Goal: Communication & Community: Answer question/provide support

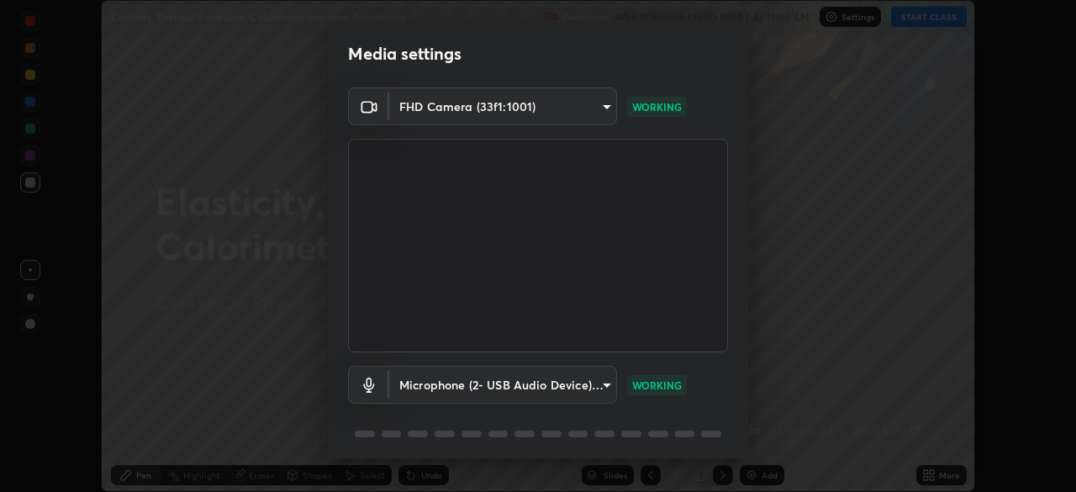
scroll to position [60, 0]
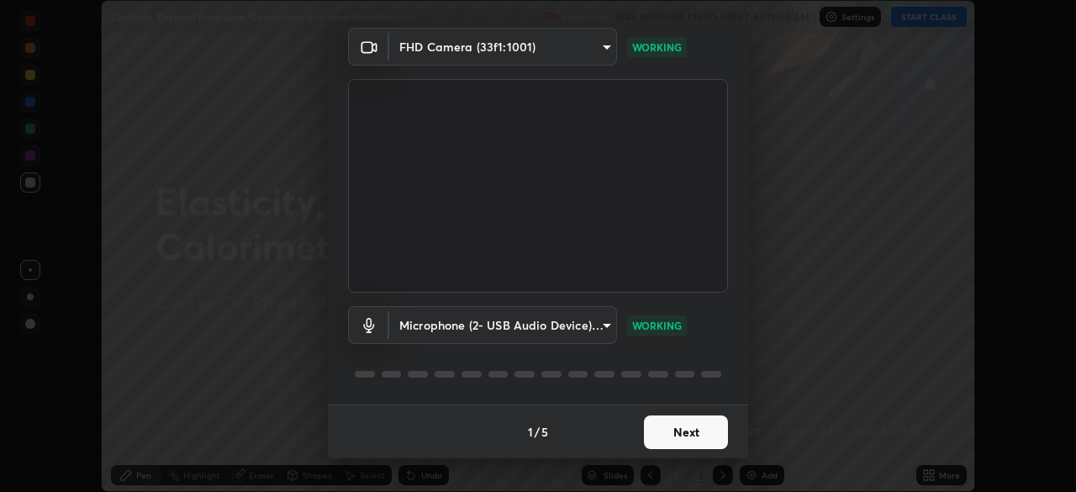
click at [677, 432] on button "Next" at bounding box center [686, 432] width 84 height 34
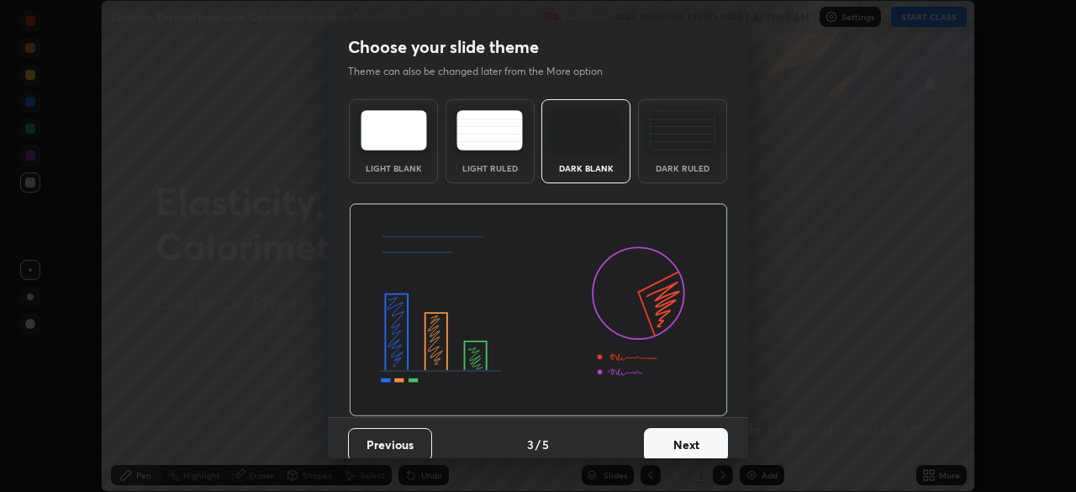
click at [687, 437] on button "Next" at bounding box center [686, 445] width 84 height 34
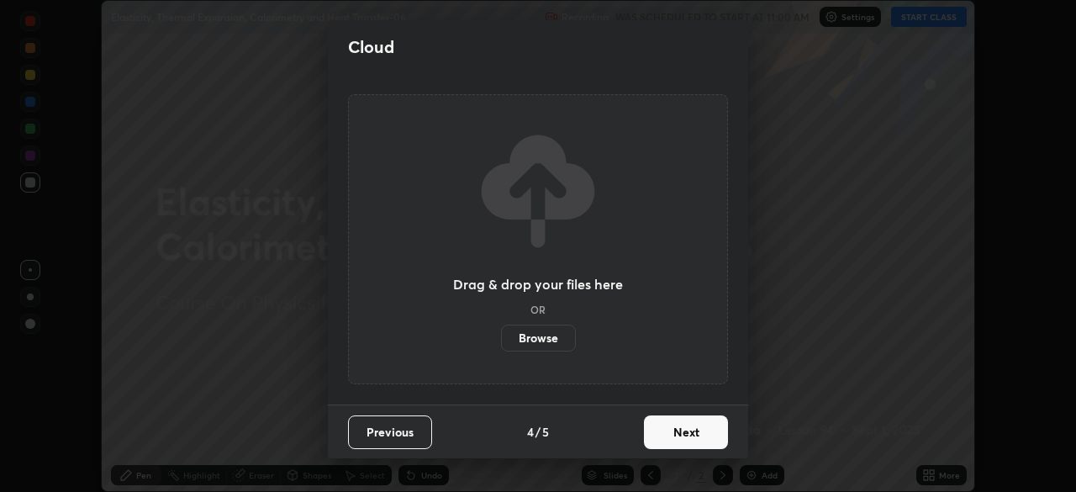
click at [694, 440] on button "Next" at bounding box center [686, 432] width 84 height 34
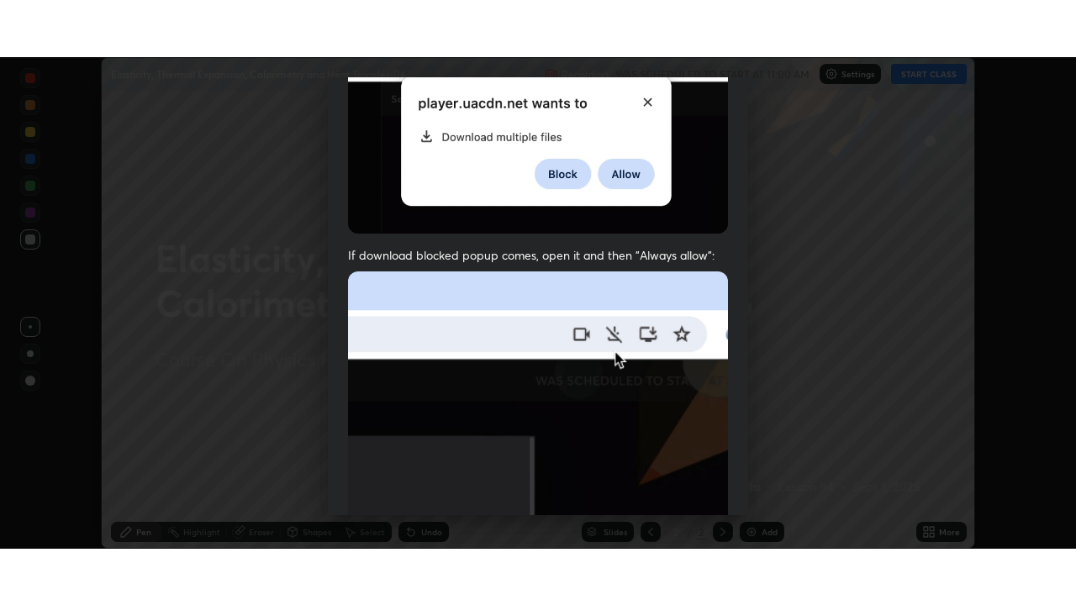
scroll to position [403, 0]
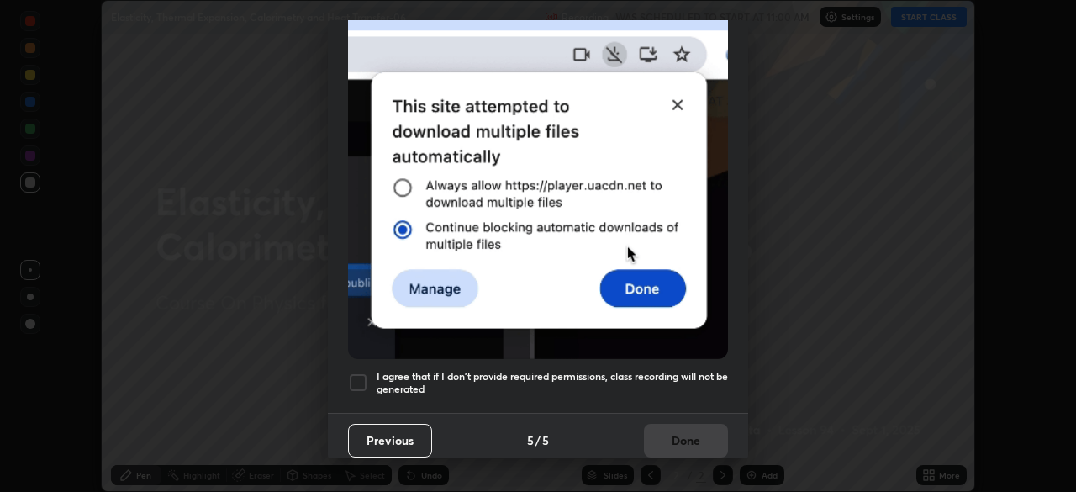
click at [358, 372] on div at bounding box center [358, 382] width 20 height 20
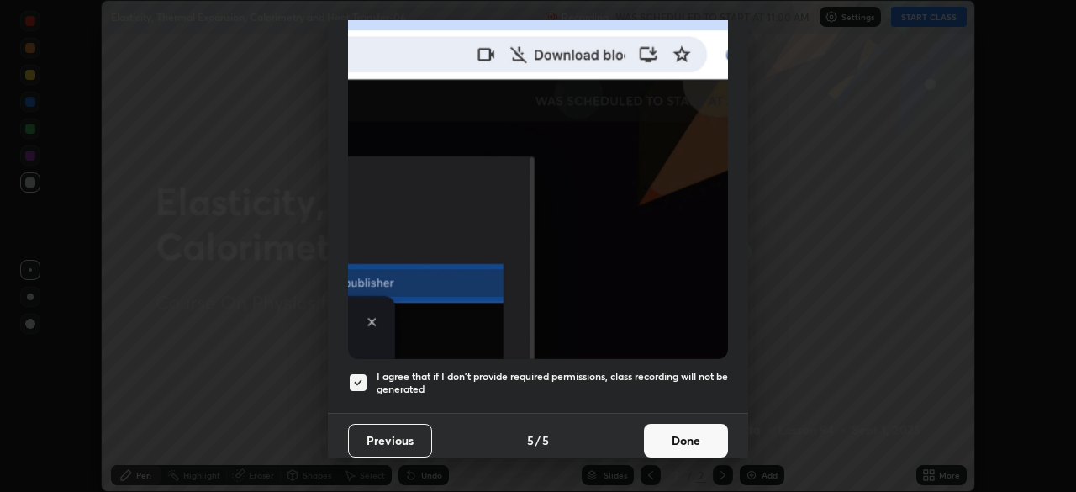
click at [670, 426] on button "Done" at bounding box center [686, 441] width 84 height 34
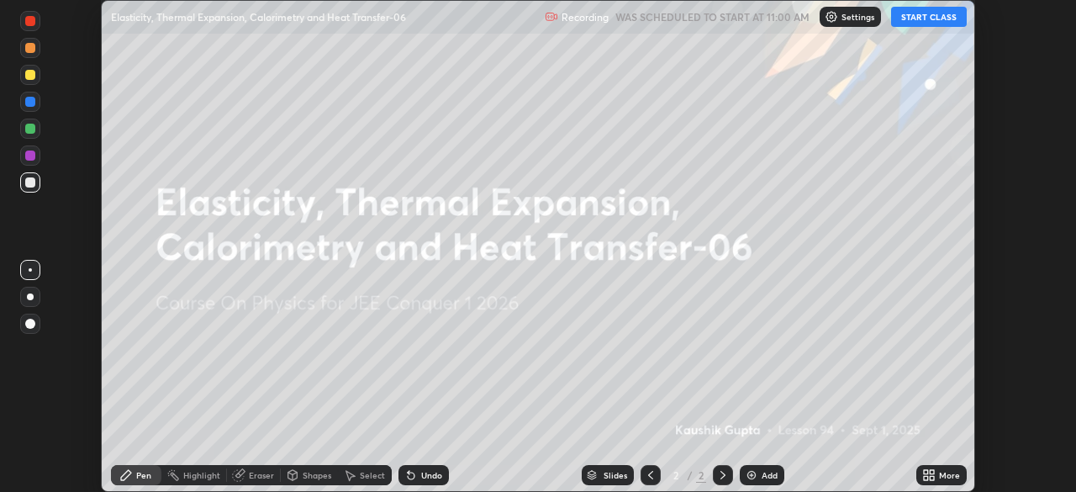
click at [930, 475] on icon at bounding box center [928, 474] width 13 height 13
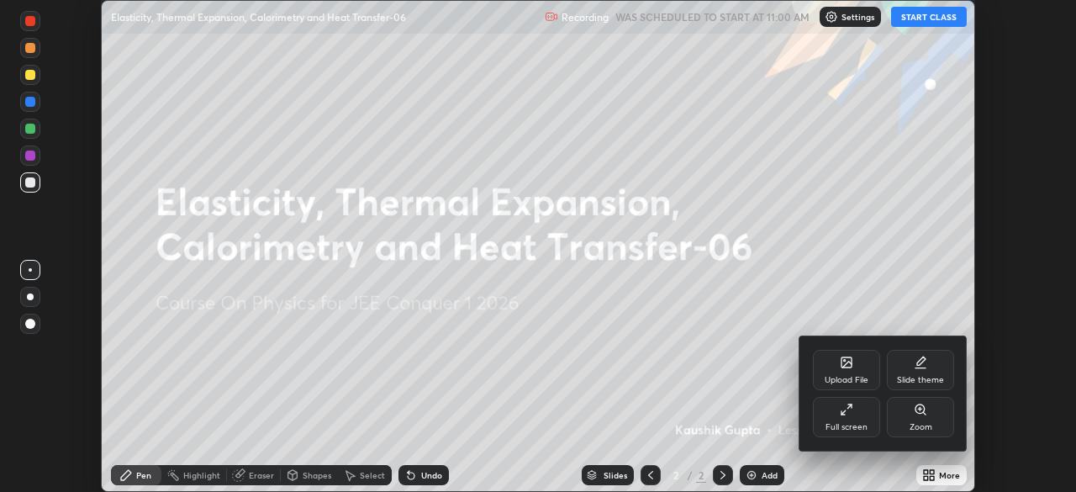
click at [838, 423] on div "Full screen" at bounding box center [846, 427] width 42 height 8
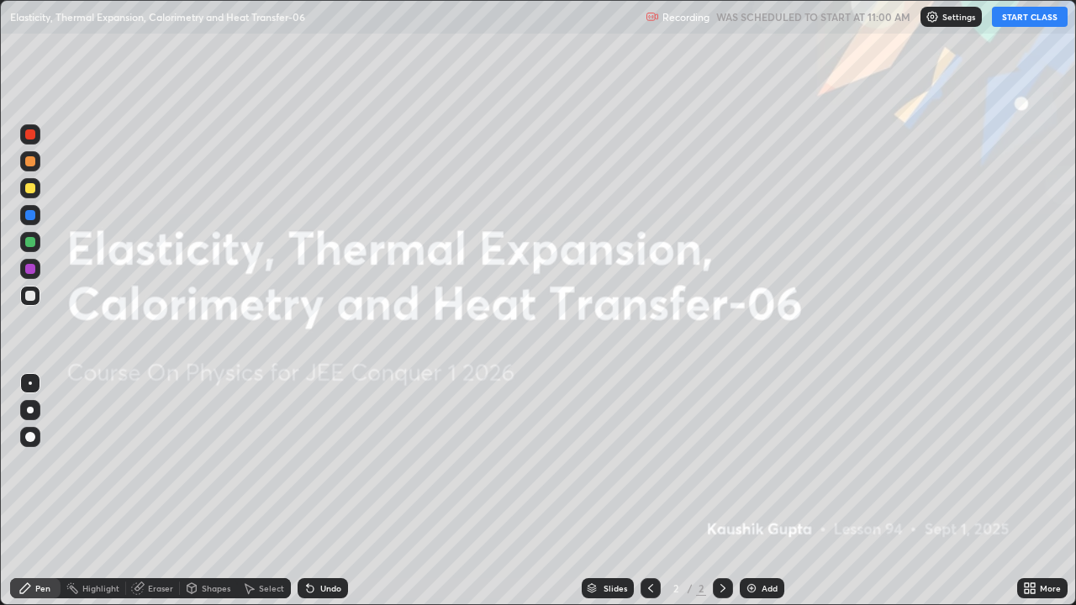
scroll to position [605, 1076]
click at [1028, 20] on button "START CLASS" at bounding box center [1030, 17] width 76 height 20
click at [758, 491] on div "Add" at bounding box center [762, 588] width 45 height 20
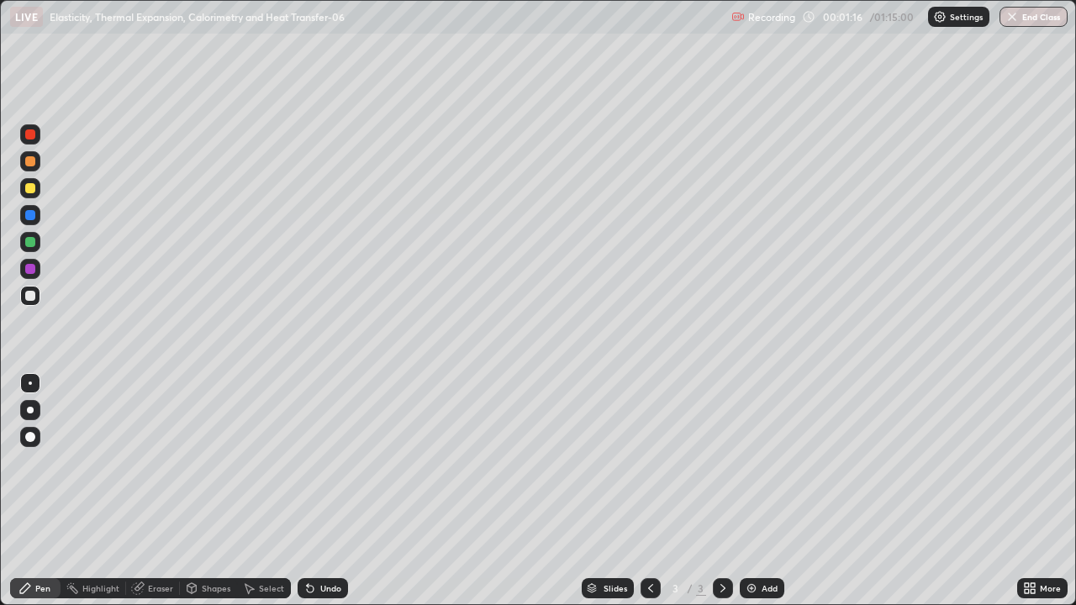
click at [27, 269] on div at bounding box center [30, 269] width 10 height 10
click at [28, 297] on div at bounding box center [30, 296] width 10 height 10
click at [314, 491] on div "Undo" at bounding box center [323, 588] width 50 height 20
click at [315, 491] on div "Undo" at bounding box center [323, 588] width 50 height 20
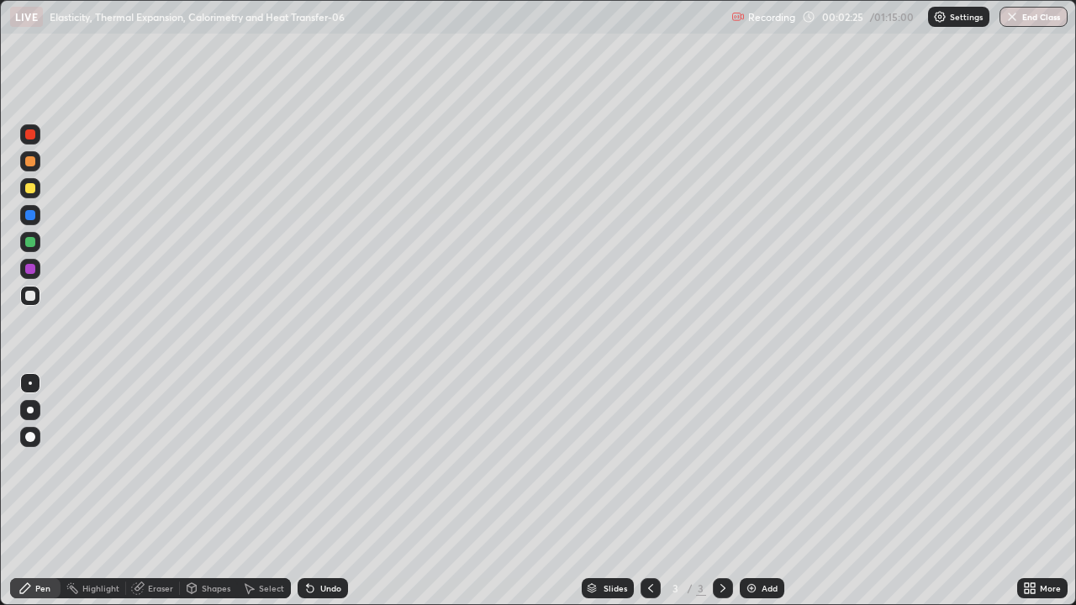
click at [34, 215] on div at bounding box center [30, 215] width 10 height 10
click at [325, 491] on div "Undo" at bounding box center [330, 588] width 21 height 8
click at [29, 135] on div at bounding box center [30, 134] width 10 height 10
click at [31, 240] on div at bounding box center [30, 242] width 10 height 10
click at [330, 491] on div "Undo" at bounding box center [323, 588] width 50 height 20
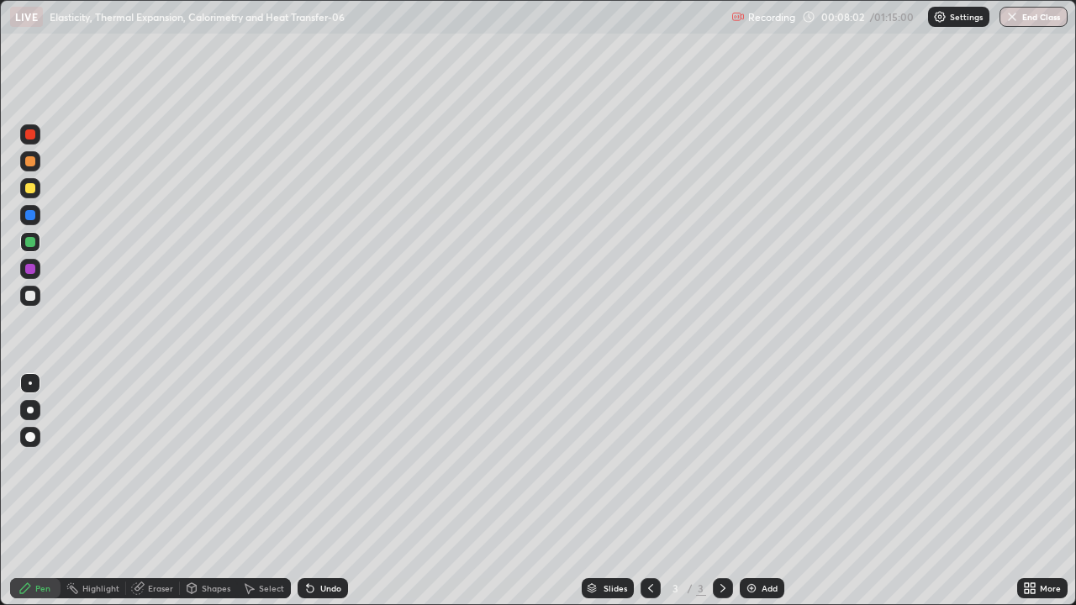
click at [321, 491] on div "Undo" at bounding box center [323, 588] width 50 height 20
click at [323, 491] on div "Undo" at bounding box center [330, 588] width 21 height 8
click at [767, 491] on div "Add" at bounding box center [762, 588] width 45 height 20
click at [203, 491] on div "Shapes" at bounding box center [208, 588] width 57 height 20
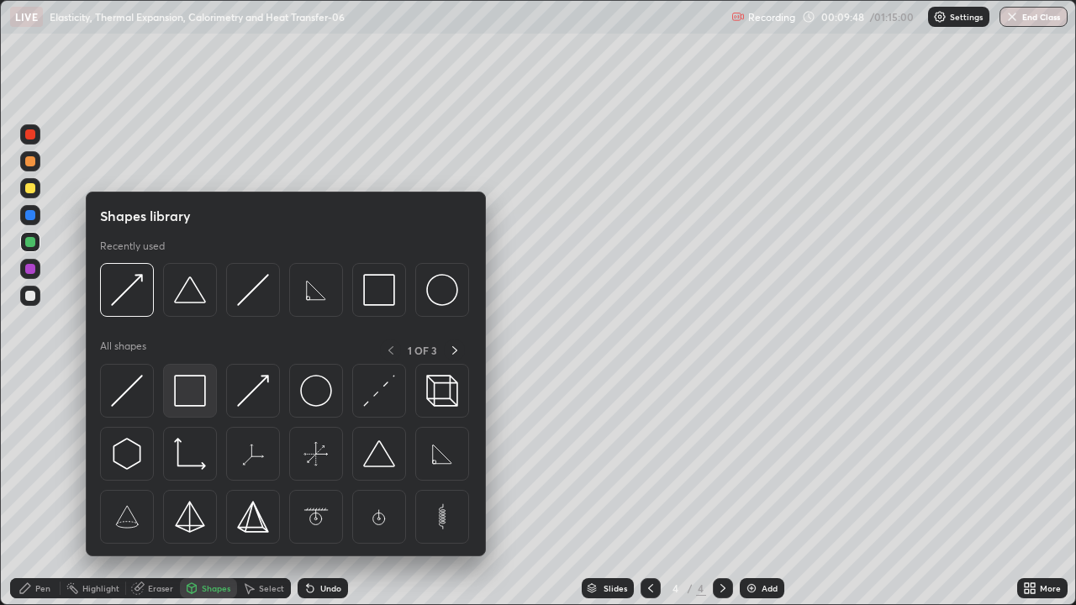
click at [186, 393] on img at bounding box center [190, 391] width 32 height 32
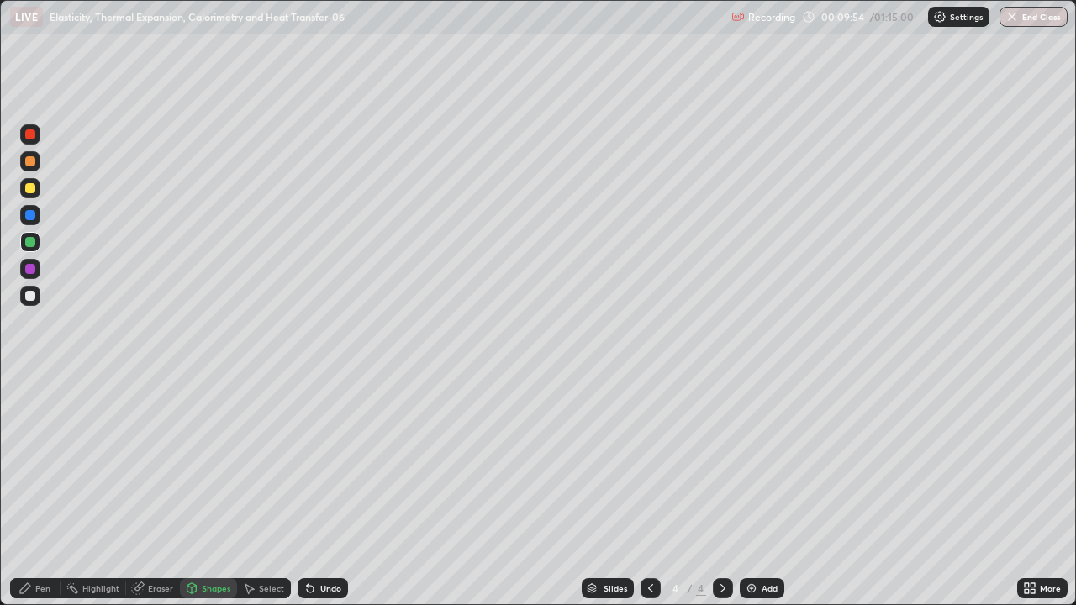
click at [40, 491] on div "Pen" at bounding box center [35, 588] width 50 height 20
click at [31, 128] on div at bounding box center [30, 134] width 20 height 20
click at [205, 491] on div "Shapes" at bounding box center [208, 588] width 57 height 20
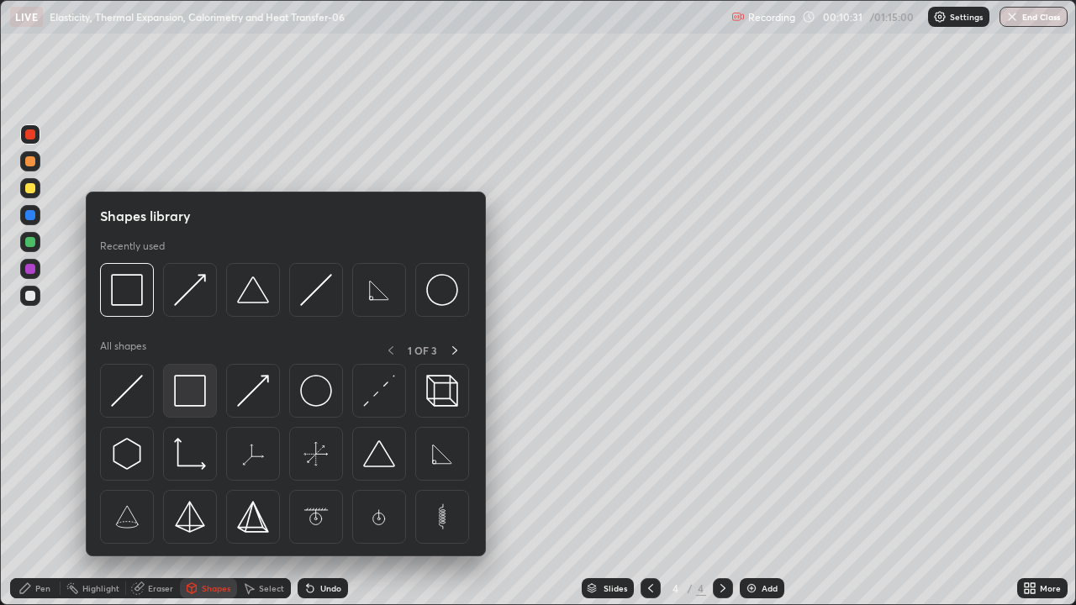
click at [194, 401] on img at bounding box center [190, 391] width 32 height 32
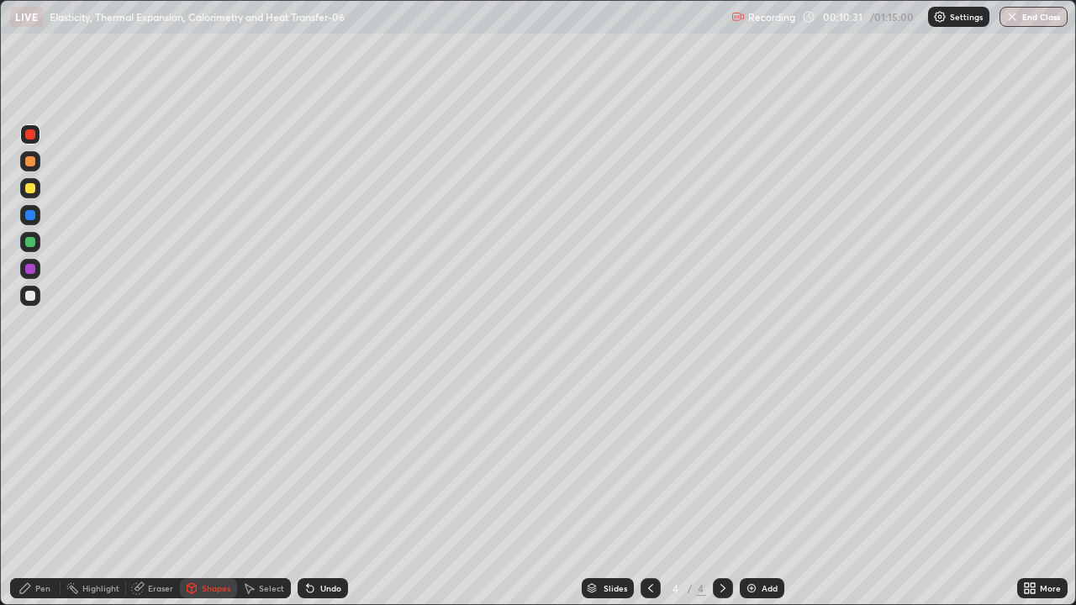
click at [28, 299] on div at bounding box center [30, 296] width 10 height 10
click at [317, 491] on div "Undo" at bounding box center [323, 588] width 50 height 20
click at [43, 491] on div "Pen" at bounding box center [42, 588] width 15 height 8
click at [202, 491] on div "Shapes" at bounding box center [216, 588] width 29 height 8
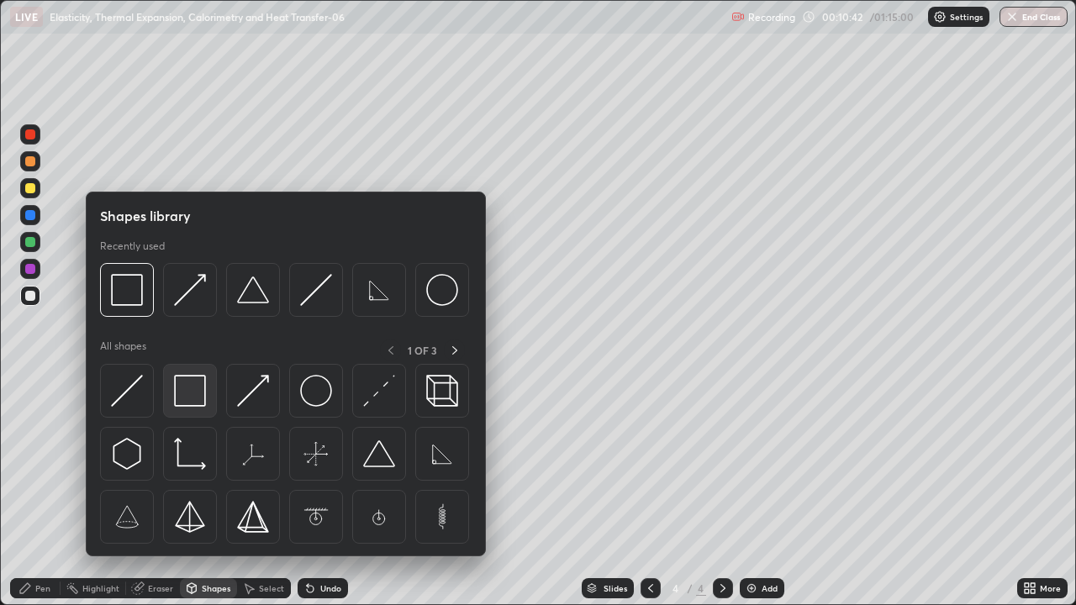
click at [191, 396] on img at bounding box center [190, 391] width 32 height 32
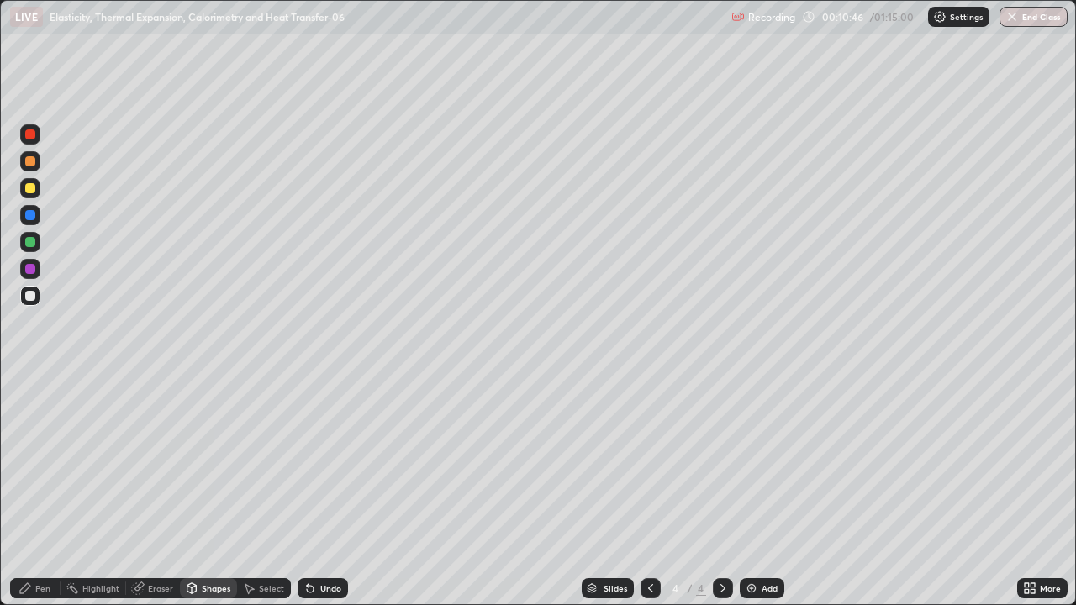
click at [324, 491] on div "Undo" at bounding box center [330, 588] width 21 height 8
click at [208, 491] on div "Shapes" at bounding box center [216, 588] width 29 height 8
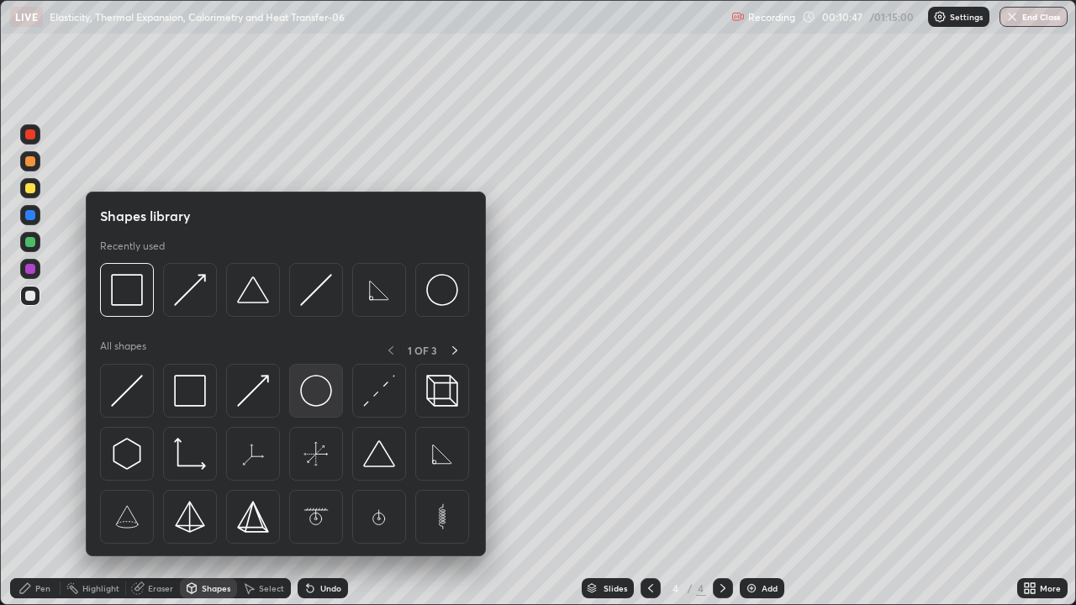
click at [309, 398] on img at bounding box center [316, 391] width 32 height 32
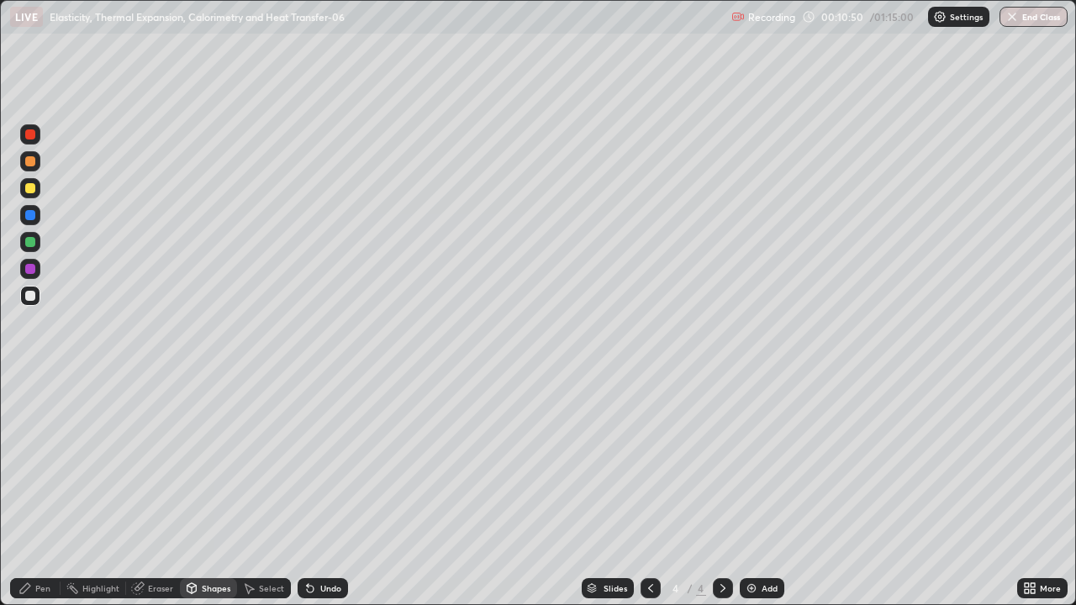
click at [40, 491] on div "Pen" at bounding box center [42, 588] width 15 height 8
click at [34, 296] on div at bounding box center [30, 296] width 10 height 10
click at [34, 268] on div at bounding box center [30, 269] width 10 height 10
click at [273, 491] on div "Select" at bounding box center [264, 588] width 54 height 20
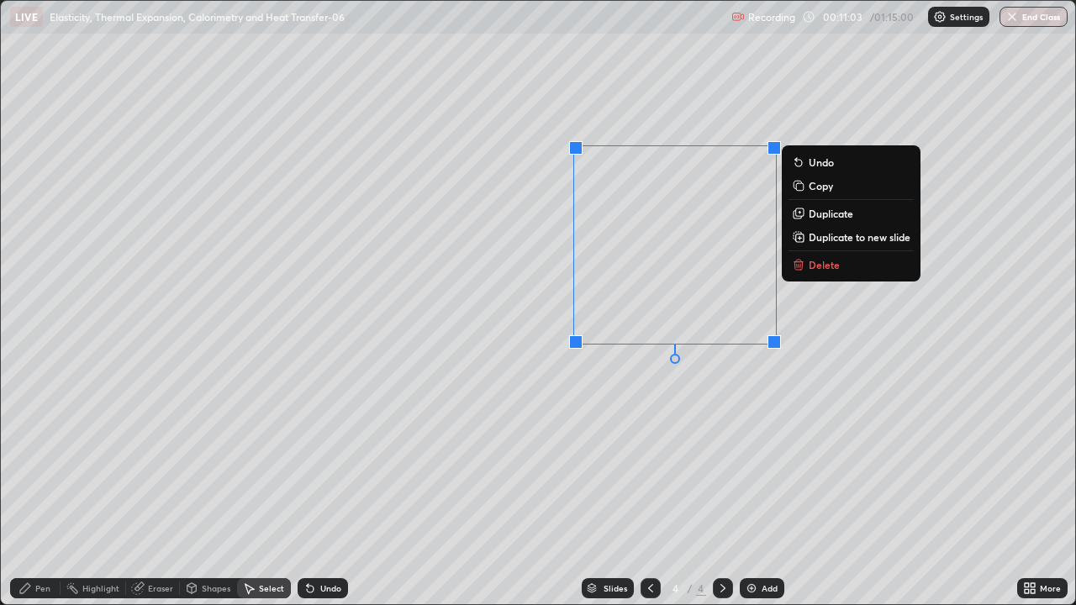
click at [820, 216] on p "Duplicate" at bounding box center [831, 213] width 45 height 13
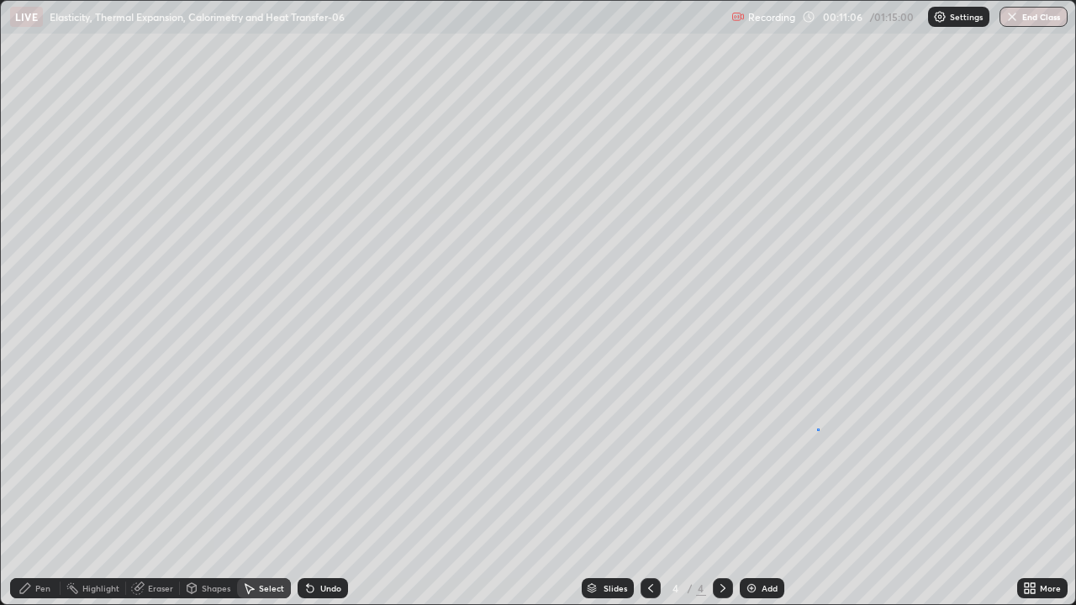
click at [817, 429] on div "0 ° Undo Copy Duplicate Duplicate to new slide Delete" at bounding box center [538, 303] width 1074 height 604
click at [34, 491] on div "Pen" at bounding box center [35, 588] width 50 height 20
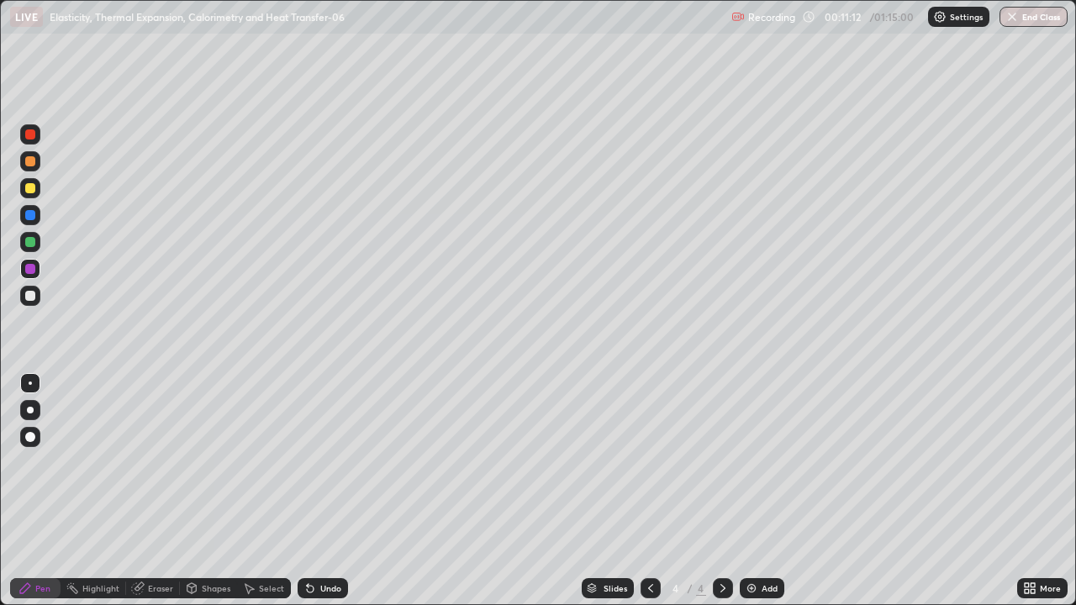
click at [317, 491] on div "Undo" at bounding box center [323, 588] width 50 height 20
click at [30, 163] on div at bounding box center [30, 161] width 10 height 10
click at [772, 491] on div "Add" at bounding box center [770, 588] width 16 height 8
click at [211, 491] on div "Shapes" at bounding box center [216, 588] width 29 height 8
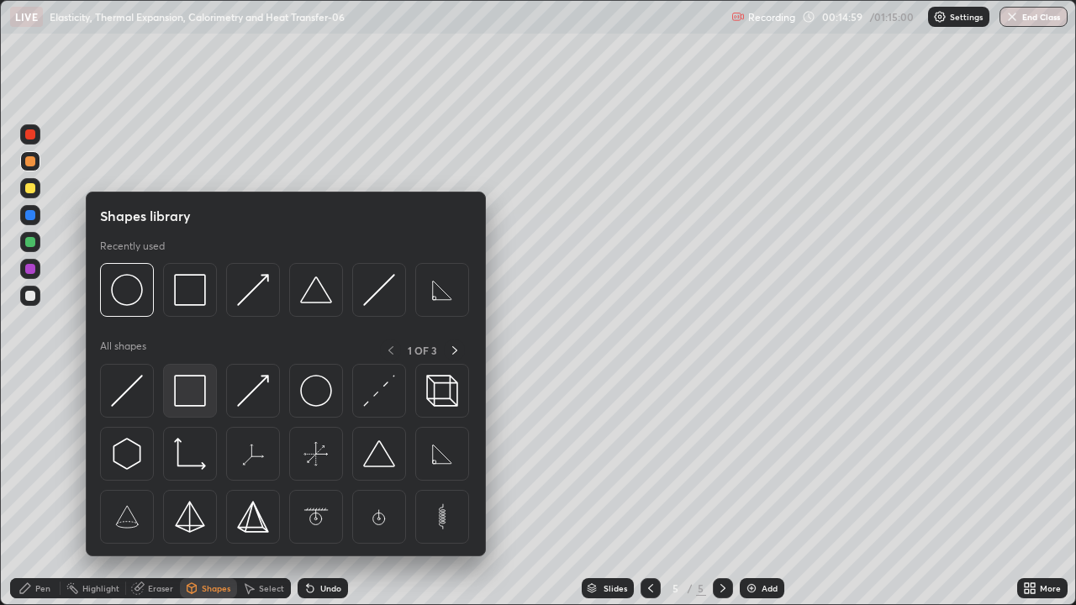
click at [198, 404] on img at bounding box center [190, 391] width 32 height 32
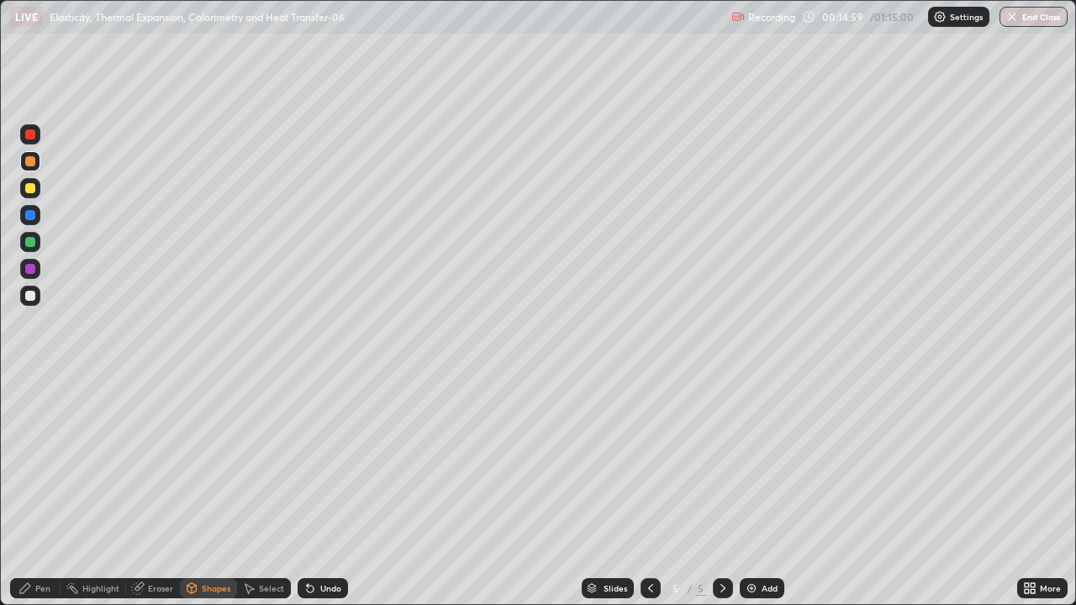
click at [33, 298] on div at bounding box center [30, 296] width 10 height 10
click at [29, 491] on div "Pen" at bounding box center [35, 588] width 50 height 20
click at [31, 245] on div at bounding box center [30, 242] width 10 height 10
click at [30, 129] on div at bounding box center [30, 134] width 10 height 10
click at [246, 491] on icon at bounding box center [248, 588] width 13 height 13
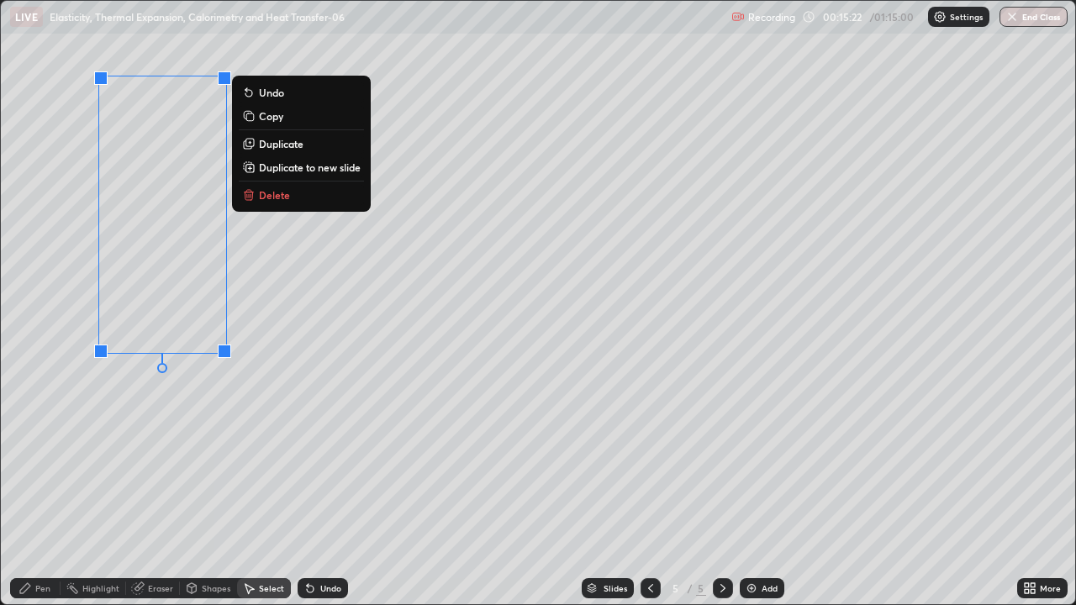
click at [275, 146] on p "Duplicate" at bounding box center [281, 143] width 45 height 13
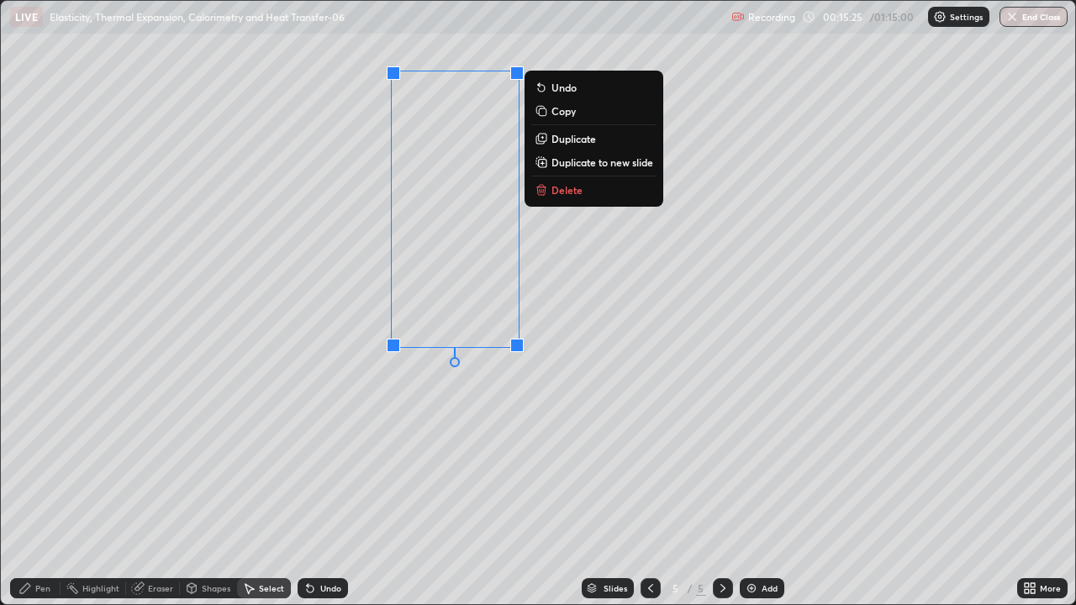
click at [186, 491] on div "0 ° Undo Copy Duplicate Duplicate to new slide Delete" at bounding box center [538, 303] width 1074 height 604
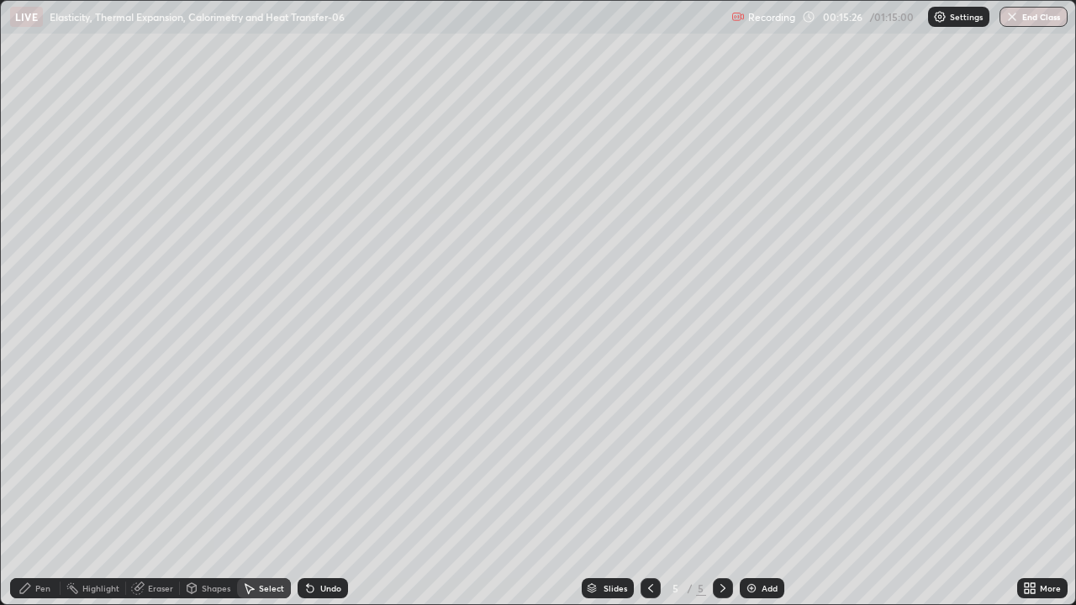
click at [32, 491] on div "Pen" at bounding box center [35, 588] width 50 height 20
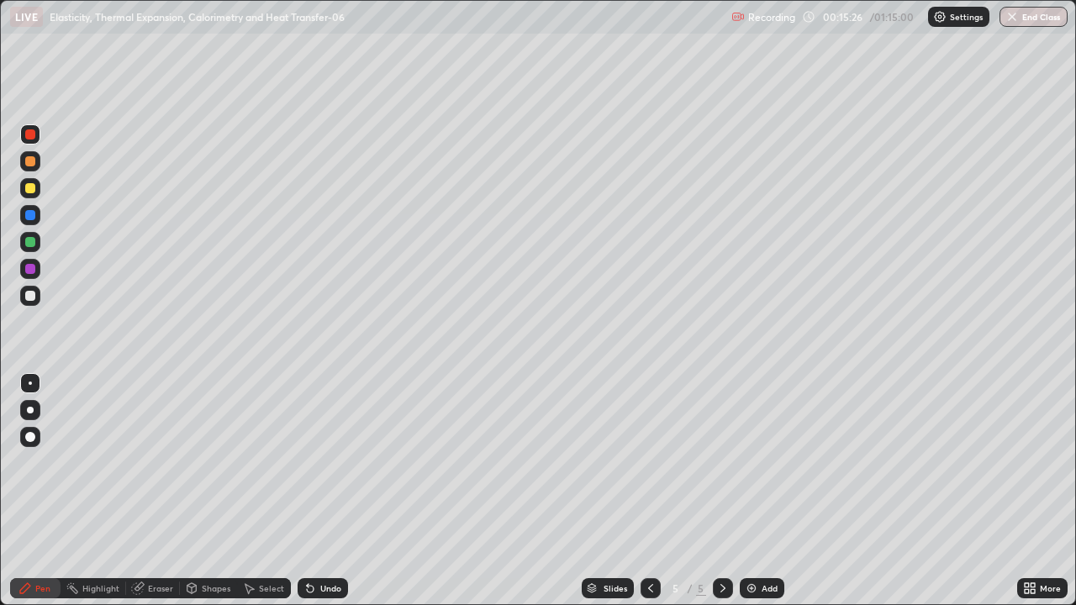
click at [148, 491] on div "Eraser" at bounding box center [160, 588] width 25 height 8
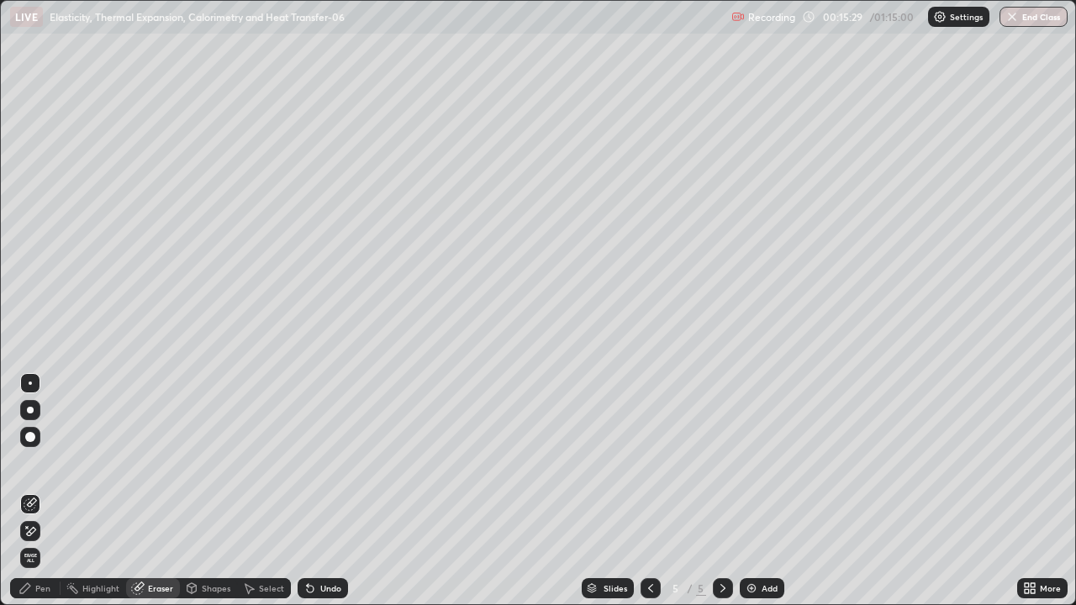
click at [24, 491] on icon at bounding box center [25, 588] width 10 height 10
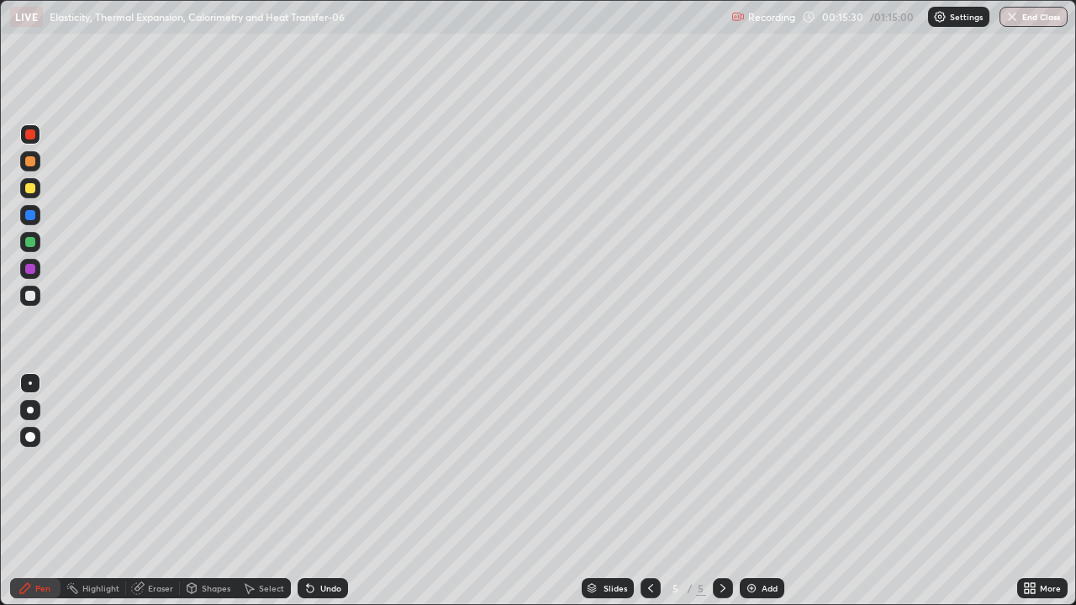
click at [30, 294] on div at bounding box center [30, 296] width 10 height 10
click at [34, 272] on div at bounding box center [30, 269] width 10 height 10
click at [317, 491] on div "Undo" at bounding box center [323, 588] width 50 height 20
click at [315, 491] on div "Undo" at bounding box center [323, 588] width 50 height 20
click at [313, 491] on div "Undo" at bounding box center [323, 588] width 50 height 20
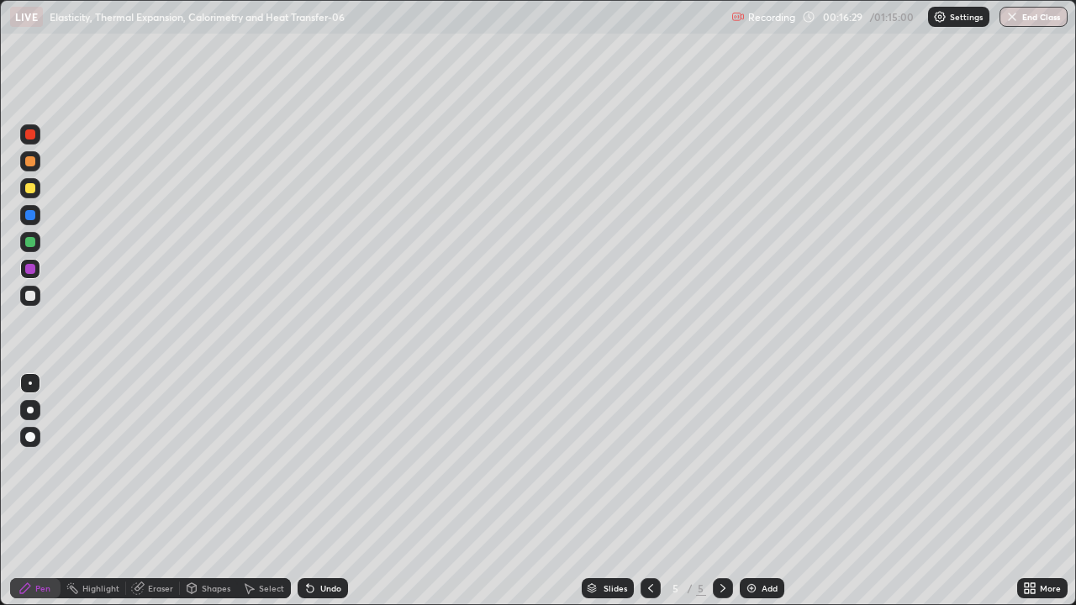
click at [328, 491] on div "Undo" at bounding box center [330, 588] width 21 height 8
click at [326, 491] on div "Undo" at bounding box center [330, 588] width 21 height 8
click at [325, 491] on div "Undo" at bounding box center [330, 588] width 21 height 8
click at [327, 491] on div "Undo" at bounding box center [330, 588] width 21 height 8
click at [316, 491] on div "Undo" at bounding box center [323, 588] width 50 height 20
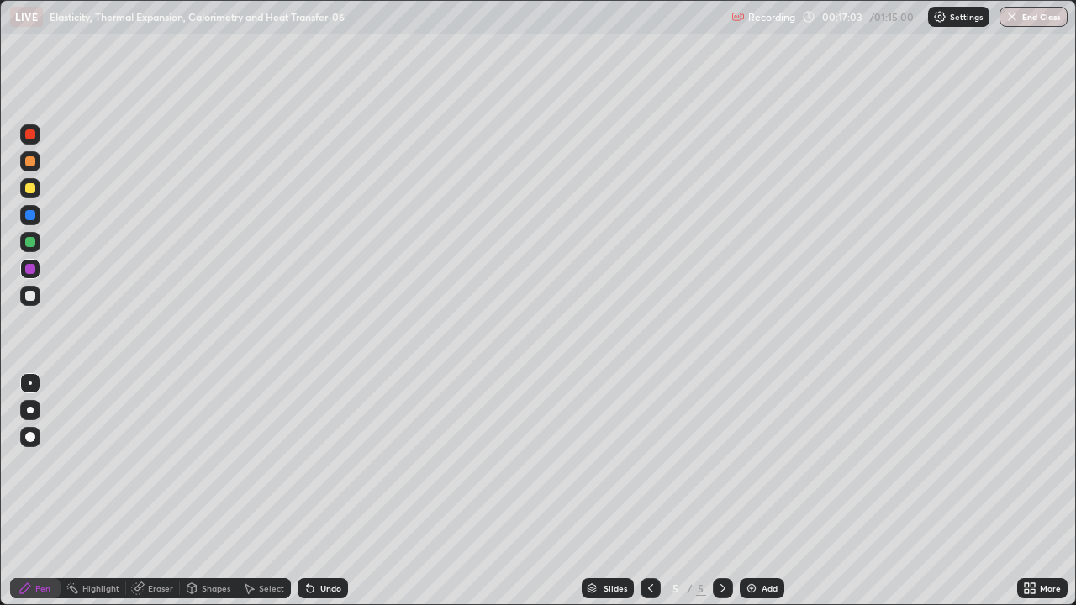
click at [32, 214] on div at bounding box center [30, 215] width 10 height 10
click at [325, 491] on div "Undo" at bounding box center [330, 588] width 21 height 8
click at [320, 491] on div "Undo" at bounding box center [330, 588] width 21 height 8
click at [30, 271] on div at bounding box center [30, 269] width 10 height 10
click at [324, 491] on div "Undo" at bounding box center [330, 588] width 21 height 8
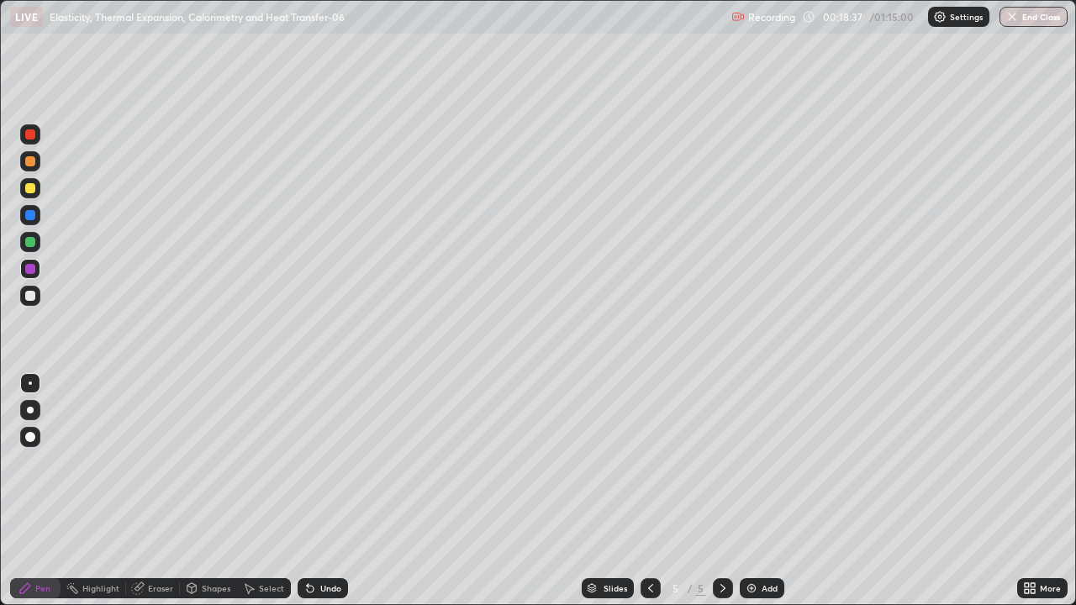
click at [315, 491] on div "Undo" at bounding box center [323, 588] width 50 height 20
click at [319, 491] on div "Undo" at bounding box center [323, 588] width 50 height 20
click at [327, 491] on div "Undo" at bounding box center [330, 588] width 21 height 8
click at [32, 137] on div at bounding box center [30, 134] width 10 height 10
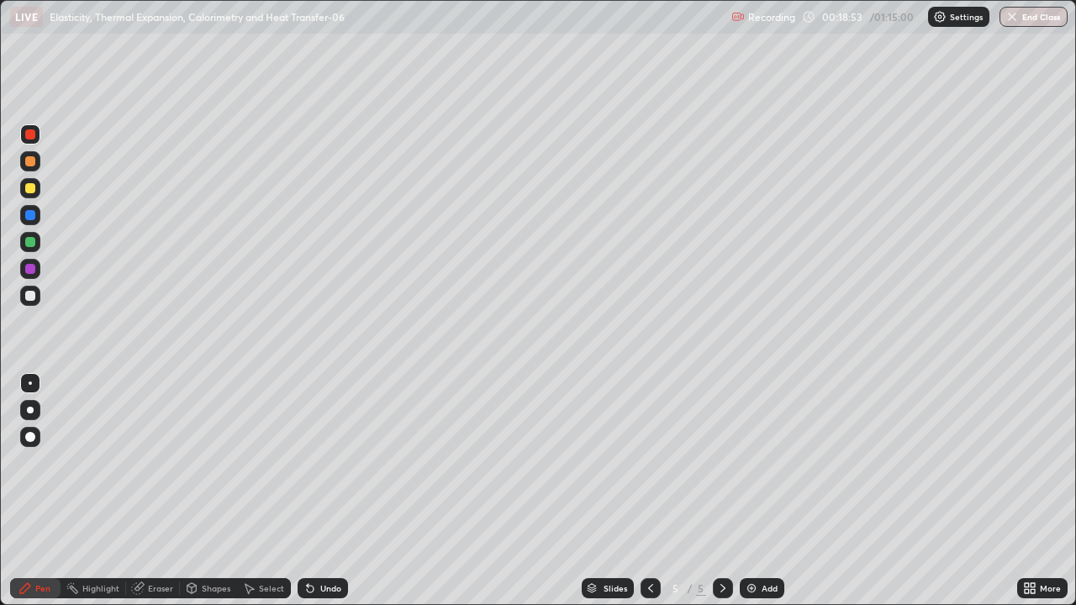
click at [31, 161] on div at bounding box center [30, 161] width 10 height 10
click at [31, 271] on div at bounding box center [30, 269] width 10 height 10
click at [29, 131] on div at bounding box center [30, 134] width 10 height 10
click at [319, 491] on div "Undo" at bounding box center [323, 588] width 50 height 20
click at [332, 491] on div "Undo" at bounding box center [330, 588] width 21 height 8
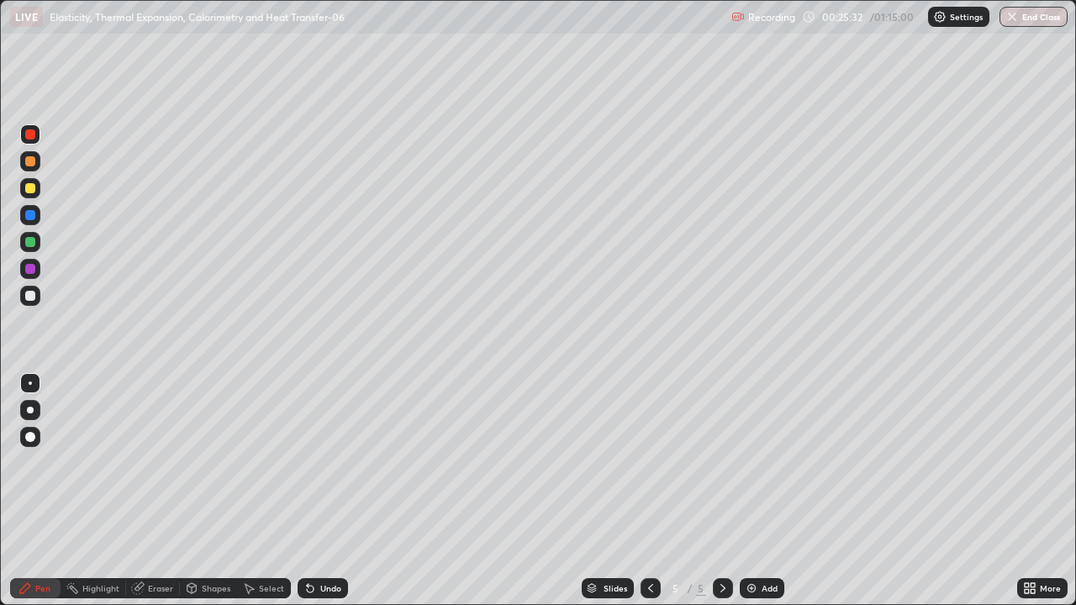
click at [319, 491] on div "Undo" at bounding box center [323, 588] width 50 height 20
click at [321, 491] on div "Undo" at bounding box center [323, 588] width 50 height 20
click at [254, 491] on div "Select" at bounding box center [264, 588] width 54 height 20
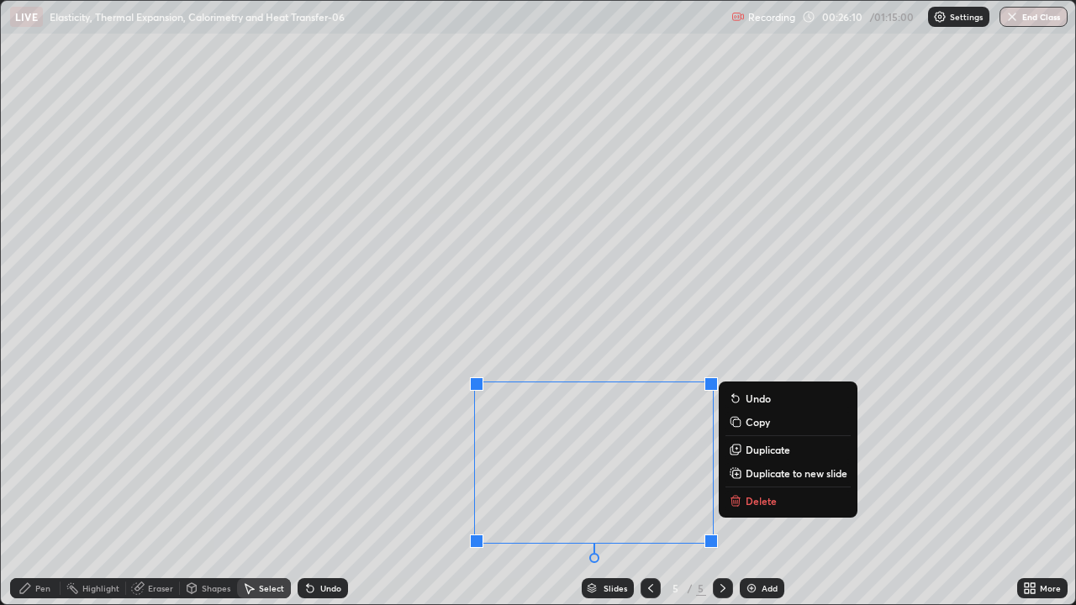
click at [739, 491] on icon at bounding box center [735, 502] width 8 height 8
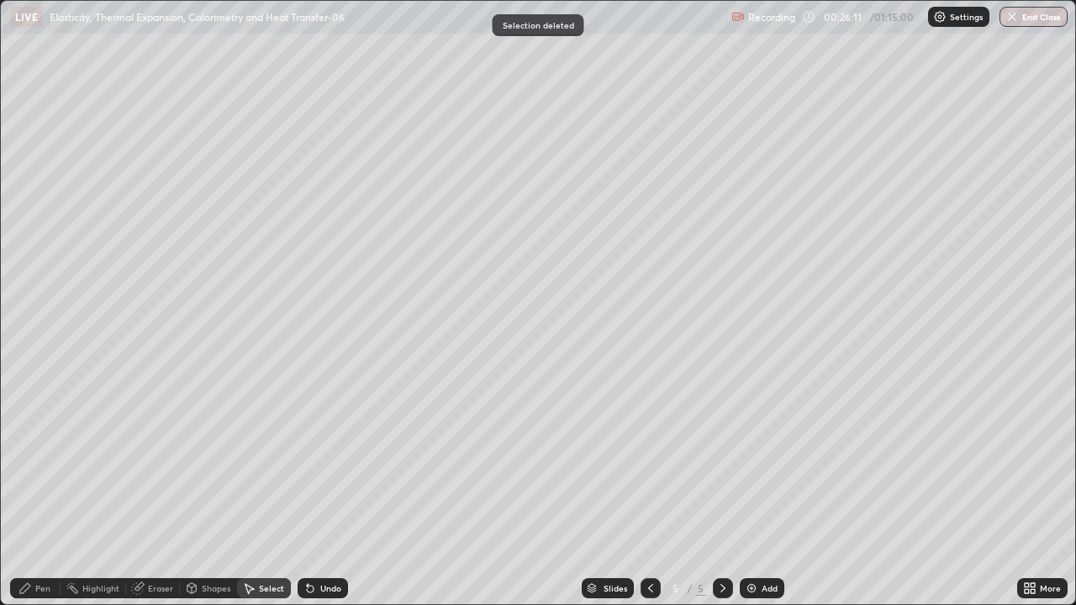
click at [34, 491] on div "Pen" at bounding box center [35, 588] width 50 height 20
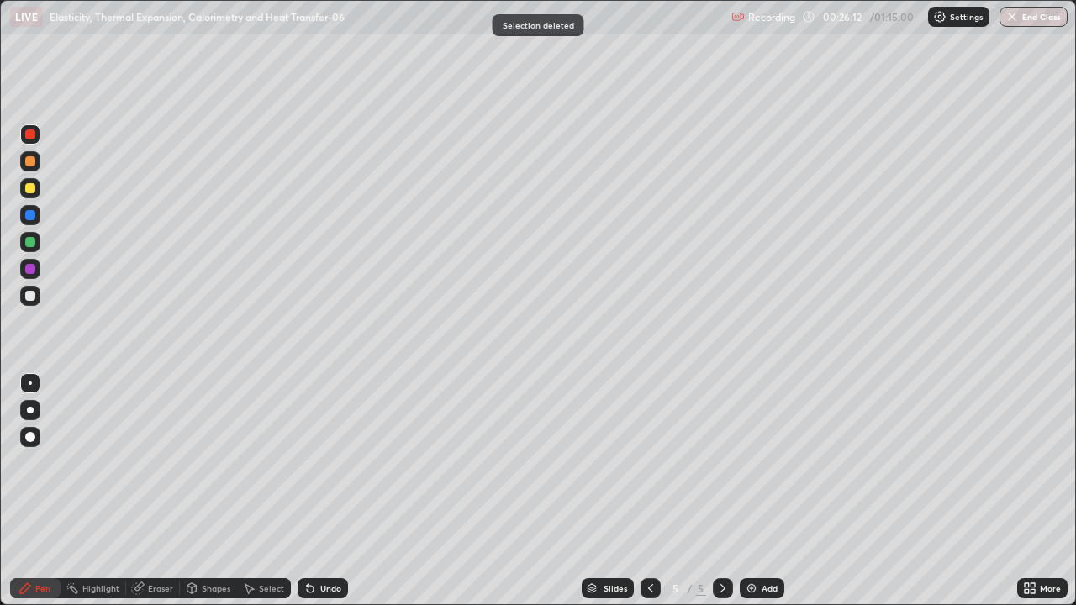
click at [26, 267] on div at bounding box center [30, 269] width 10 height 10
click at [333, 491] on div "Undo" at bounding box center [323, 588] width 50 height 20
click at [334, 491] on div "Undo" at bounding box center [323, 588] width 50 height 20
click at [337, 491] on div "Undo" at bounding box center [330, 588] width 21 height 8
click at [340, 491] on div "Undo" at bounding box center [323, 588] width 50 height 20
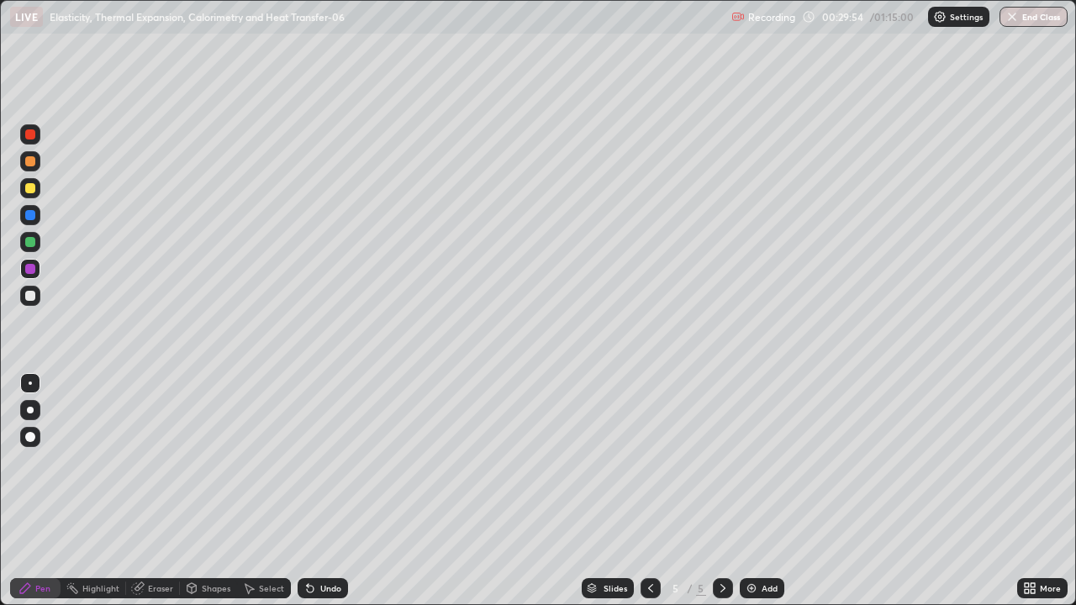
click at [756, 491] on img at bounding box center [751, 588] width 13 height 13
click at [198, 491] on div "Shapes" at bounding box center [208, 588] width 57 height 20
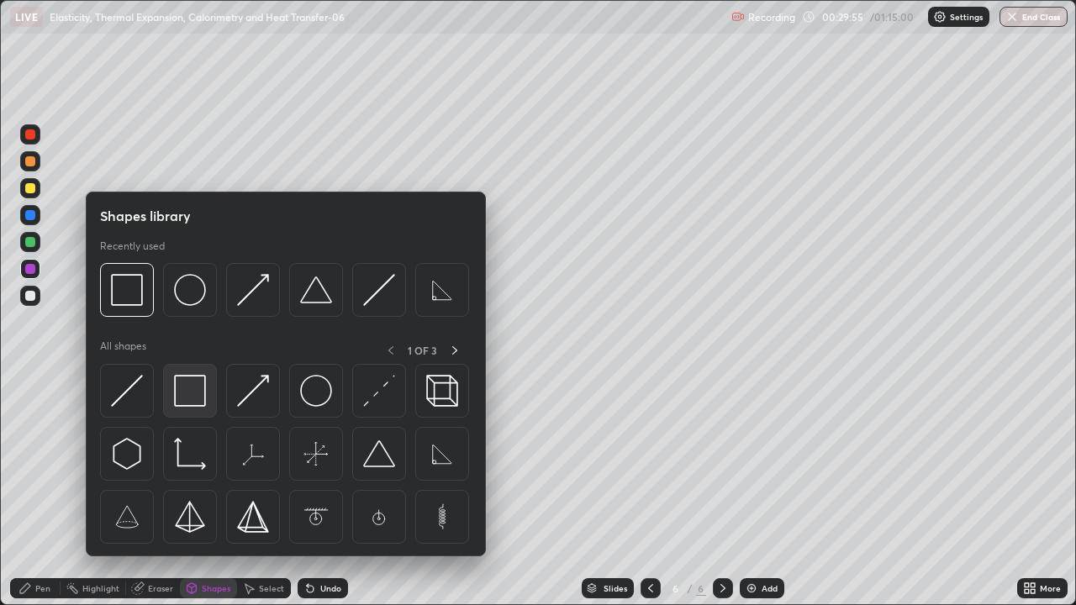
click at [187, 394] on img at bounding box center [190, 391] width 32 height 32
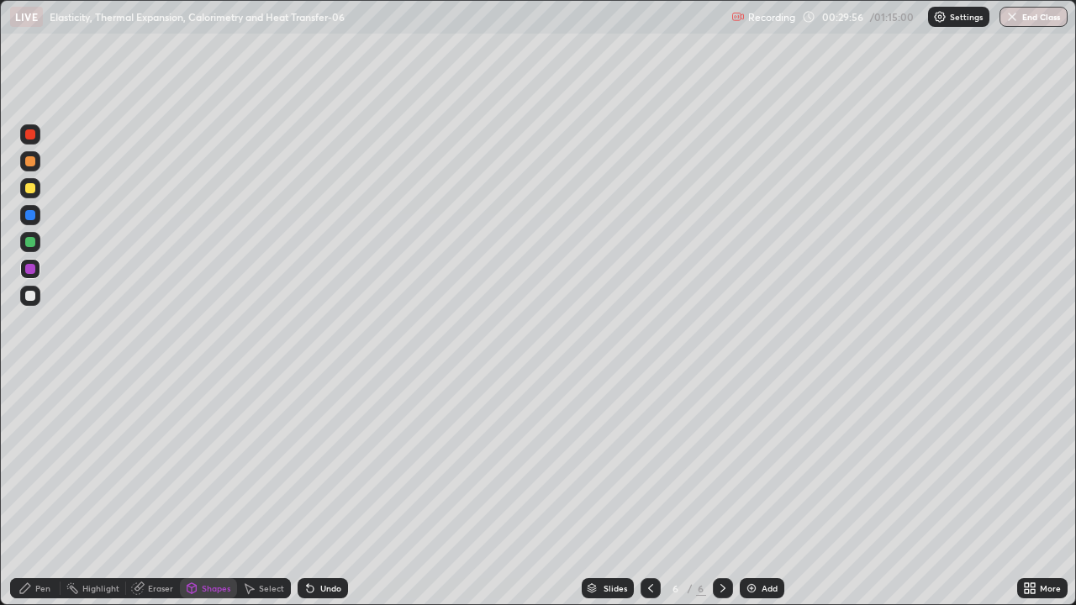
click at [31, 296] on div at bounding box center [30, 296] width 10 height 10
click at [24, 491] on div "Pen" at bounding box center [35, 588] width 50 height 20
click at [31, 223] on div at bounding box center [30, 215] width 20 height 20
click at [25, 266] on div at bounding box center [30, 269] width 10 height 10
click at [29, 186] on div at bounding box center [30, 188] width 10 height 10
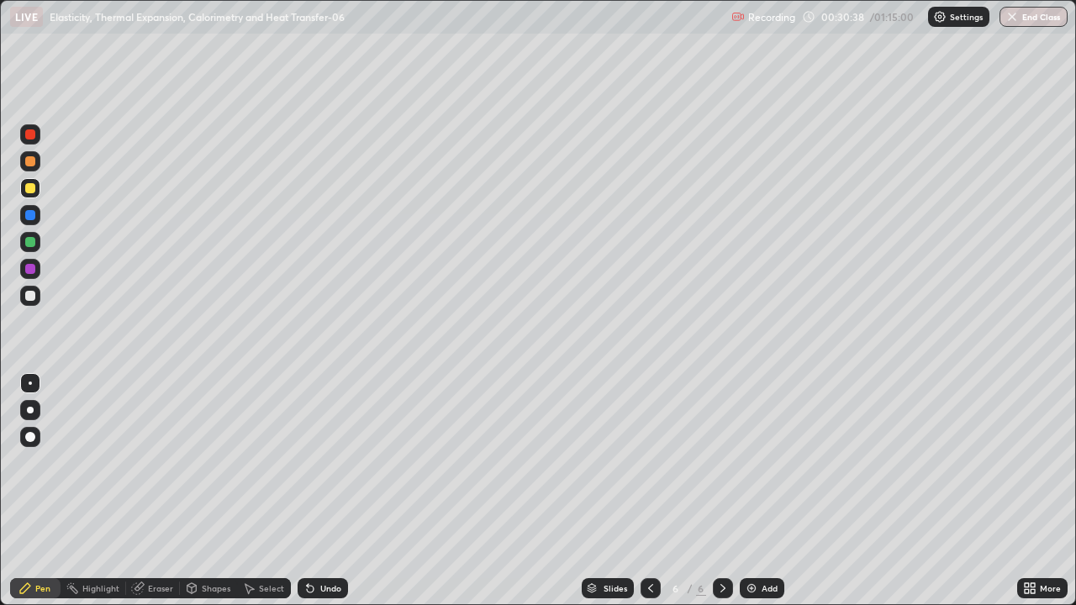
click at [29, 138] on div at bounding box center [30, 134] width 10 height 10
click at [320, 491] on div "Undo" at bounding box center [330, 588] width 21 height 8
click at [325, 491] on div "Undo" at bounding box center [330, 588] width 21 height 8
click at [29, 266] on div at bounding box center [30, 269] width 10 height 10
click at [29, 163] on div at bounding box center [30, 161] width 10 height 10
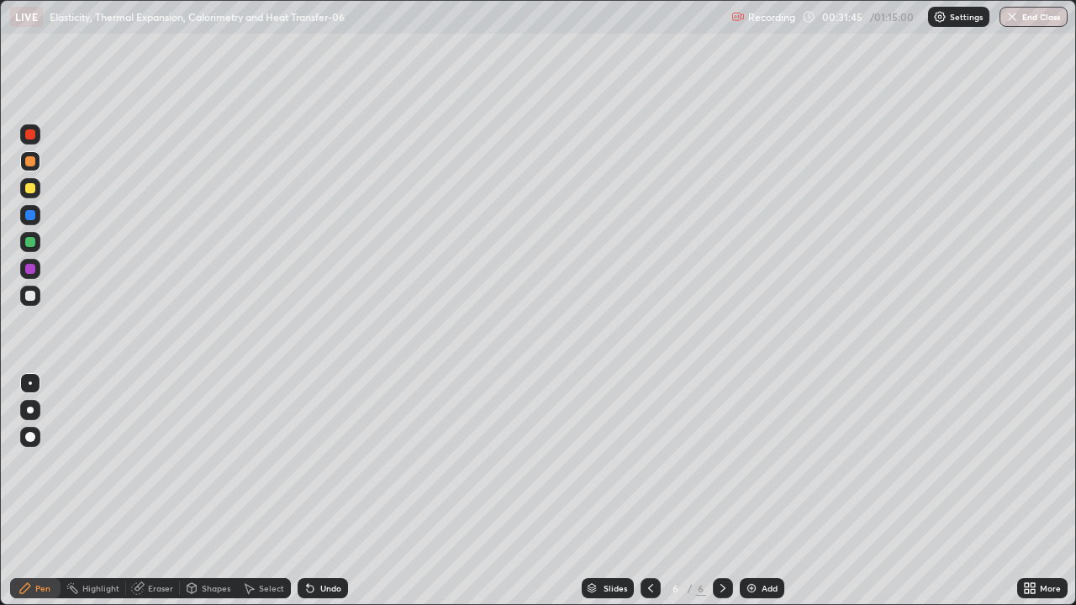
click at [28, 299] on div at bounding box center [30, 296] width 10 height 10
click at [649, 491] on icon at bounding box center [650, 588] width 13 height 13
click at [719, 491] on icon at bounding box center [722, 588] width 13 height 13
click at [29, 160] on div at bounding box center [30, 161] width 10 height 10
click at [29, 213] on div at bounding box center [30, 215] width 10 height 10
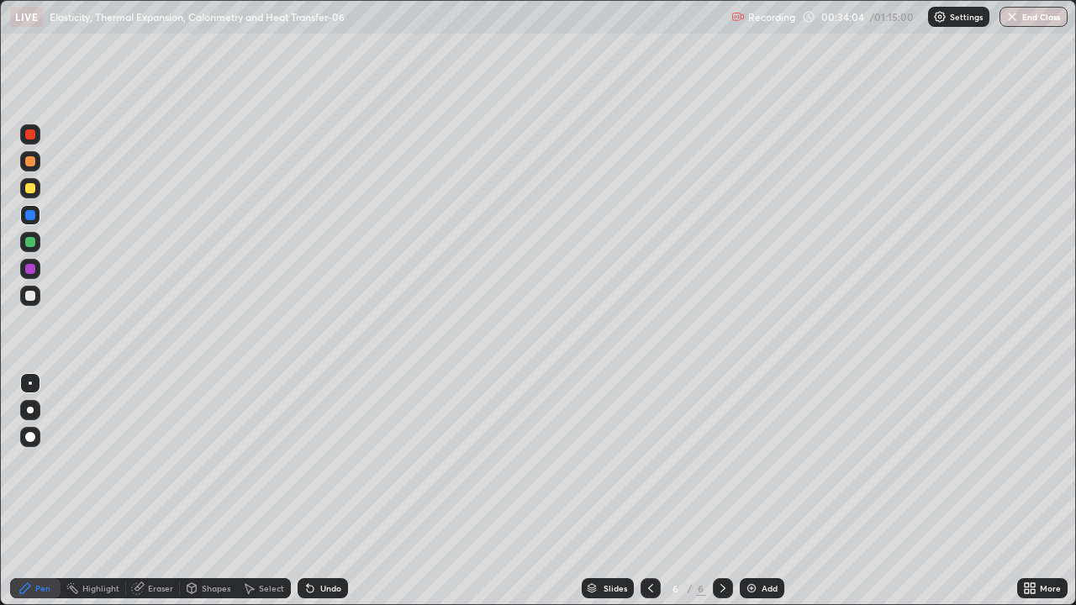
click at [313, 491] on icon at bounding box center [309, 588] width 13 height 13
click at [308, 491] on icon at bounding box center [310, 589] width 7 height 7
click at [32, 242] on div at bounding box center [30, 242] width 10 height 10
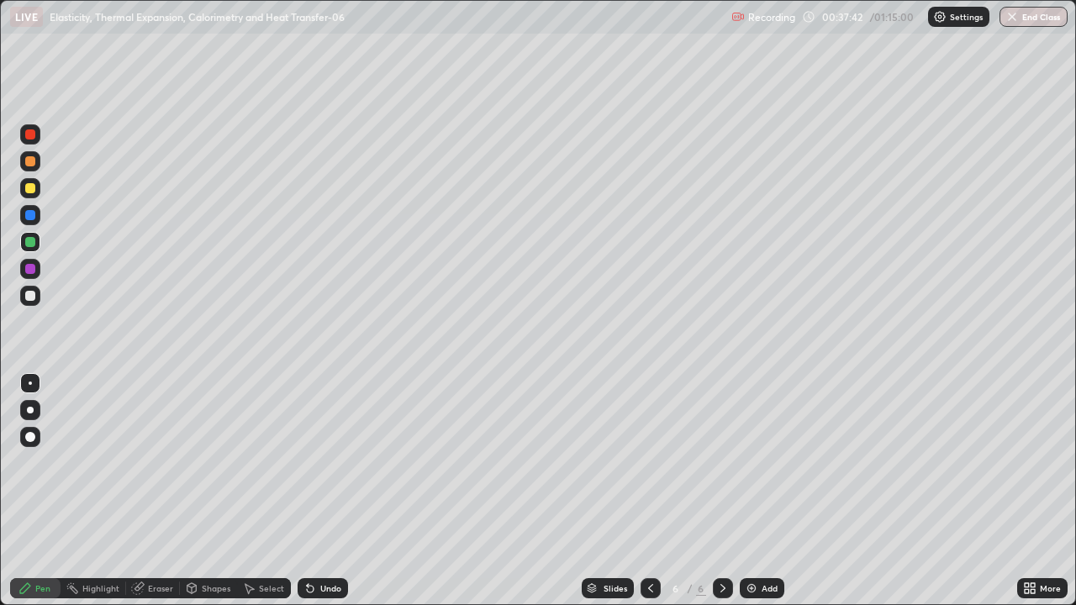
click at [328, 491] on div "Undo" at bounding box center [323, 588] width 50 height 20
click at [330, 491] on div "Undo" at bounding box center [323, 588] width 50 height 20
click at [321, 491] on div "Undo" at bounding box center [330, 588] width 21 height 8
click at [28, 136] on div at bounding box center [30, 134] width 10 height 10
click at [649, 491] on icon at bounding box center [650, 588] width 5 height 8
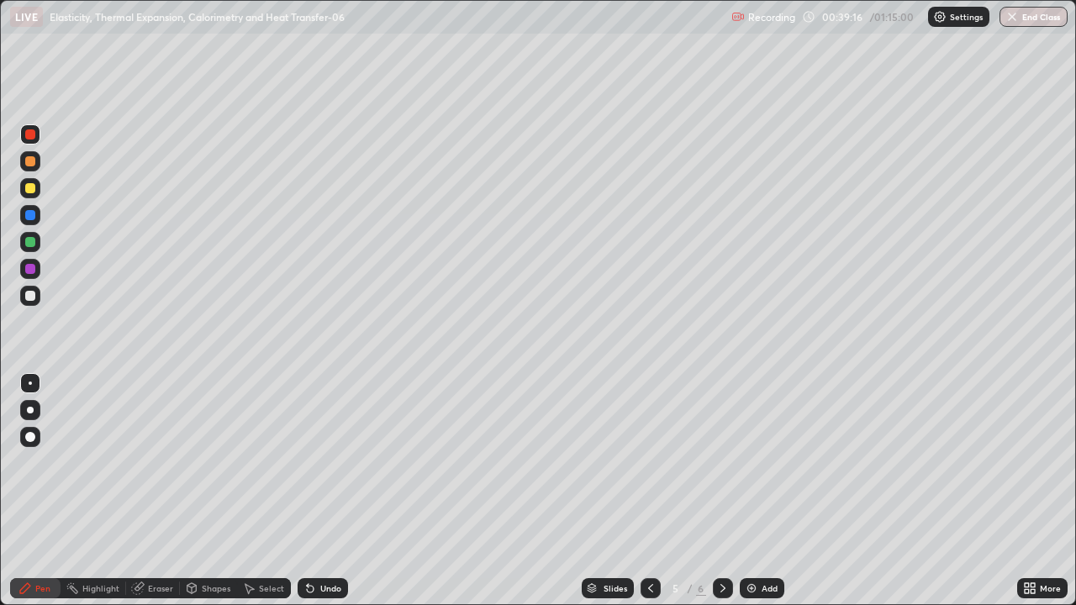
click at [721, 491] on icon at bounding box center [722, 588] width 13 height 13
click at [649, 491] on icon at bounding box center [650, 588] width 13 height 13
click at [36, 166] on div at bounding box center [30, 161] width 20 height 20
click at [323, 491] on div "Undo" at bounding box center [330, 588] width 21 height 8
click at [328, 491] on div "Undo" at bounding box center [330, 588] width 21 height 8
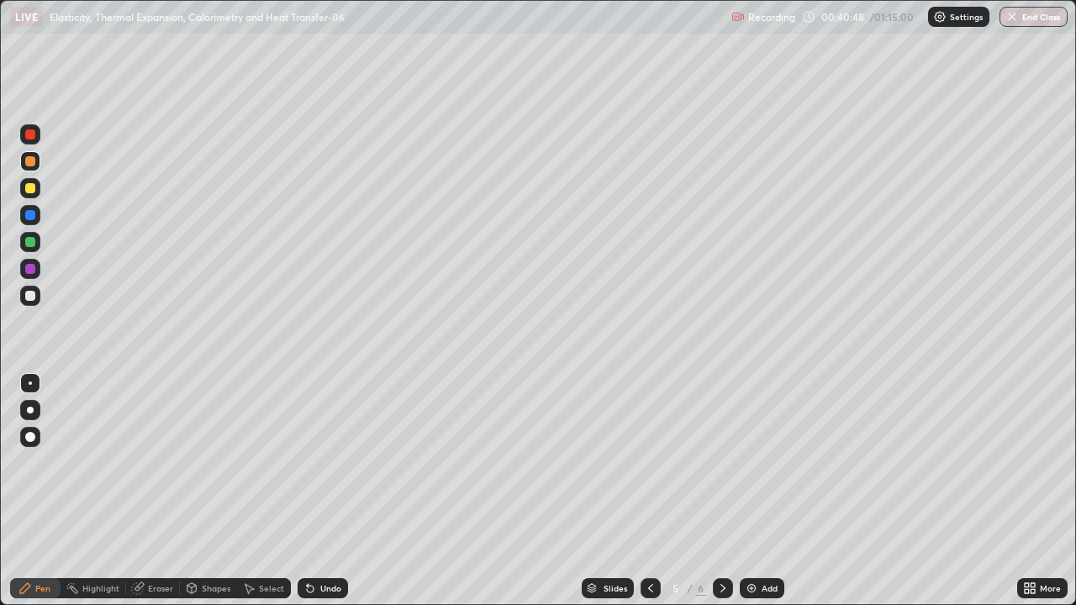
click at [324, 491] on div "Undo" at bounding box center [330, 588] width 21 height 8
click at [329, 491] on div "Undo" at bounding box center [323, 588] width 50 height 20
click at [332, 491] on div "Undo" at bounding box center [323, 588] width 50 height 20
click at [323, 491] on div "Undo" at bounding box center [323, 588] width 50 height 20
click at [324, 491] on div "Undo" at bounding box center [323, 588] width 50 height 20
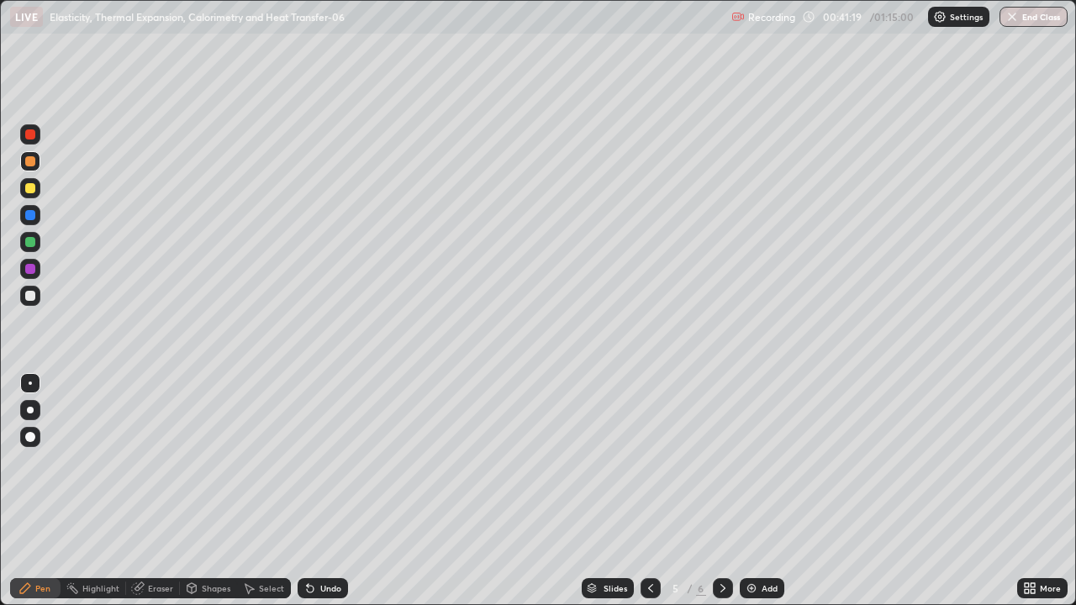
click at [316, 491] on div "Undo" at bounding box center [323, 588] width 50 height 20
click at [719, 491] on icon at bounding box center [722, 588] width 13 height 13
click at [31, 240] on div at bounding box center [30, 242] width 10 height 10
click at [649, 491] on icon at bounding box center [650, 588] width 13 height 13
click at [721, 491] on icon at bounding box center [722, 588] width 13 height 13
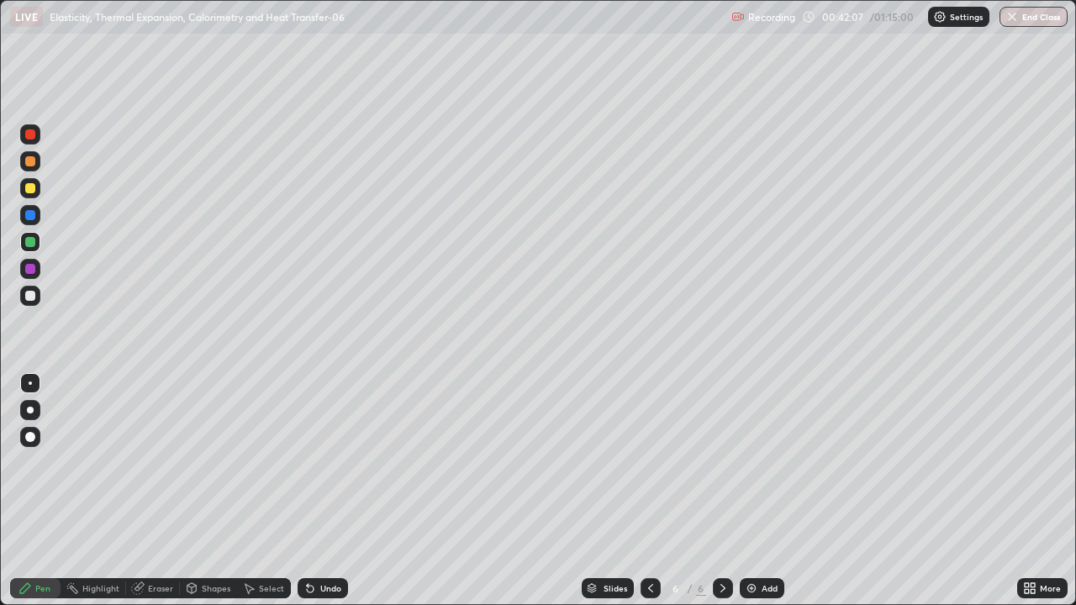
click at [30, 267] on div at bounding box center [30, 269] width 10 height 10
click at [321, 491] on div "Undo" at bounding box center [330, 588] width 21 height 8
click at [649, 491] on icon at bounding box center [650, 588] width 13 height 13
click at [721, 491] on icon at bounding box center [722, 588] width 13 height 13
click at [149, 491] on div "Eraser" at bounding box center [160, 588] width 25 height 8
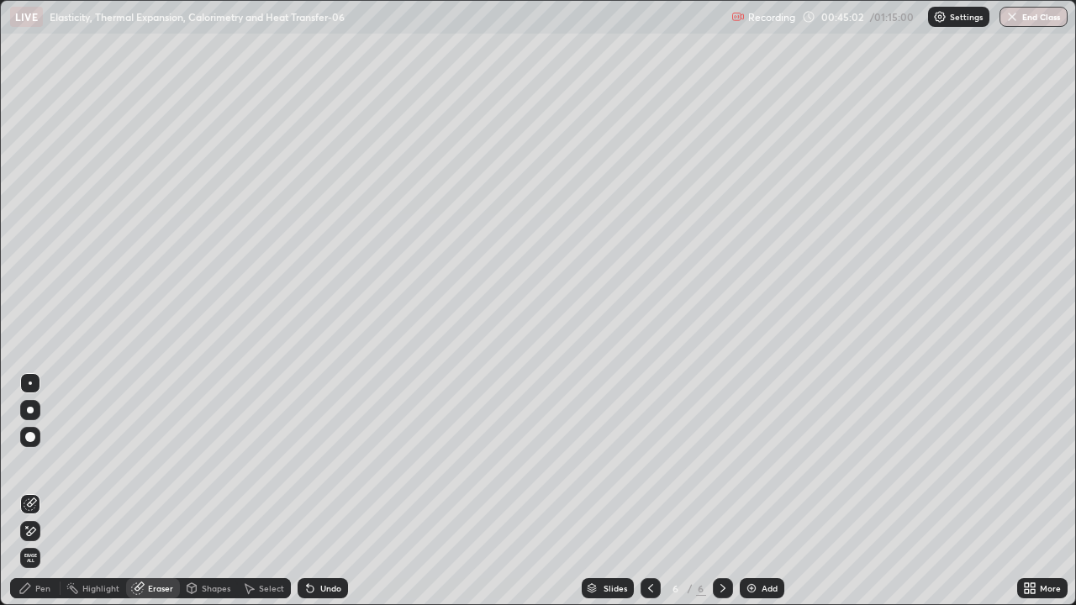
click at [37, 491] on div "Pen" at bounding box center [42, 588] width 15 height 8
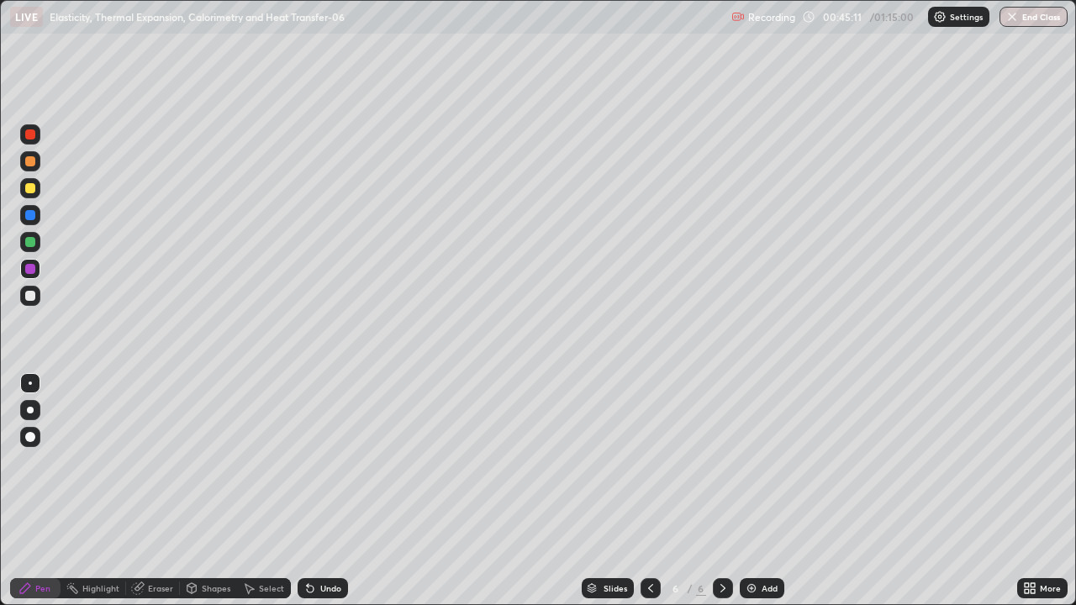
click at [646, 491] on icon at bounding box center [650, 588] width 13 height 13
click at [716, 491] on icon at bounding box center [722, 588] width 13 height 13
click at [652, 491] on icon at bounding box center [650, 588] width 13 height 13
click at [721, 491] on icon at bounding box center [722, 588] width 5 height 8
click at [320, 491] on div "Undo" at bounding box center [330, 588] width 21 height 8
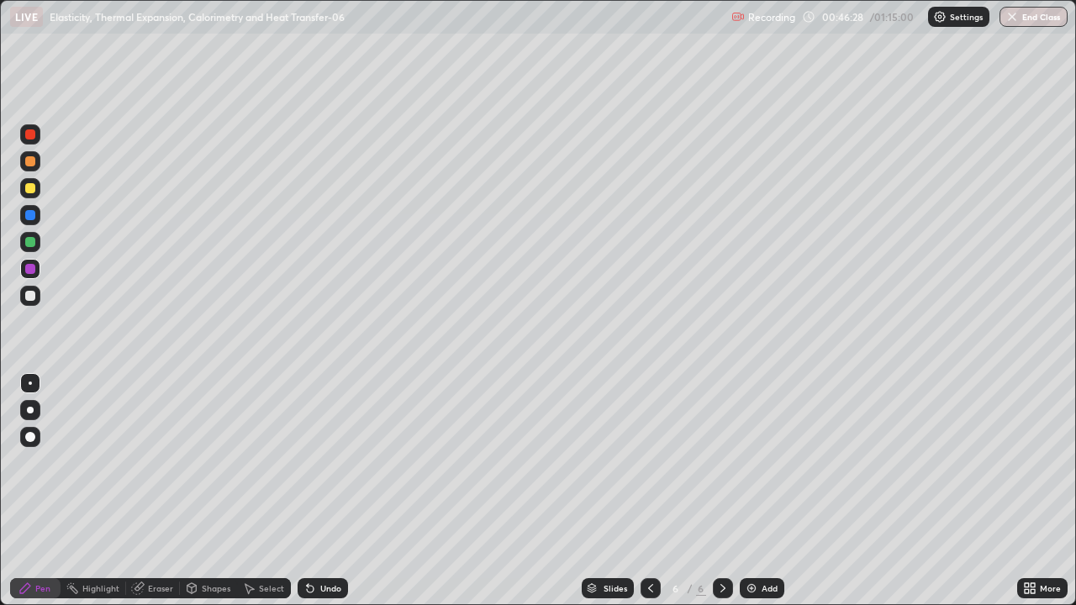
click at [325, 491] on div "Undo" at bounding box center [330, 588] width 21 height 8
click at [325, 491] on div "Undo" at bounding box center [323, 588] width 50 height 20
click at [324, 491] on div "Undo" at bounding box center [323, 588] width 50 height 20
click at [320, 491] on div "Undo" at bounding box center [323, 588] width 50 height 20
click at [319, 491] on div "Undo" at bounding box center [323, 588] width 50 height 20
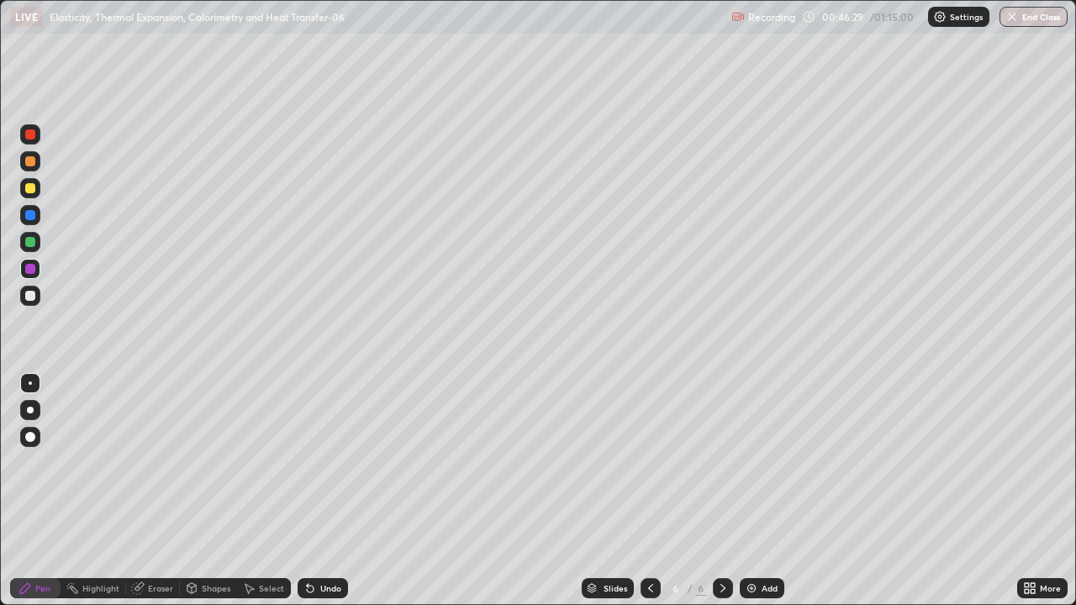
click at [317, 491] on div "Undo" at bounding box center [323, 588] width 50 height 20
click at [319, 491] on div "Undo" at bounding box center [323, 588] width 50 height 20
click at [317, 491] on div "Undo" at bounding box center [323, 588] width 50 height 20
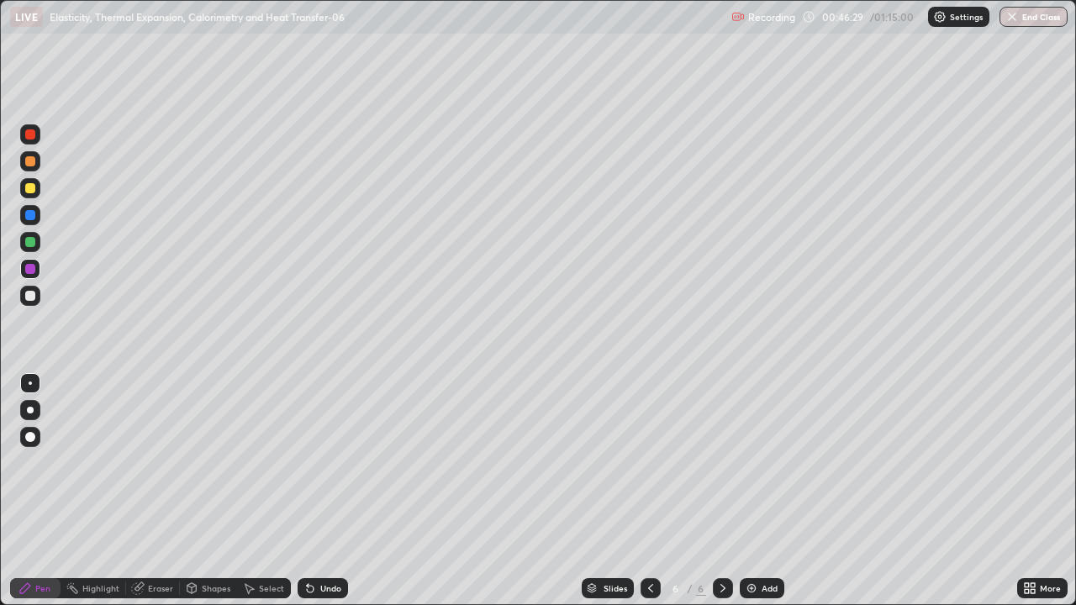
click at [318, 491] on div "Undo" at bounding box center [323, 588] width 50 height 20
click at [316, 491] on div "Undo" at bounding box center [323, 588] width 50 height 20
click at [315, 491] on div "Undo" at bounding box center [323, 588] width 50 height 20
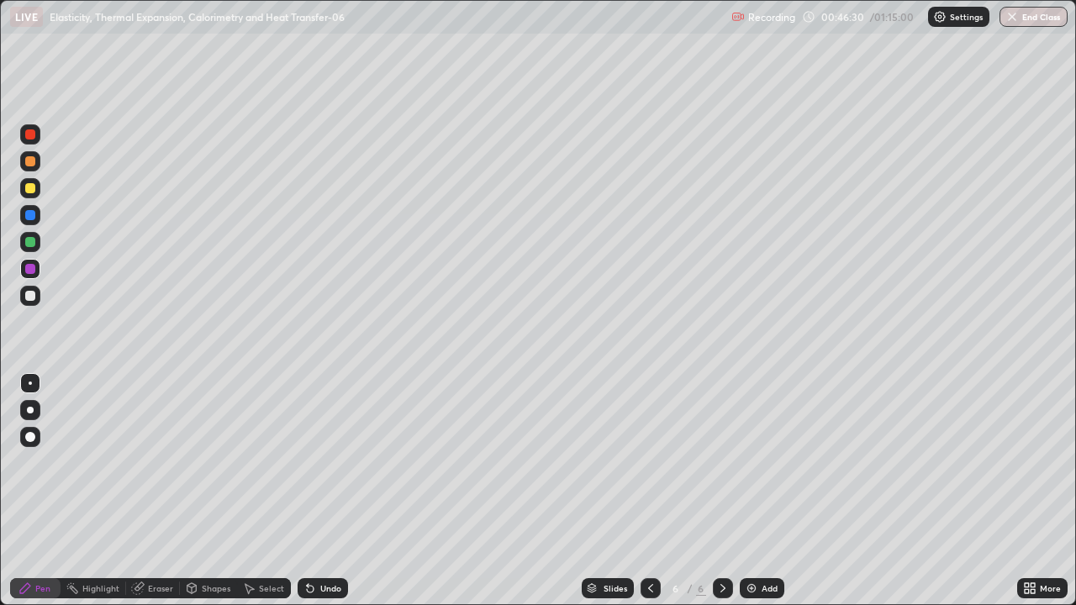
click at [315, 491] on div "Undo" at bounding box center [323, 588] width 50 height 20
click at [312, 491] on div "Undo" at bounding box center [323, 588] width 50 height 20
click at [244, 491] on icon at bounding box center [248, 588] width 13 height 13
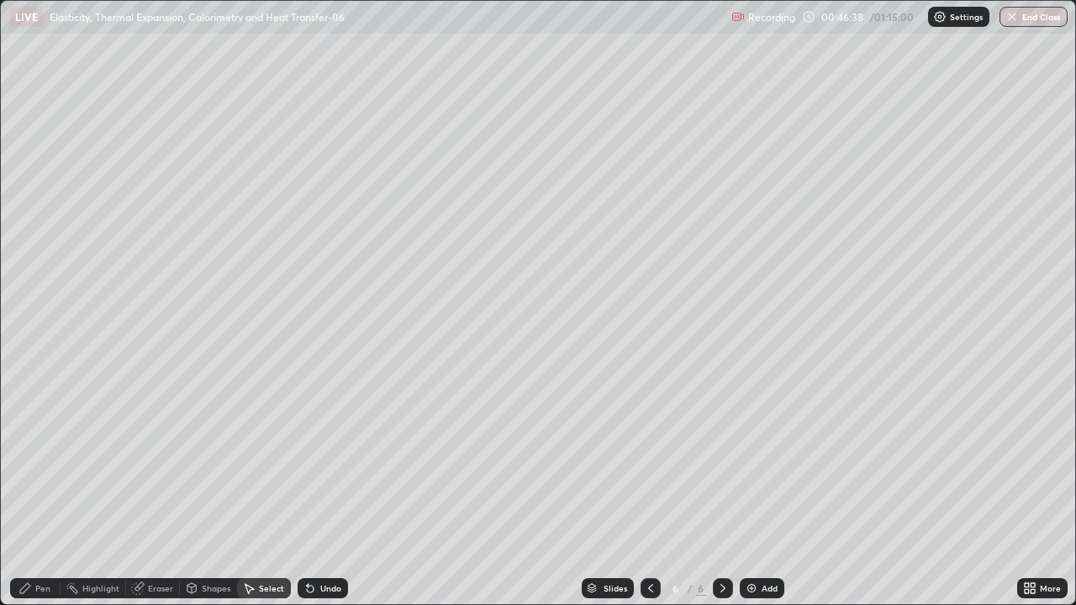
click at [33, 491] on div "Pen" at bounding box center [35, 588] width 50 height 20
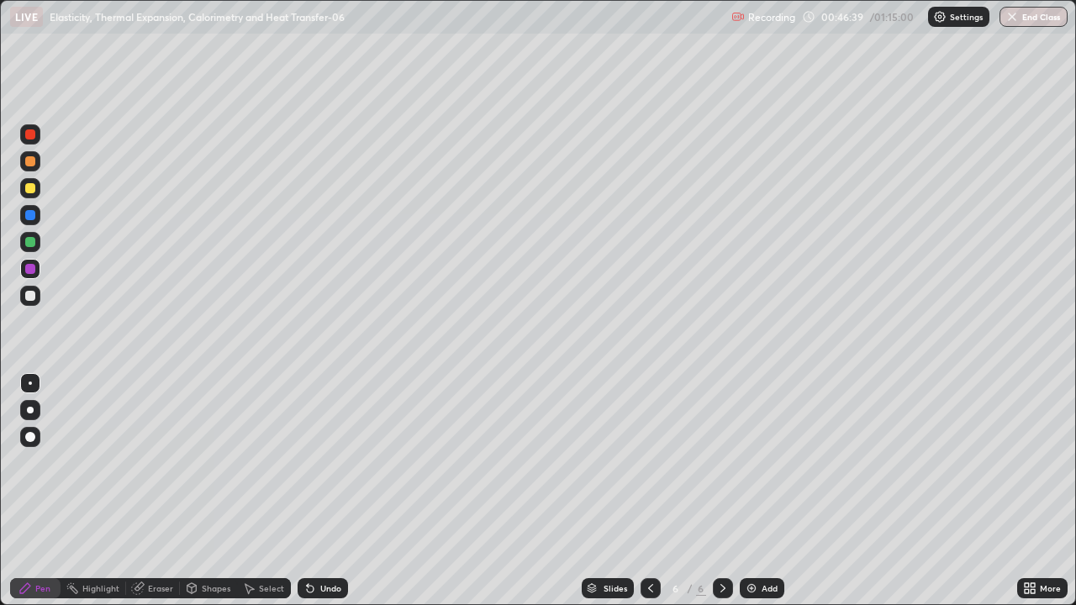
click at [29, 135] on div at bounding box center [30, 134] width 10 height 10
click at [258, 491] on div "Select" at bounding box center [264, 588] width 54 height 20
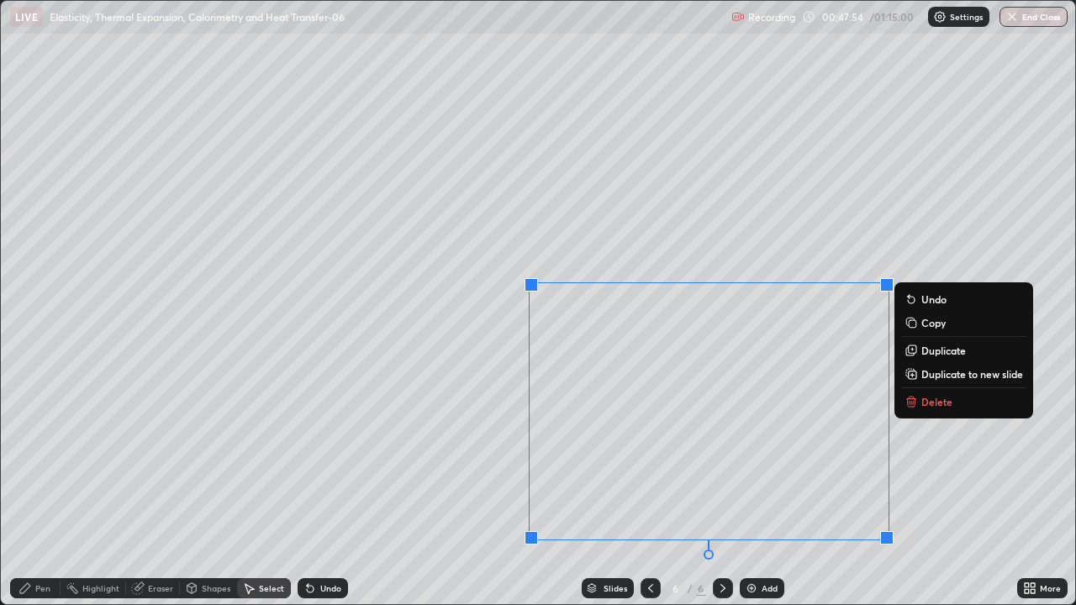
click at [931, 404] on p "Delete" at bounding box center [936, 401] width 31 height 13
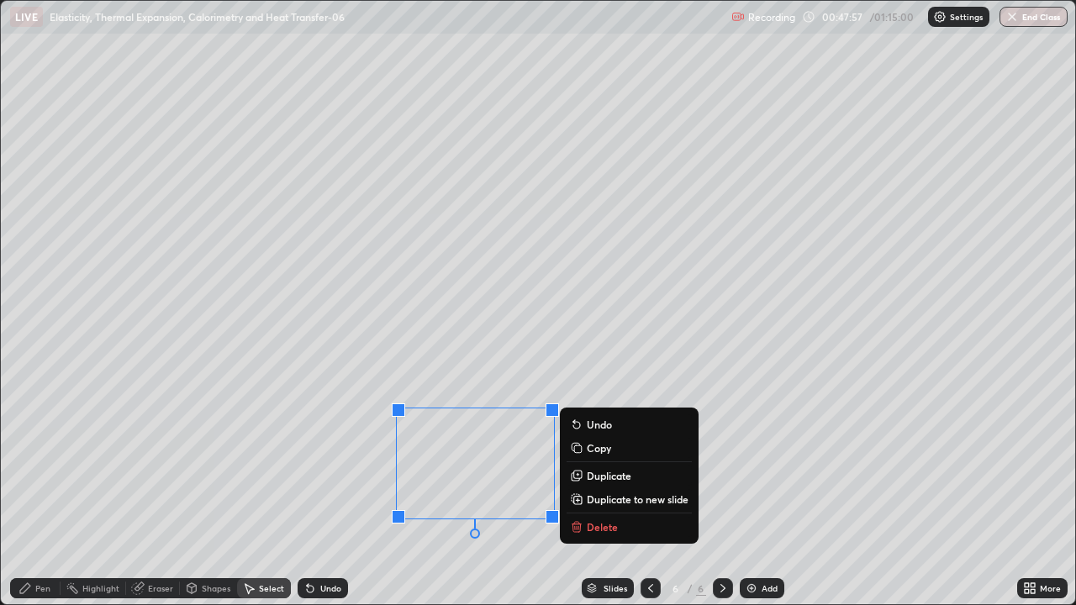
click at [599, 491] on p "Delete" at bounding box center [602, 526] width 31 height 13
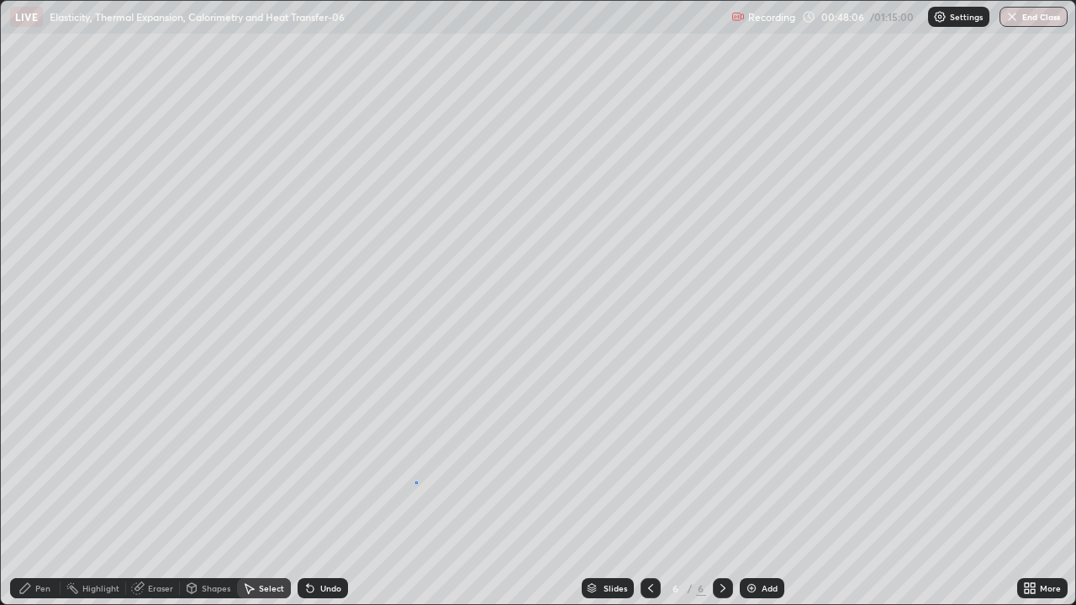
click at [415, 482] on div "0 ° Undo Copy Duplicate Duplicate to new slide Delete" at bounding box center [538, 303] width 1074 height 604
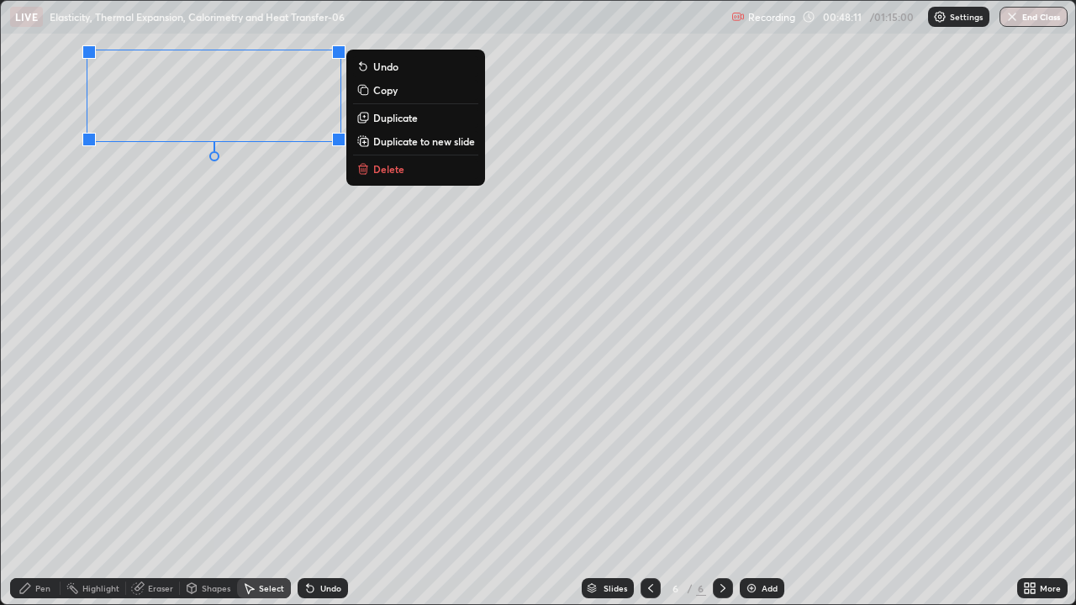
click at [369, 171] on icon at bounding box center [362, 168] width 13 height 13
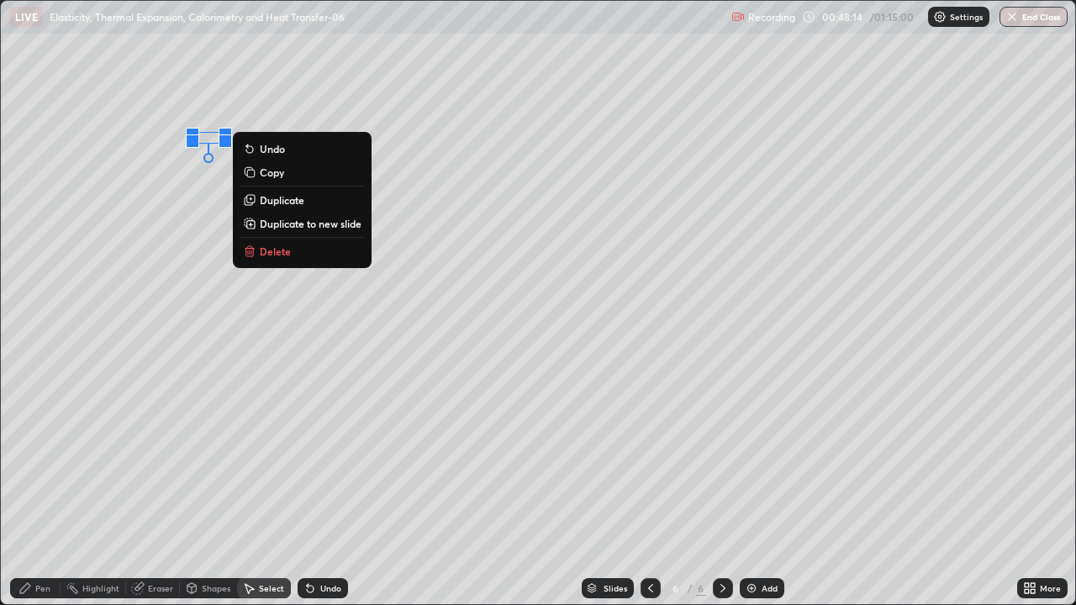
click at [269, 257] on p "Delete" at bounding box center [275, 251] width 31 height 13
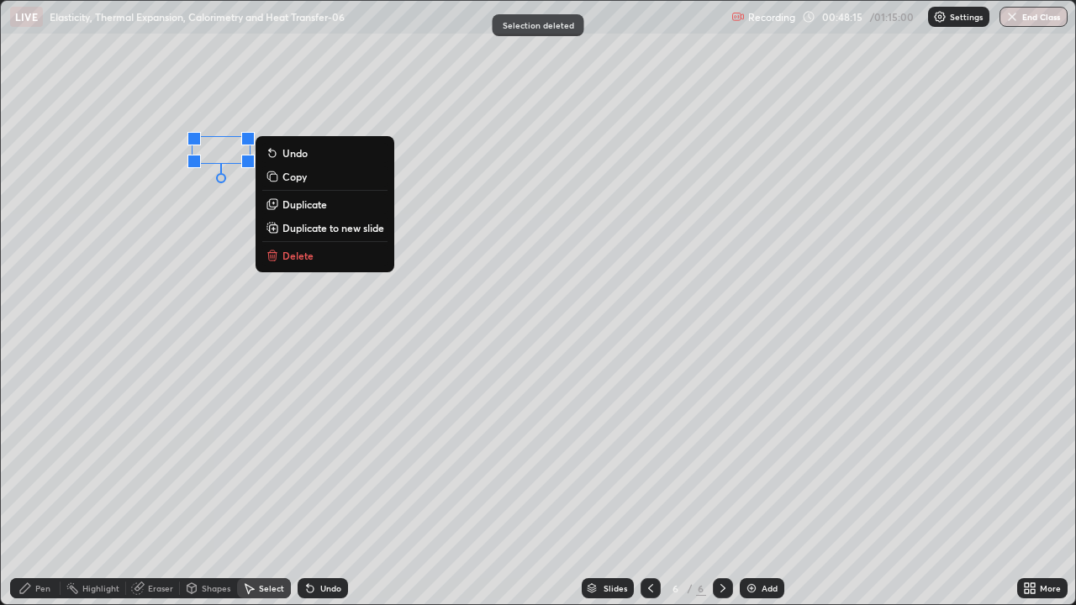
click at [284, 259] on p "Delete" at bounding box center [297, 255] width 31 height 13
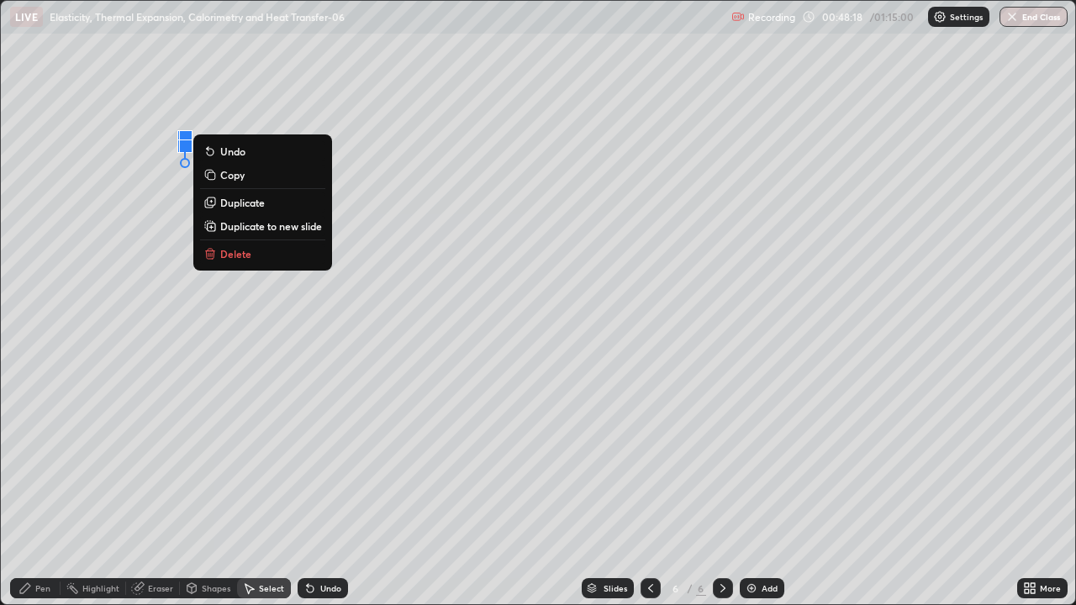
click at [231, 260] on p "Delete" at bounding box center [235, 253] width 31 height 13
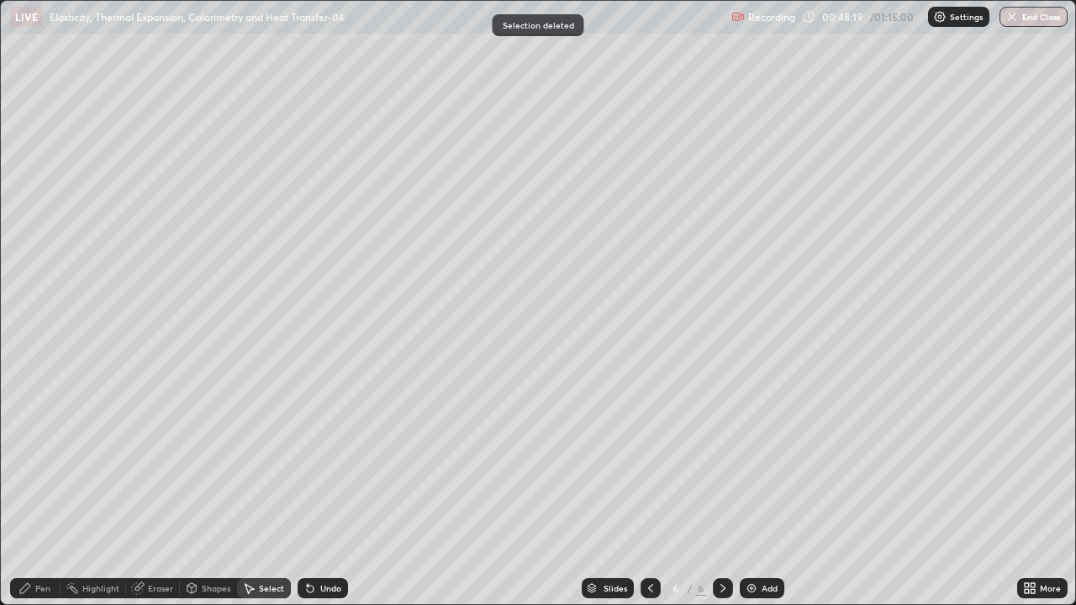
click at [34, 491] on div "Pen" at bounding box center [35, 588] width 50 height 20
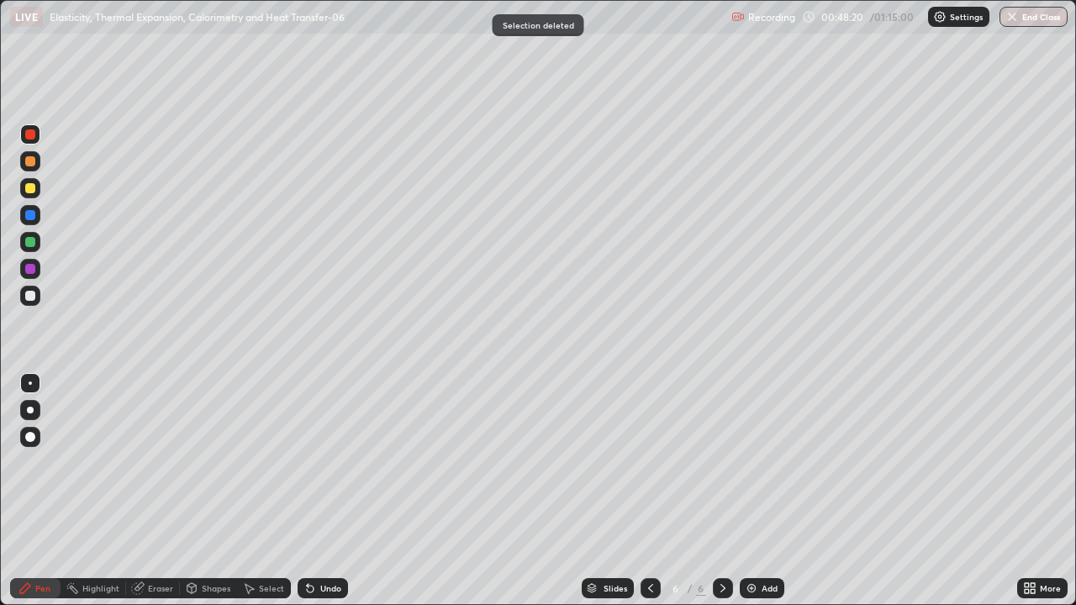
click at [32, 271] on div at bounding box center [30, 269] width 10 height 10
click at [650, 491] on icon at bounding box center [650, 588] width 13 height 13
click at [718, 491] on icon at bounding box center [722, 588] width 13 height 13
click at [650, 491] on div at bounding box center [651, 589] width 20 height 34
click at [721, 491] on icon at bounding box center [722, 588] width 13 height 13
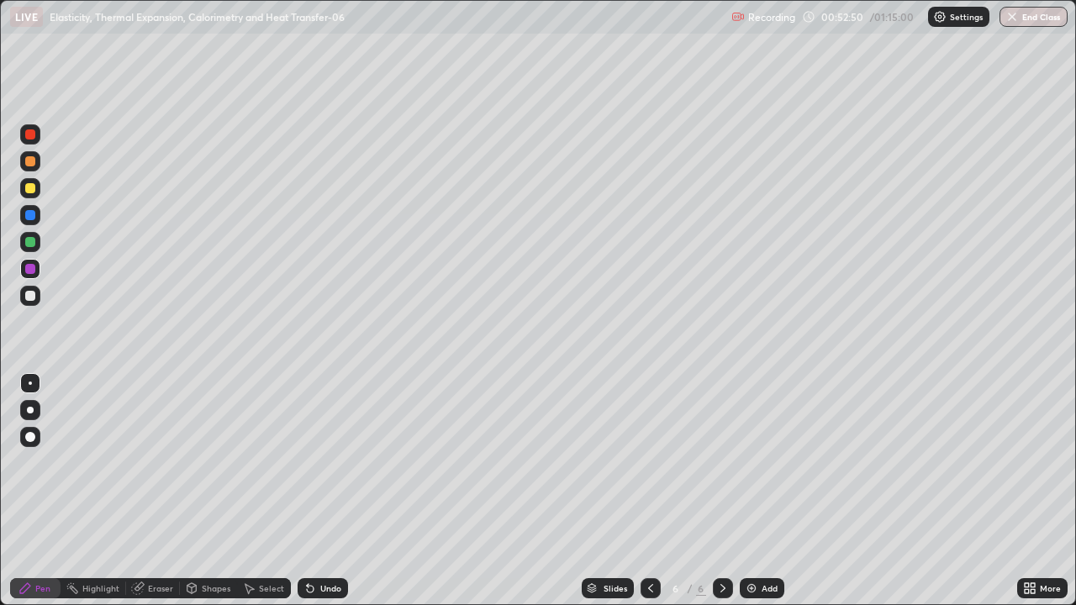
click at [267, 491] on div "Select" at bounding box center [264, 588] width 54 height 20
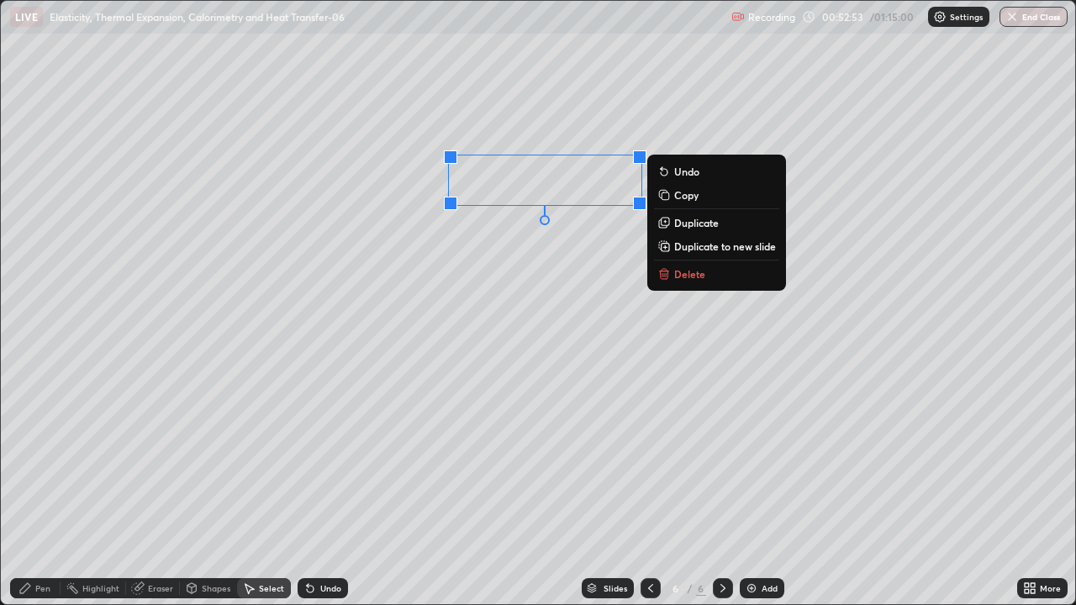
click at [682, 271] on p "Delete" at bounding box center [689, 273] width 31 height 13
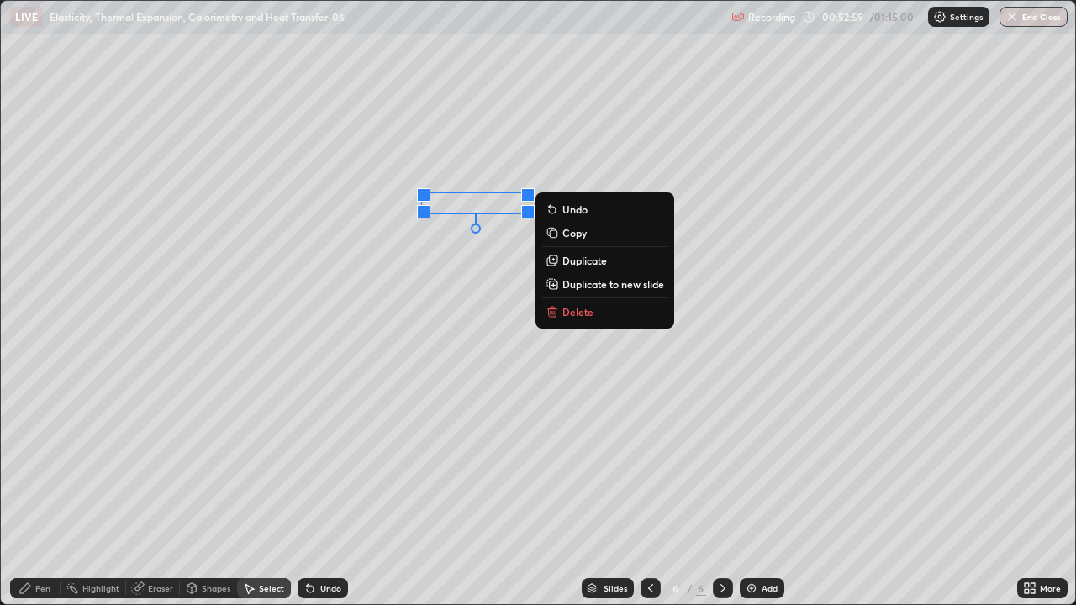
click at [572, 319] on button "Delete" at bounding box center [604, 312] width 125 height 20
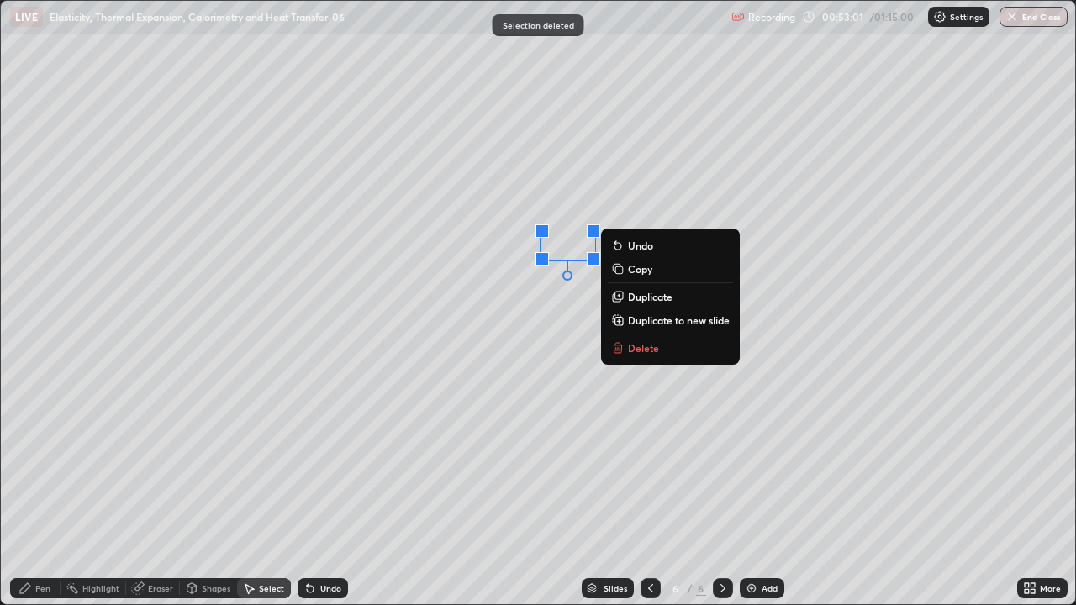
click at [636, 347] on p "Delete" at bounding box center [643, 347] width 31 height 13
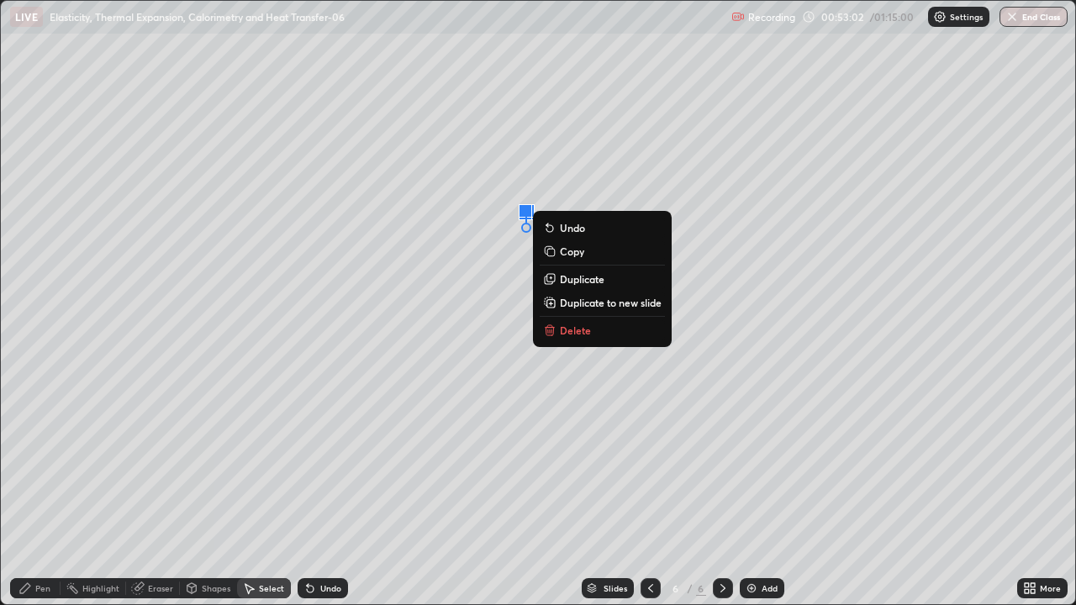
click at [563, 330] on p "Delete" at bounding box center [575, 330] width 31 height 13
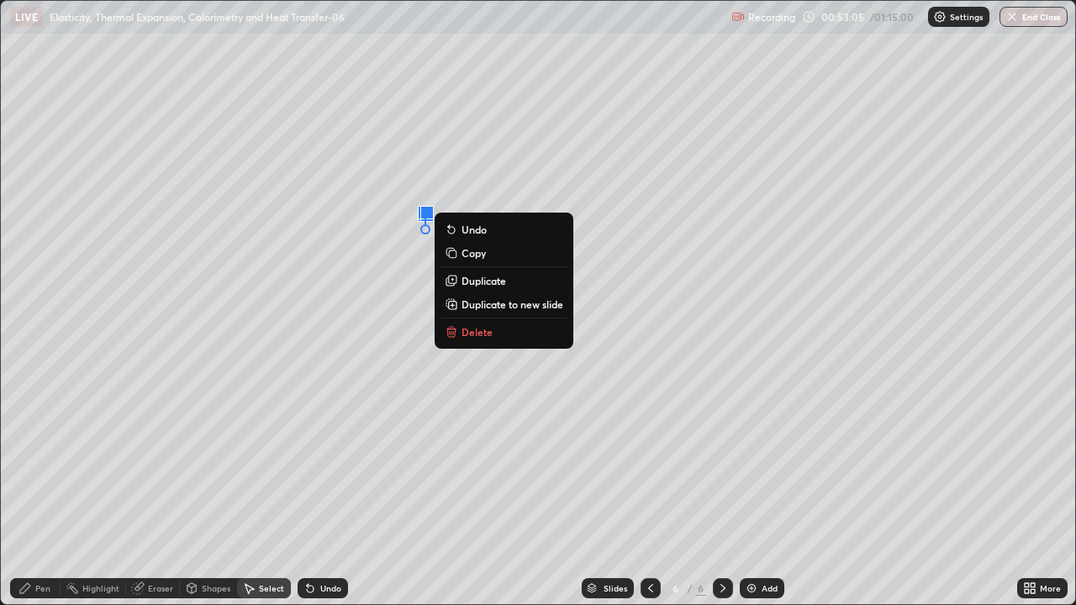
click at [466, 323] on button "Delete" at bounding box center [503, 332] width 125 height 20
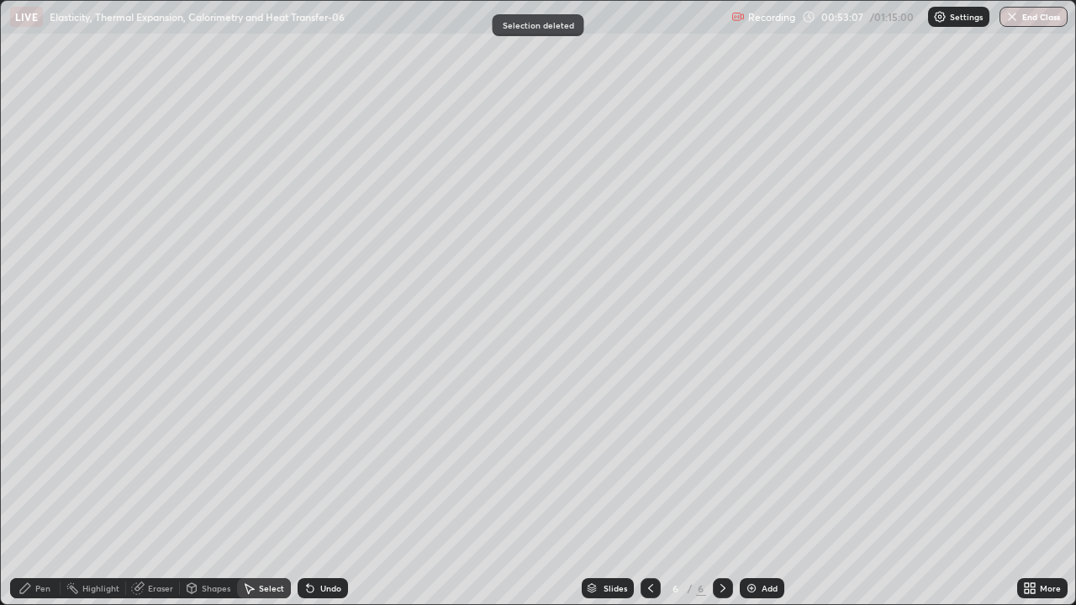
click at [41, 491] on div "Pen" at bounding box center [42, 588] width 15 height 8
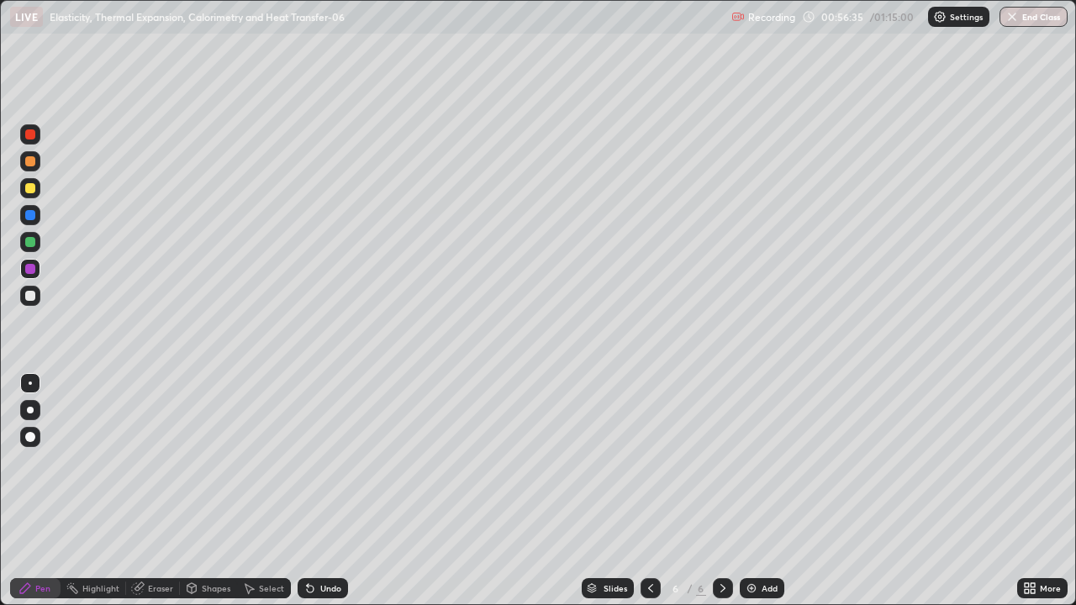
click at [756, 491] on div "Add" at bounding box center [762, 588] width 45 height 20
click at [36, 491] on div "Pen" at bounding box center [35, 588] width 50 height 20
click at [20, 130] on div at bounding box center [30, 134] width 20 height 20
click at [650, 491] on icon at bounding box center [650, 588] width 5 height 8
click at [651, 491] on icon at bounding box center [650, 588] width 13 height 13
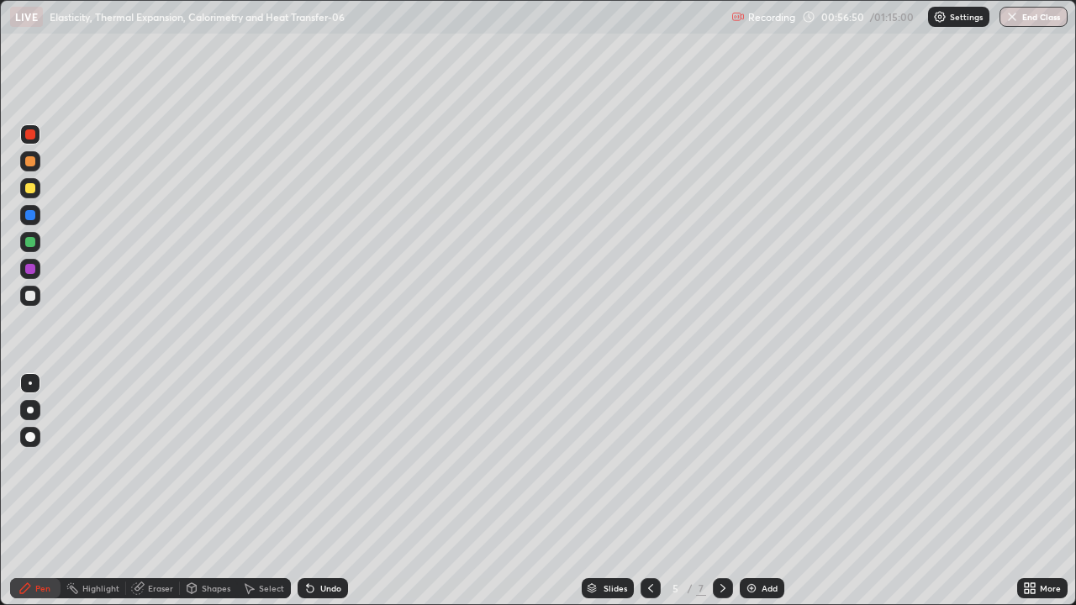
click at [29, 217] on div at bounding box center [30, 215] width 10 height 10
click at [721, 491] on icon at bounding box center [722, 588] width 13 height 13
click at [37, 491] on div "Pen" at bounding box center [42, 588] width 15 height 8
click at [27, 300] on div at bounding box center [30, 296] width 10 height 10
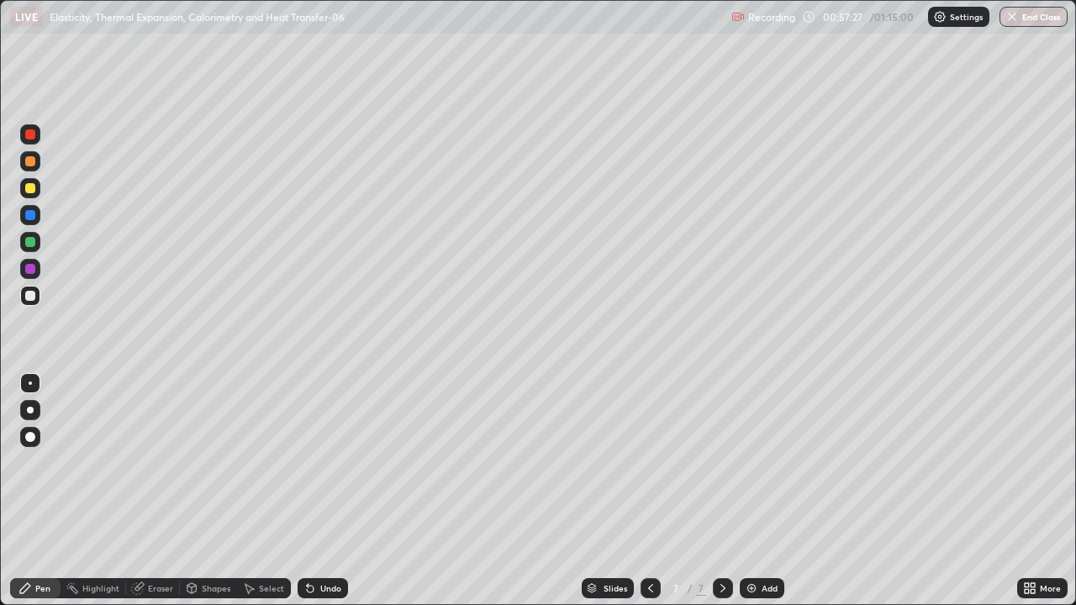
click at [32, 138] on div at bounding box center [30, 134] width 10 height 10
click at [33, 130] on div at bounding box center [30, 134] width 10 height 10
click at [36, 301] on div at bounding box center [30, 296] width 20 height 20
click at [204, 491] on div "Shapes" at bounding box center [216, 588] width 29 height 8
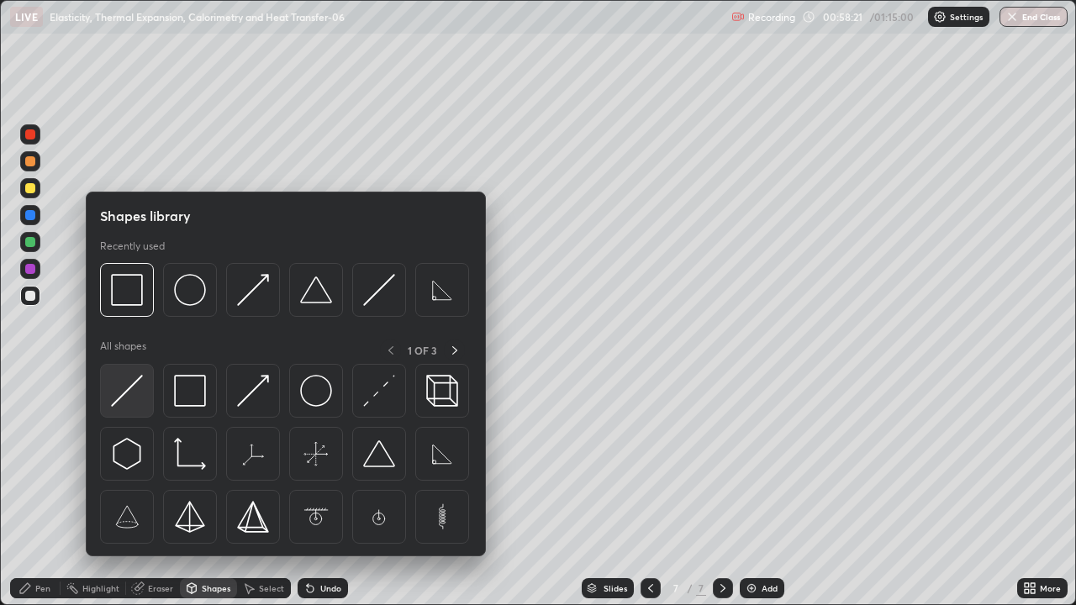
click at [128, 388] on img at bounding box center [127, 391] width 32 height 32
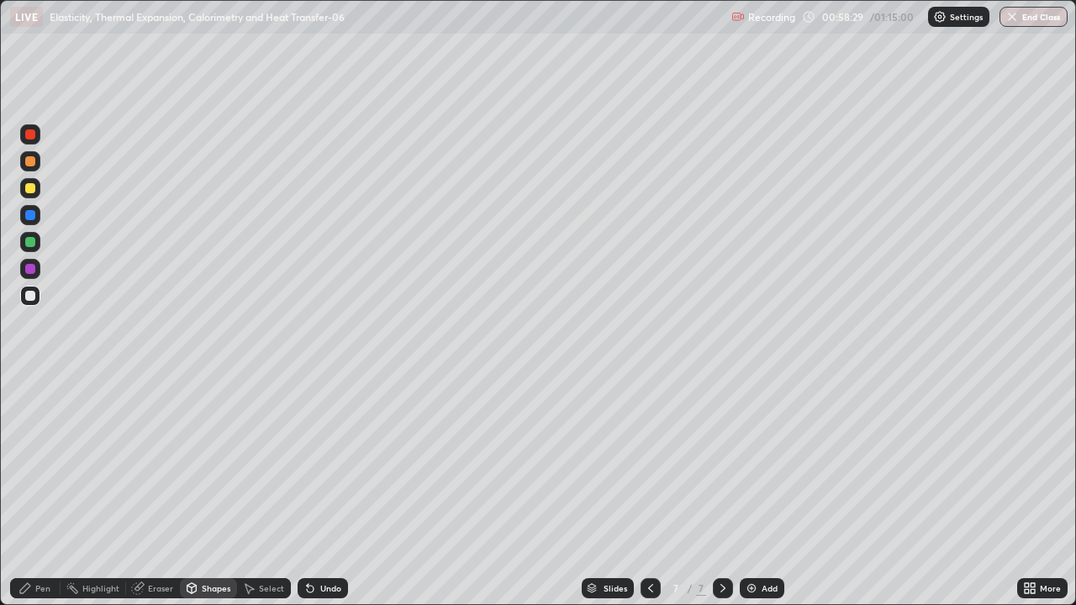
click at [211, 491] on div "Shapes" at bounding box center [216, 588] width 29 height 8
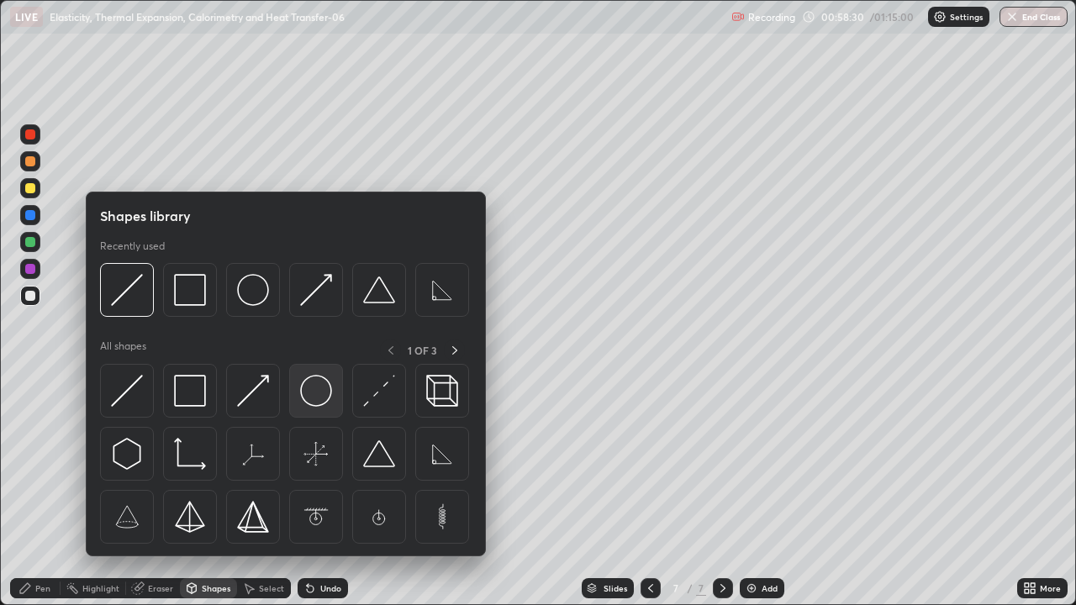
click at [312, 398] on img at bounding box center [316, 391] width 32 height 32
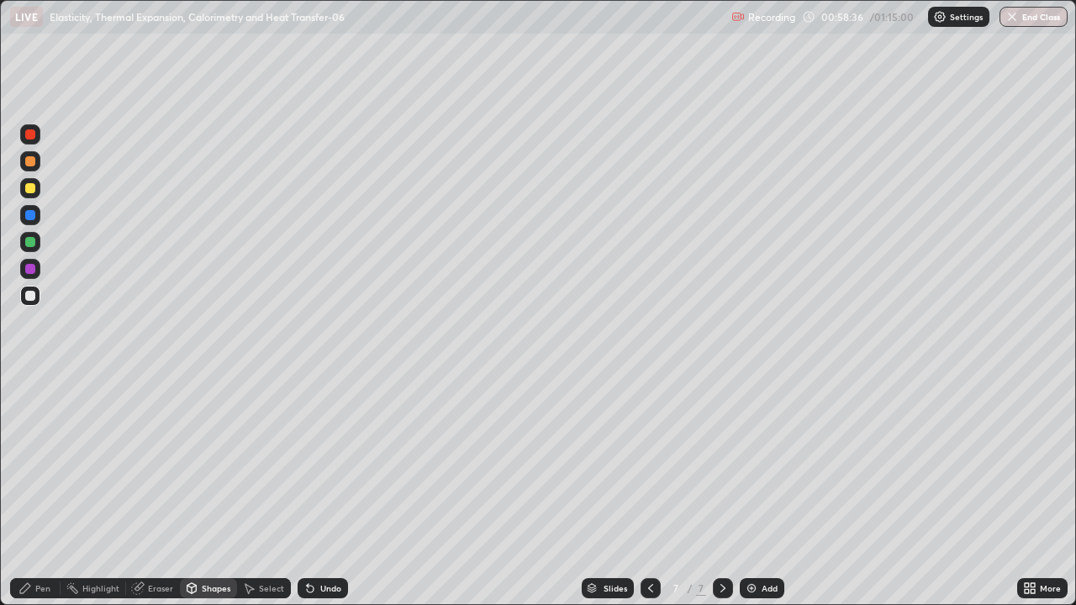
click at [321, 491] on div "Undo" at bounding box center [330, 588] width 21 height 8
click at [51, 491] on div "Pen" at bounding box center [35, 588] width 50 height 20
click at [30, 241] on div at bounding box center [30, 242] width 10 height 10
click at [307, 491] on icon at bounding box center [310, 589] width 7 height 7
click at [326, 491] on div "Undo" at bounding box center [330, 588] width 21 height 8
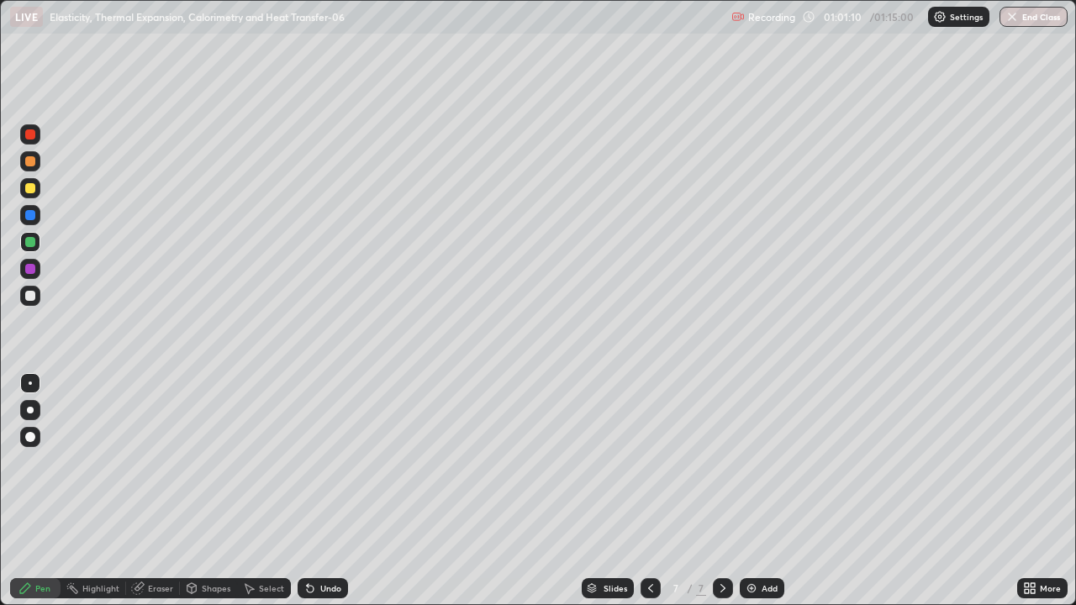
click at [324, 491] on div "Undo" at bounding box center [330, 588] width 21 height 8
click at [327, 491] on div "Undo" at bounding box center [330, 588] width 21 height 8
click at [335, 491] on div "Undo" at bounding box center [323, 588] width 50 height 20
click at [334, 491] on div "Undo" at bounding box center [330, 588] width 21 height 8
click at [336, 491] on div "Undo" at bounding box center [330, 588] width 21 height 8
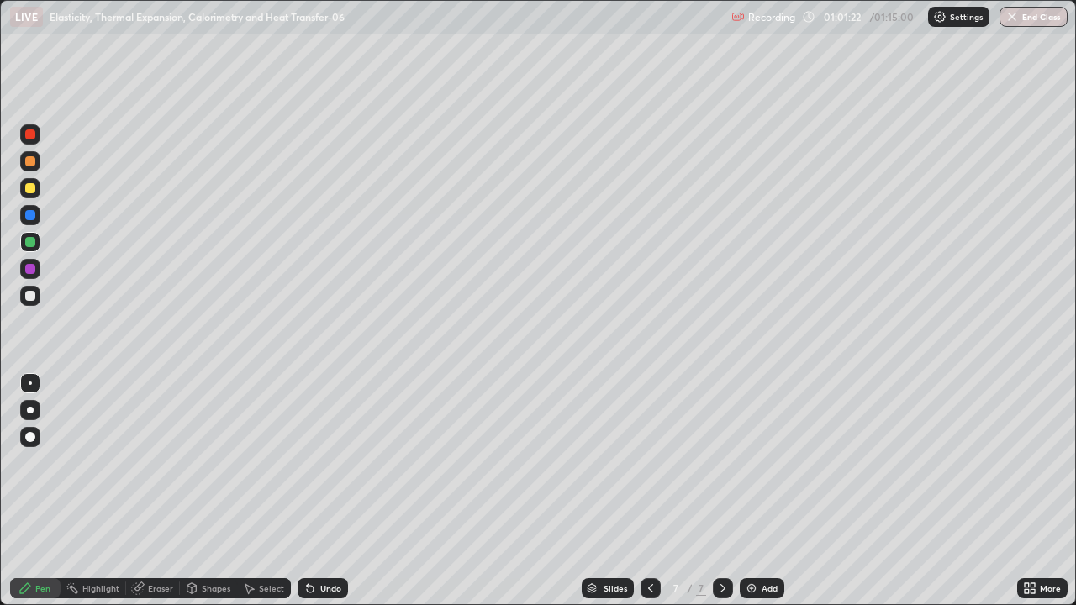
click at [342, 491] on div "Undo" at bounding box center [323, 588] width 50 height 20
click at [31, 266] on div at bounding box center [30, 269] width 10 height 10
click at [31, 240] on div at bounding box center [30, 242] width 10 height 10
click at [33, 212] on div at bounding box center [30, 215] width 10 height 10
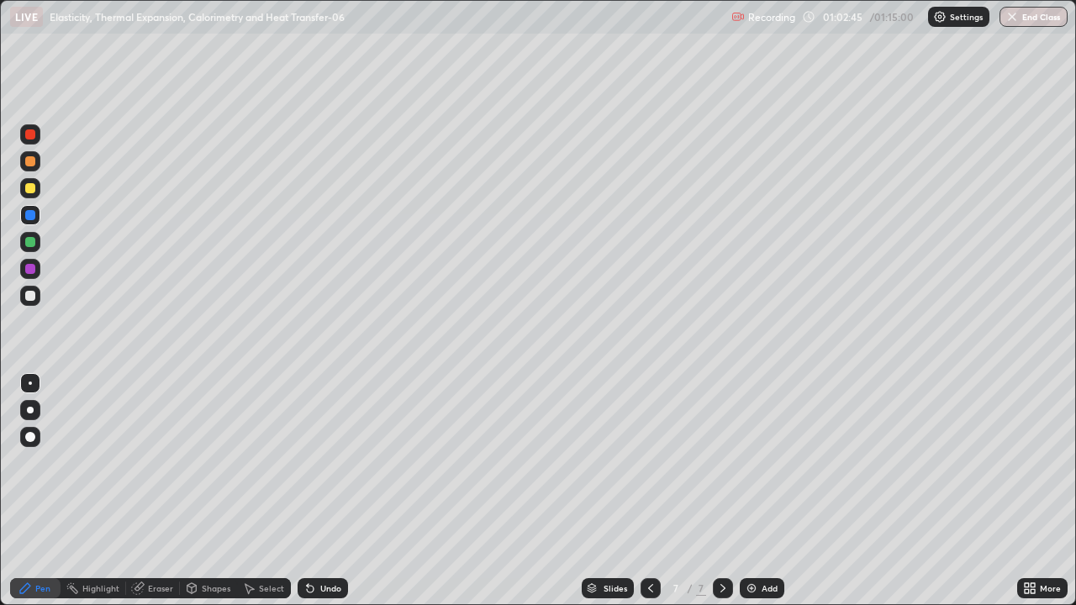
click at [315, 491] on div "Undo" at bounding box center [323, 588] width 50 height 20
click at [760, 491] on div "Add" at bounding box center [762, 588] width 45 height 20
click at [212, 491] on div "Shapes" at bounding box center [216, 588] width 29 height 8
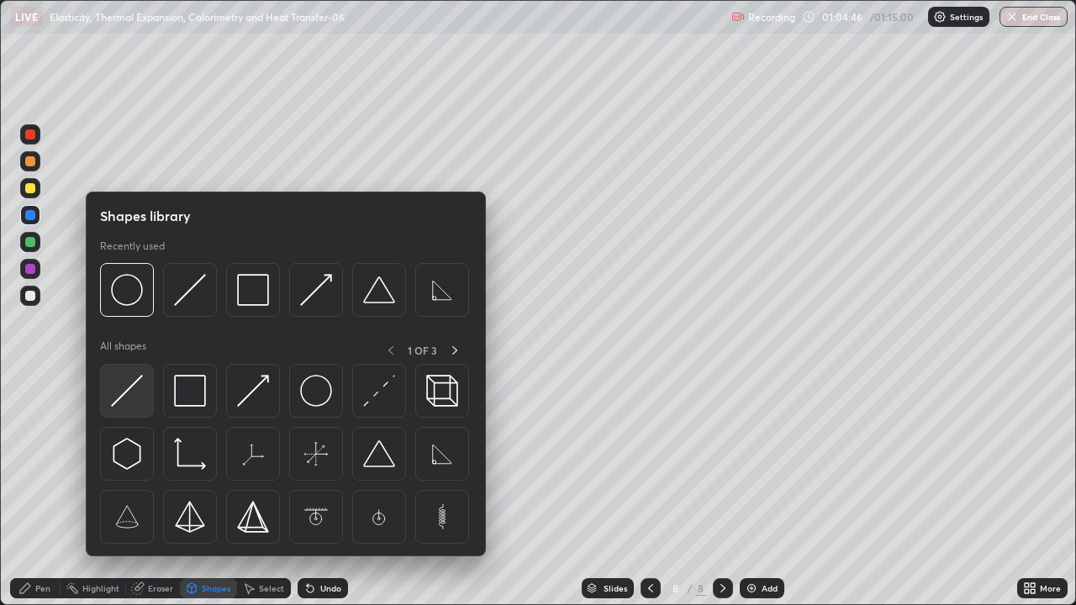
click at [124, 393] on img at bounding box center [127, 391] width 32 height 32
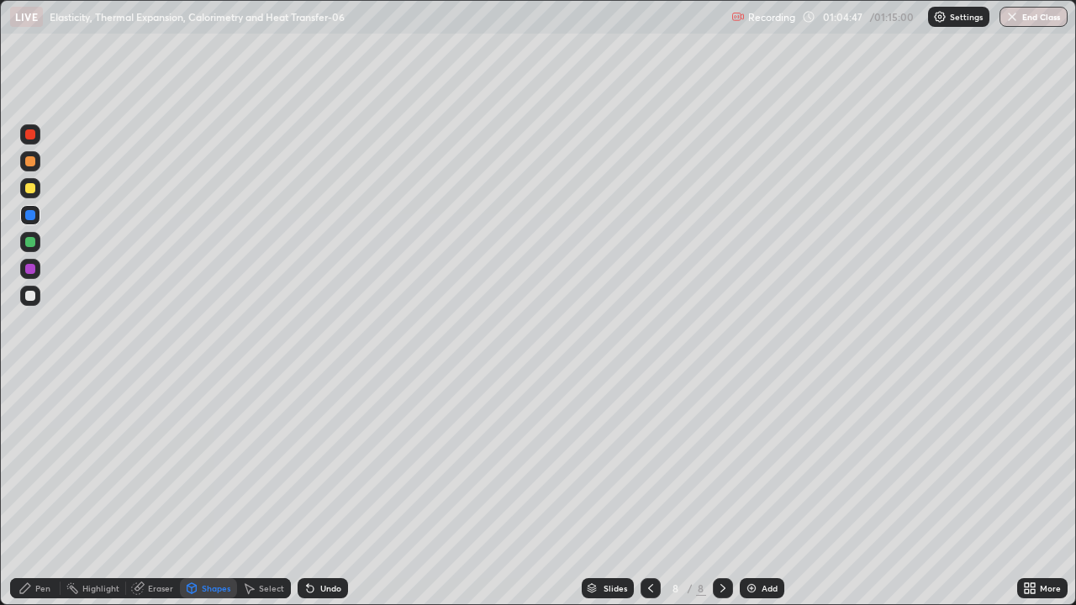
click at [31, 295] on div at bounding box center [30, 296] width 10 height 10
click at [28, 491] on icon at bounding box center [24, 588] width 13 height 13
click at [29, 134] on div at bounding box center [30, 134] width 10 height 10
click at [208, 491] on div "Shapes" at bounding box center [216, 588] width 29 height 8
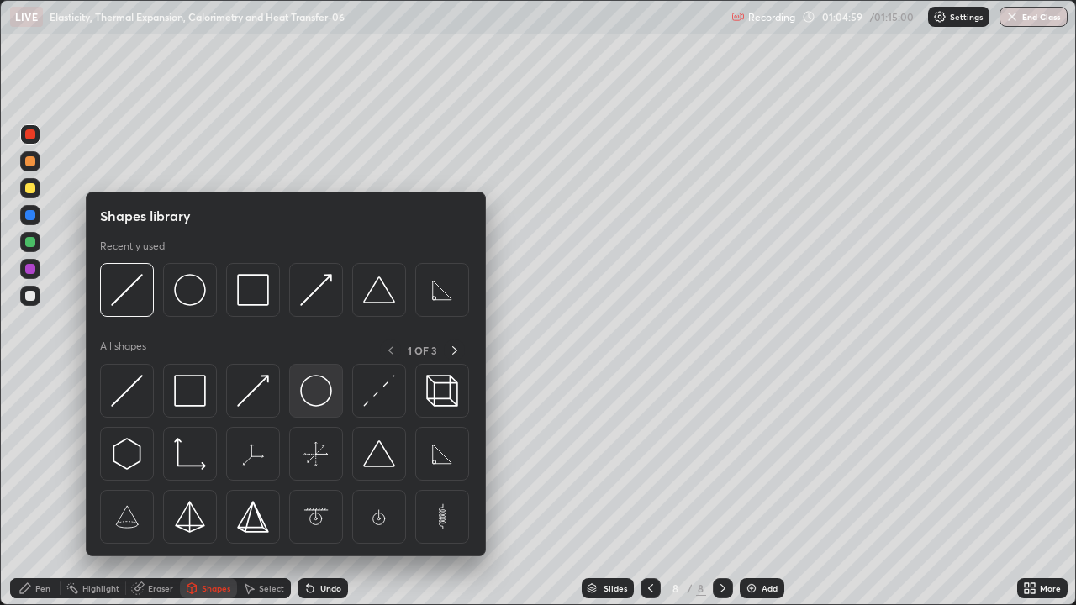
click at [314, 397] on img at bounding box center [316, 391] width 32 height 32
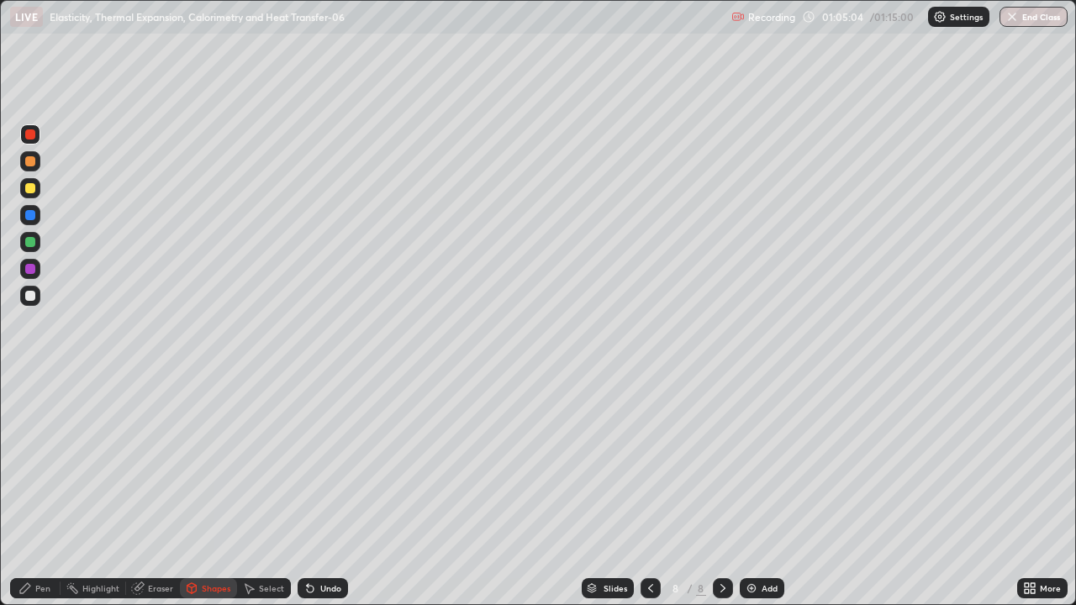
click at [45, 491] on div "Pen" at bounding box center [35, 588] width 50 height 20
click at [29, 491] on div "Pen" at bounding box center [35, 588] width 50 height 20
click at [29, 269] on div at bounding box center [30, 269] width 10 height 10
click at [26, 166] on div at bounding box center [30, 161] width 20 height 20
click at [28, 240] on div at bounding box center [30, 242] width 10 height 10
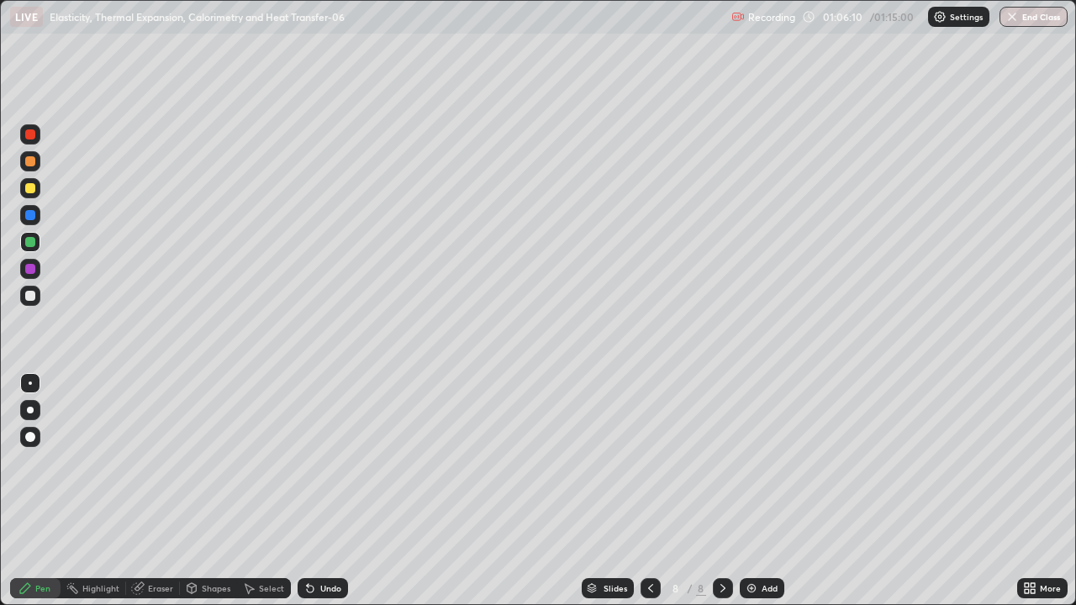
click at [311, 491] on icon at bounding box center [309, 588] width 13 height 13
click at [316, 491] on div "Undo" at bounding box center [323, 588] width 50 height 20
click at [308, 491] on icon at bounding box center [310, 589] width 7 height 7
click at [31, 298] on div at bounding box center [30, 296] width 10 height 10
click at [319, 491] on div "Undo" at bounding box center [323, 588] width 50 height 20
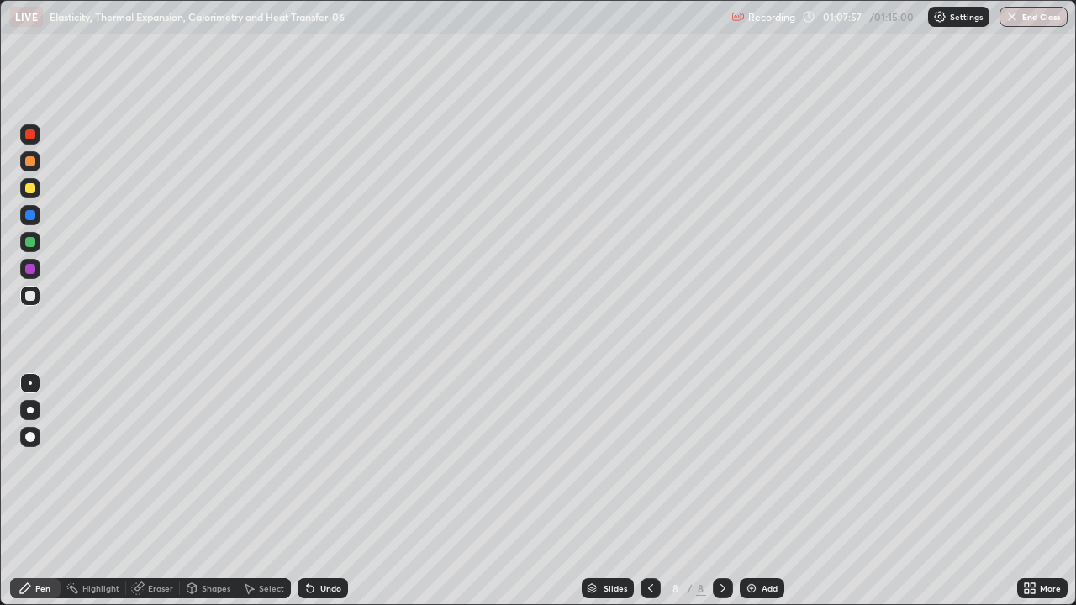
click at [321, 491] on div "Undo" at bounding box center [330, 588] width 21 height 8
click at [320, 491] on div "Undo" at bounding box center [330, 588] width 21 height 8
click at [315, 491] on div "Undo" at bounding box center [323, 588] width 50 height 20
click at [314, 491] on div "Undo" at bounding box center [323, 588] width 50 height 20
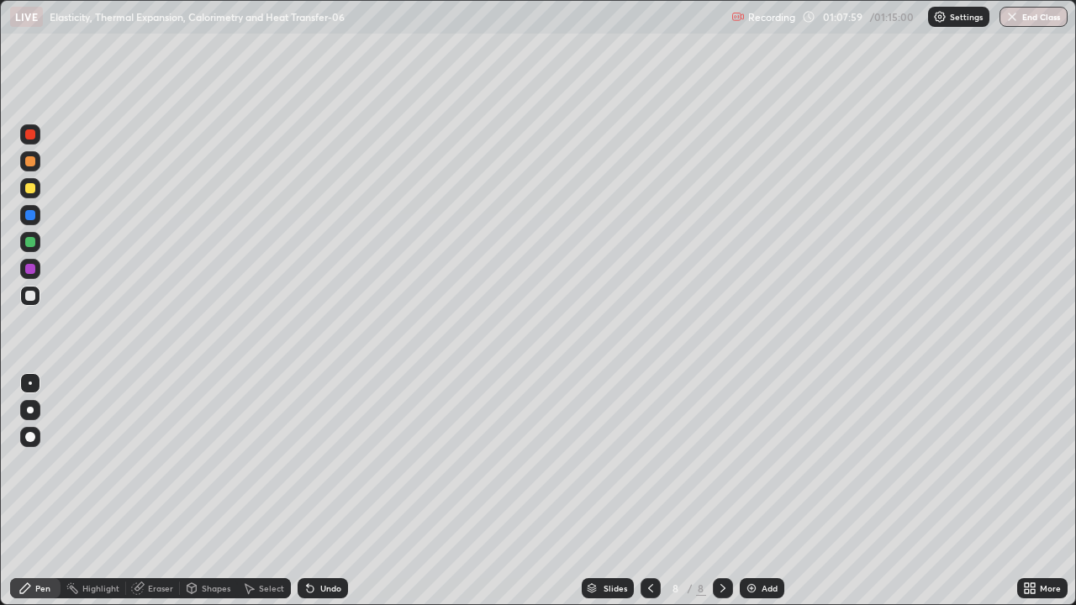
click at [308, 491] on icon at bounding box center [310, 589] width 7 height 7
click at [312, 491] on div "Undo" at bounding box center [323, 588] width 50 height 20
click at [311, 491] on div "Undo" at bounding box center [323, 588] width 50 height 20
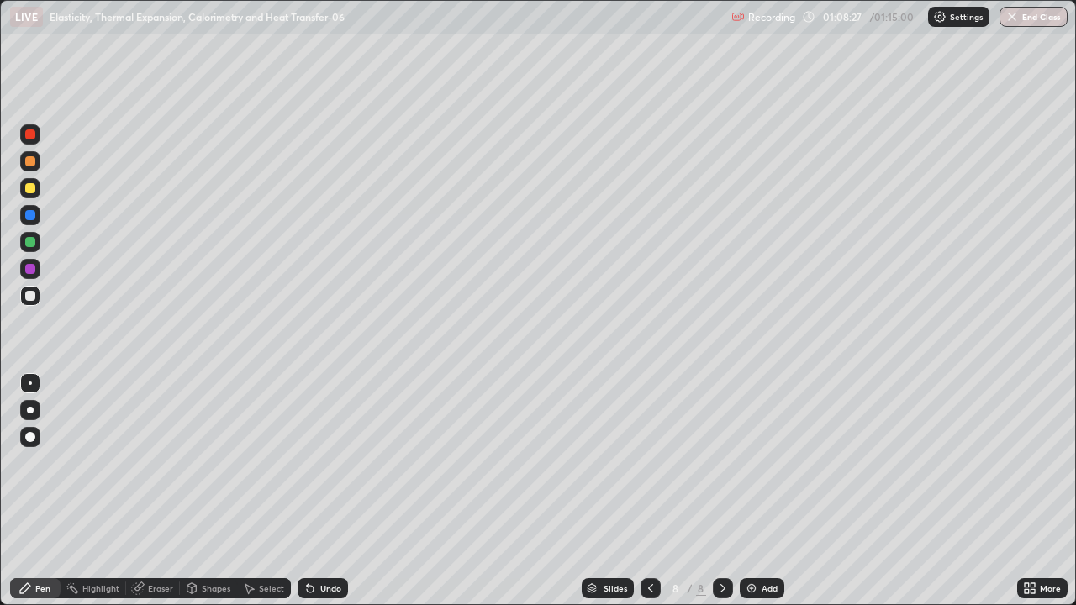
click at [29, 269] on div at bounding box center [30, 269] width 10 height 10
click at [649, 491] on icon at bounding box center [650, 588] width 13 height 13
click at [727, 491] on div at bounding box center [723, 588] width 20 height 20
click at [320, 491] on div "Undo" at bounding box center [330, 588] width 21 height 8
click at [317, 491] on div "Undo" at bounding box center [323, 588] width 50 height 20
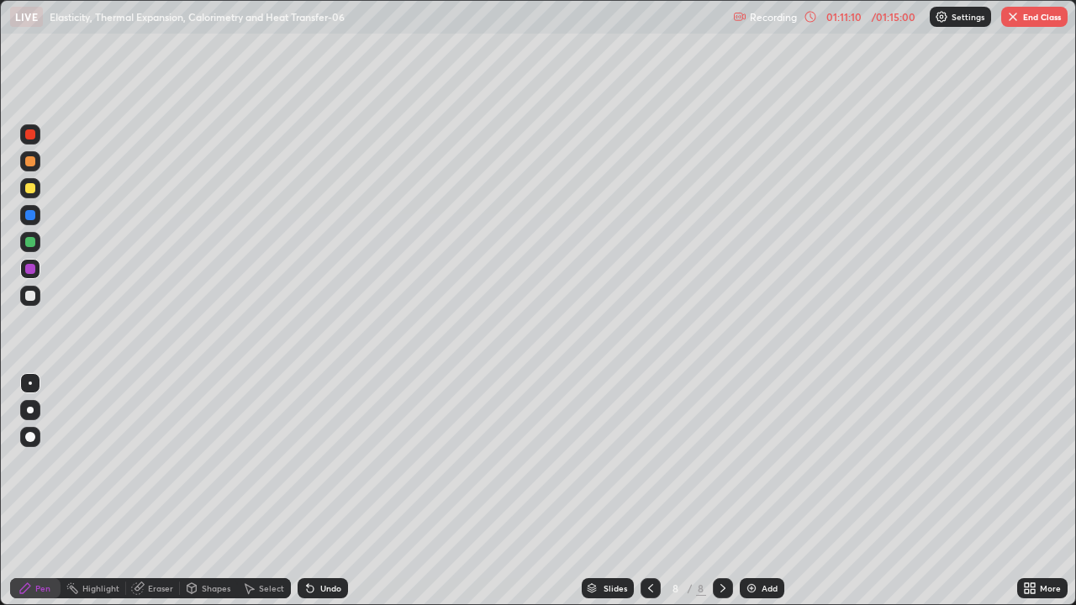
click at [315, 491] on div "Undo" at bounding box center [323, 588] width 50 height 20
click at [317, 491] on div "Undo" at bounding box center [323, 588] width 50 height 20
click at [32, 246] on div at bounding box center [30, 242] width 10 height 10
click at [141, 491] on icon at bounding box center [137, 588] width 11 height 11
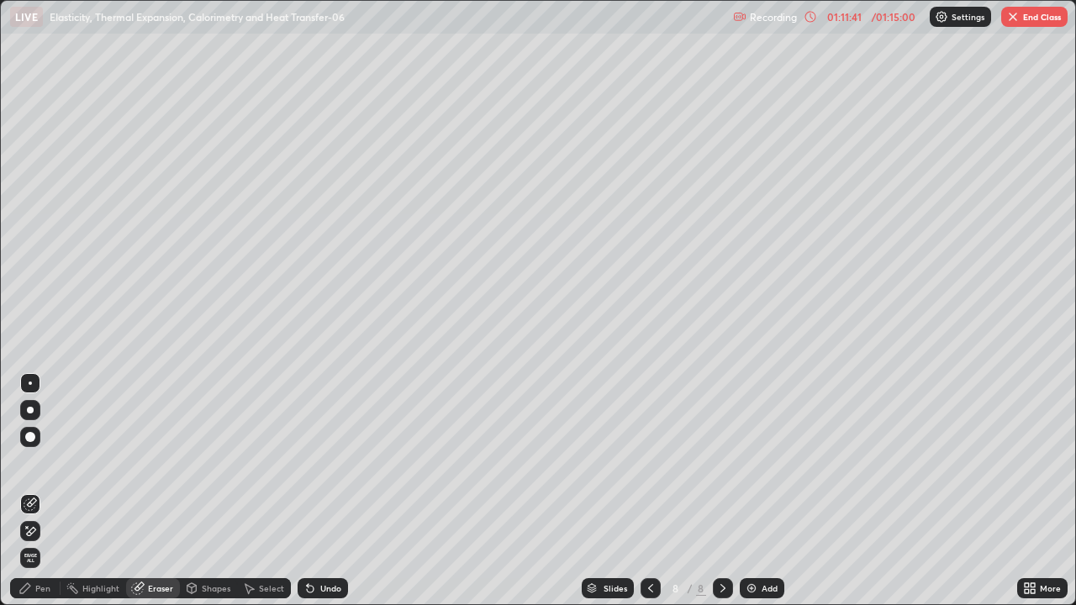
click at [34, 491] on div "Pen" at bounding box center [35, 588] width 50 height 20
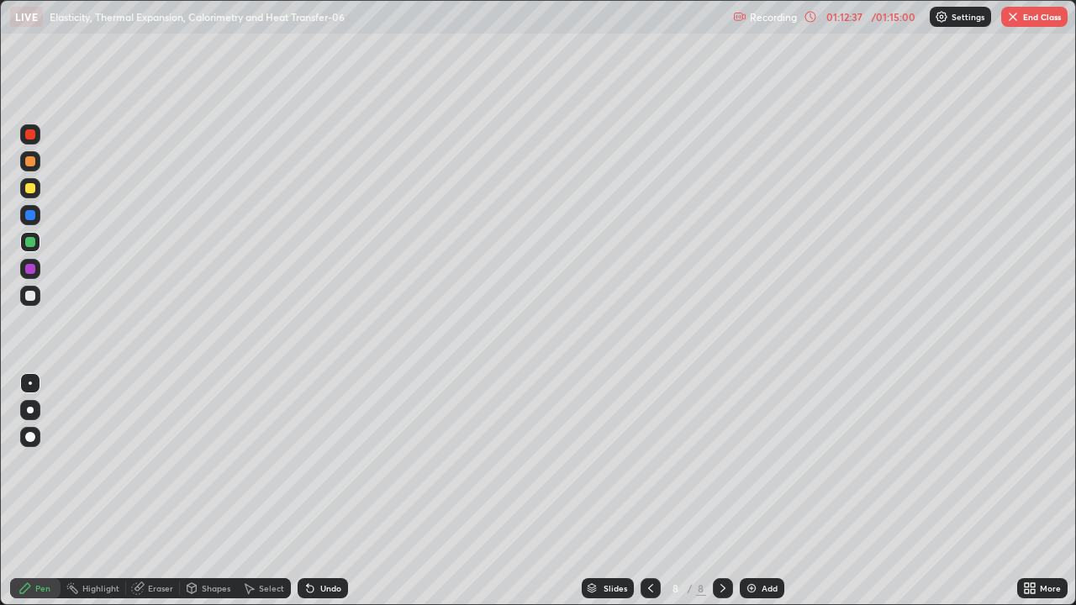
click at [29, 266] on div at bounding box center [30, 269] width 10 height 10
click at [33, 137] on div at bounding box center [30, 134] width 10 height 10
click at [26, 165] on div at bounding box center [30, 161] width 10 height 10
click at [649, 491] on icon at bounding box center [650, 588] width 13 height 13
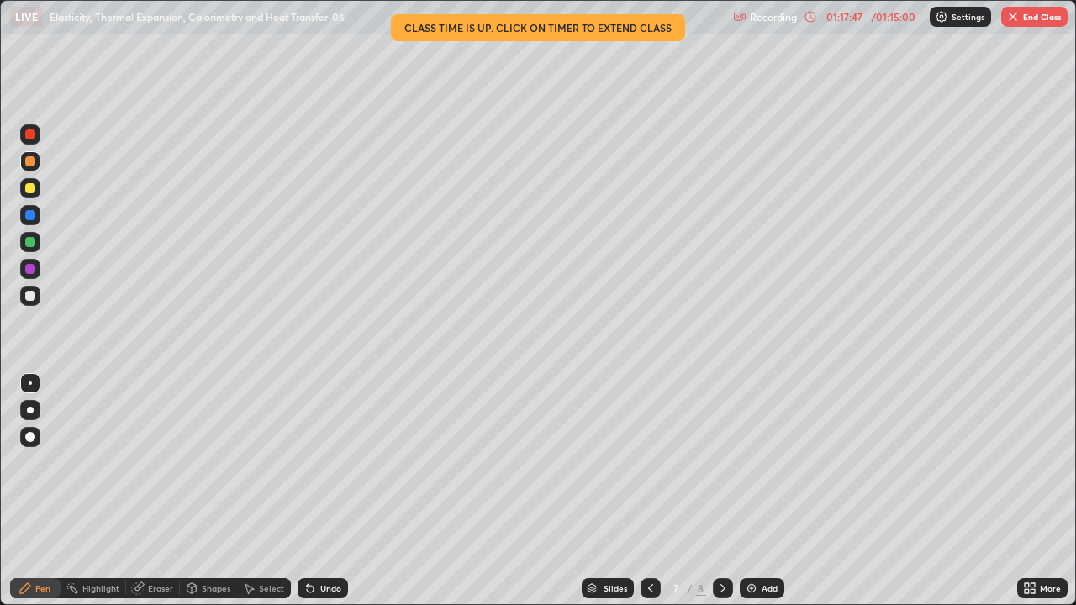
click at [721, 491] on icon at bounding box center [722, 588] width 13 height 13
click at [649, 491] on icon at bounding box center [650, 588] width 13 height 13
click at [875, 18] on div "/ 01:15:00" at bounding box center [894, 17] width 52 height 10
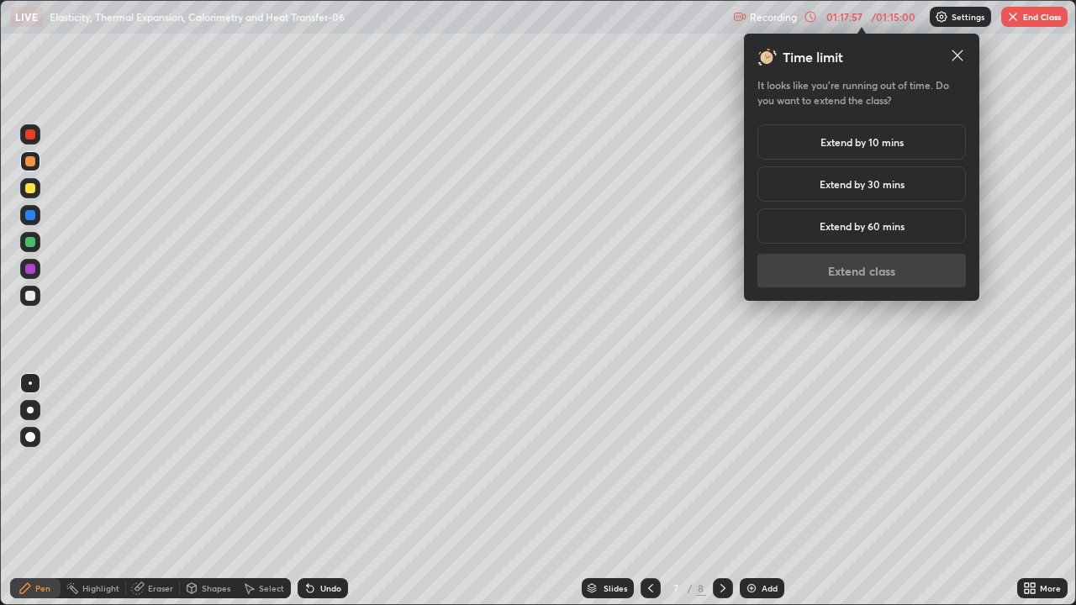
click at [854, 140] on h5 "Extend by 10 mins" at bounding box center [861, 141] width 83 height 15
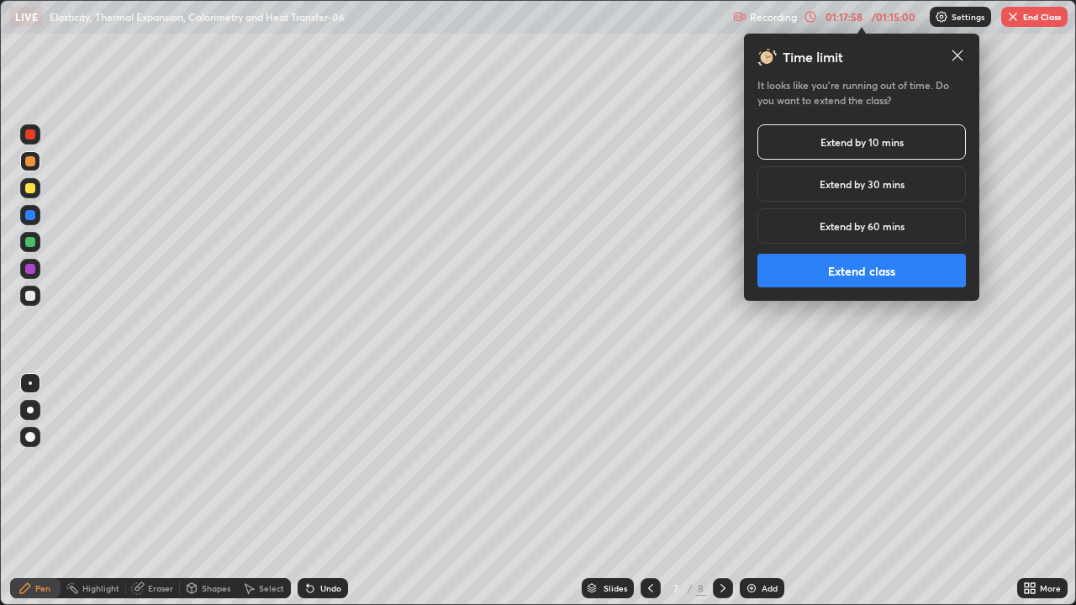
click at [906, 266] on button "Extend class" at bounding box center [861, 271] width 208 height 34
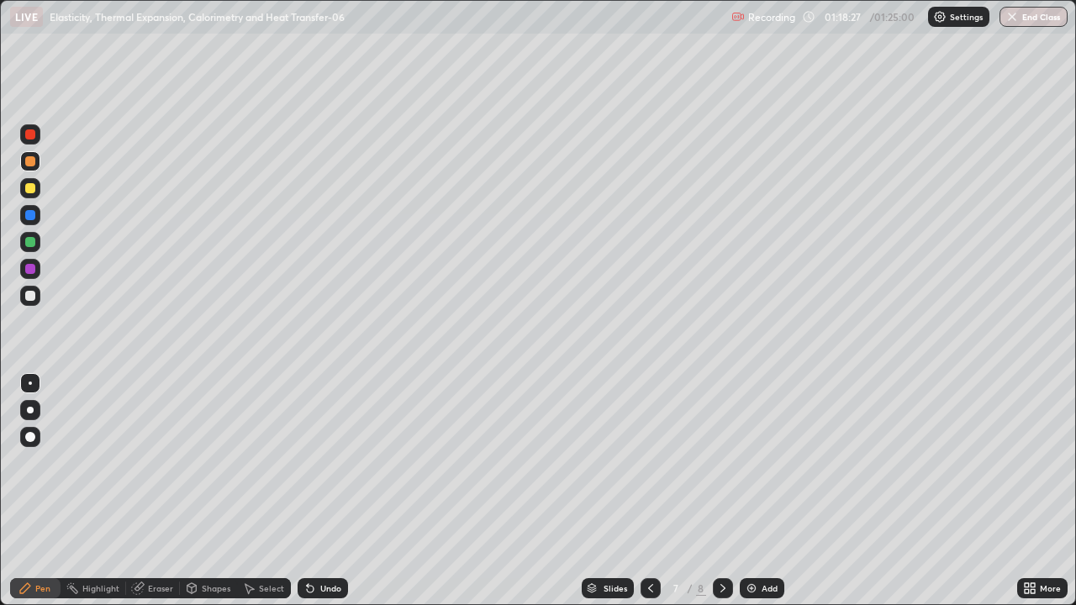
click at [699, 491] on div "8" at bounding box center [701, 588] width 10 height 15
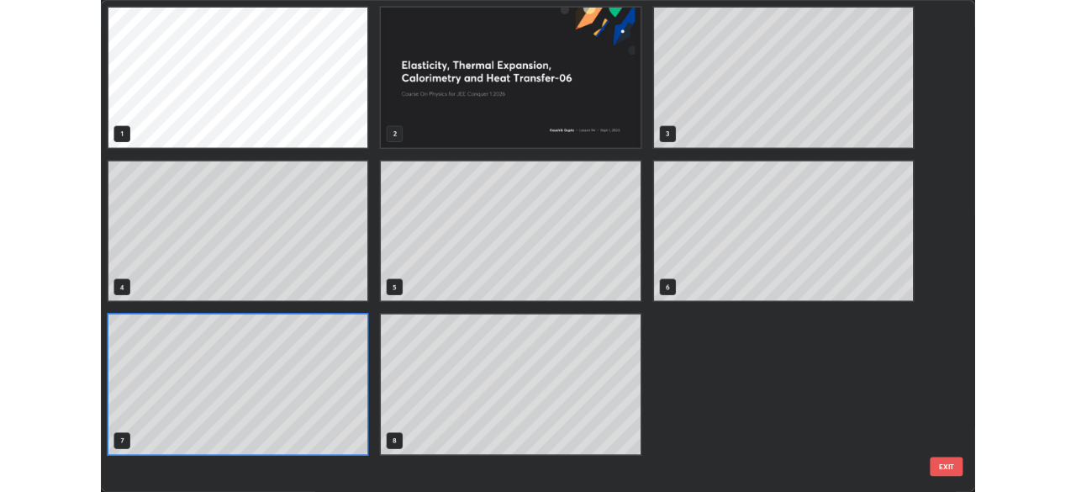
scroll to position [599, 1066]
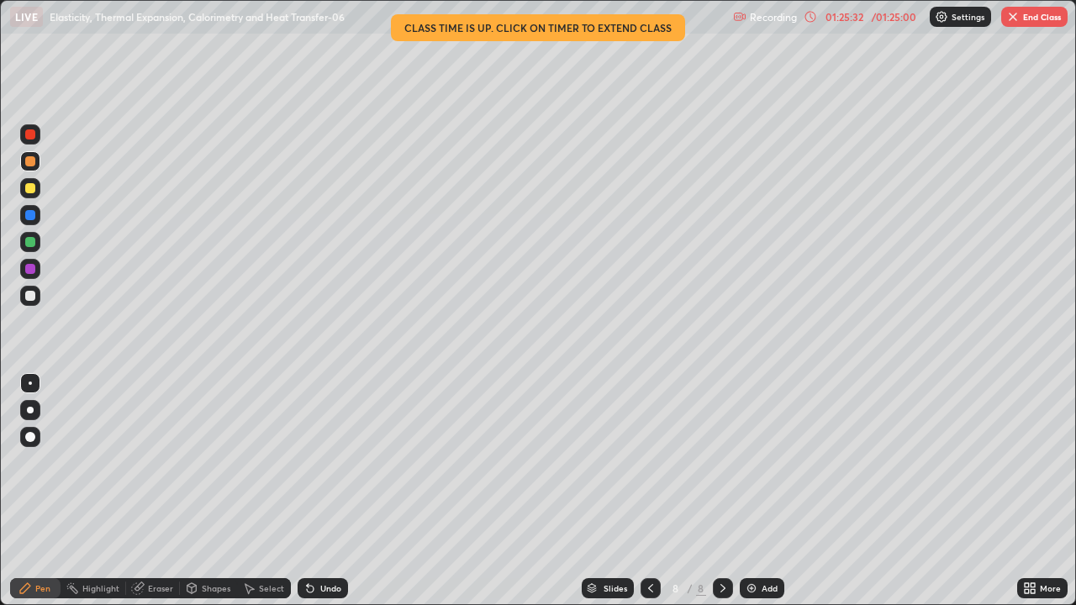
click at [1041, 18] on button "End Class" at bounding box center [1034, 17] width 66 height 20
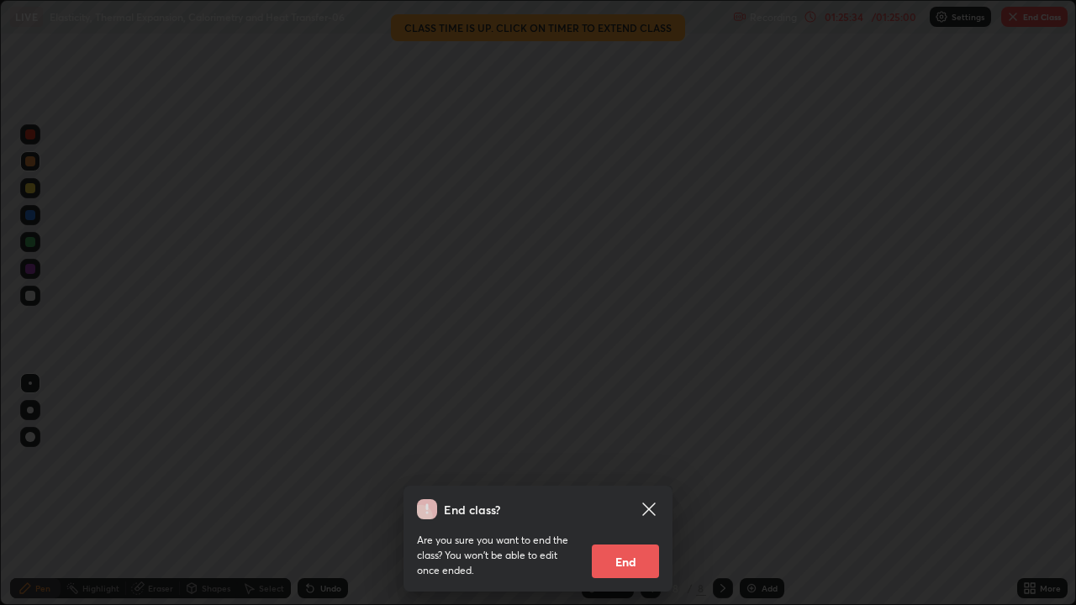
click at [636, 491] on button "End" at bounding box center [625, 562] width 67 height 34
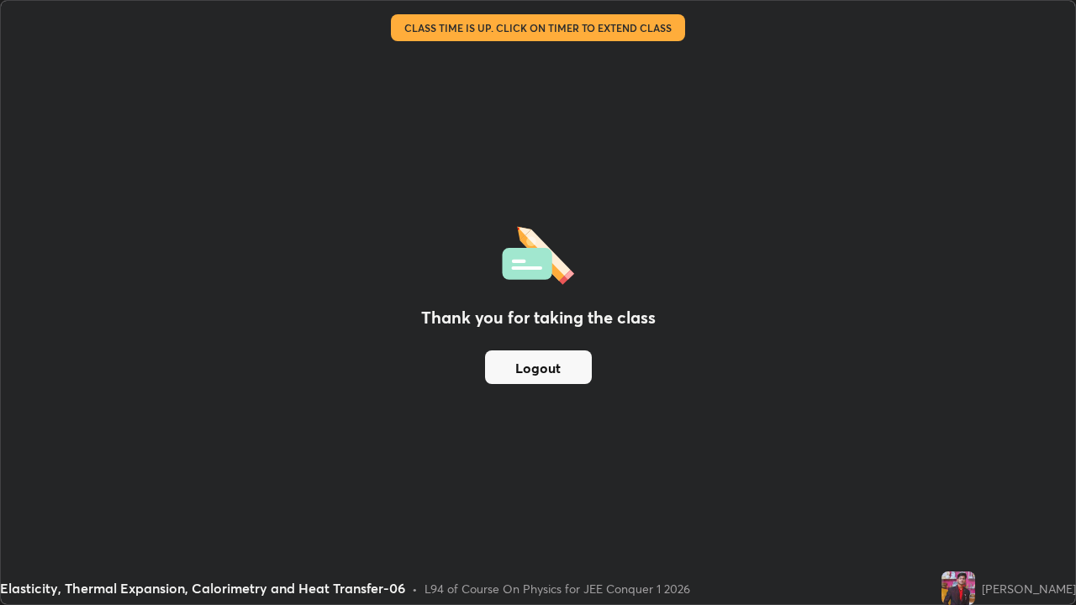
click at [540, 371] on button "Logout" at bounding box center [538, 368] width 107 height 34
click at [534, 371] on button "Logout" at bounding box center [538, 368] width 107 height 34
click at [526, 369] on button "Logout" at bounding box center [538, 368] width 107 height 34
click at [509, 373] on button "Logout" at bounding box center [538, 368] width 107 height 34
click at [566, 372] on button "Logout" at bounding box center [538, 368] width 107 height 34
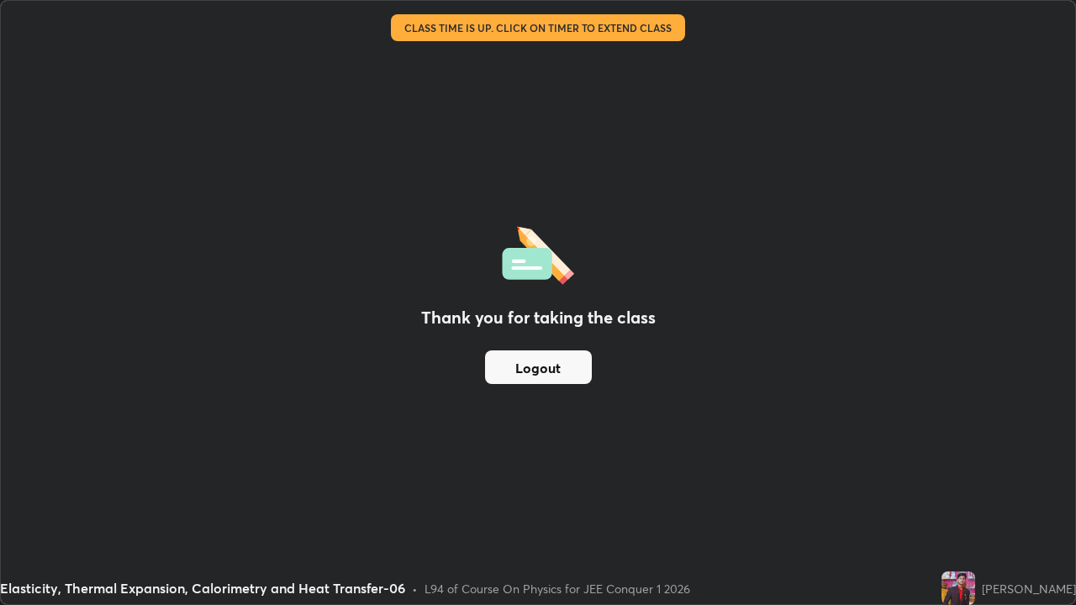
click at [560, 374] on button "Logout" at bounding box center [538, 368] width 107 height 34
click at [555, 376] on button "Logout" at bounding box center [538, 368] width 107 height 34
click at [551, 375] on button "Logout" at bounding box center [538, 368] width 107 height 34
click at [551, 377] on button "Logout" at bounding box center [538, 368] width 107 height 34
click at [535, 371] on button "Logout" at bounding box center [538, 368] width 107 height 34
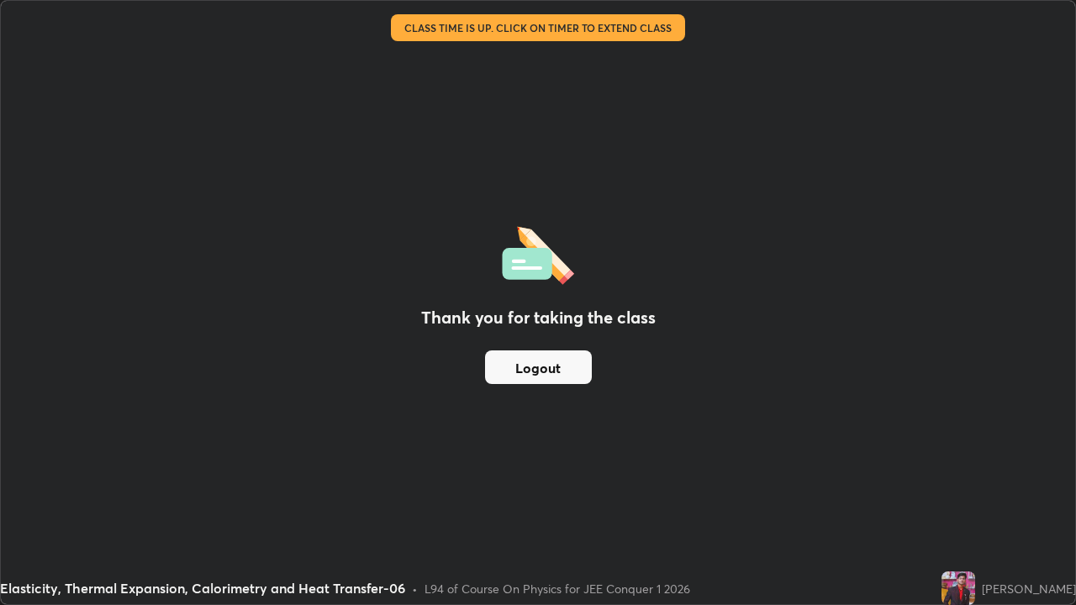
click at [529, 366] on button "Logout" at bounding box center [538, 368] width 107 height 34
click at [527, 367] on button "Logout" at bounding box center [538, 368] width 107 height 34
click at [523, 368] on button "Logout" at bounding box center [538, 368] width 107 height 34
click at [520, 374] on button "Logout" at bounding box center [538, 368] width 107 height 34
click at [520, 376] on button "Logout" at bounding box center [538, 368] width 107 height 34
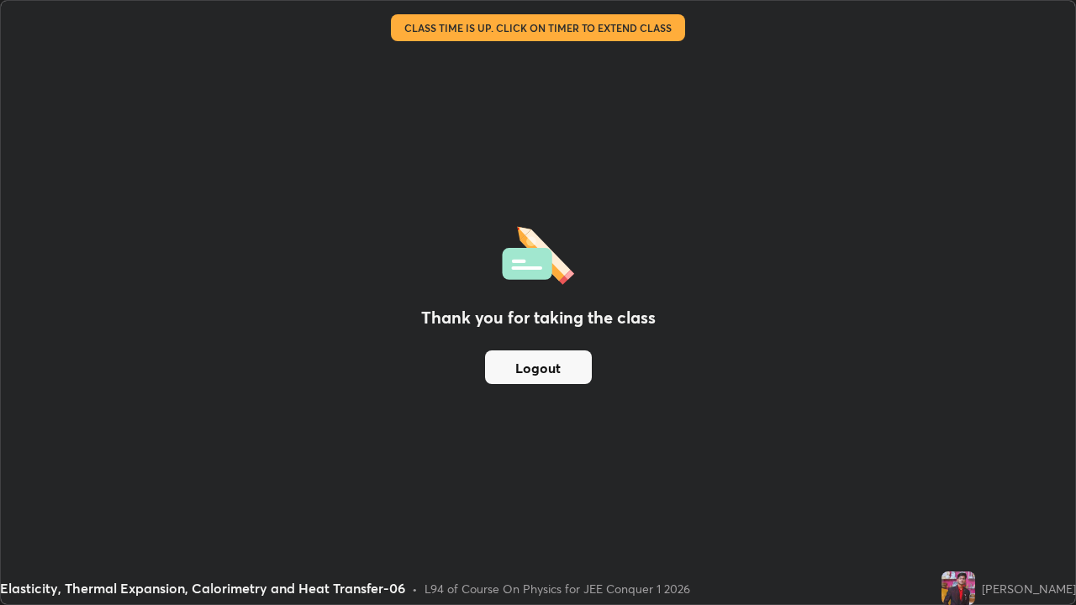
click at [517, 376] on button "Logout" at bounding box center [538, 368] width 107 height 34
click at [515, 377] on button "Logout" at bounding box center [538, 368] width 107 height 34
click at [513, 381] on button "Logout" at bounding box center [538, 368] width 107 height 34
click at [584, 377] on button "Logout" at bounding box center [538, 368] width 107 height 34
click at [572, 372] on button "Logout" at bounding box center [538, 368] width 107 height 34
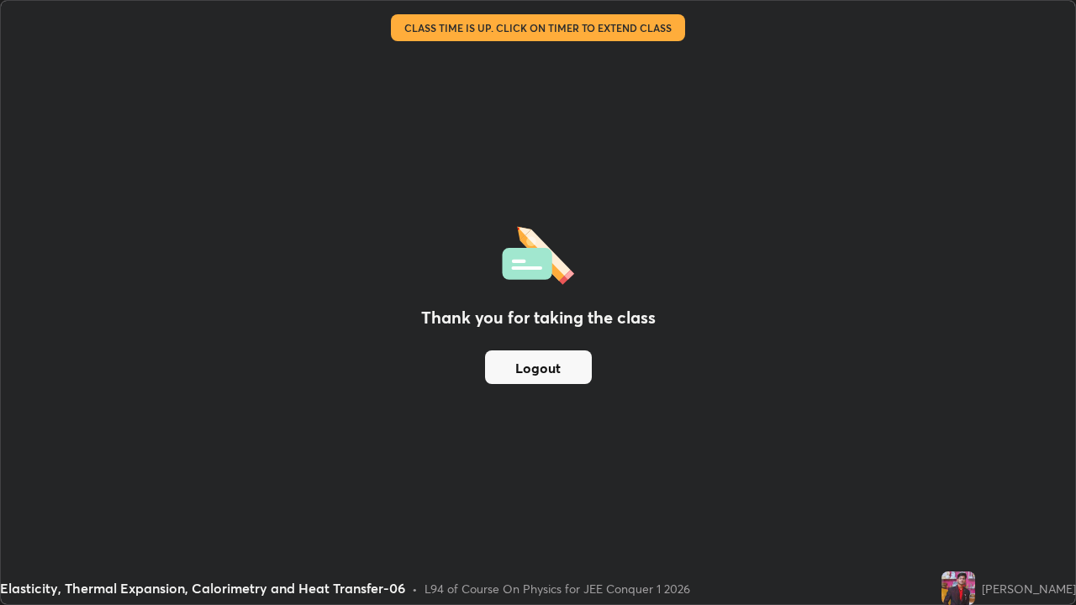
click at [565, 365] on button "Logout" at bounding box center [538, 368] width 107 height 34
click at [554, 361] on button "Logout" at bounding box center [538, 368] width 107 height 34
click at [556, 378] on button "Logout" at bounding box center [538, 368] width 107 height 34
click at [538, 381] on button "Logout" at bounding box center [538, 368] width 107 height 34
click at [569, 372] on button "Logout" at bounding box center [538, 368] width 107 height 34
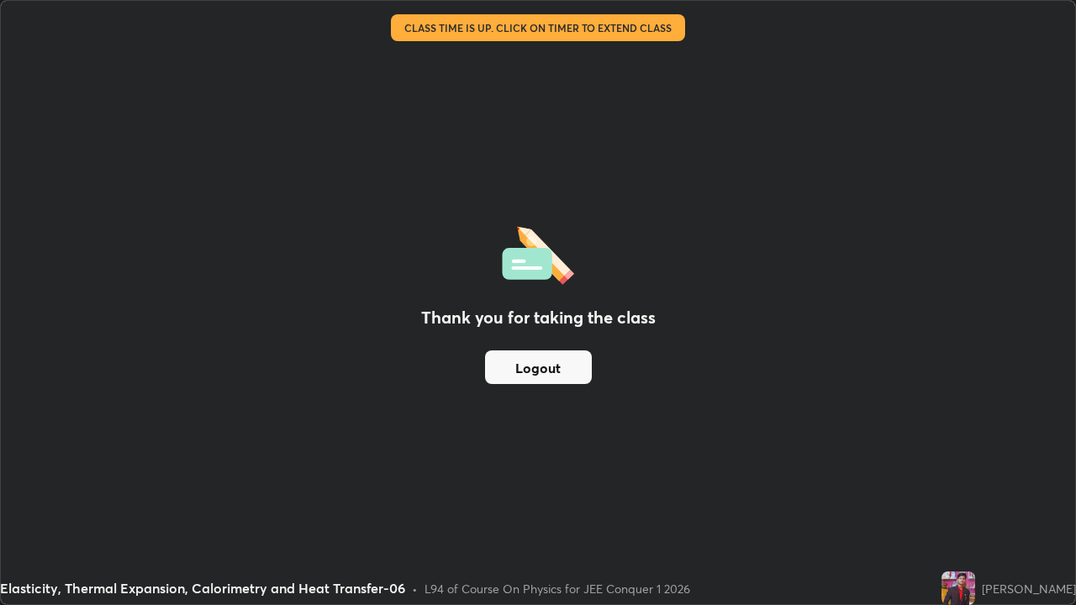
click at [556, 369] on button "Logout" at bounding box center [538, 368] width 107 height 34
click at [546, 367] on button "Logout" at bounding box center [538, 368] width 107 height 34
click at [541, 367] on button "Logout" at bounding box center [538, 368] width 107 height 34
click at [542, 368] on button "Logout" at bounding box center [538, 368] width 107 height 34
click at [539, 374] on button "Logout" at bounding box center [538, 368] width 107 height 34
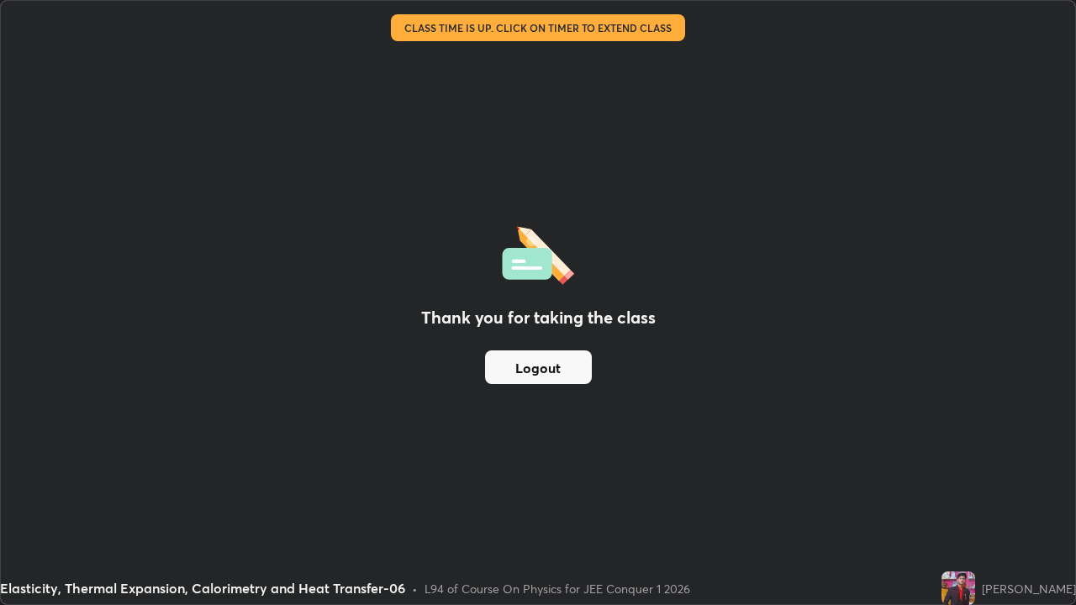
click at [525, 370] on button "Logout" at bounding box center [538, 368] width 107 height 34
click at [526, 372] on button "Logout" at bounding box center [538, 368] width 107 height 34
click at [526, 376] on button "Logout" at bounding box center [538, 368] width 107 height 34
click at [544, 372] on button "Logout" at bounding box center [538, 368] width 107 height 34
click at [545, 376] on button "Logout" at bounding box center [538, 368] width 107 height 34
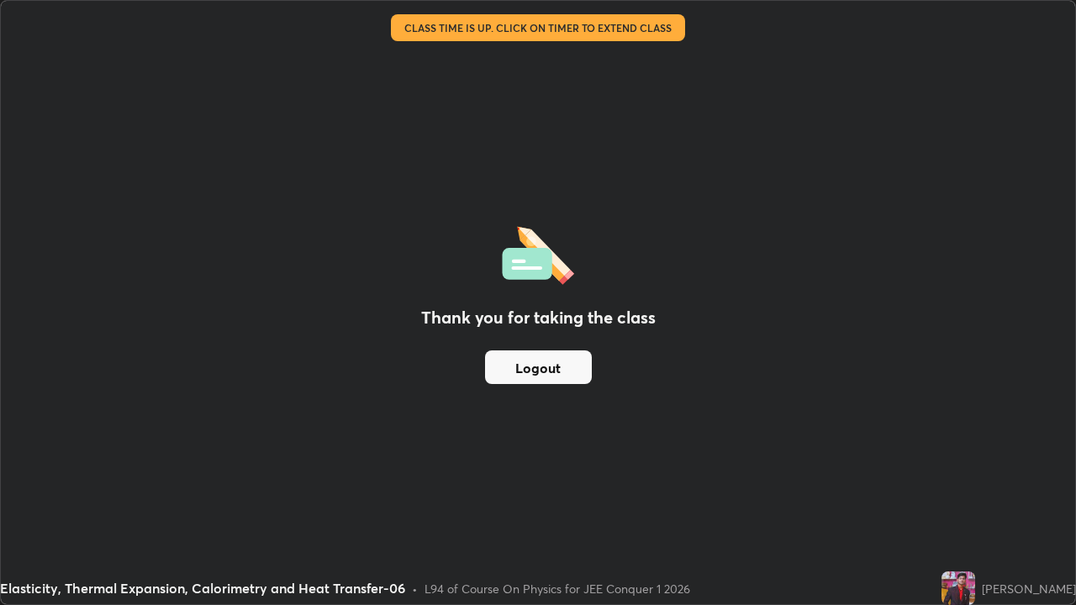
click at [544, 377] on button "Logout" at bounding box center [538, 368] width 107 height 34
click at [541, 382] on button "Logout" at bounding box center [538, 368] width 107 height 34
click at [539, 382] on button "Logout" at bounding box center [538, 368] width 107 height 34
click at [538, 383] on button "Logout" at bounding box center [538, 368] width 107 height 34
click at [538, 380] on button "Logout" at bounding box center [538, 368] width 107 height 34
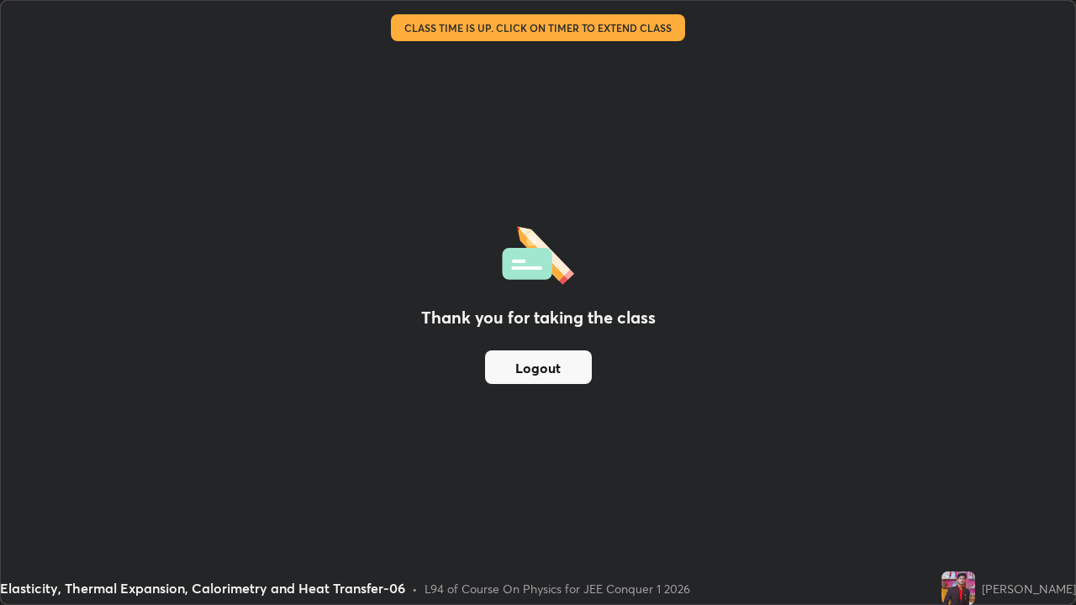
click at [536, 382] on button "Logout" at bounding box center [538, 368] width 107 height 34
click at [533, 379] on button "Logout" at bounding box center [538, 368] width 107 height 34
click at [531, 372] on button "Logout" at bounding box center [538, 368] width 107 height 34
click at [533, 371] on button "Logout" at bounding box center [538, 368] width 107 height 34
click at [531, 368] on button "Logout" at bounding box center [538, 368] width 107 height 34
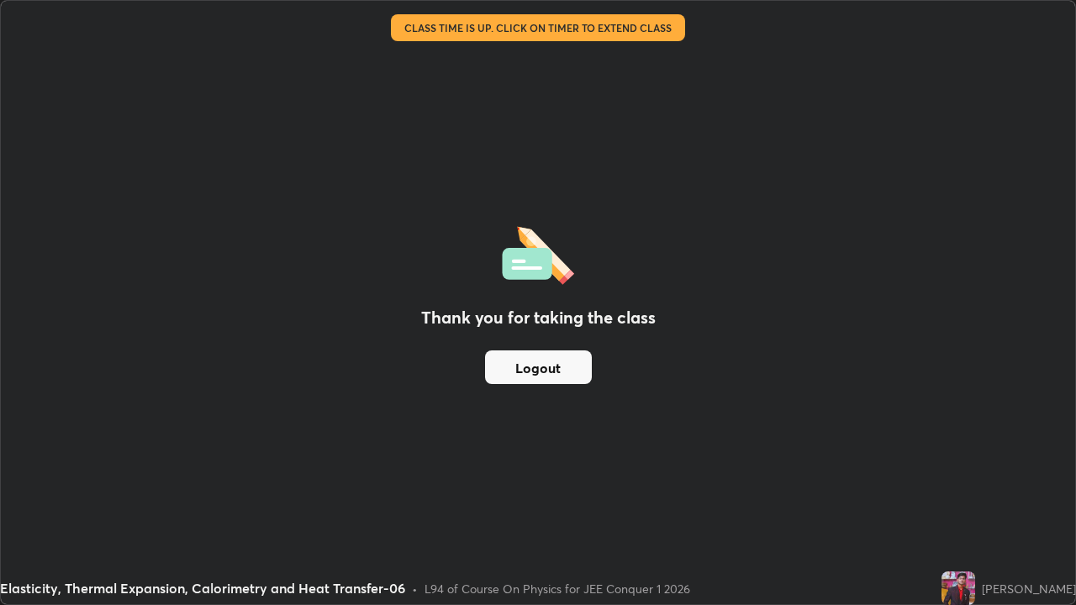
click at [531, 367] on button "Logout" at bounding box center [538, 368] width 107 height 34
click at [528, 361] on button "Logout" at bounding box center [538, 368] width 107 height 34
click at [530, 361] on button "Logout" at bounding box center [538, 368] width 107 height 34
click at [527, 366] on button "Logout" at bounding box center [538, 368] width 107 height 34
click at [526, 366] on button "Logout" at bounding box center [538, 368] width 107 height 34
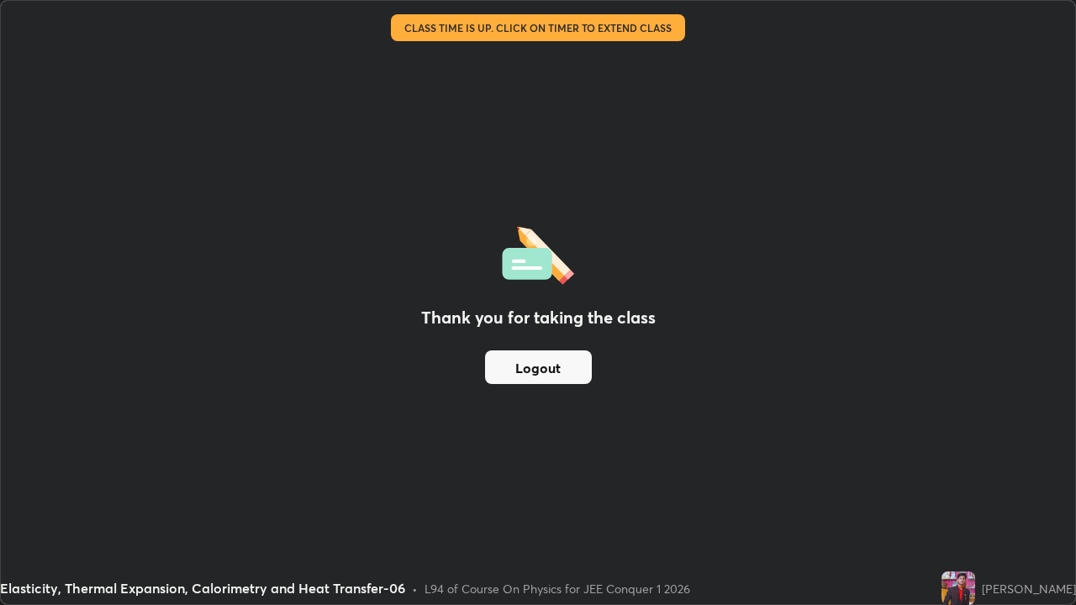
click at [538, 335] on div "Thank you for taking the class Logout" at bounding box center [538, 303] width 1074 height 604
click at [535, 353] on button "Logout" at bounding box center [538, 368] width 107 height 34
click at [541, 364] on button "Logout" at bounding box center [538, 368] width 107 height 34
click at [545, 368] on button "Logout" at bounding box center [538, 368] width 107 height 34
click at [551, 372] on button "Logout" at bounding box center [538, 368] width 107 height 34
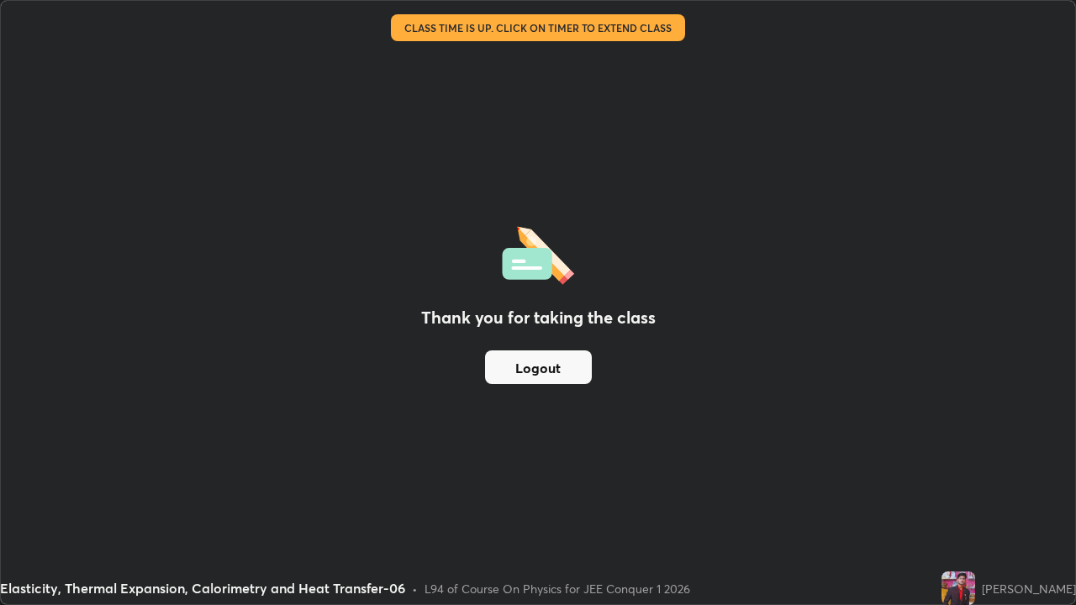
click at [551, 372] on button "Logout" at bounding box center [538, 368] width 107 height 34
click at [552, 372] on button "Logout" at bounding box center [538, 368] width 107 height 34
click at [552, 371] on button "Logout" at bounding box center [538, 368] width 107 height 34
click at [556, 371] on button "Logout" at bounding box center [538, 368] width 107 height 34
click at [556, 372] on button "Logout" at bounding box center [538, 368] width 107 height 34
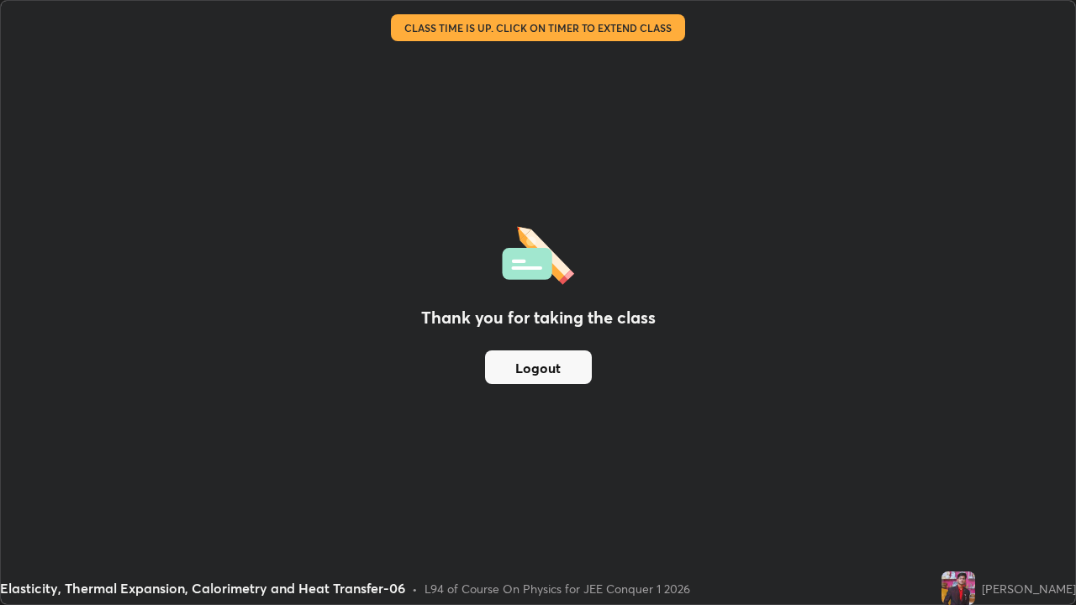
click at [552, 372] on button "Logout" at bounding box center [538, 368] width 107 height 34
click at [555, 372] on button "Logout" at bounding box center [538, 368] width 107 height 34
click at [556, 374] on button "Logout" at bounding box center [538, 368] width 107 height 34
click at [556, 372] on button "Logout" at bounding box center [538, 368] width 107 height 34
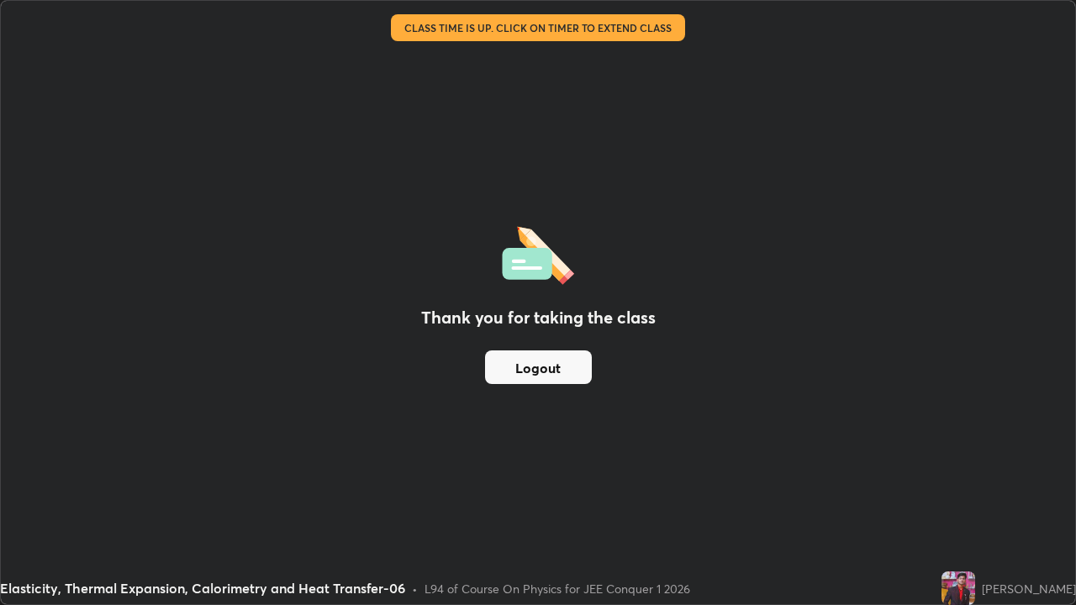
click at [513, 372] on button "Logout" at bounding box center [538, 368] width 107 height 34
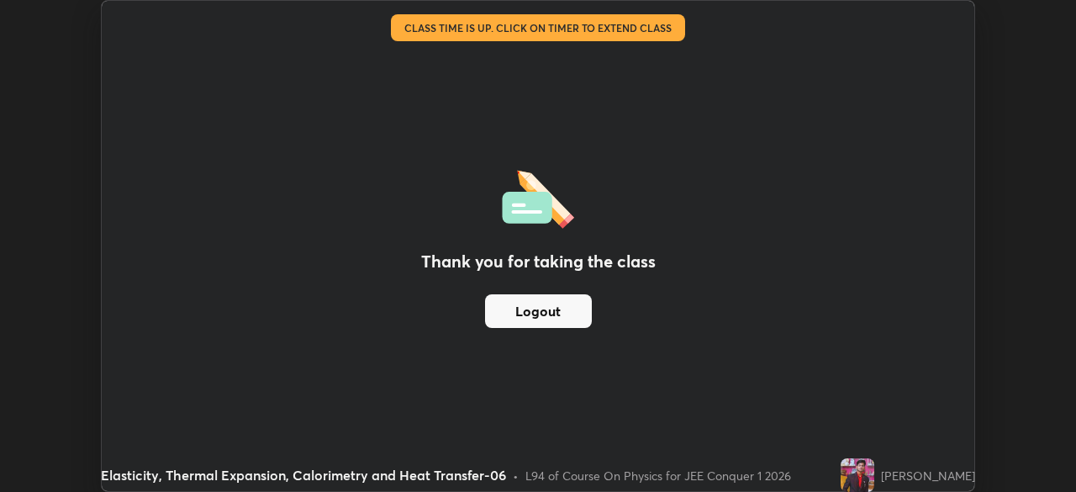
scroll to position [83570, 82985]
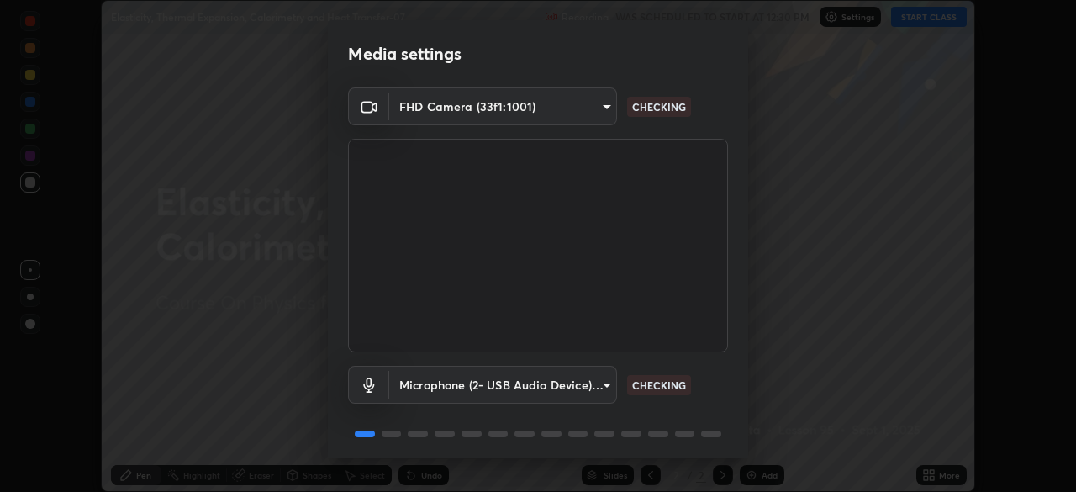
scroll to position [60, 0]
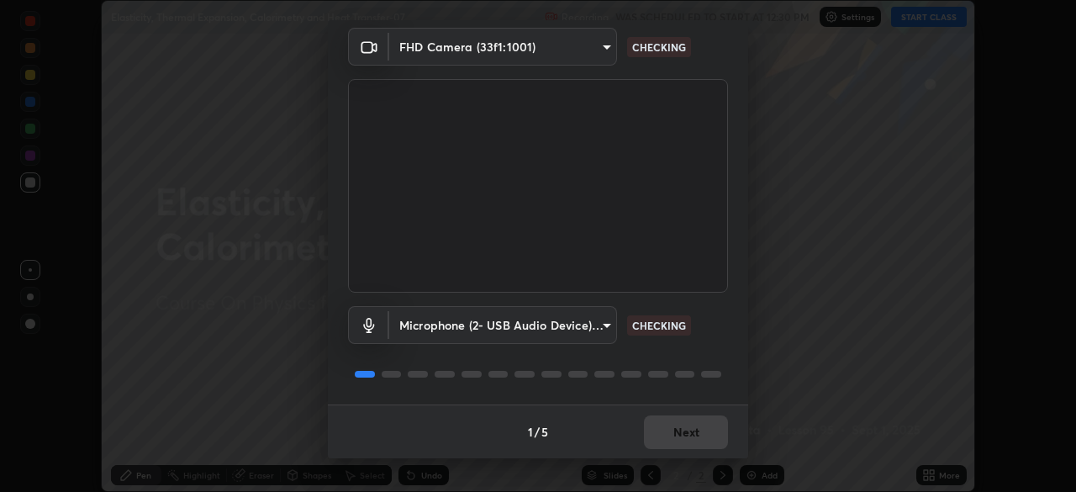
click at [699, 427] on div "1 / 5 Next" at bounding box center [538, 431] width 420 height 54
click at [700, 433] on div "1 / 5 Next" at bounding box center [538, 431] width 420 height 54
click at [599, 325] on body "Erase all Elasticity, Thermal Expansion, Calorimetry and Heat Transfer-07 Recor…" at bounding box center [538, 246] width 1076 height 492
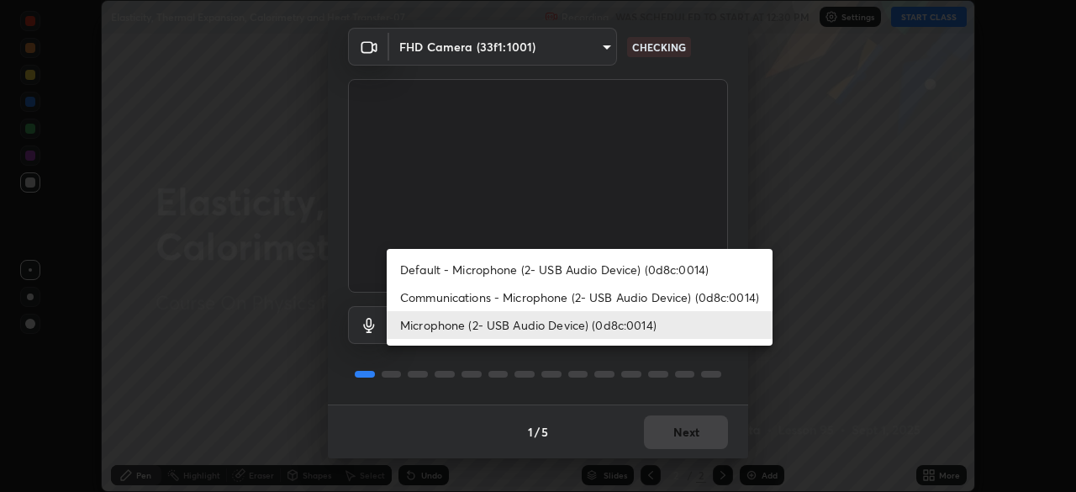
click at [601, 295] on li "Communications - Microphone (2- USB Audio Device) (0d8c:0014)" at bounding box center [580, 297] width 386 height 28
type input "communications"
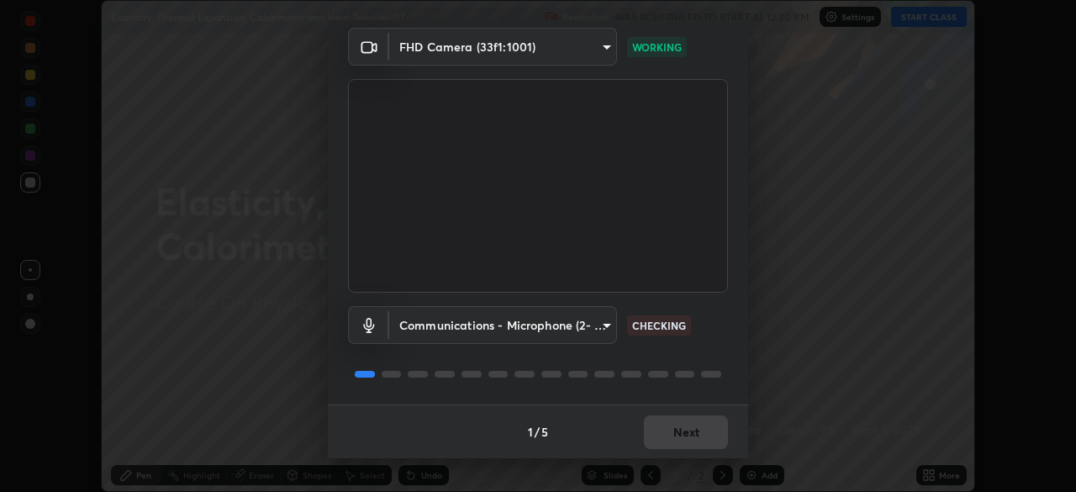
click at [681, 431] on div "1 / 5 Next" at bounding box center [538, 431] width 420 height 54
click at [686, 430] on div "1 / 5 Next" at bounding box center [538, 431] width 420 height 54
click at [687, 427] on div "1 / 5 Next" at bounding box center [538, 431] width 420 height 54
click at [684, 431] on div "1 / 5 Next" at bounding box center [538, 431] width 420 height 54
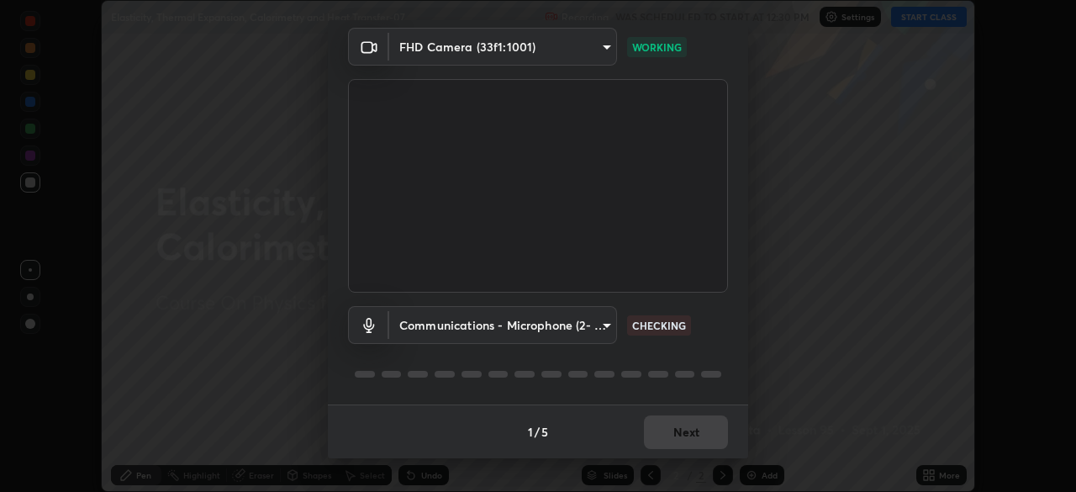
click at [680, 430] on div "1 / 5 Next" at bounding box center [538, 431] width 420 height 54
click at [683, 423] on div "1 / 5 Next" at bounding box center [538, 431] width 420 height 54
click at [682, 426] on div "1 / 5 Next" at bounding box center [538, 431] width 420 height 54
click at [685, 426] on div "1 / 5 Next" at bounding box center [538, 431] width 420 height 54
click at [691, 424] on div "1 / 5 Next" at bounding box center [538, 431] width 420 height 54
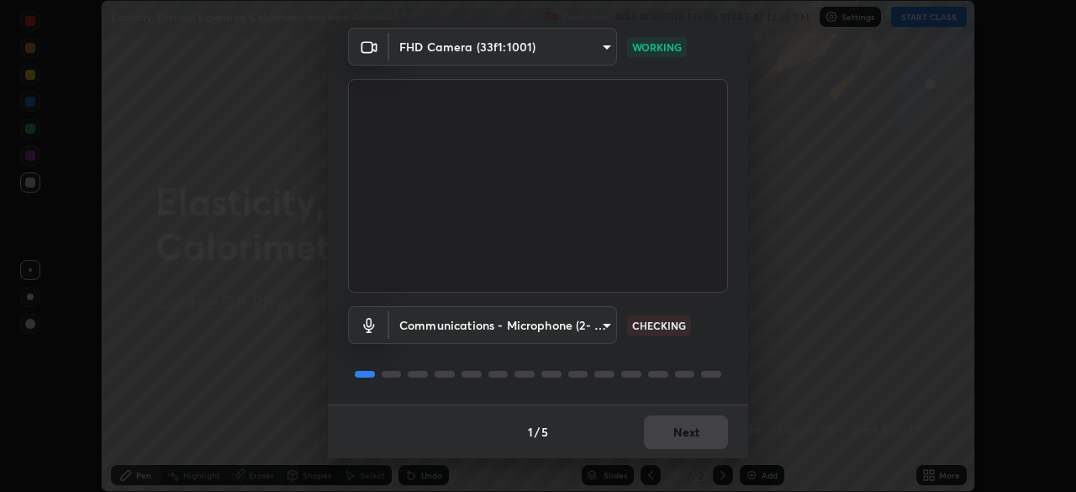
click at [696, 421] on div "1 / 5 Next" at bounding box center [538, 431] width 420 height 54
click at [694, 424] on div "1 / 5 Next" at bounding box center [538, 431] width 420 height 54
click at [688, 426] on div "1 / 5 Next" at bounding box center [538, 431] width 420 height 54
click at [688, 425] on div "1 / 5 Next" at bounding box center [538, 431] width 420 height 54
click at [688, 429] on div "1 / 5 Next" at bounding box center [538, 431] width 420 height 54
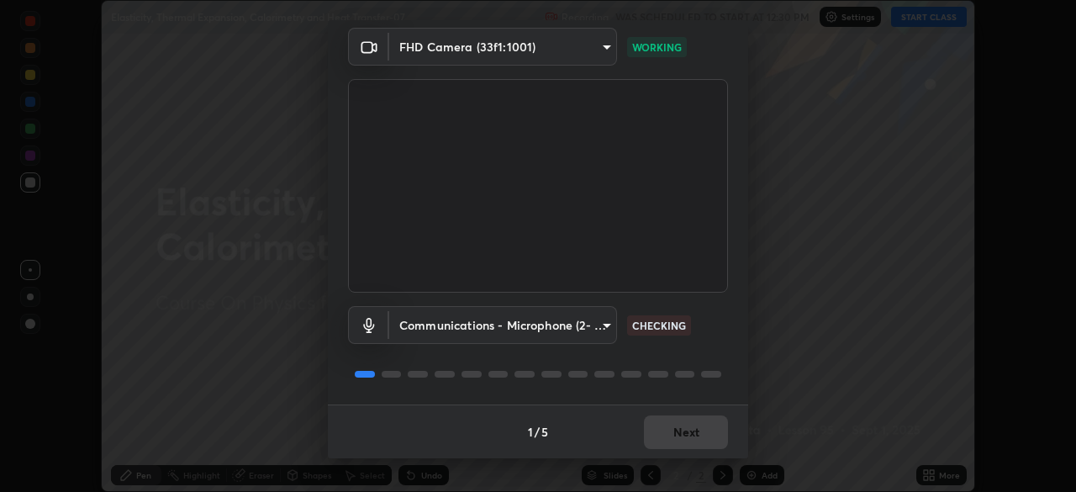
click at [684, 428] on div "1 / 5 Next" at bounding box center [538, 431] width 420 height 54
click at [677, 431] on div "1 / 5 Next" at bounding box center [538, 431] width 420 height 54
click at [662, 436] on button "Next" at bounding box center [686, 432] width 84 height 34
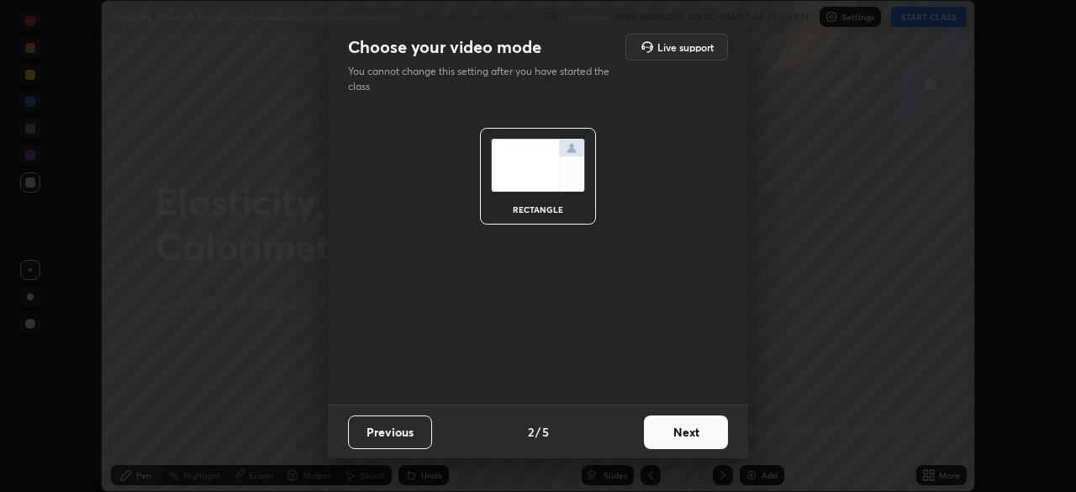
scroll to position [0, 0]
click at [678, 435] on button "Next" at bounding box center [686, 432] width 84 height 34
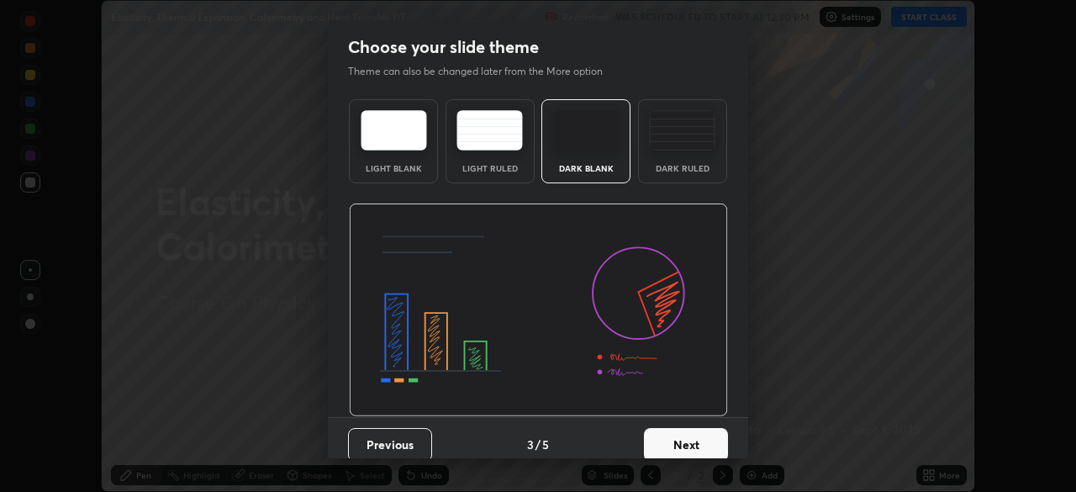
click at [688, 438] on button "Next" at bounding box center [686, 445] width 84 height 34
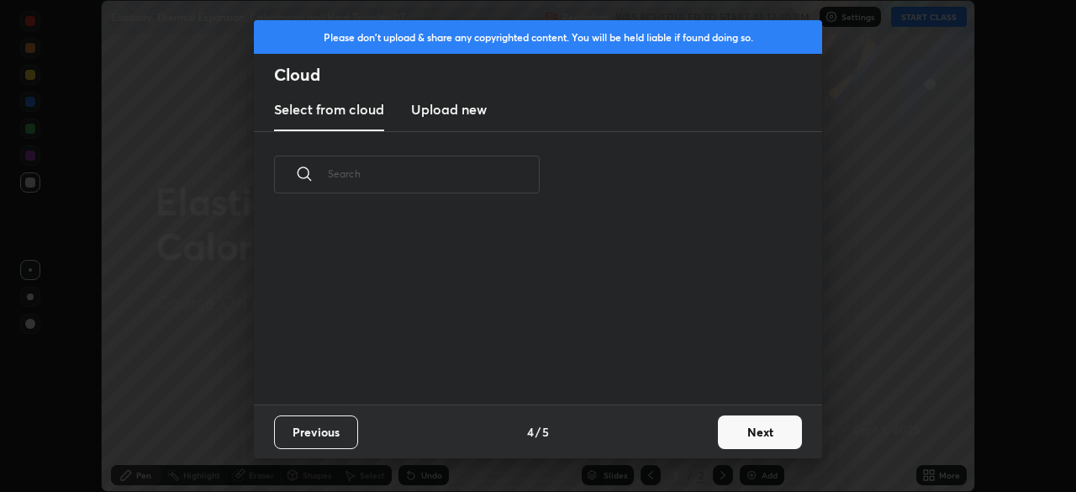
click at [739, 437] on button "Next" at bounding box center [760, 432] width 84 height 34
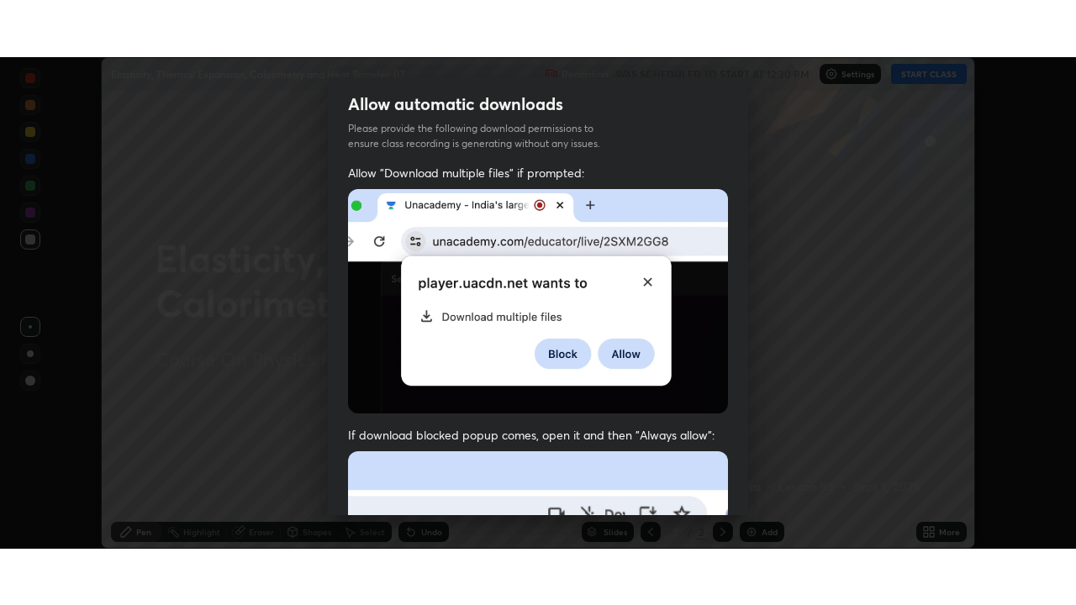
scroll to position [403, 0]
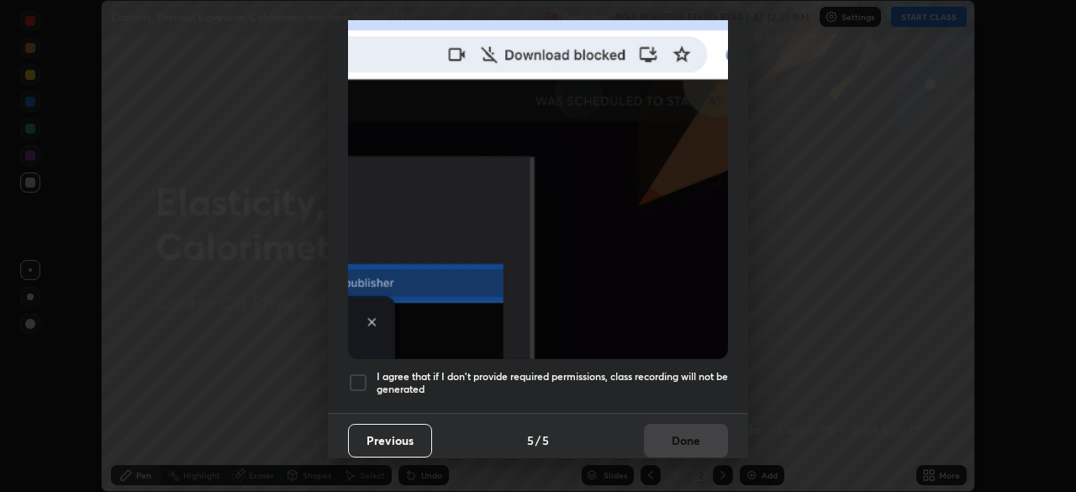
click at [361, 378] on div at bounding box center [358, 382] width 20 height 20
click at [655, 432] on button "Done" at bounding box center [686, 441] width 84 height 34
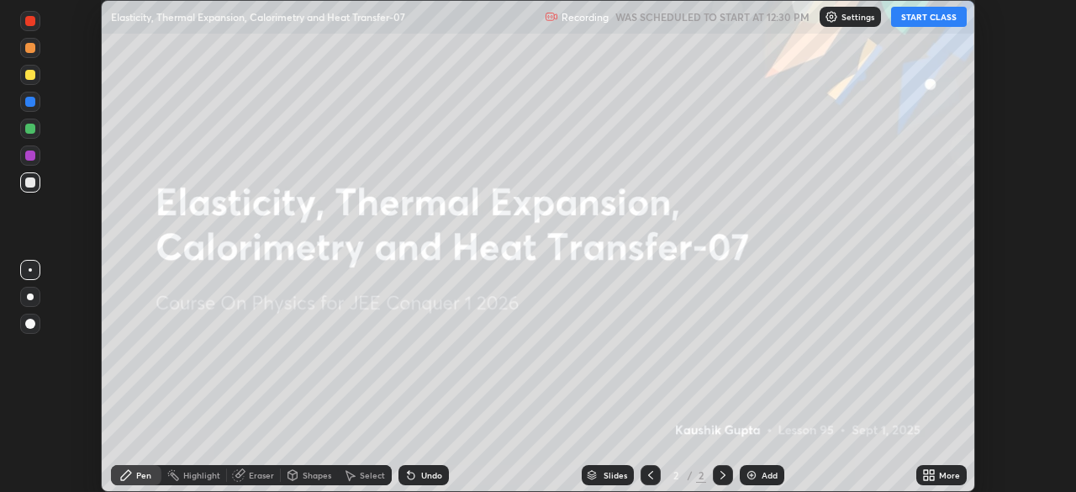
click at [927, 472] on icon at bounding box center [926, 472] width 4 height 4
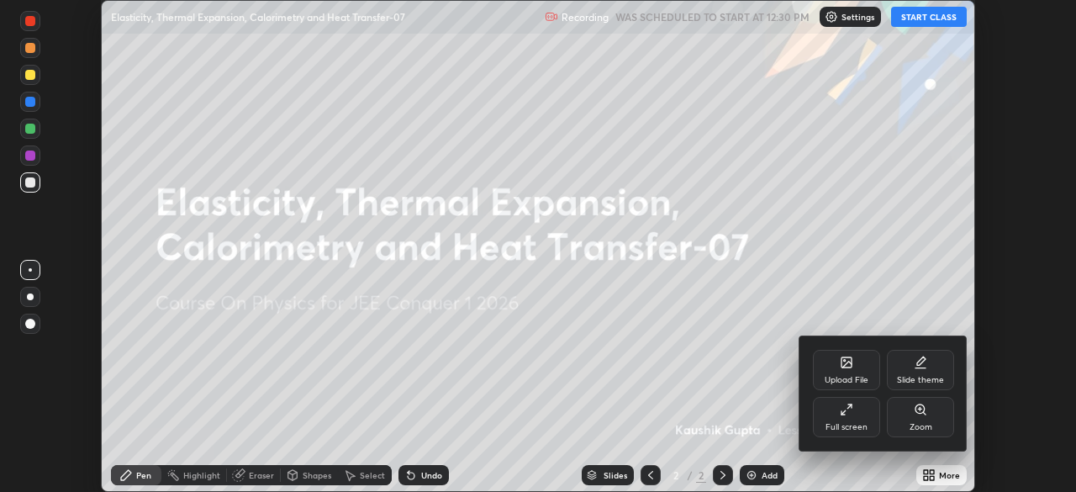
click at [838, 420] on div "Full screen" at bounding box center [846, 417] width 67 height 40
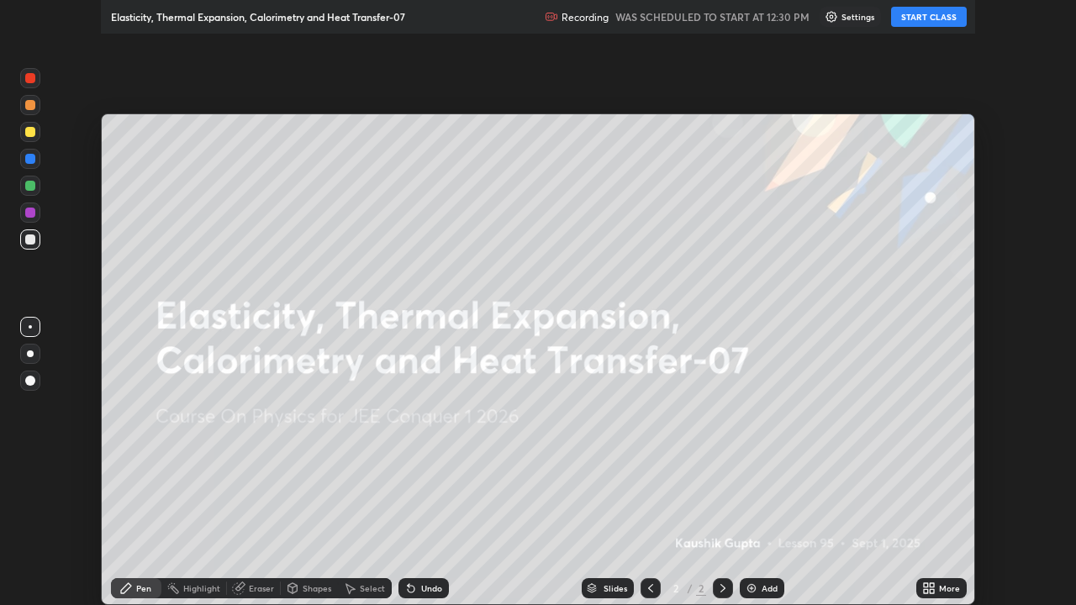
scroll to position [605, 1076]
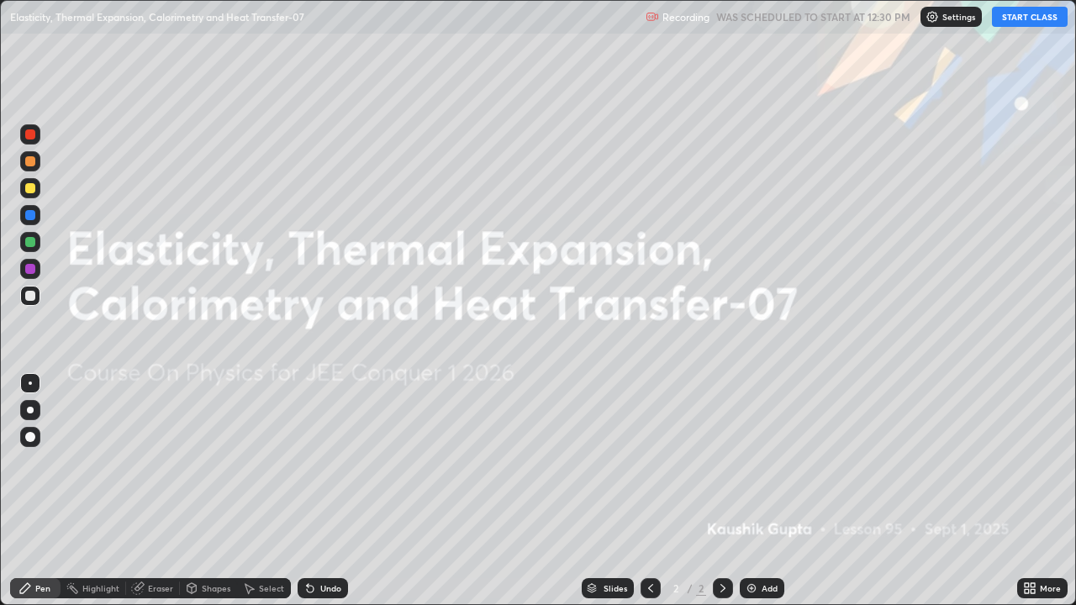
click at [1027, 25] on button "START CLASS" at bounding box center [1030, 17] width 76 height 20
click at [768, 491] on div "Add" at bounding box center [770, 588] width 16 height 8
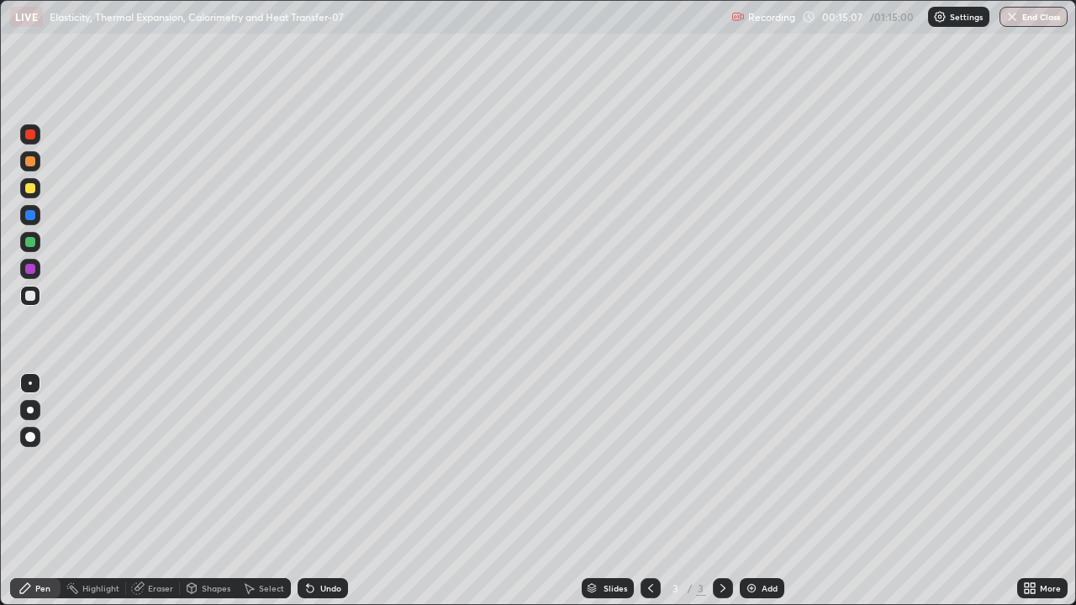
click at [211, 491] on div "Shapes" at bounding box center [208, 588] width 57 height 20
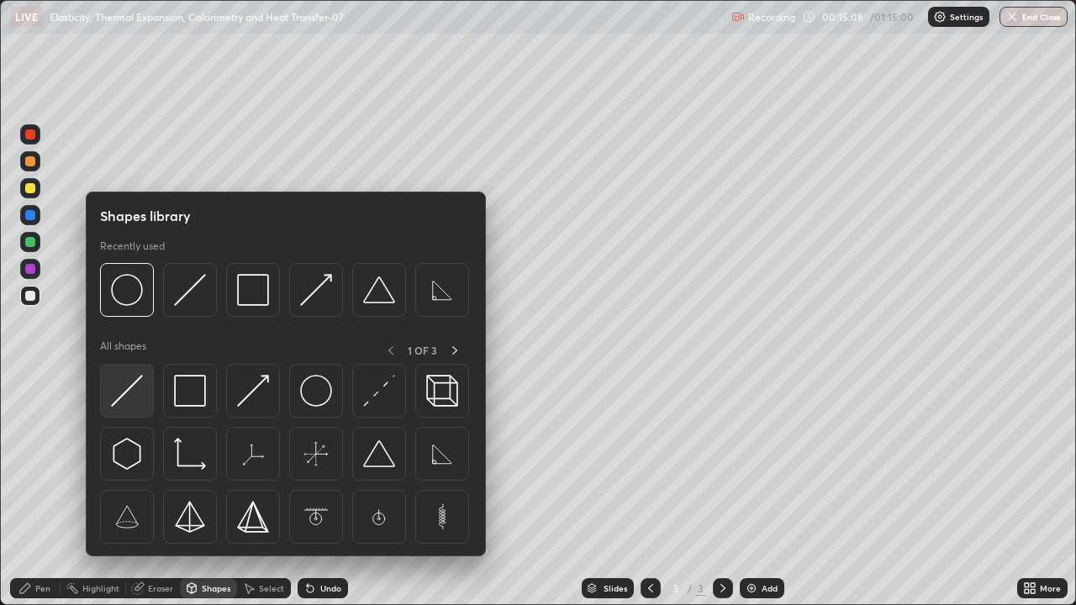
click at [128, 409] on div at bounding box center [127, 391] width 54 height 54
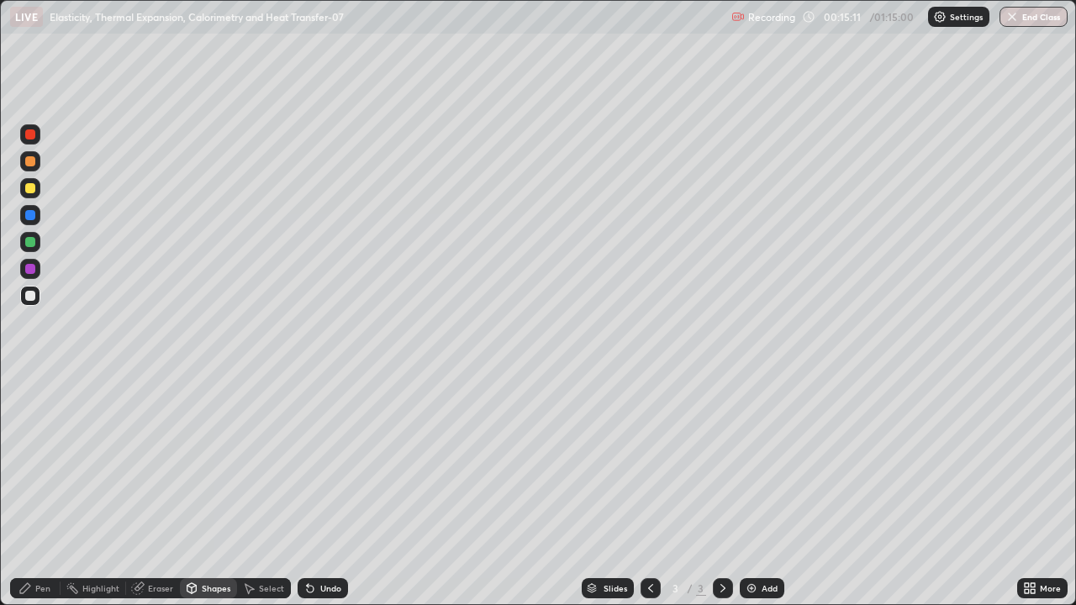
click at [15, 491] on div "Pen" at bounding box center [35, 588] width 50 height 20
click at [28, 293] on div at bounding box center [30, 296] width 10 height 10
click at [32, 190] on div at bounding box center [30, 188] width 10 height 10
click at [207, 491] on div "Shapes" at bounding box center [208, 588] width 57 height 20
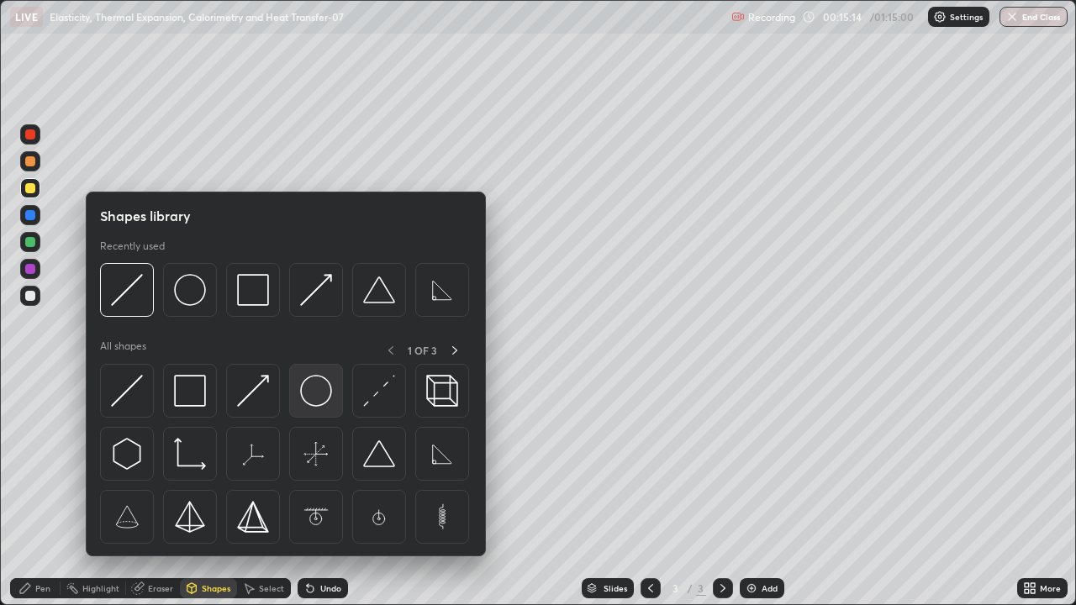
click at [309, 398] on img at bounding box center [316, 391] width 32 height 32
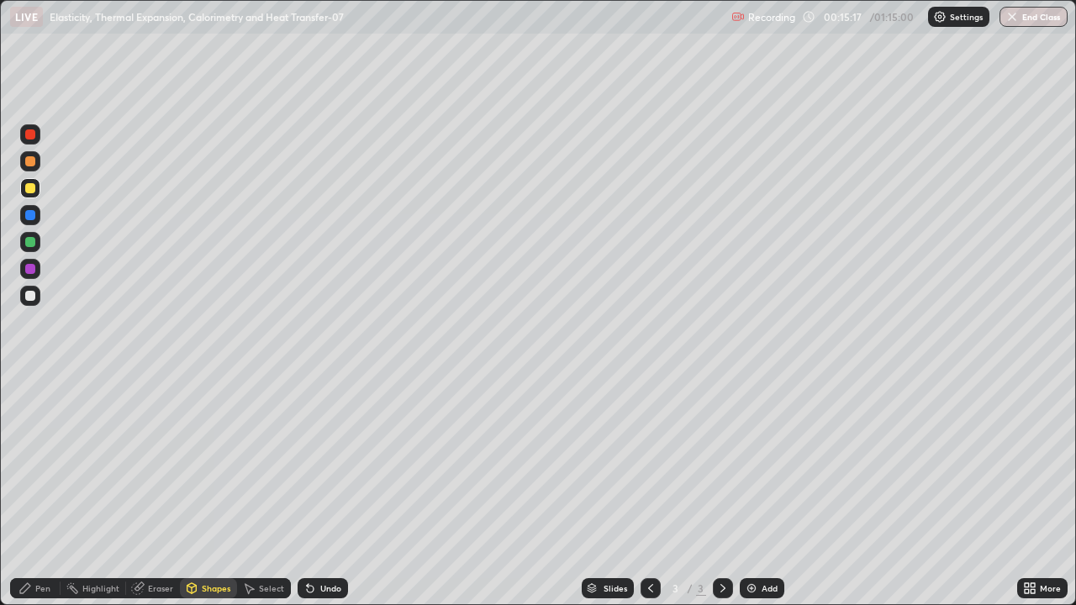
click at [28, 491] on div "Pen" at bounding box center [35, 588] width 50 height 20
click at [29, 300] on div at bounding box center [30, 296] width 10 height 10
click at [29, 215] on div at bounding box center [30, 215] width 10 height 10
click at [320, 491] on div "Undo" at bounding box center [330, 588] width 21 height 8
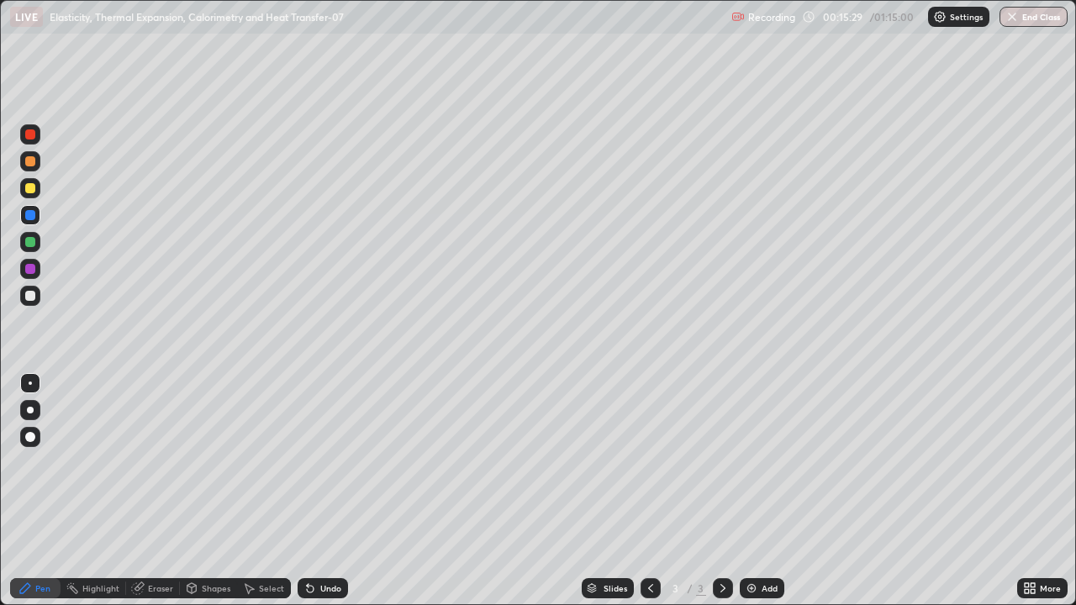
click at [322, 491] on div "Undo" at bounding box center [330, 588] width 21 height 8
click at [320, 491] on div "Undo" at bounding box center [330, 588] width 21 height 8
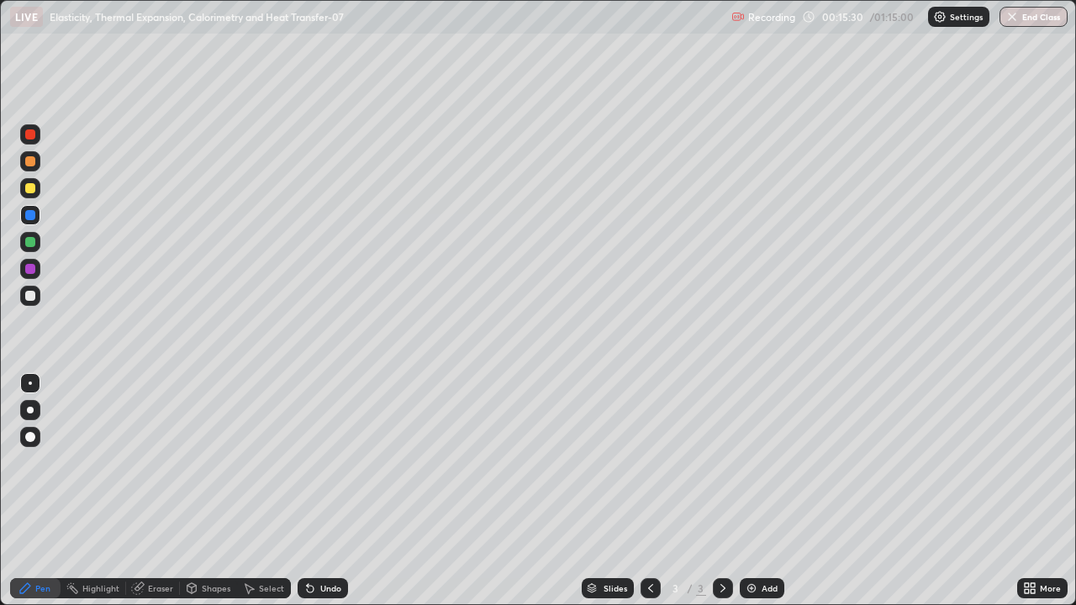
click at [320, 491] on div "Undo" at bounding box center [330, 588] width 21 height 8
click at [317, 491] on div "Undo" at bounding box center [323, 588] width 50 height 20
click at [320, 491] on div "Undo" at bounding box center [330, 588] width 21 height 8
click at [229, 491] on div "Shapes" at bounding box center [208, 588] width 57 height 20
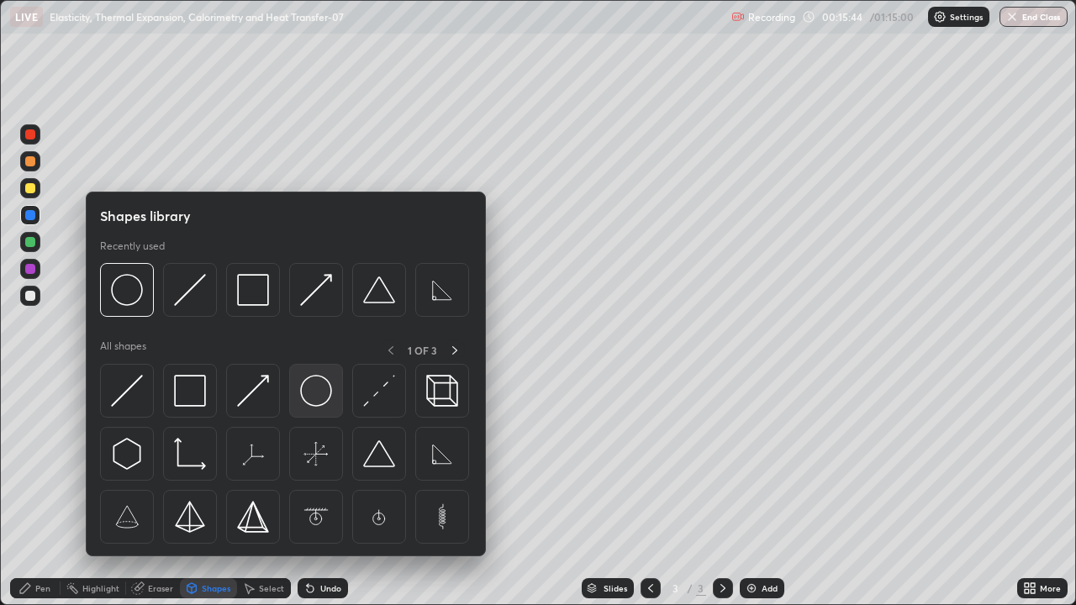
click at [312, 393] on img at bounding box center [316, 391] width 32 height 32
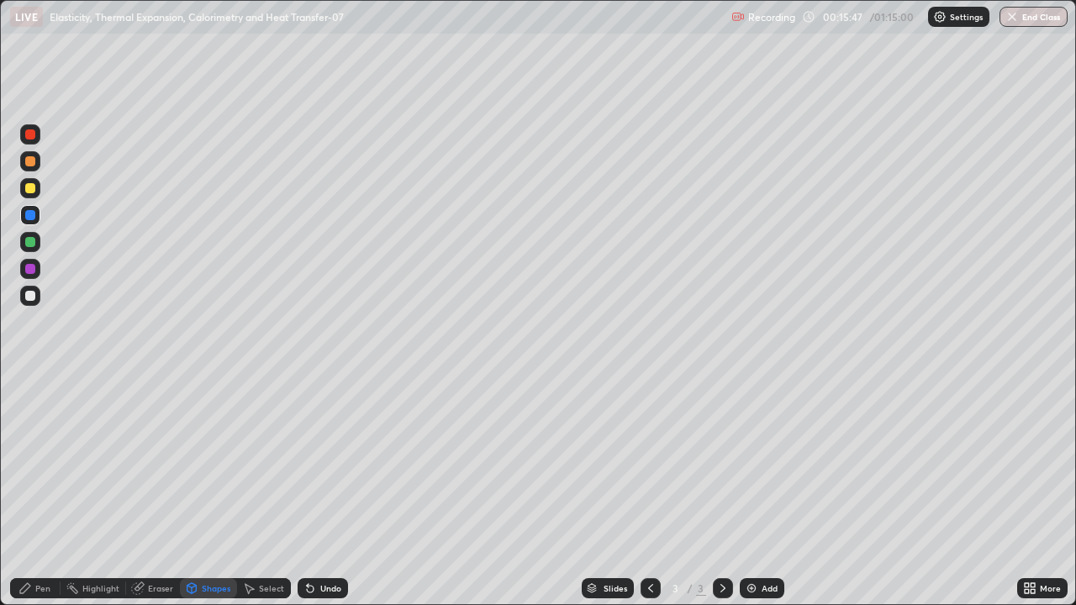
click at [336, 491] on div "Undo" at bounding box center [323, 588] width 50 height 20
click at [29, 180] on div at bounding box center [30, 188] width 20 height 20
click at [45, 491] on div "Pen" at bounding box center [35, 588] width 50 height 20
click at [29, 246] on div at bounding box center [30, 242] width 10 height 10
click at [32, 268] on div at bounding box center [30, 269] width 10 height 10
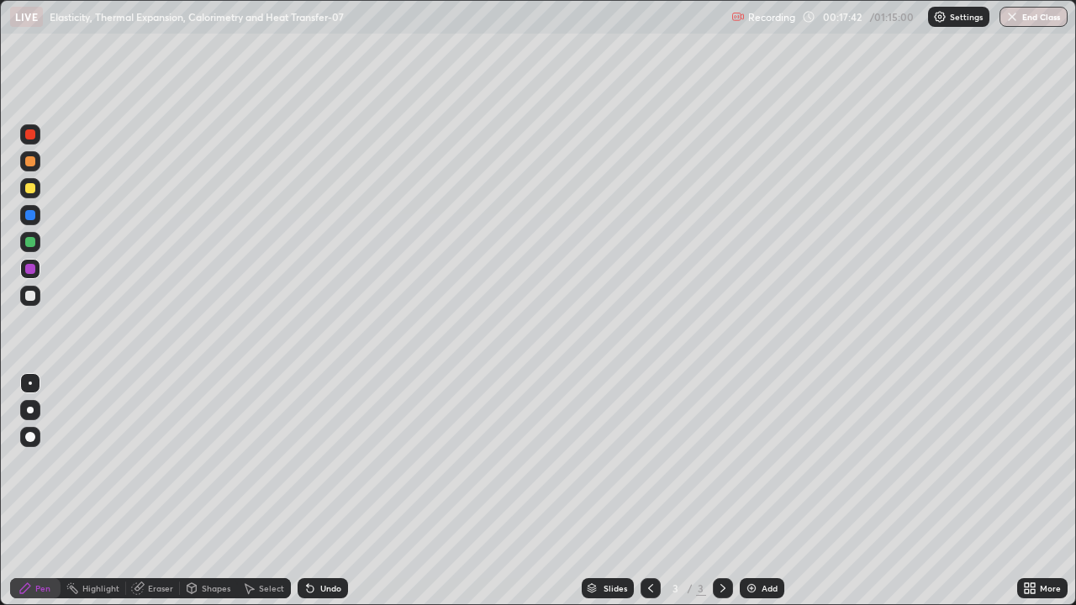
click at [334, 491] on div "Undo" at bounding box center [330, 588] width 21 height 8
click at [27, 243] on div at bounding box center [30, 242] width 10 height 10
click at [320, 491] on div "Undo" at bounding box center [323, 588] width 50 height 20
click at [321, 491] on div "Undo" at bounding box center [330, 588] width 21 height 8
click at [323, 491] on div "Undo" at bounding box center [323, 588] width 50 height 20
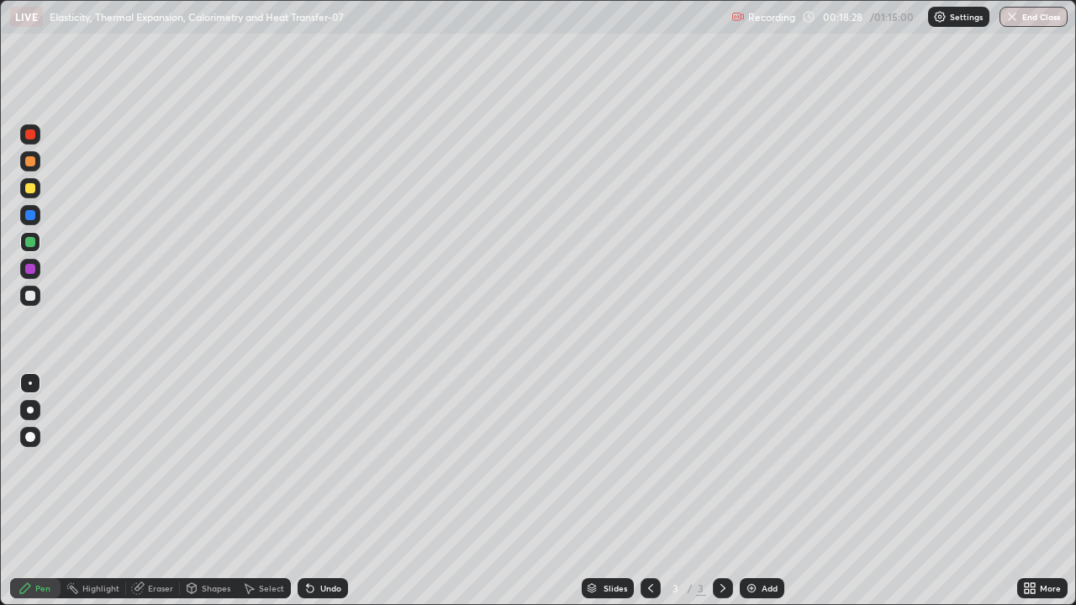
click at [324, 491] on div "Undo" at bounding box center [323, 588] width 50 height 20
click at [29, 215] on div at bounding box center [30, 215] width 10 height 10
click at [308, 491] on icon at bounding box center [310, 589] width 7 height 7
click at [314, 491] on div "Undo" at bounding box center [323, 588] width 50 height 20
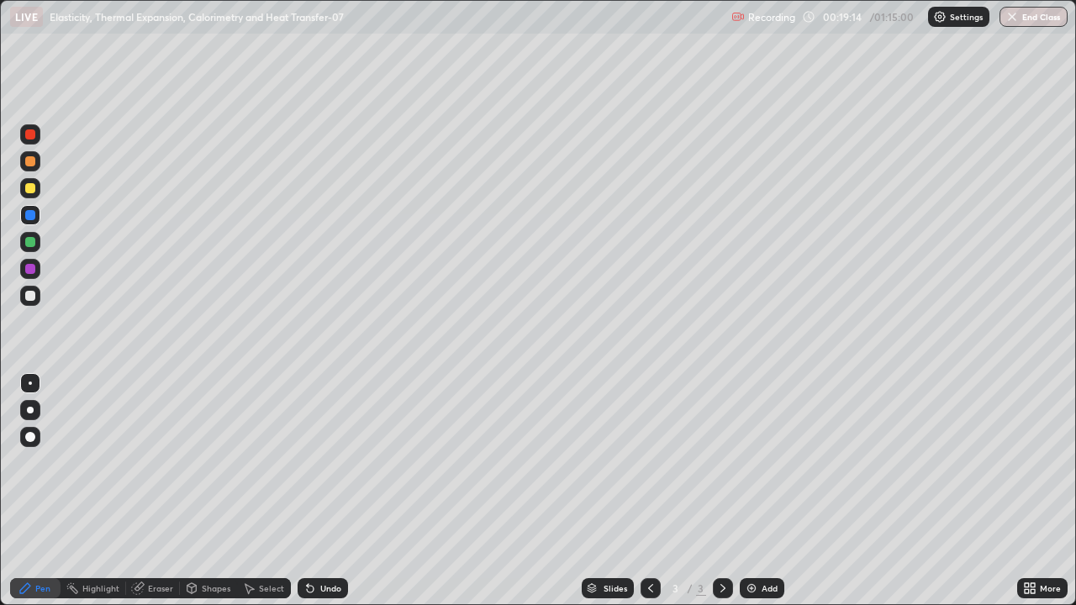
click at [308, 491] on icon at bounding box center [310, 589] width 7 height 7
click at [314, 491] on div "Undo" at bounding box center [323, 588] width 50 height 20
click at [317, 491] on div "Undo" at bounding box center [323, 588] width 50 height 20
click at [320, 491] on div "Undo" at bounding box center [330, 588] width 21 height 8
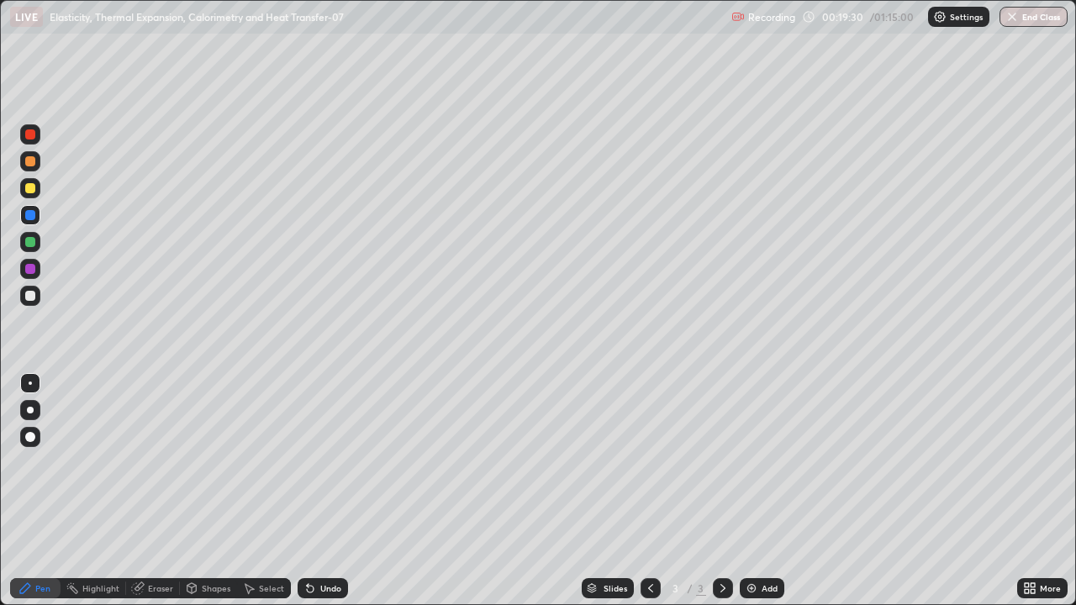
click at [34, 135] on div at bounding box center [30, 134] width 10 height 10
click at [26, 245] on div at bounding box center [30, 242] width 10 height 10
click at [310, 491] on div "Undo" at bounding box center [323, 588] width 50 height 20
click at [314, 491] on icon at bounding box center [309, 588] width 13 height 13
click at [314, 491] on div "Undo" at bounding box center [323, 588] width 50 height 20
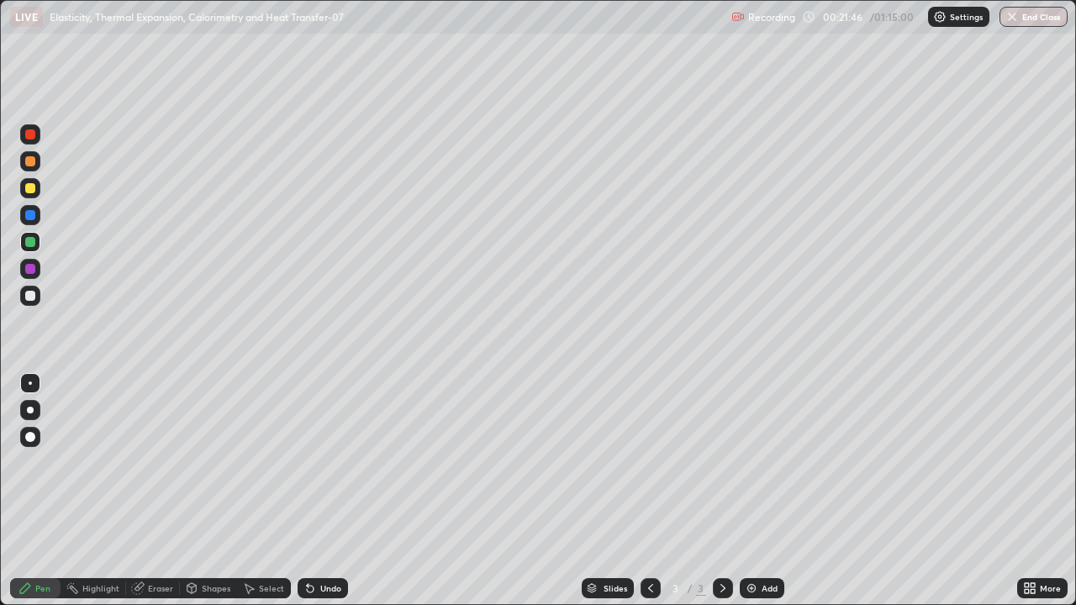
click at [30, 136] on div at bounding box center [30, 134] width 10 height 10
click at [29, 267] on div at bounding box center [30, 269] width 10 height 10
click at [316, 491] on div "Undo" at bounding box center [323, 588] width 50 height 20
click at [318, 491] on div "Undo" at bounding box center [323, 588] width 50 height 20
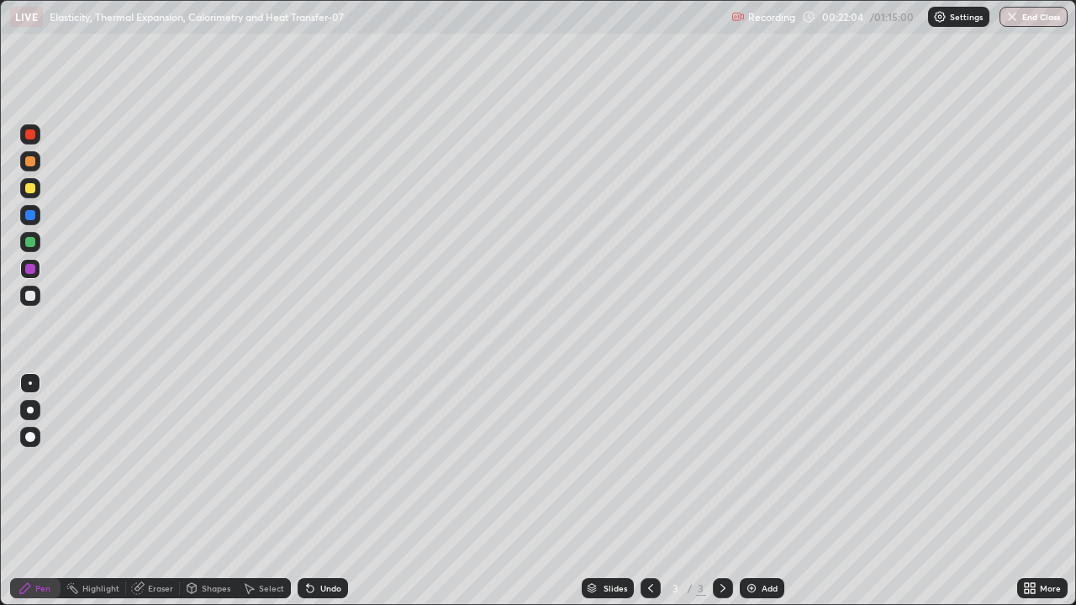
click at [320, 491] on div "Undo" at bounding box center [330, 588] width 21 height 8
click at [323, 491] on div "Undo" at bounding box center [323, 588] width 50 height 20
click at [324, 491] on div "Undo" at bounding box center [330, 588] width 21 height 8
click at [325, 491] on div "Undo" at bounding box center [330, 588] width 21 height 8
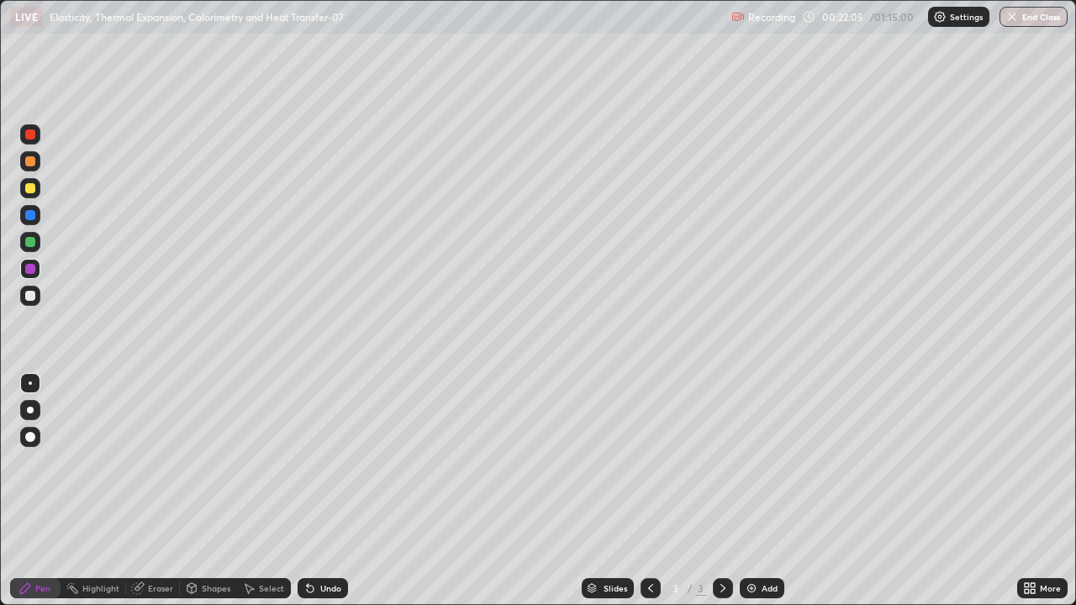
click at [326, 491] on div "Undo" at bounding box center [330, 588] width 21 height 8
click at [325, 491] on div "Undo" at bounding box center [323, 588] width 50 height 20
click at [328, 491] on div "Undo" at bounding box center [323, 588] width 50 height 20
click at [327, 491] on div "Undo" at bounding box center [323, 588] width 50 height 20
click at [324, 491] on div "Undo" at bounding box center [323, 588] width 50 height 20
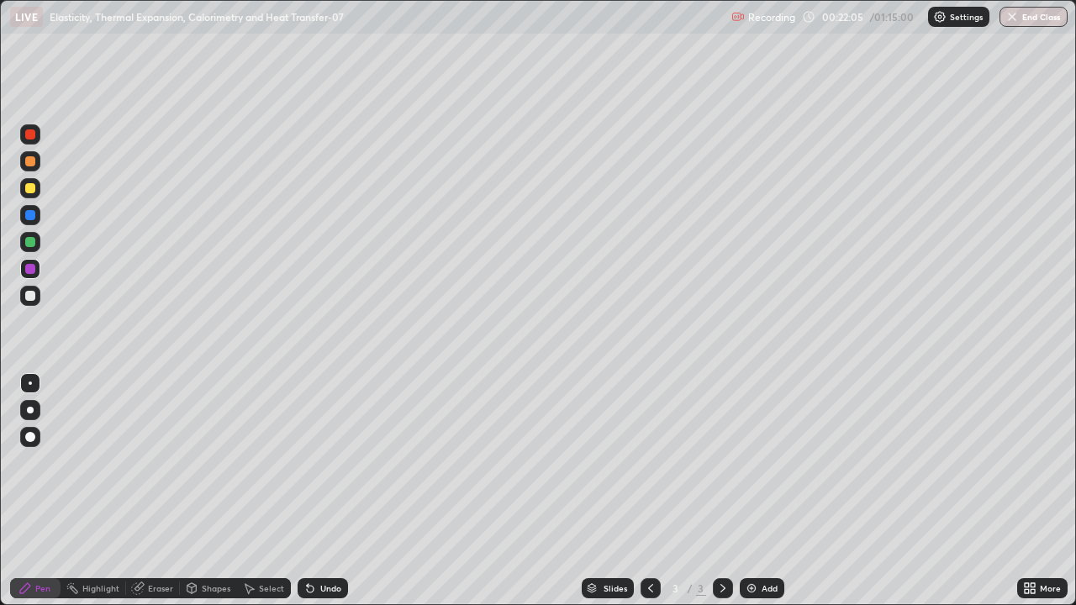
click at [322, 491] on div "Undo" at bounding box center [323, 588] width 50 height 20
click at [323, 491] on div "Undo" at bounding box center [323, 588] width 50 height 20
click at [326, 491] on div "Undo" at bounding box center [323, 588] width 50 height 20
click at [329, 491] on div "Undo" at bounding box center [323, 588] width 50 height 20
click at [761, 491] on div "Add" at bounding box center [762, 588] width 45 height 20
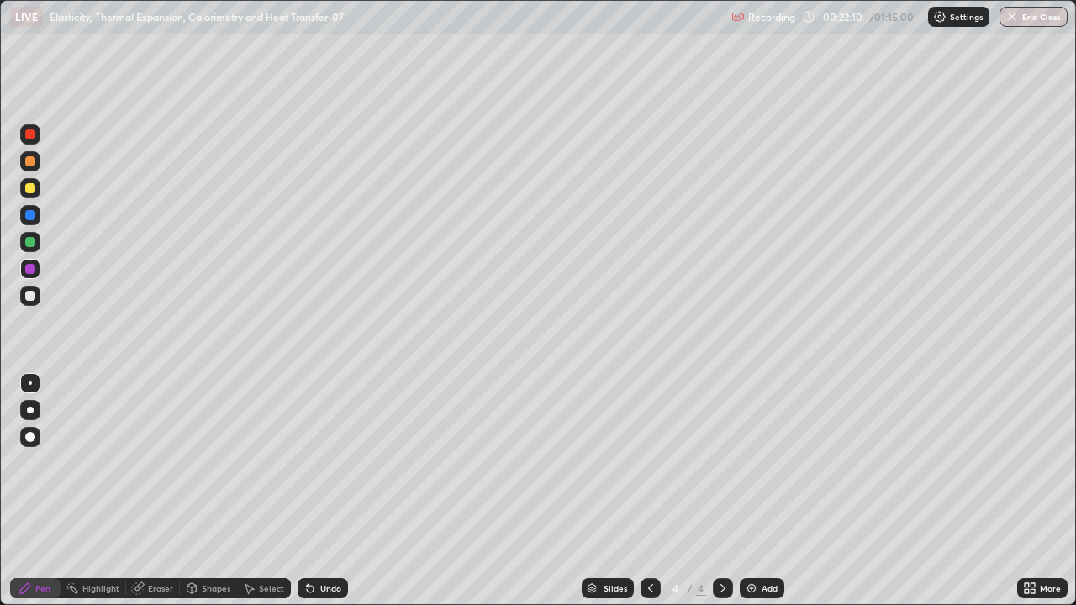
click at [207, 491] on div "Shapes" at bounding box center [208, 588] width 57 height 20
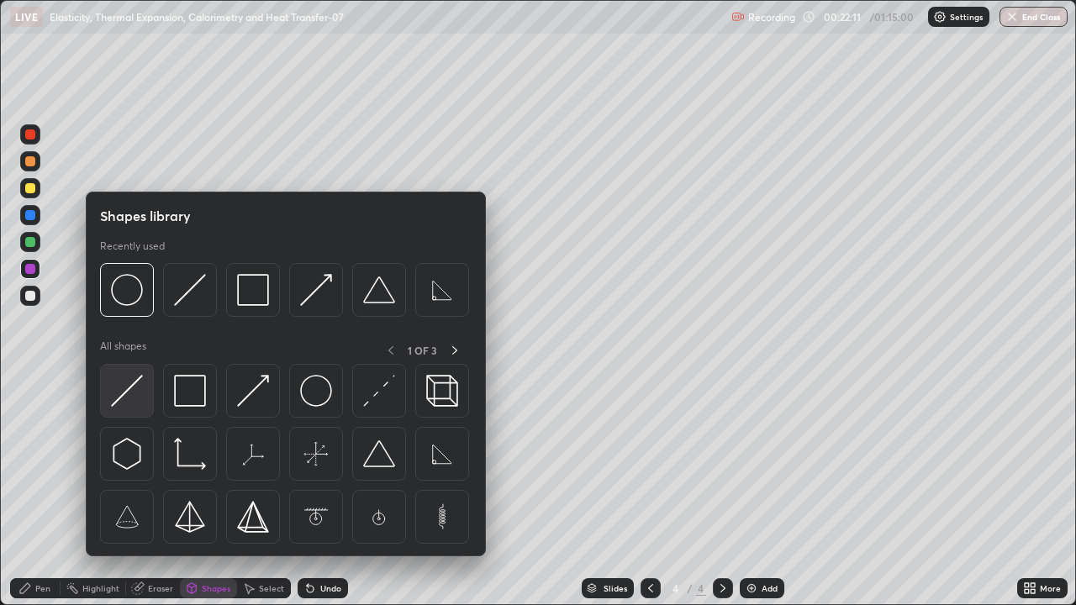
click at [132, 398] on img at bounding box center [127, 391] width 32 height 32
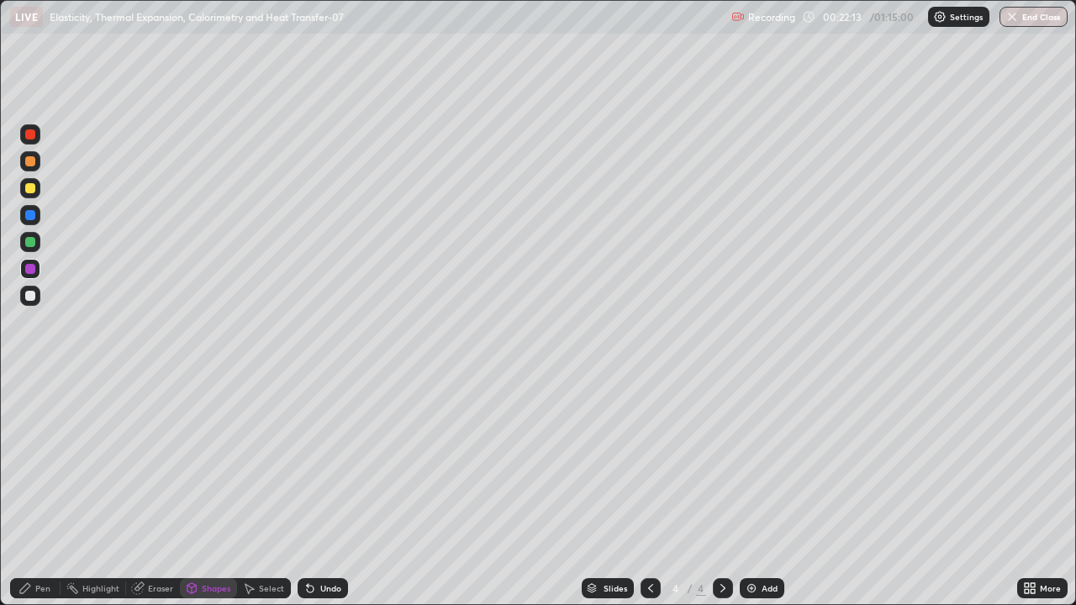
click at [200, 491] on div "Shapes" at bounding box center [208, 588] width 57 height 20
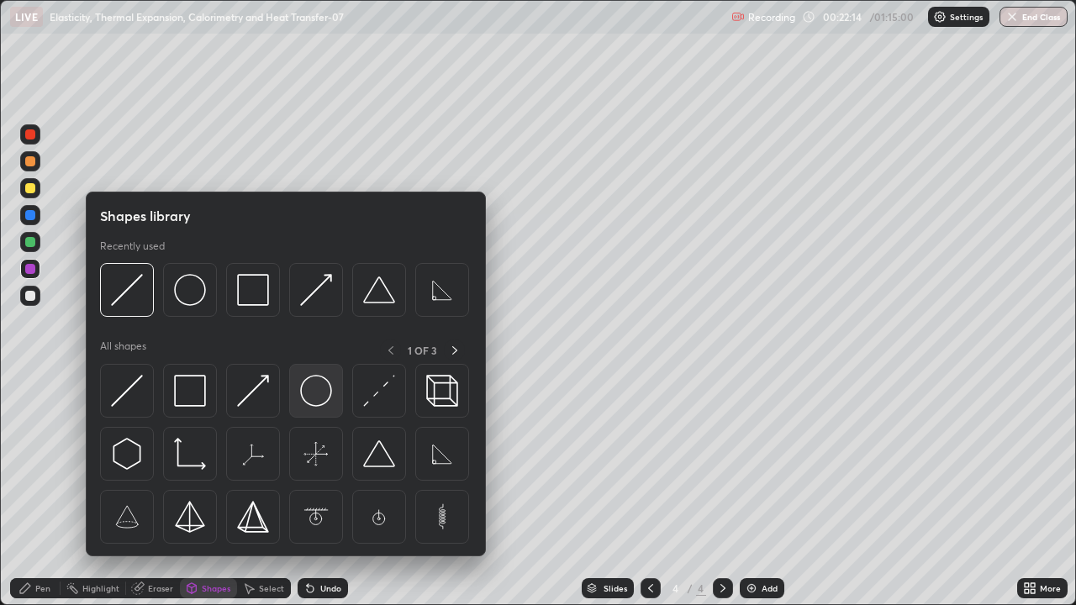
click at [324, 399] on img at bounding box center [316, 391] width 32 height 32
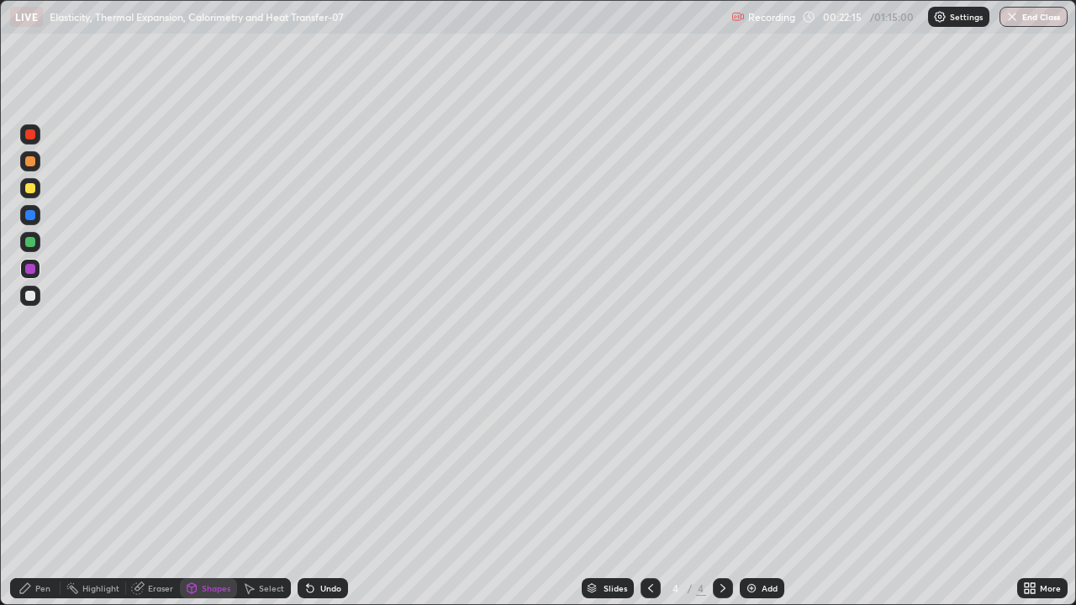
click at [29, 190] on div at bounding box center [30, 188] width 10 height 10
click at [31, 491] on icon at bounding box center [24, 588] width 13 height 13
click at [30, 154] on div at bounding box center [30, 161] width 20 height 20
click at [26, 269] on div at bounding box center [30, 269] width 10 height 10
click at [30, 137] on div at bounding box center [30, 134] width 10 height 10
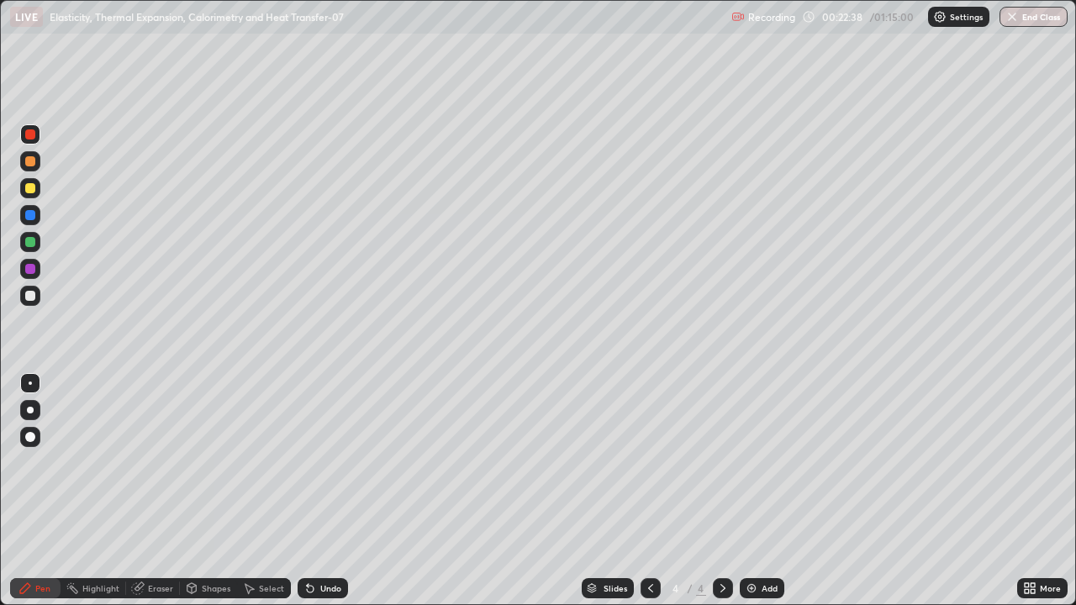
click at [310, 491] on icon at bounding box center [309, 588] width 13 height 13
click at [650, 491] on div at bounding box center [651, 588] width 20 height 20
click at [716, 491] on div at bounding box center [723, 588] width 20 height 20
click at [310, 491] on icon at bounding box center [309, 588] width 13 height 13
click at [314, 491] on div "Undo" at bounding box center [323, 588] width 50 height 20
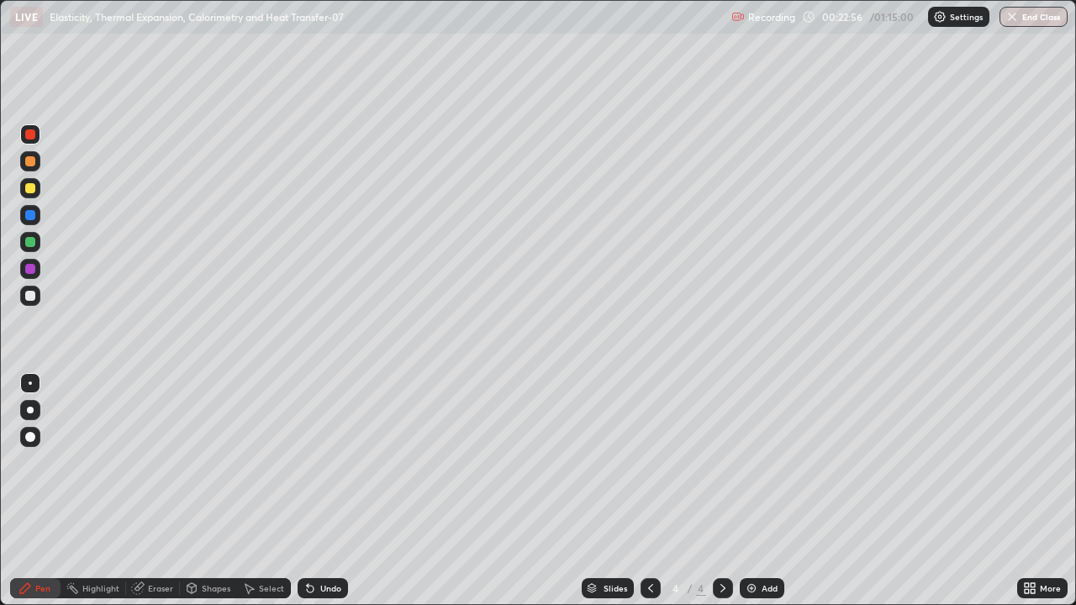
click at [318, 491] on div "Undo" at bounding box center [323, 588] width 50 height 20
click at [29, 163] on div at bounding box center [30, 161] width 10 height 10
click at [307, 491] on icon at bounding box center [308, 585] width 2 height 2
click at [308, 491] on icon at bounding box center [310, 589] width 7 height 7
click at [307, 491] on icon at bounding box center [310, 589] width 7 height 7
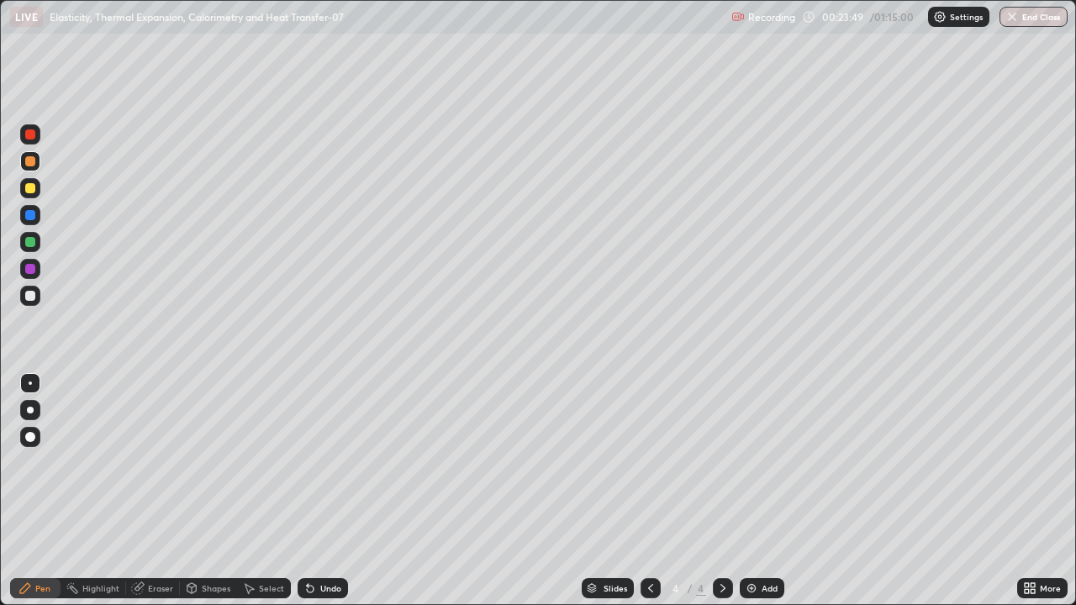
click at [32, 137] on div at bounding box center [30, 134] width 10 height 10
click at [27, 294] on div at bounding box center [30, 296] width 10 height 10
click at [315, 491] on div "Undo" at bounding box center [323, 588] width 50 height 20
click at [316, 491] on div "Undo" at bounding box center [323, 588] width 50 height 20
click at [320, 491] on div "Undo" at bounding box center [330, 588] width 21 height 8
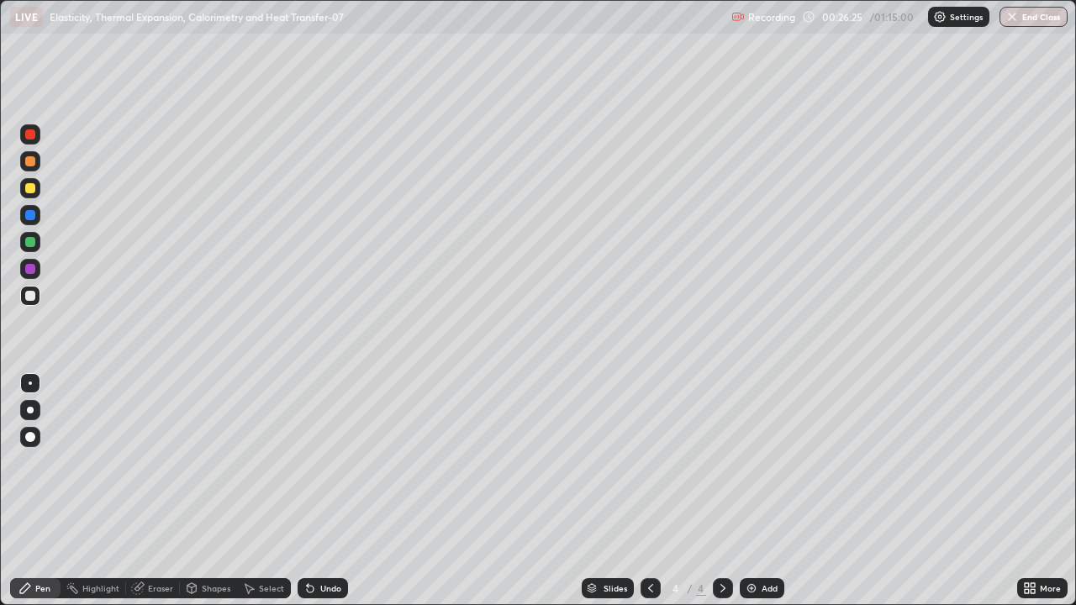
click at [650, 491] on div at bounding box center [651, 588] width 20 height 20
click at [721, 491] on icon at bounding box center [722, 588] width 13 height 13
click at [30, 216] on div at bounding box center [30, 215] width 10 height 10
click at [323, 491] on div "Undo" at bounding box center [330, 588] width 21 height 8
click at [762, 491] on div "Add" at bounding box center [770, 588] width 16 height 8
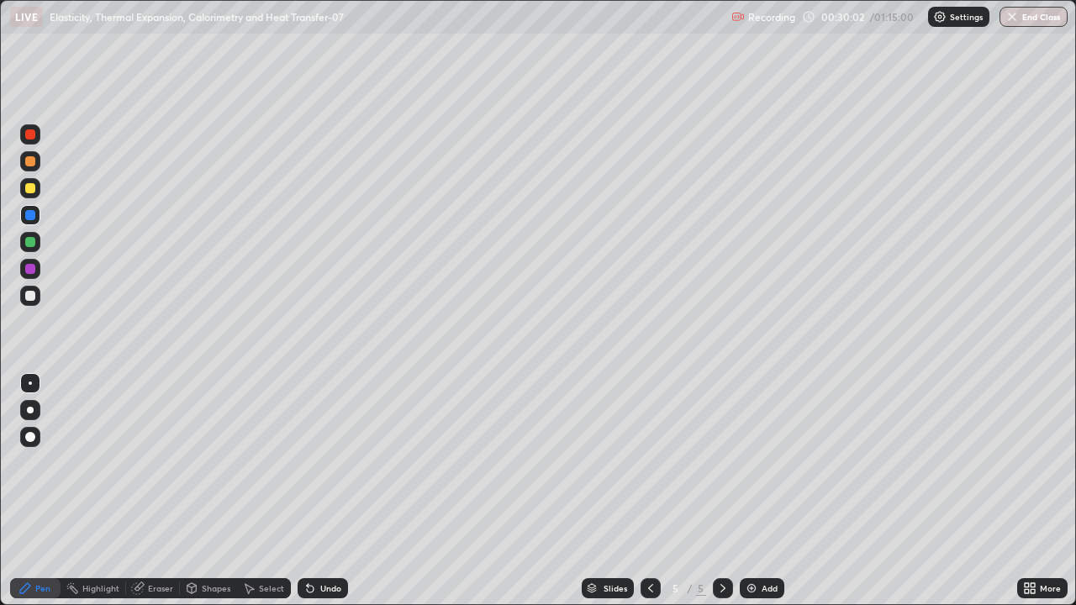
click at [210, 491] on div "Shapes" at bounding box center [216, 588] width 29 height 8
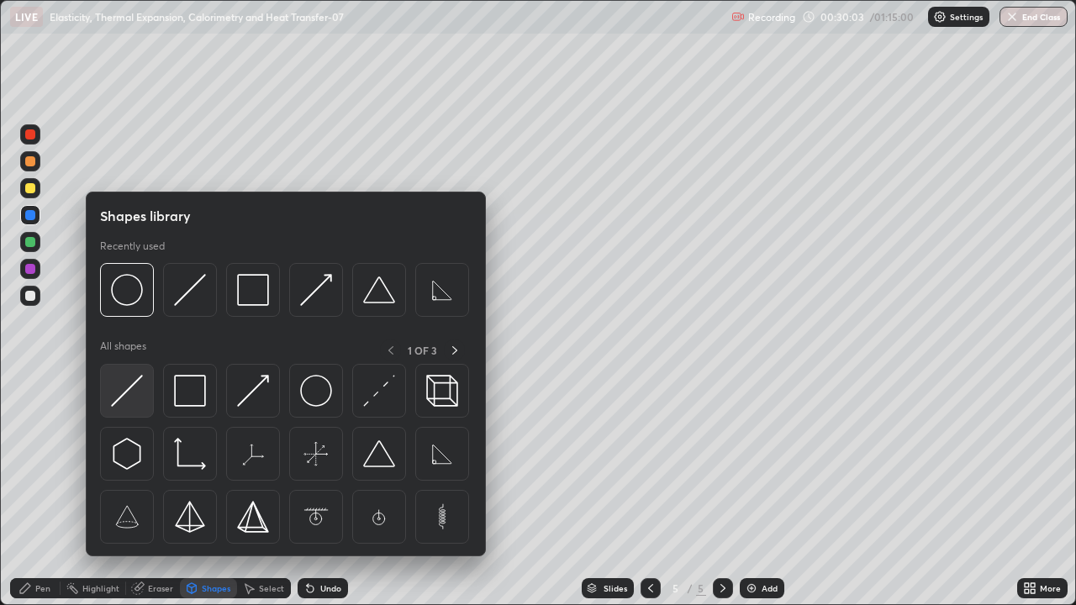
click at [120, 398] on img at bounding box center [127, 391] width 32 height 32
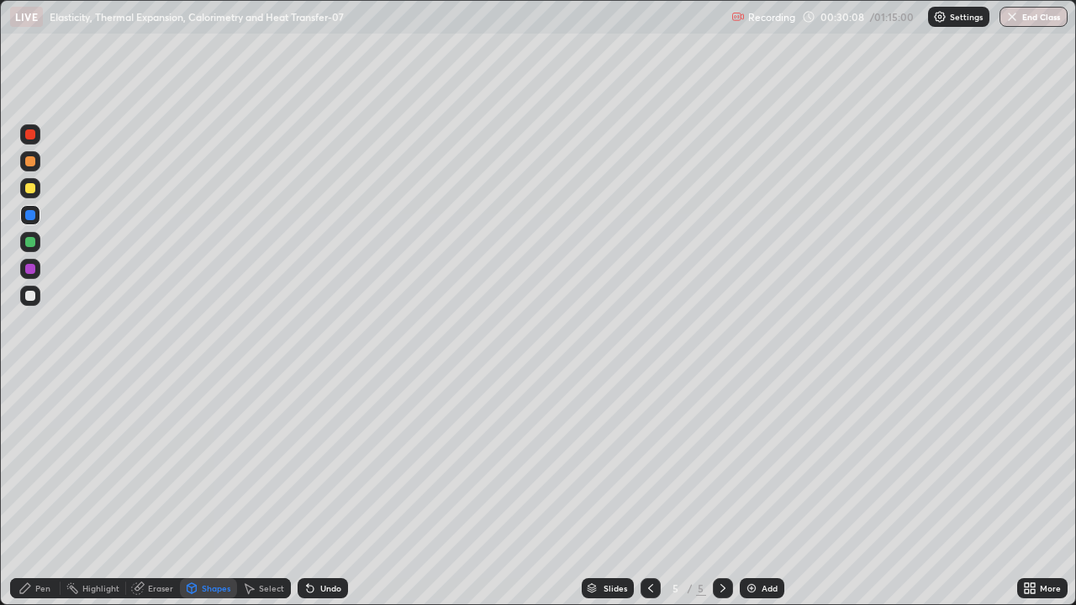
click at [199, 491] on div "Shapes" at bounding box center [208, 588] width 57 height 20
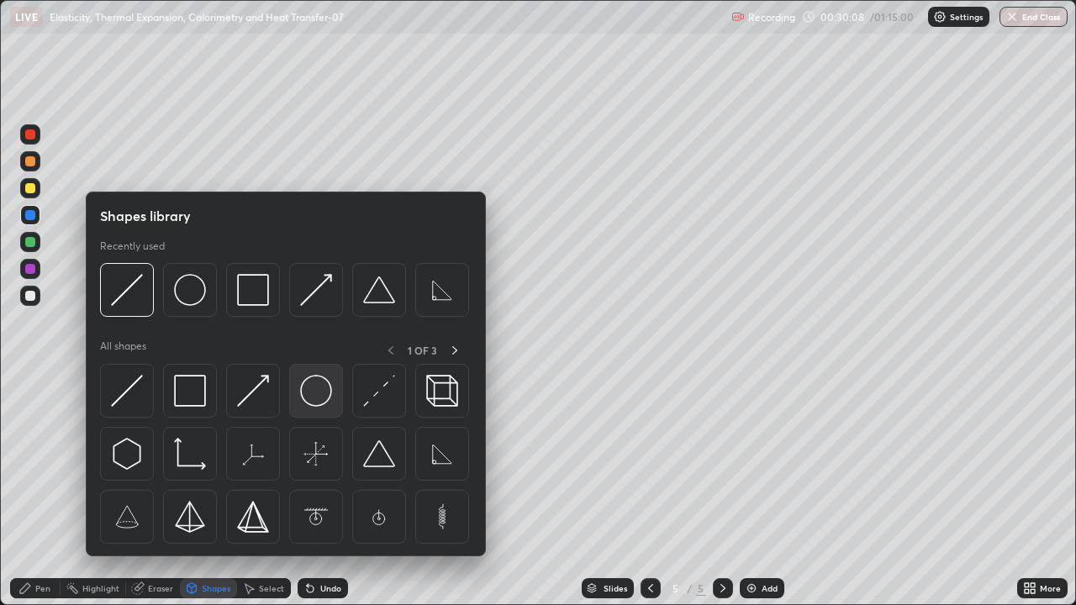
click at [312, 402] on img at bounding box center [316, 391] width 32 height 32
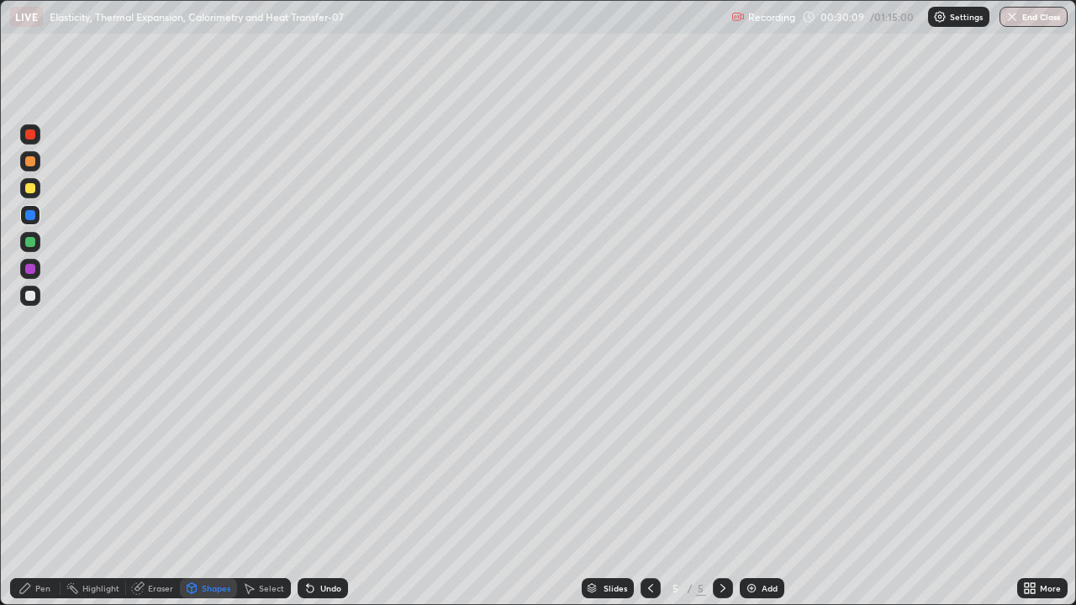
click at [30, 136] on div at bounding box center [30, 134] width 10 height 10
click at [33, 296] on div at bounding box center [30, 296] width 10 height 10
click at [29, 491] on icon at bounding box center [24, 588] width 13 height 13
click at [30, 161] on div at bounding box center [30, 161] width 10 height 10
click at [323, 491] on div "Undo" at bounding box center [330, 588] width 21 height 8
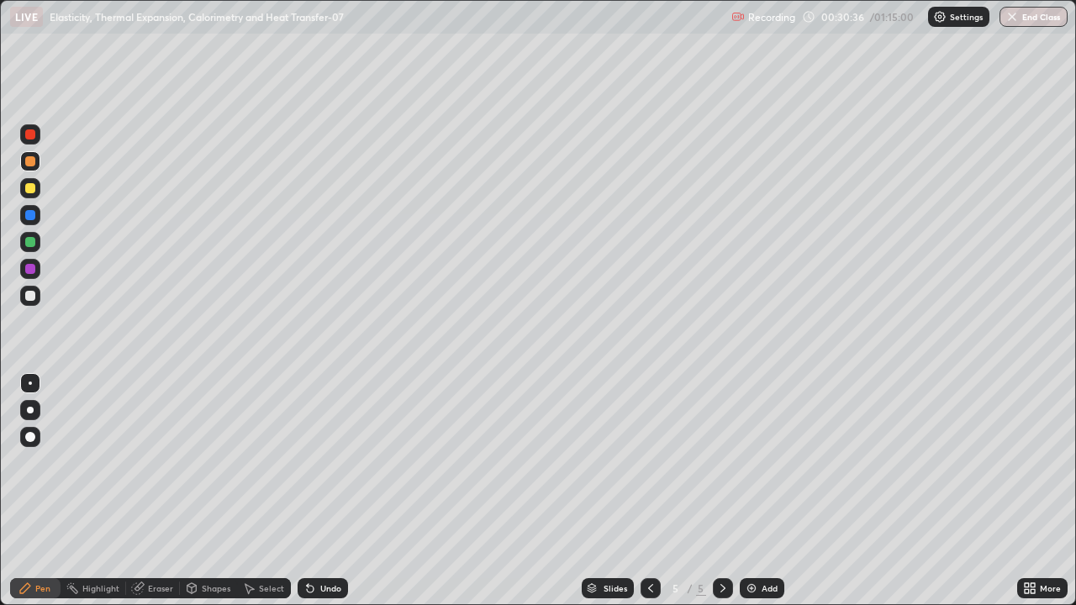
click at [30, 135] on div at bounding box center [30, 134] width 10 height 10
click at [204, 491] on div "Shapes" at bounding box center [216, 588] width 29 height 8
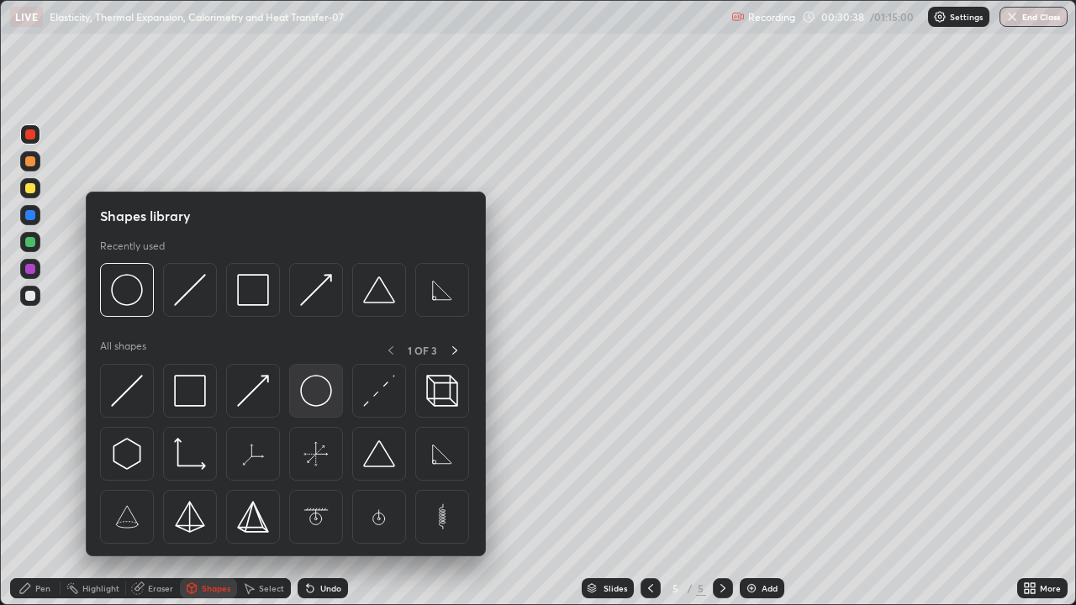
click at [313, 399] on img at bounding box center [316, 391] width 32 height 32
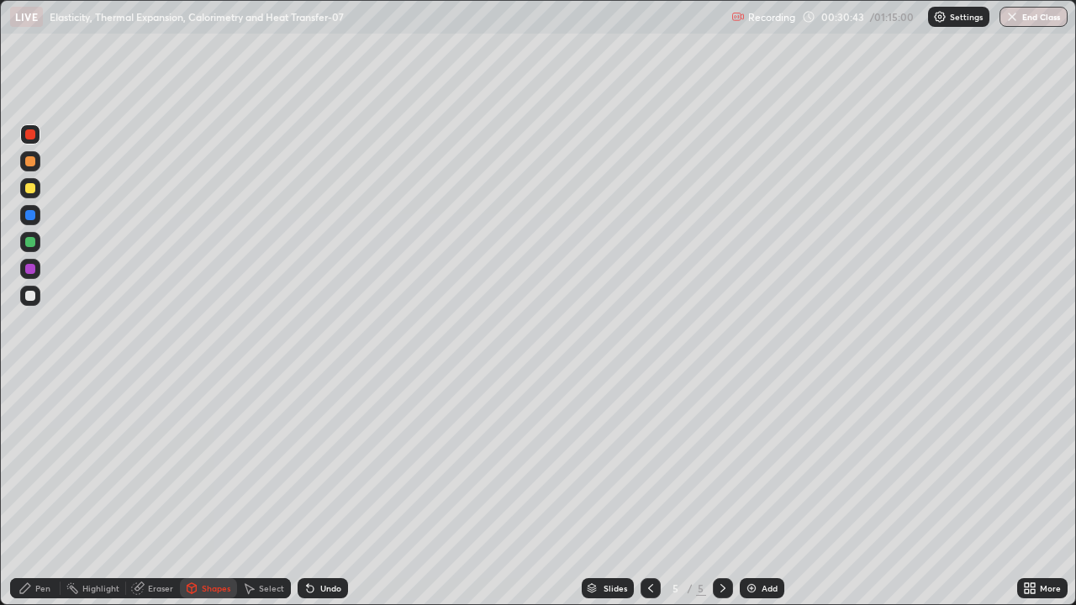
click at [37, 491] on div "Pen" at bounding box center [42, 588] width 15 height 8
click at [31, 243] on div at bounding box center [30, 242] width 10 height 10
click at [29, 134] on div at bounding box center [30, 134] width 10 height 10
click at [29, 162] on div at bounding box center [30, 161] width 10 height 10
click at [27, 240] on div at bounding box center [30, 242] width 10 height 10
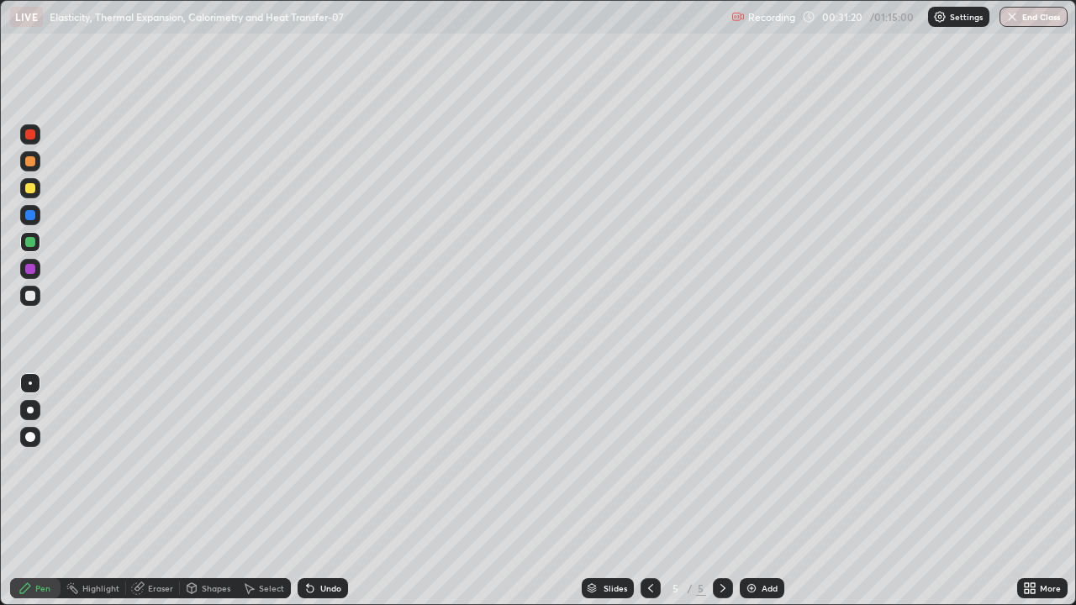
click at [29, 271] on div at bounding box center [30, 269] width 10 height 10
click at [33, 161] on div at bounding box center [30, 161] width 10 height 10
click at [307, 491] on icon at bounding box center [310, 589] width 7 height 7
click at [308, 491] on icon at bounding box center [310, 589] width 7 height 7
click at [29, 295] on div at bounding box center [30, 296] width 10 height 10
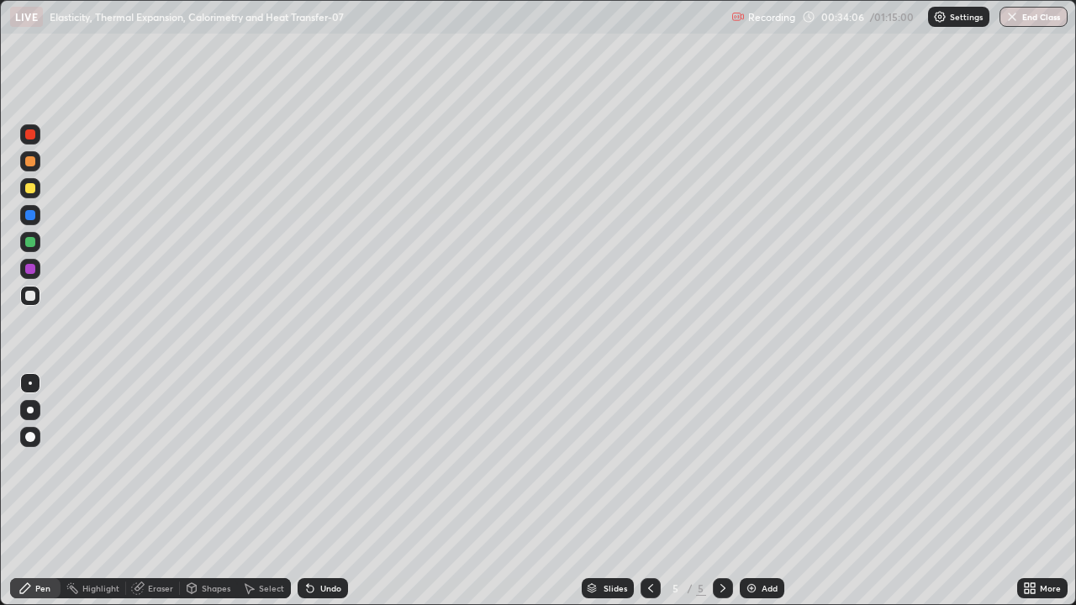
click at [208, 491] on div "Shapes" at bounding box center [216, 588] width 29 height 8
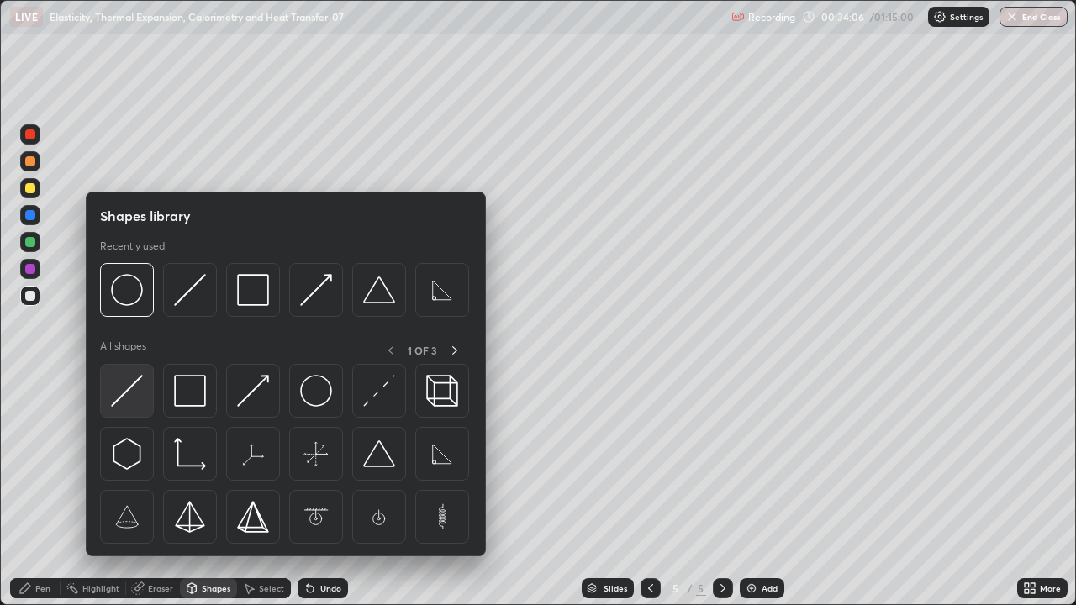
click at [134, 387] on img at bounding box center [127, 391] width 32 height 32
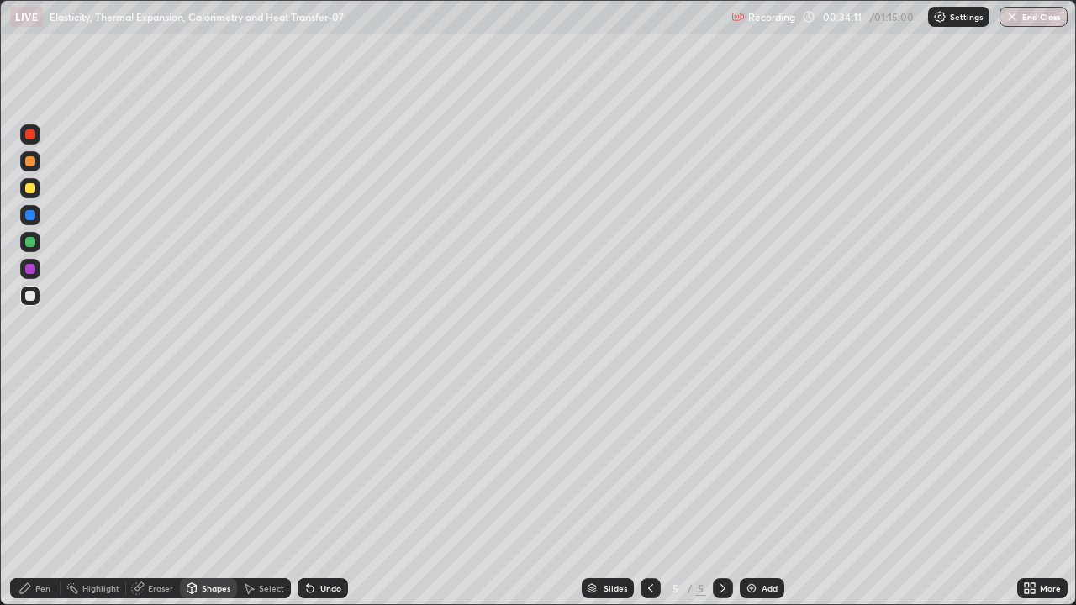
click at [47, 491] on div "Pen" at bounding box center [42, 588] width 15 height 8
click at [32, 240] on div at bounding box center [30, 242] width 10 height 10
click at [31, 294] on div at bounding box center [30, 296] width 10 height 10
click at [29, 190] on div at bounding box center [30, 188] width 10 height 10
click at [199, 491] on div "Shapes" at bounding box center [208, 588] width 57 height 20
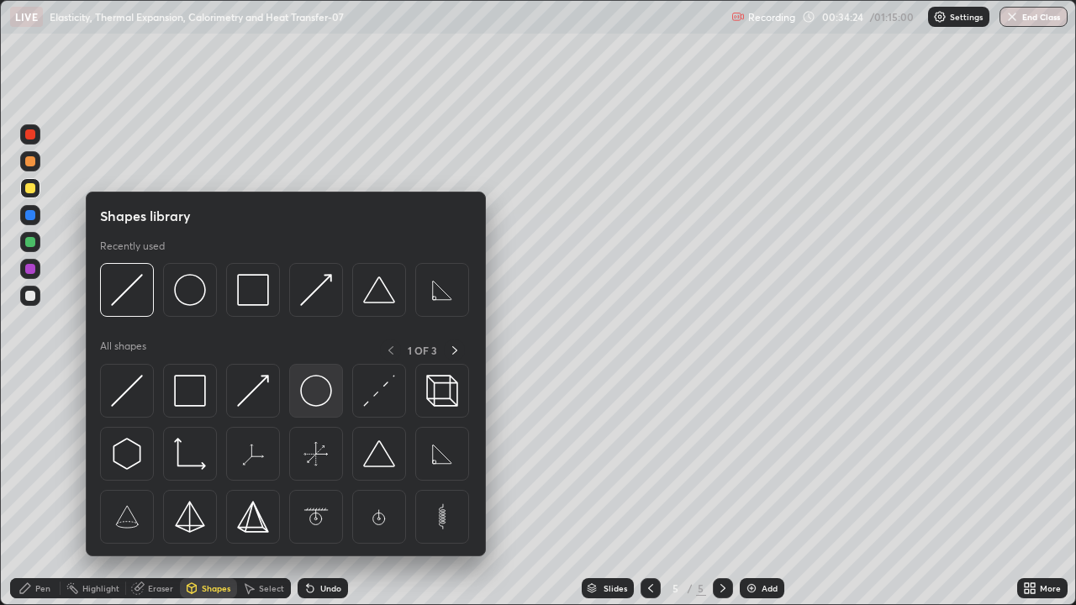
click at [303, 400] on img at bounding box center [316, 391] width 32 height 32
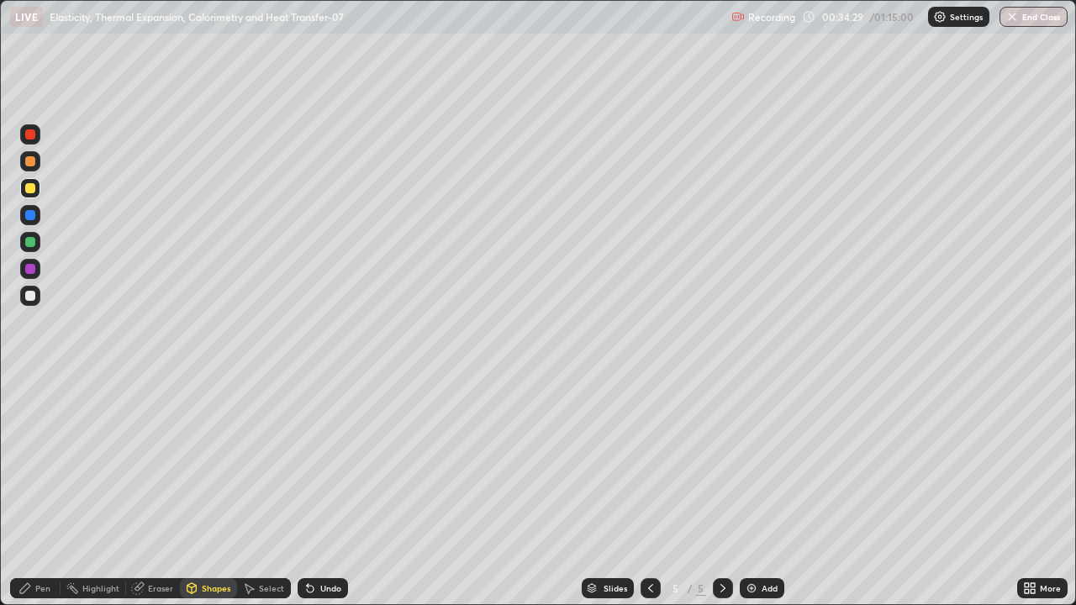
click at [42, 491] on div "Pen" at bounding box center [42, 588] width 15 height 8
click at [28, 272] on div at bounding box center [30, 269] width 10 height 10
click at [314, 491] on icon at bounding box center [309, 588] width 13 height 13
click at [273, 491] on div "Select" at bounding box center [271, 588] width 25 height 8
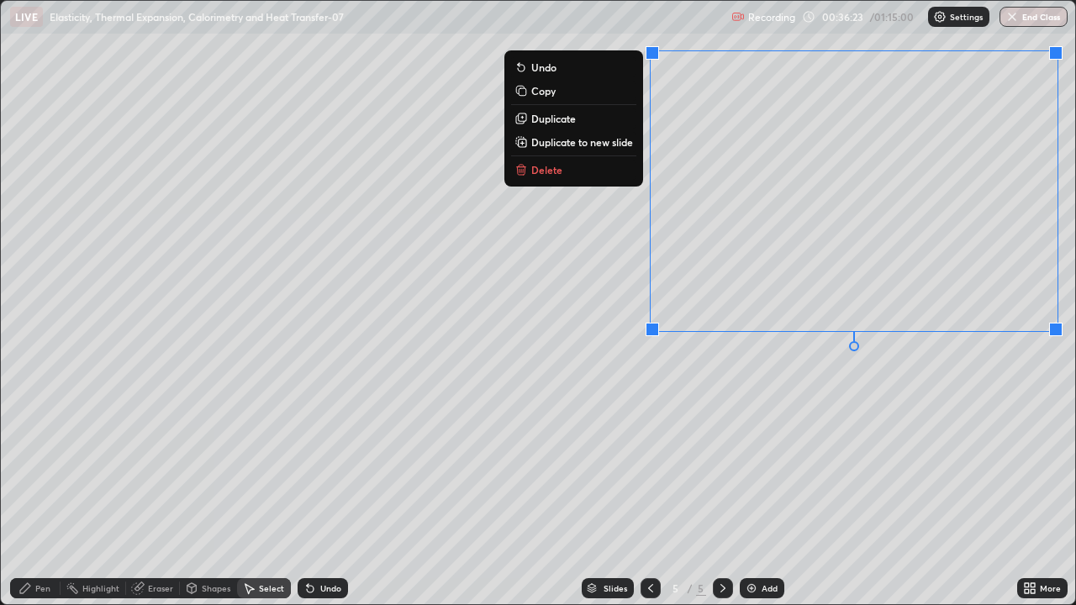
click at [572, 141] on p "Duplicate to new slide" at bounding box center [582, 141] width 102 height 13
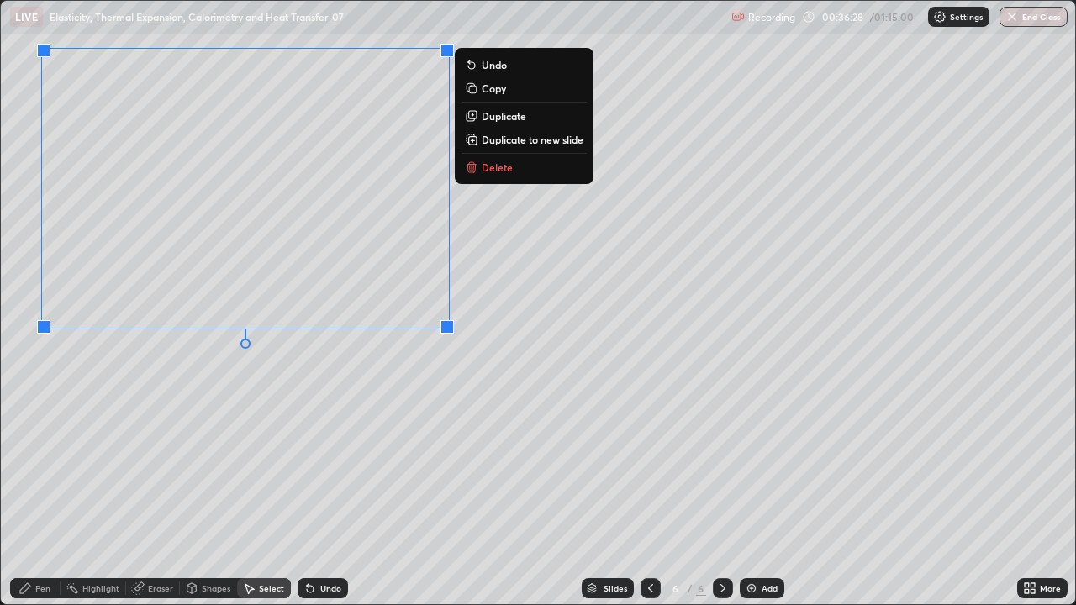
click at [34, 491] on div "Pen" at bounding box center [35, 588] width 50 height 20
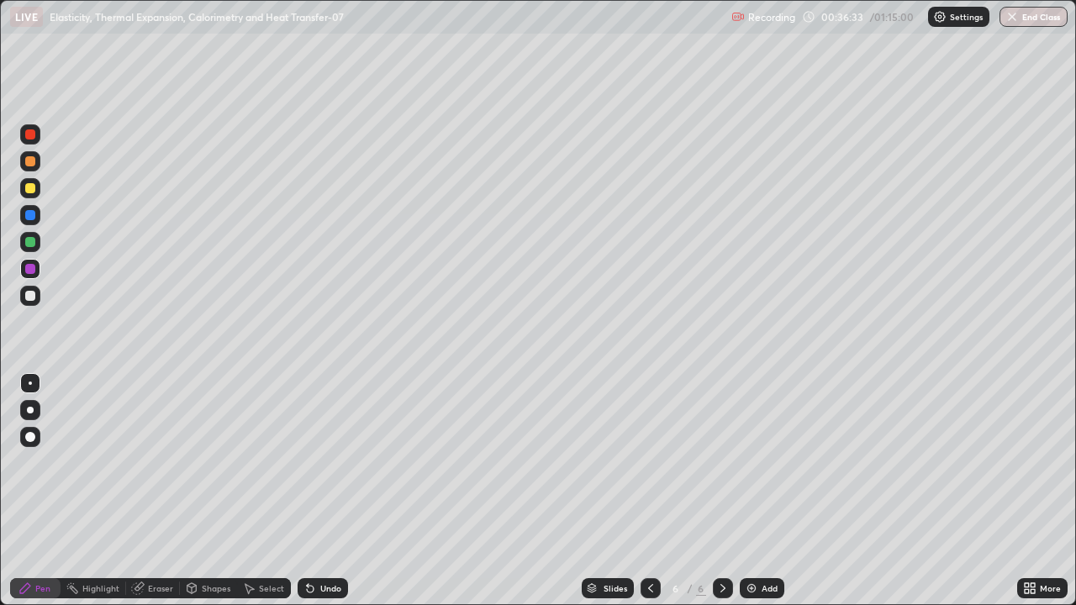
click at [28, 297] on div at bounding box center [30, 296] width 10 height 10
click at [198, 491] on div "Shapes" at bounding box center [208, 588] width 57 height 20
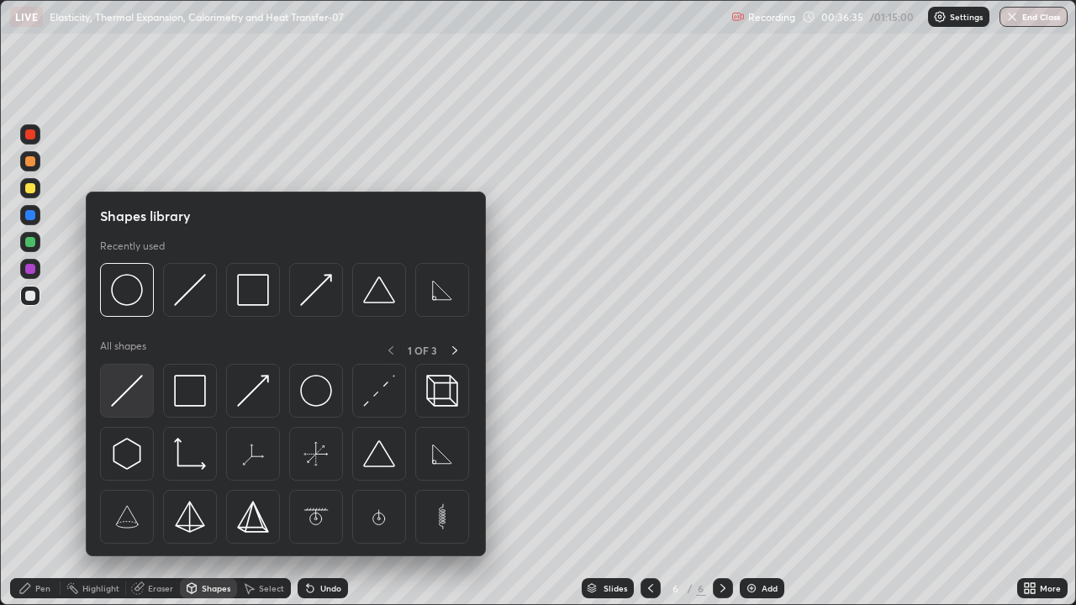
click at [137, 388] on img at bounding box center [127, 391] width 32 height 32
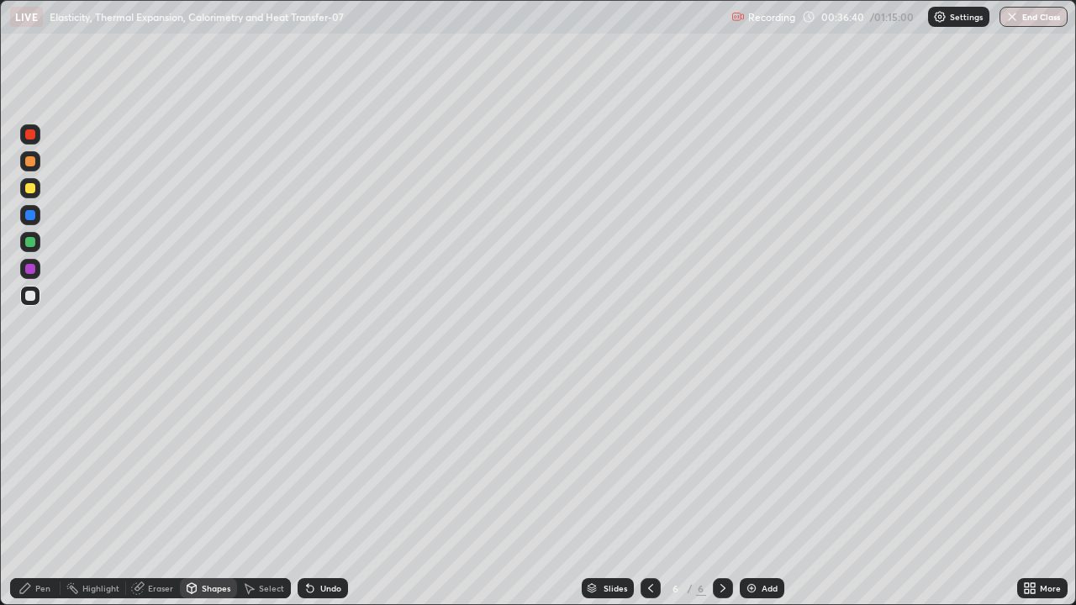
click at [214, 491] on div "Shapes" at bounding box center [216, 588] width 29 height 8
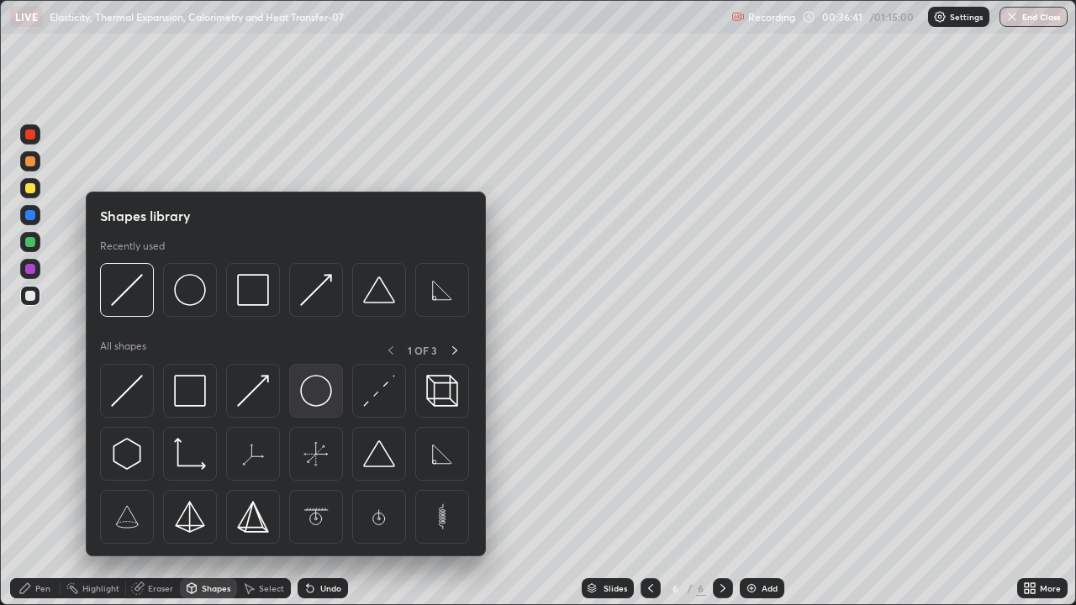
click at [310, 403] on img at bounding box center [316, 391] width 32 height 32
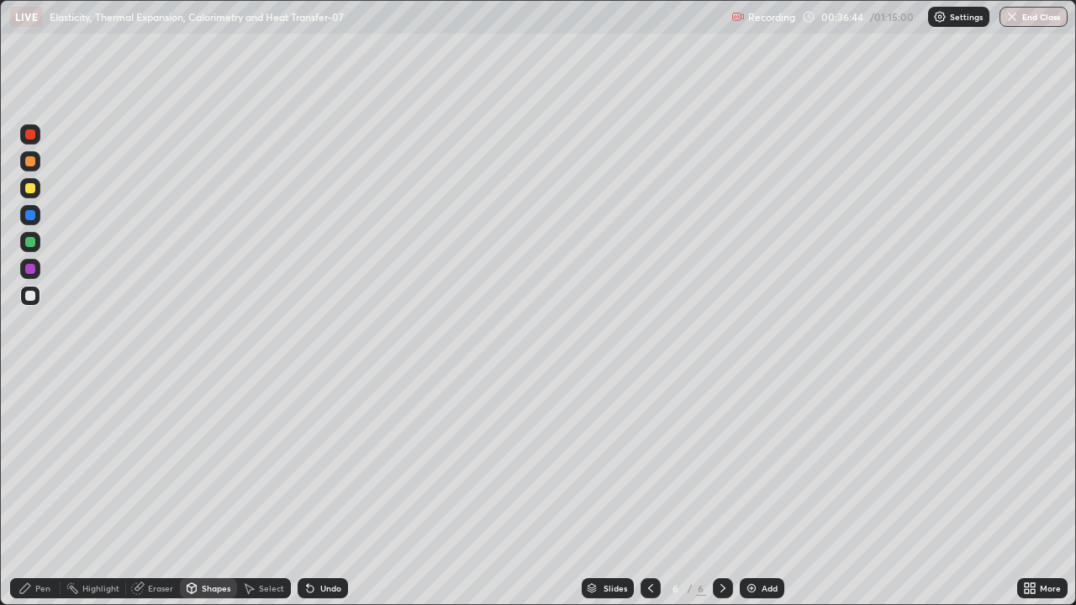
click at [40, 491] on div "Pen" at bounding box center [42, 588] width 15 height 8
click at [210, 491] on div "Shapes" at bounding box center [208, 588] width 57 height 20
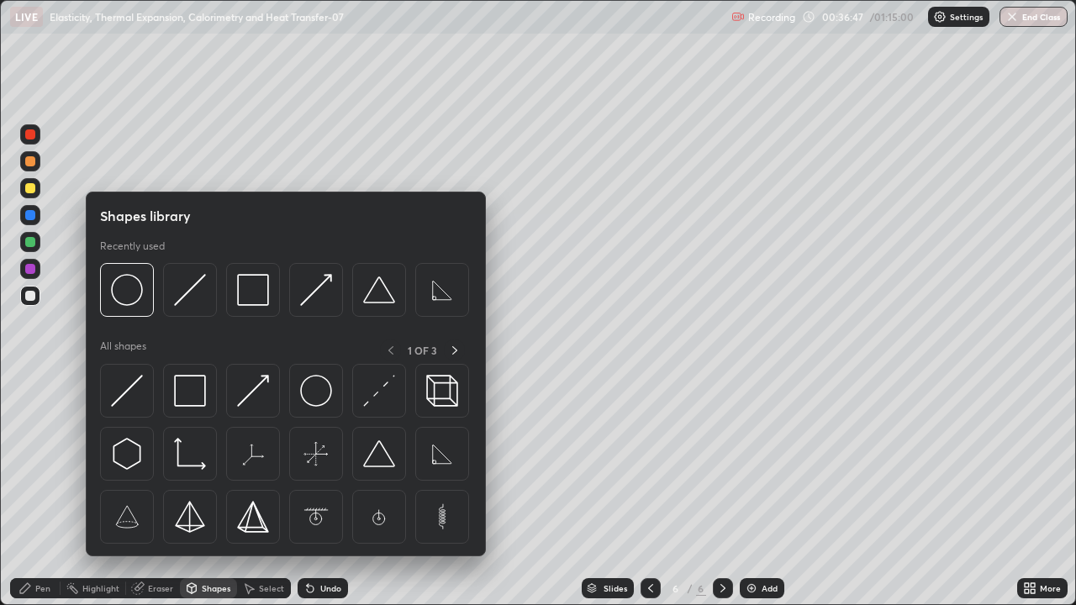
click at [315, 491] on div "Undo" at bounding box center [323, 588] width 50 height 20
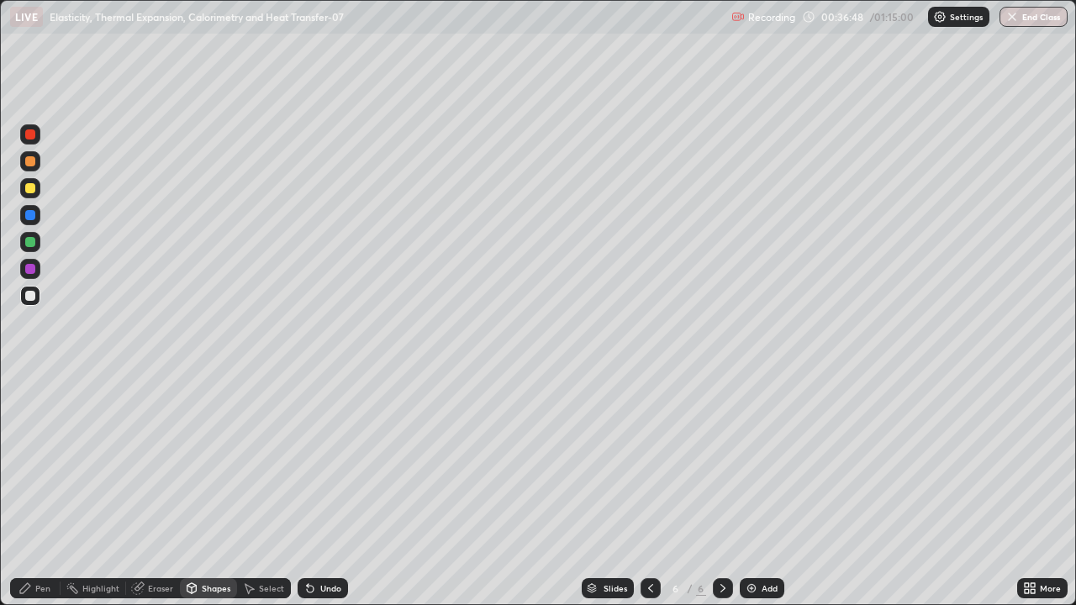
click at [260, 491] on div "Select" at bounding box center [271, 588] width 25 height 8
click at [307, 491] on icon at bounding box center [310, 589] width 7 height 7
click at [207, 491] on div "Shapes" at bounding box center [216, 588] width 29 height 8
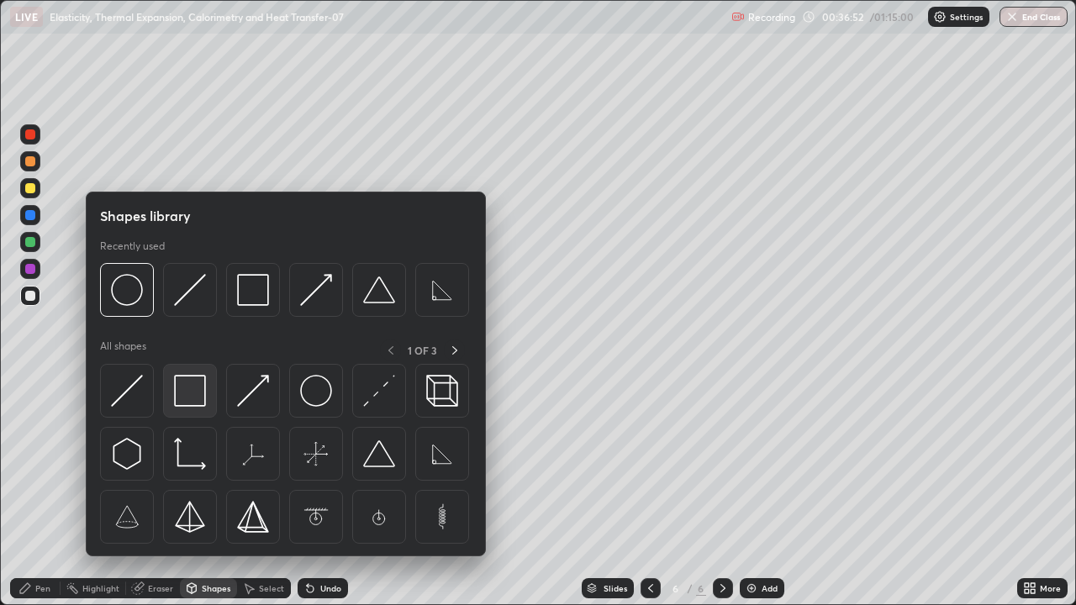
click at [190, 391] on img at bounding box center [190, 391] width 32 height 32
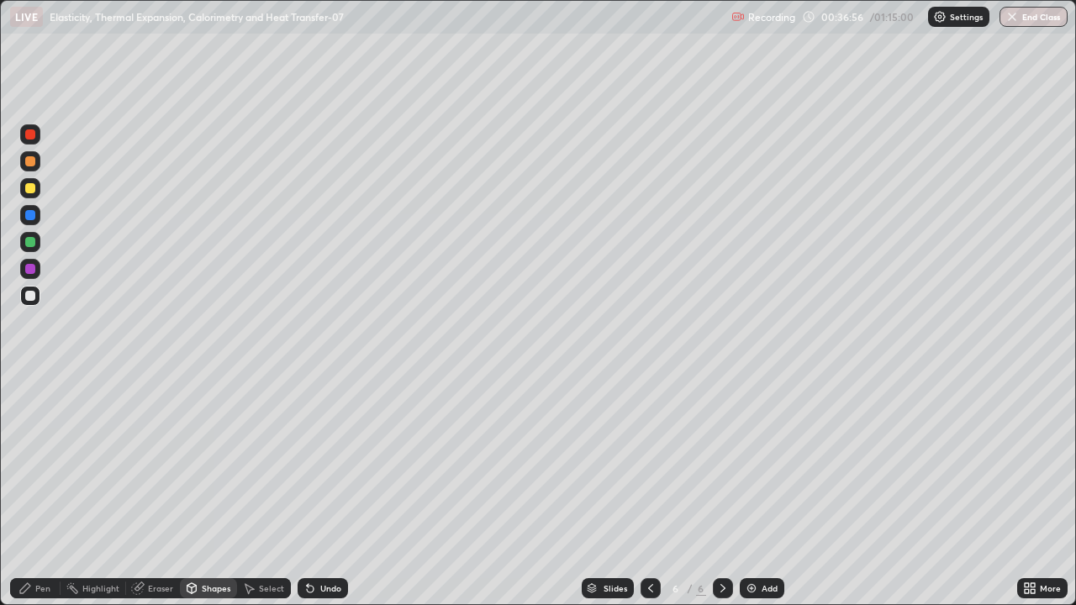
click at [46, 491] on div "Pen" at bounding box center [42, 588] width 15 height 8
click at [29, 265] on div at bounding box center [30, 269] width 10 height 10
click at [219, 491] on div "Shapes" at bounding box center [216, 588] width 29 height 8
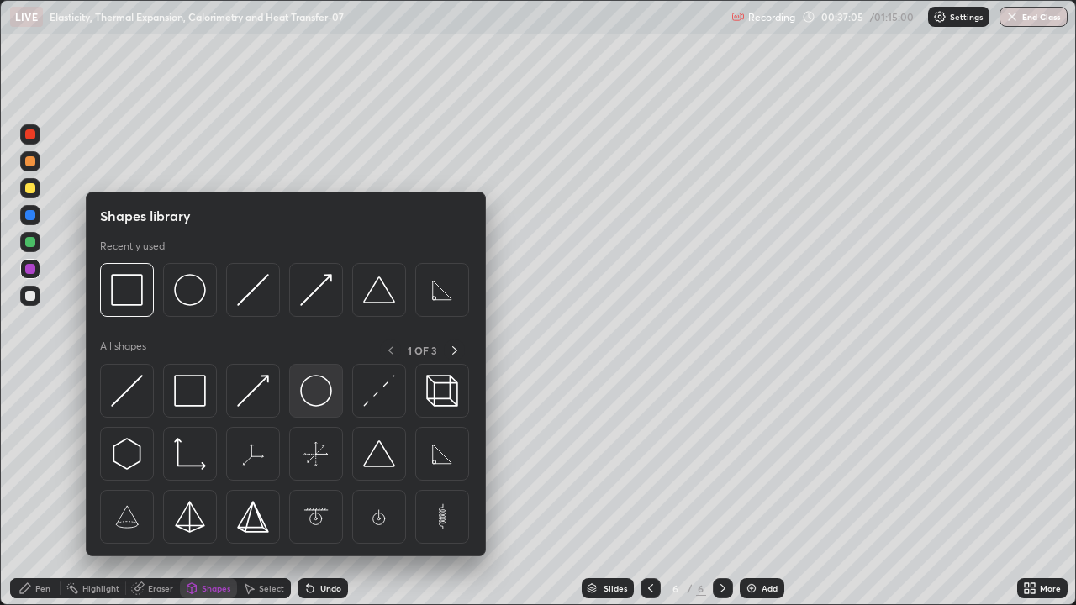
click at [307, 403] on img at bounding box center [316, 391] width 32 height 32
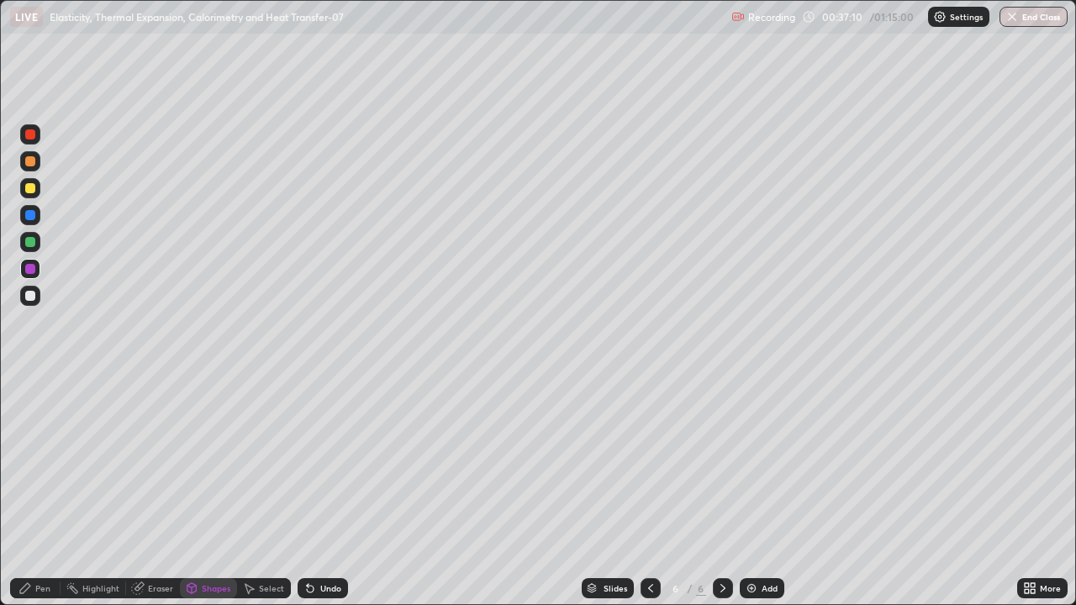
click at [42, 491] on div "Pen" at bounding box center [42, 588] width 15 height 8
click at [37, 182] on div at bounding box center [30, 188] width 20 height 20
click at [320, 491] on div "Undo" at bounding box center [330, 588] width 21 height 8
click at [308, 491] on icon at bounding box center [310, 589] width 7 height 7
click at [309, 491] on icon at bounding box center [310, 589] width 7 height 7
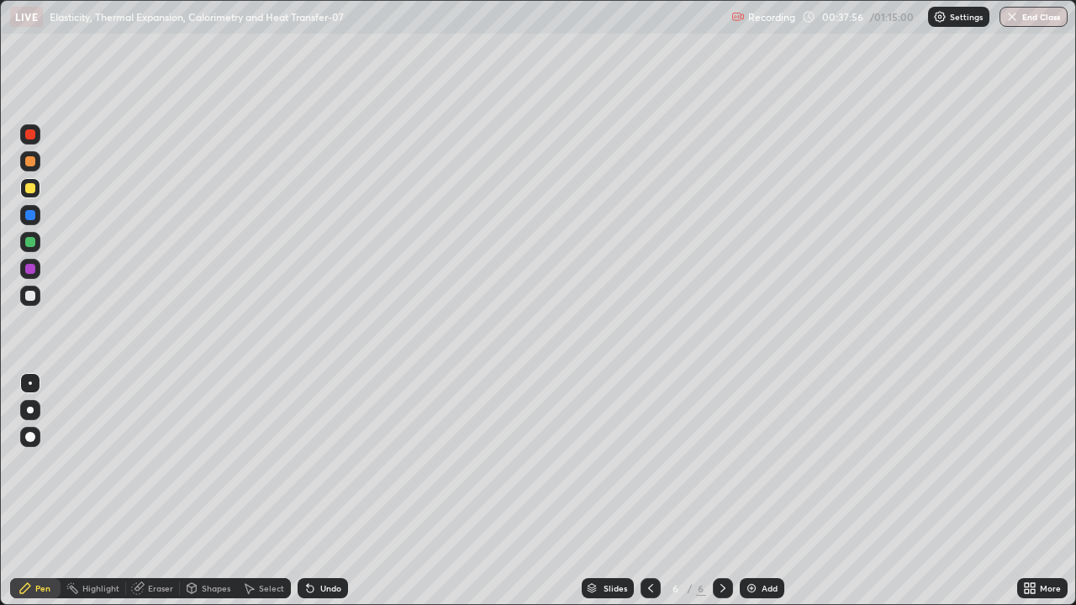
click at [317, 491] on div "Undo" at bounding box center [323, 588] width 50 height 20
click at [25, 241] on div at bounding box center [30, 242] width 10 height 10
click at [320, 491] on div "Undo" at bounding box center [330, 588] width 21 height 8
click at [321, 491] on div "Undo" at bounding box center [330, 588] width 21 height 8
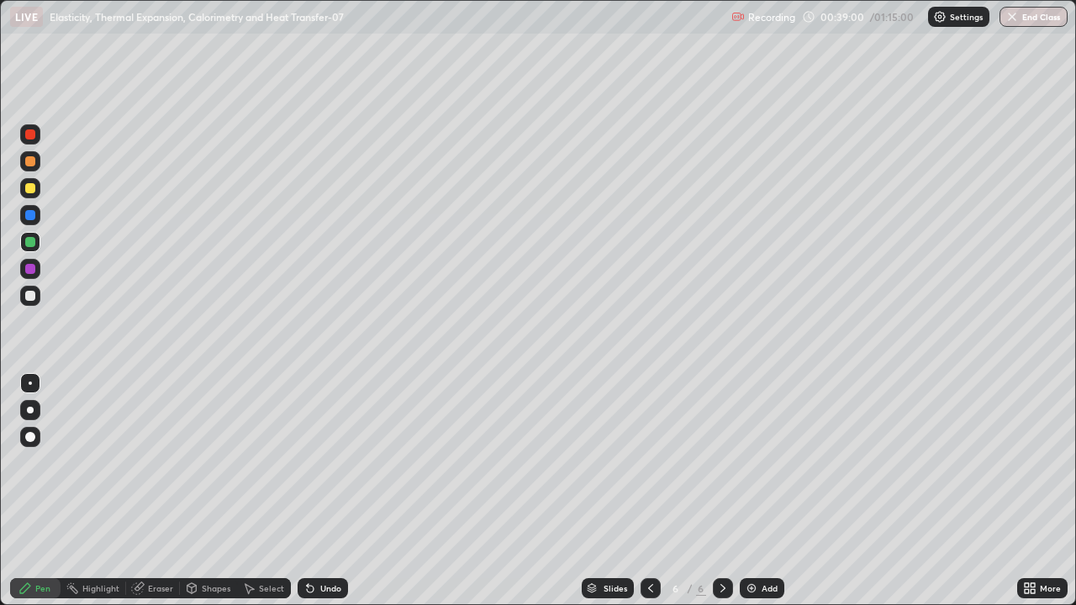
click at [323, 491] on div "Undo" at bounding box center [330, 588] width 21 height 8
click at [32, 136] on div at bounding box center [30, 134] width 10 height 10
click at [214, 491] on div "Shapes" at bounding box center [208, 588] width 57 height 20
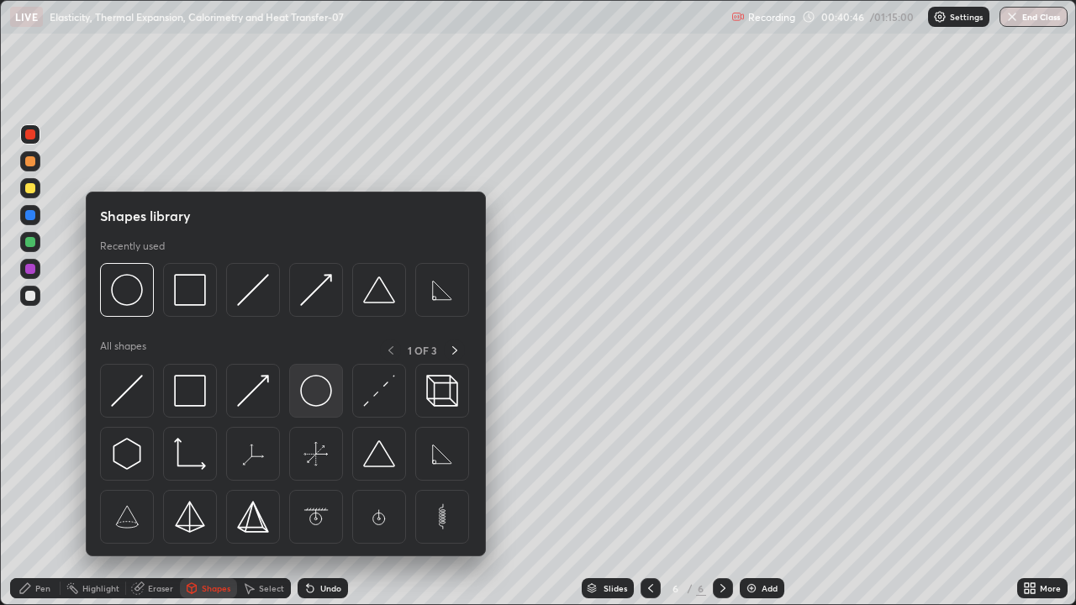
click at [318, 396] on img at bounding box center [316, 391] width 32 height 32
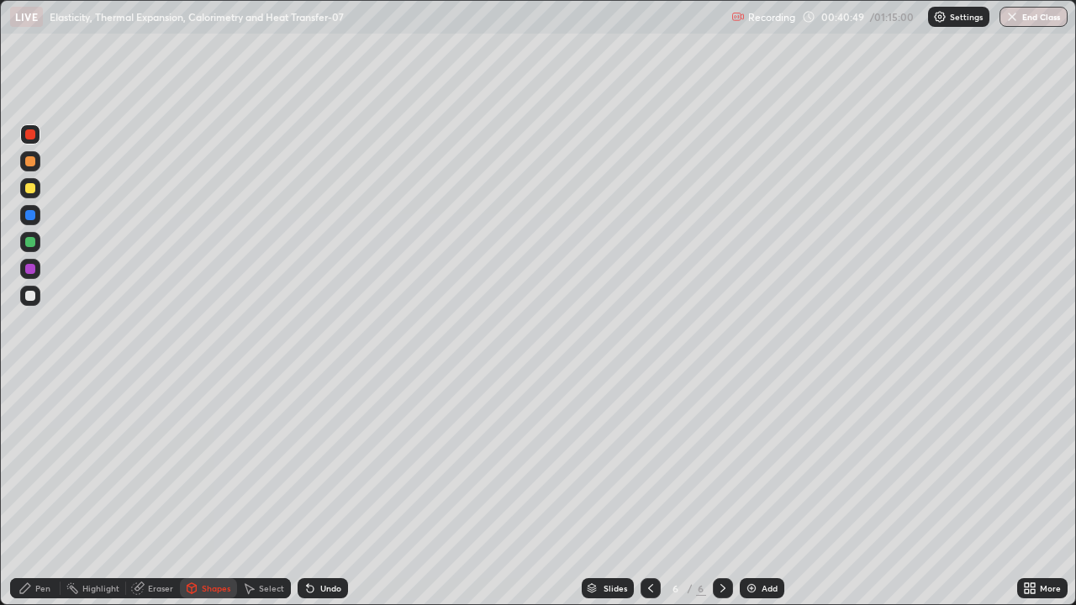
click at [42, 491] on div "Pen" at bounding box center [42, 588] width 15 height 8
click at [33, 265] on div at bounding box center [30, 269] width 10 height 10
click at [31, 165] on div at bounding box center [30, 161] width 10 height 10
click at [35, 137] on div at bounding box center [30, 134] width 20 height 20
click at [30, 157] on div at bounding box center [30, 161] width 10 height 10
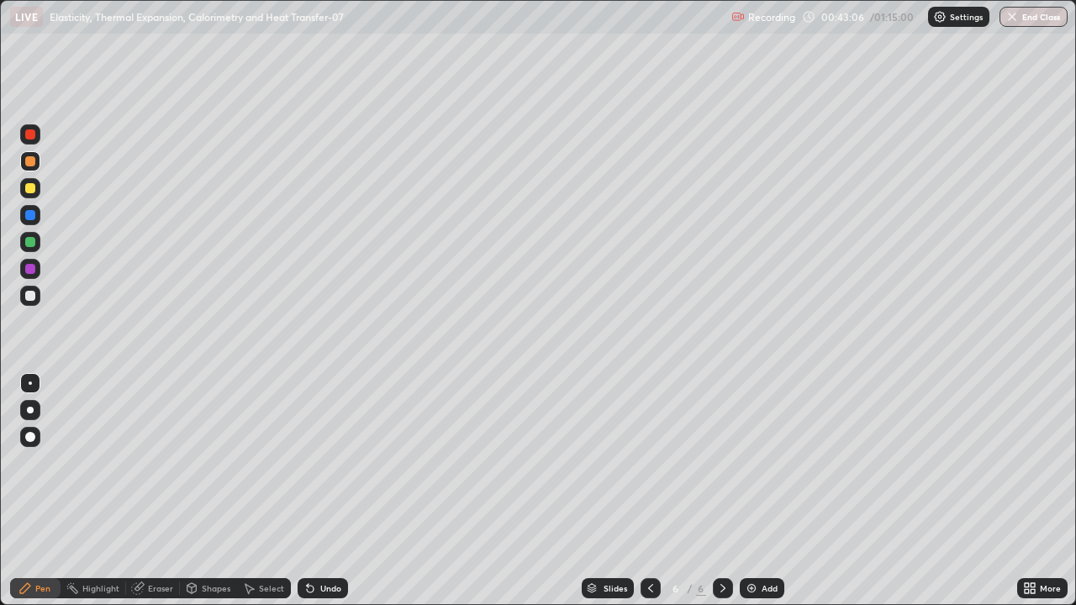
click at [311, 491] on div "Undo" at bounding box center [323, 588] width 50 height 20
click at [308, 491] on icon at bounding box center [310, 589] width 7 height 7
click at [316, 491] on div "Undo" at bounding box center [323, 588] width 50 height 20
click at [768, 491] on div "Add" at bounding box center [770, 588] width 16 height 8
click at [218, 491] on div "Shapes" at bounding box center [216, 588] width 29 height 8
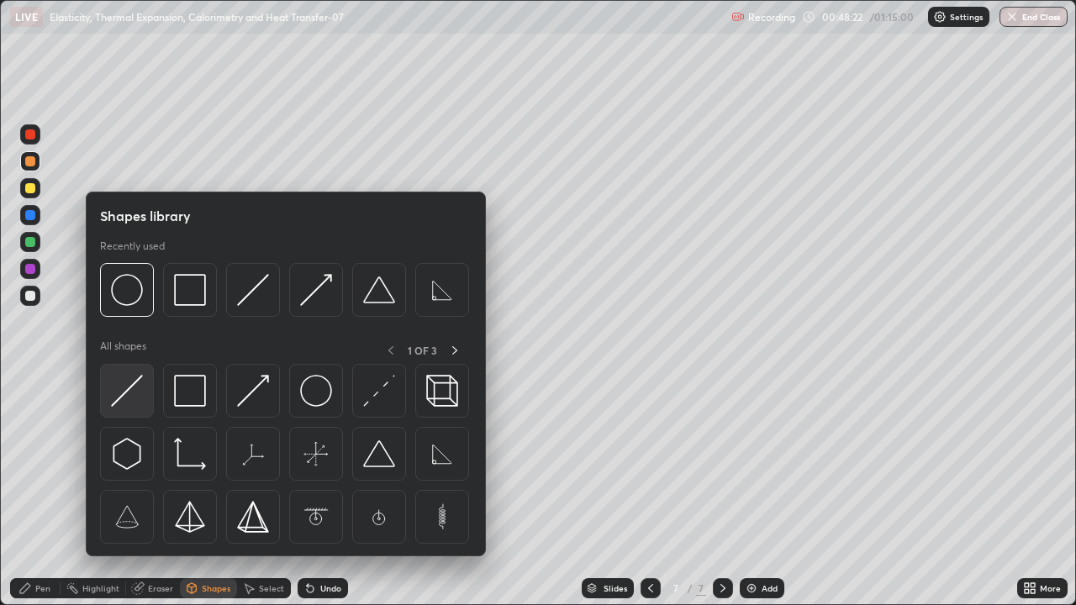
click at [128, 393] on img at bounding box center [127, 391] width 32 height 32
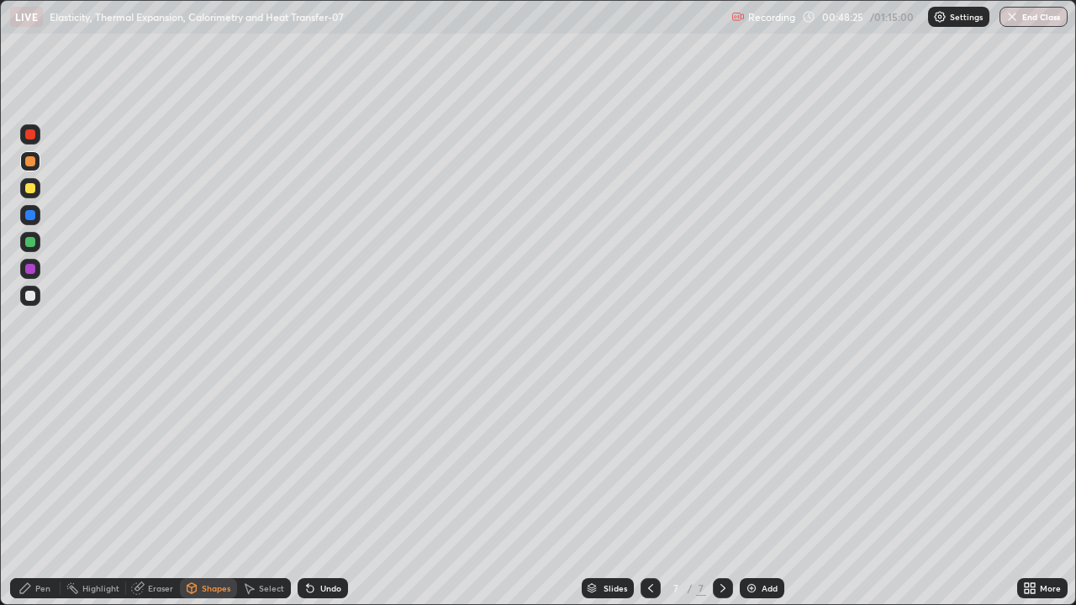
click at [219, 491] on div "Shapes" at bounding box center [216, 588] width 29 height 8
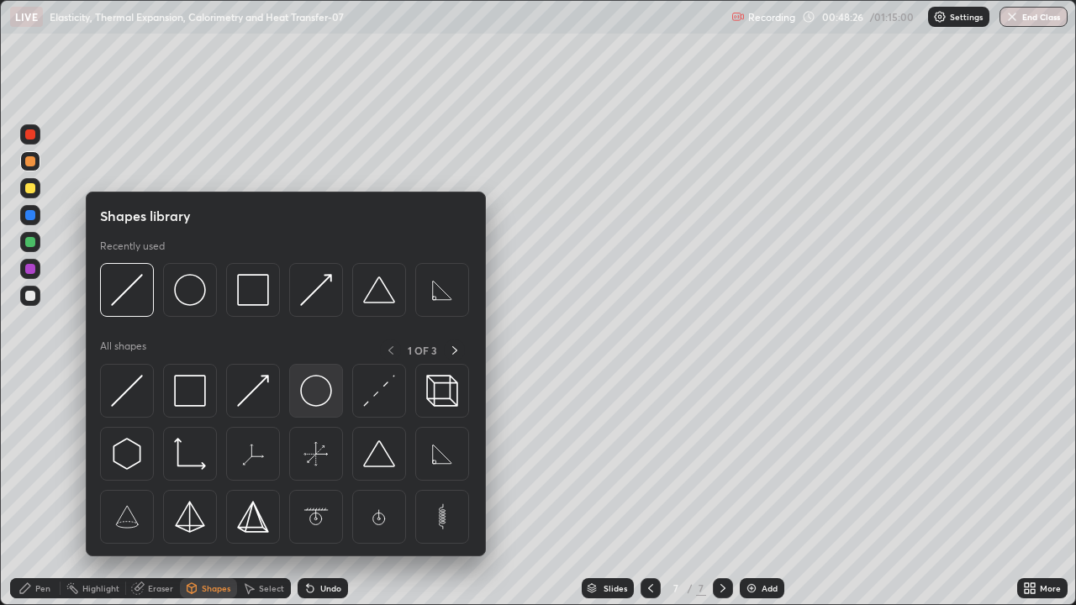
click at [313, 397] on img at bounding box center [316, 391] width 32 height 32
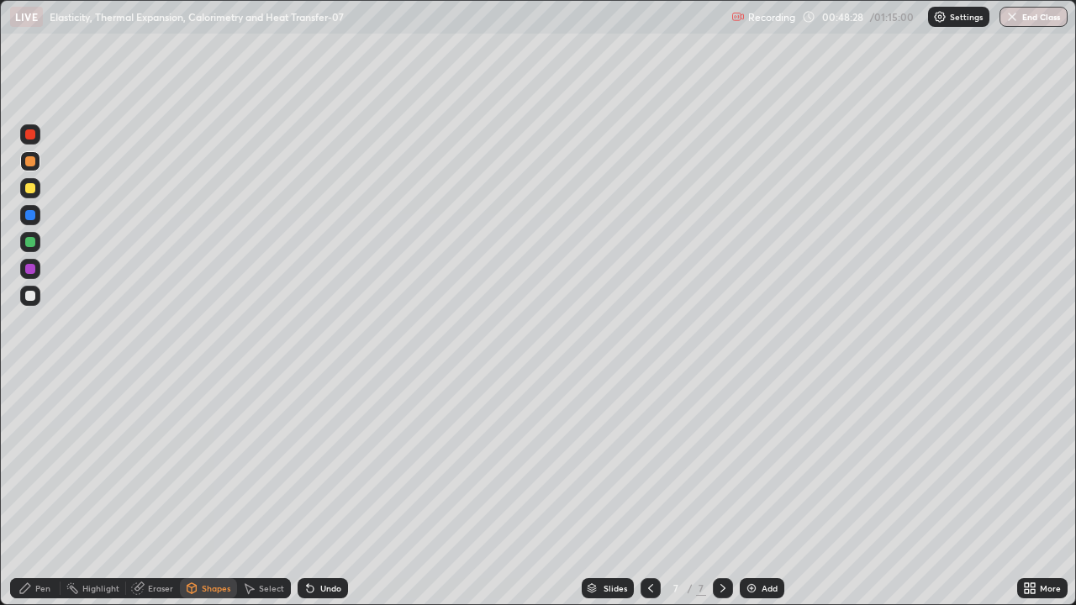
click at [41, 491] on div "Pen" at bounding box center [35, 588] width 50 height 20
click at [31, 299] on div at bounding box center [30, 296] width 10 height 10
click at [28, 134] on div at bounding box center [30, 134] width 10 height 10
click at [198, 491] on div "Shapes" at bounding box center [208, 588] width 57 height 20
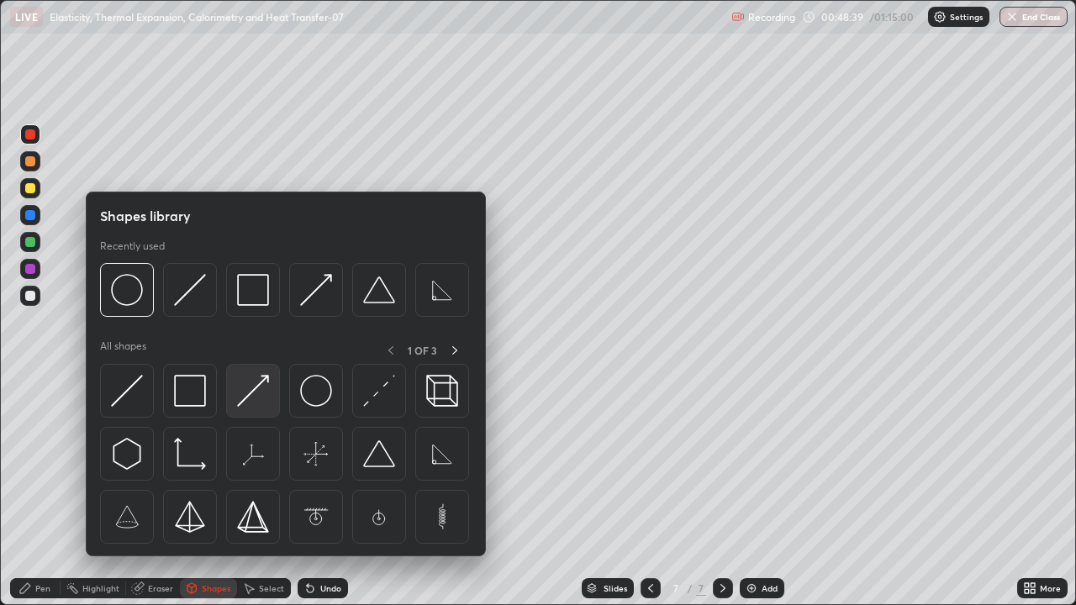
click at [262, 385] on img at bounding box center [253, 391] width 32 height 32
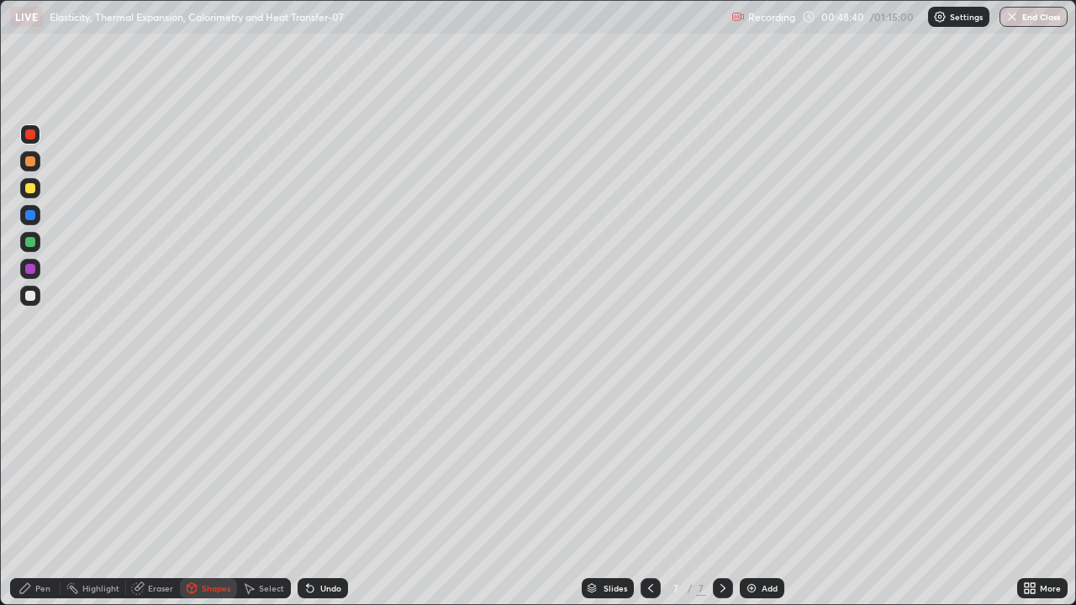
click at [29, 214] on div at bounding box center [30, 215] width 10 height 10
click at [33, 491] on div "Pen" at bounding box center [35, 588] width 50 height 20
click at [25, 295] on div at bounding box center [30, 296] width 10 height 10
click at [307, 491] on icon at bounding box center [308, 585] width 2 height 2
click at [309, 491] on icon at bounding box center [310, 589] width 7 height 7
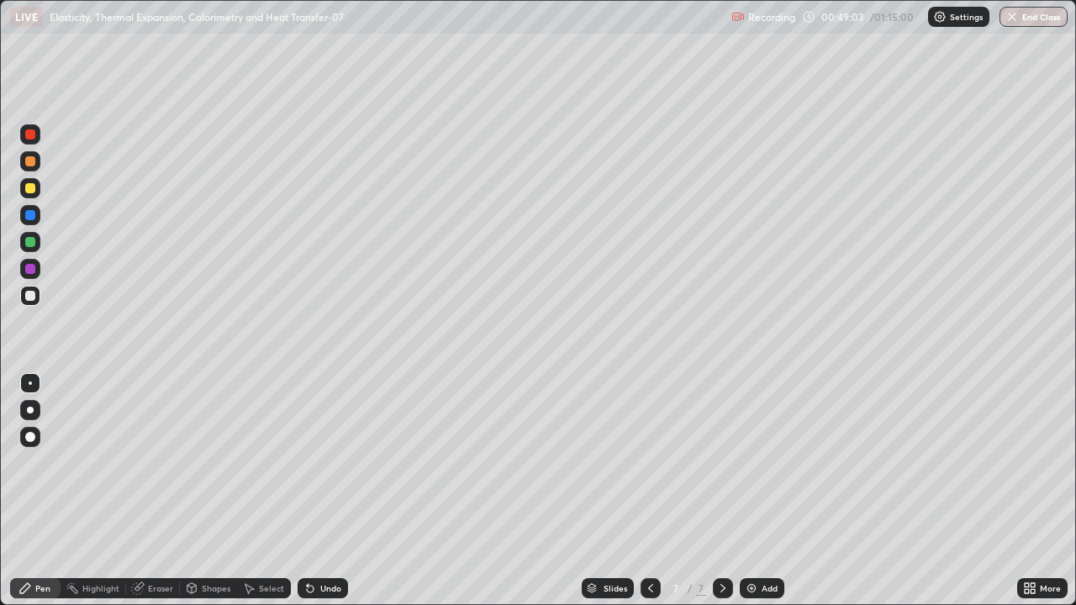
click at [314, 491] on icon at bounding box center [309, 588] width 13 height 13
click at [29, 180] on div at bounding box center [30, 188] width 20 height 20
click at [30, 243] on div at bounding box center [30, 242] width 10 height 10
click at [29, 214] on div at bounding box center [30, 215] width 10 height 10
click at [321, 491] on div "Undo" at bounding box center [330, 588] width 21 height 8
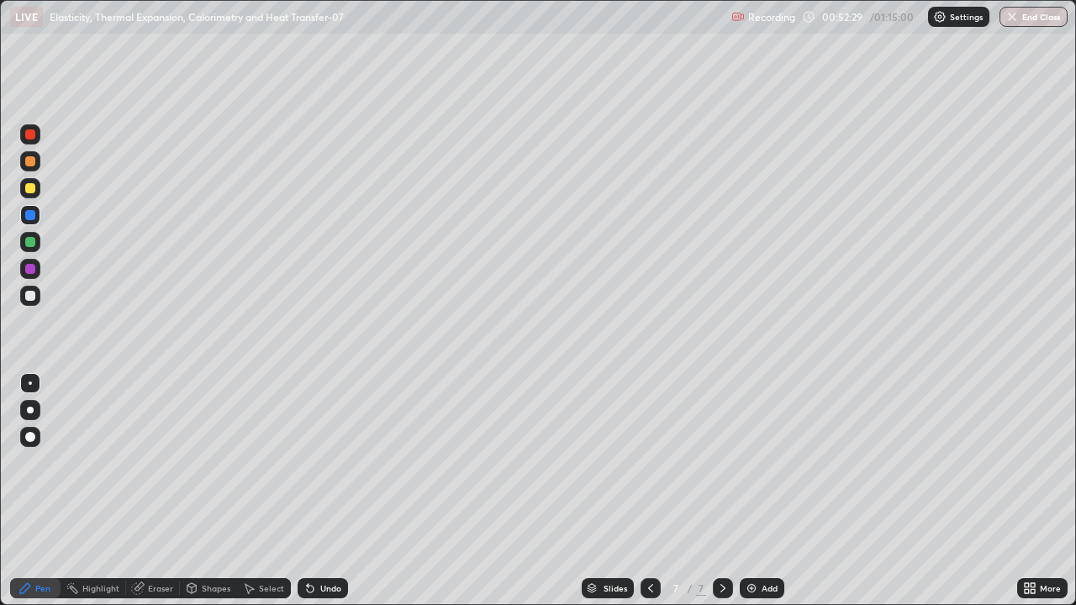
click at [25, 268] on div at bounding box center [30, 269] width 10 height 10
click at [334, 491] on div "Undo" at bounding box center [323, 588] width 50 height 20
click at [333, 491] on div "Undo" at bounding box center [323, 588] width 50 height 20
click at [333, 491] on div "Undo" at bounding box center [330, 588] width 21 height 8
click at [345, 491] on div "Undo" at bounding box center [323, 588] width 50 height 20
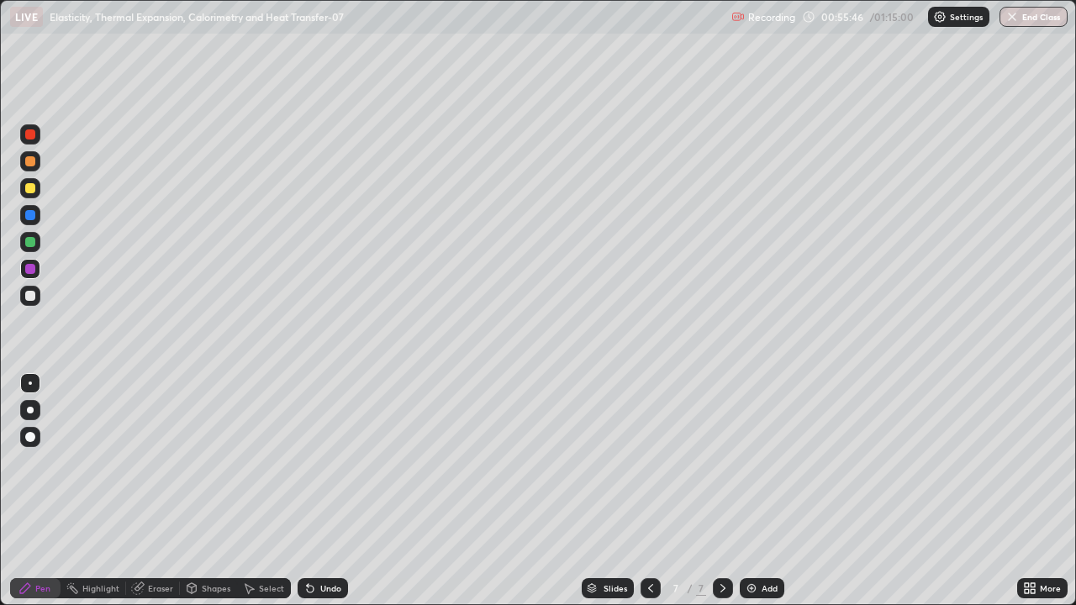
click at [40, 491] on div "Pen" at bounding box center [42, 588] width 15 height 8
click at [31, 295] on div at bounding box center [30, 296] width 10 height 10
click at [320, 491] on div "Undo" at bounding box center [330, 588] width 21 height 8
click at [329, 491] on div "Undo" at bounding box center [330, 588] width 21 height 8
click at [152, 491] on div "Eraser" at bounding box center [160, 588] width 25 height 8
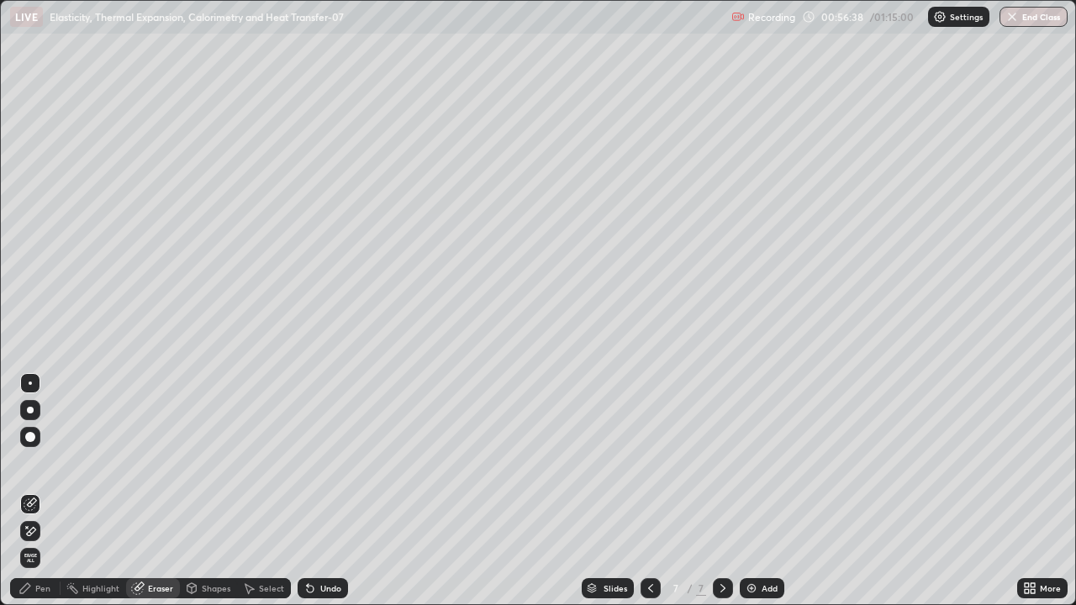
click at [34, 491] on div "Pen" at bounding box center [35, 588] width 50 height 20
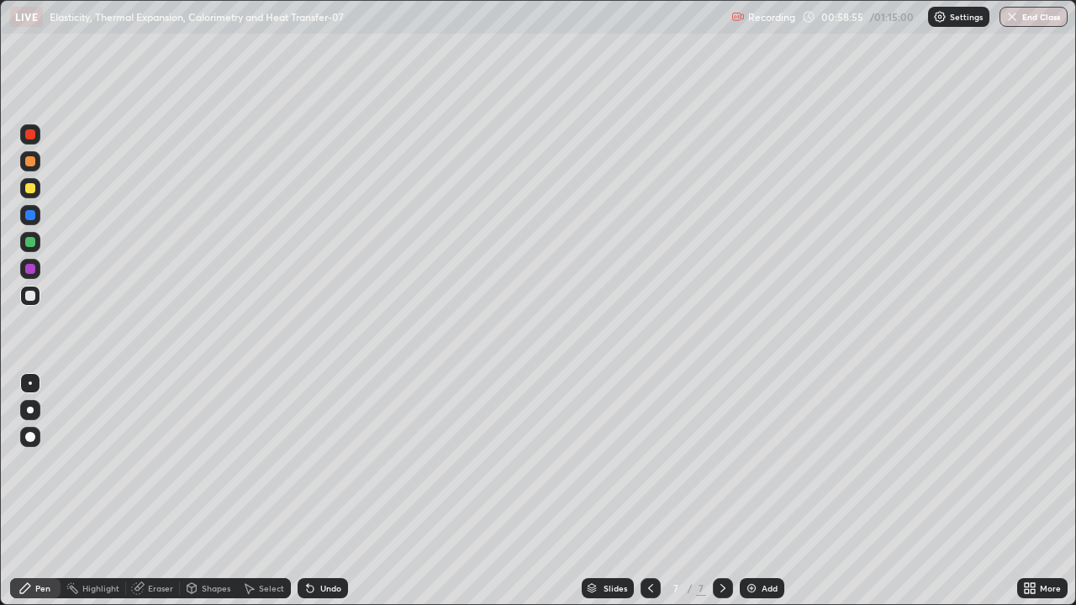
click at [31, 269] on div at bounding box center [30, 269] width 10 height 10
click at [767, 491] on div "Add" at bounding box center [770, 588] width 16 height 8
click at [34, 297] on div at bounding box center [30, 296] width 10 height 10
click at [30, 133] on div at bounding box center [30, 134] width 10 height 10
click at [27, 266] on div at bounding box center [30, 269] width 10 height 10
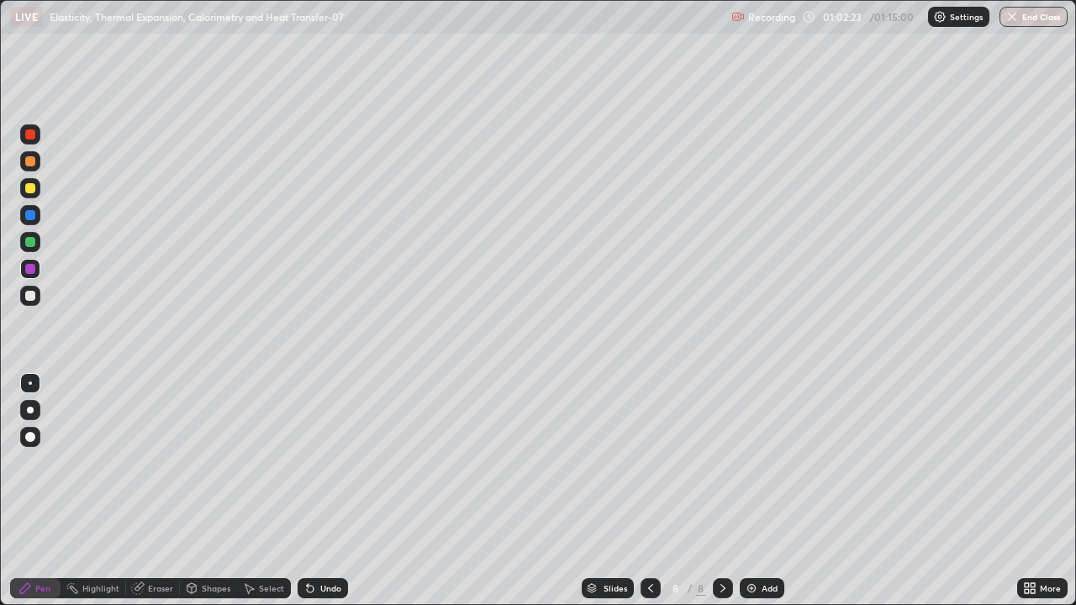
click at [320, 491] on div "Undo" at bounding box center [330, 588] width 21 height 8
click at [314, 491] on icon at bounding box center [309, 588] width 13 height 13
click at [138, 491] on icon at bounding box center [137, 588] width 11 height 11
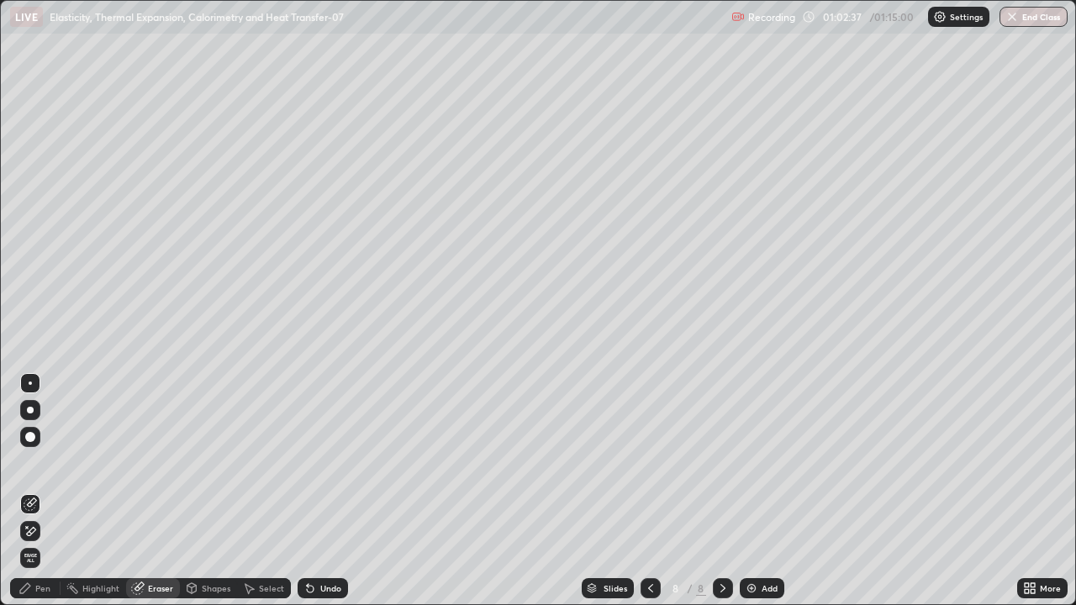
click at [45, 491] on div "Pen" at bounding box center [42, 588] width 15 height 8
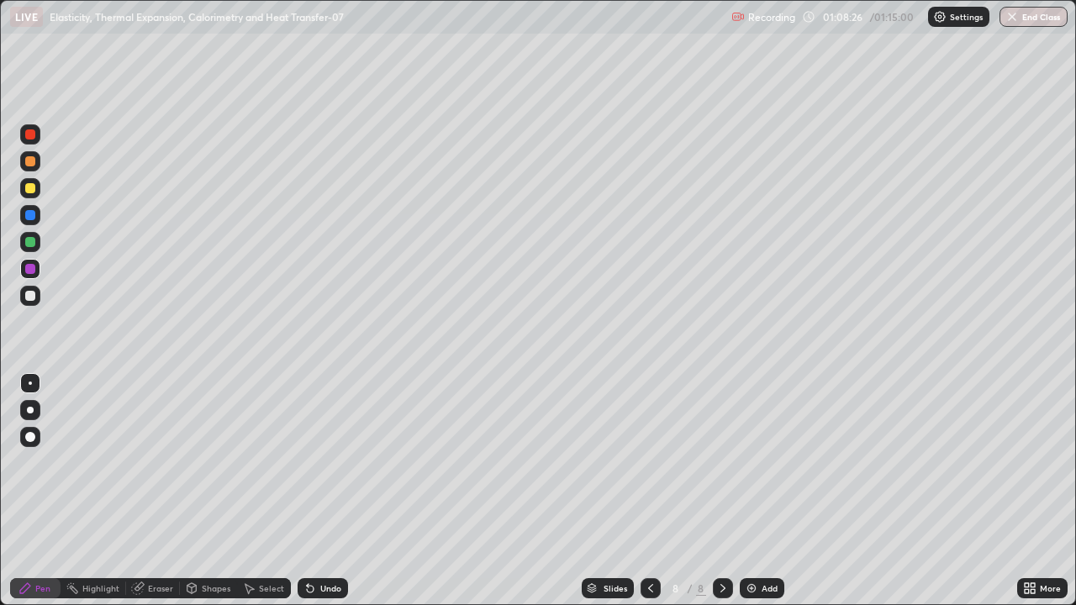
click at [1046, 18] on button "End Class" at bounding box center [1033, 17] width 68 height 20
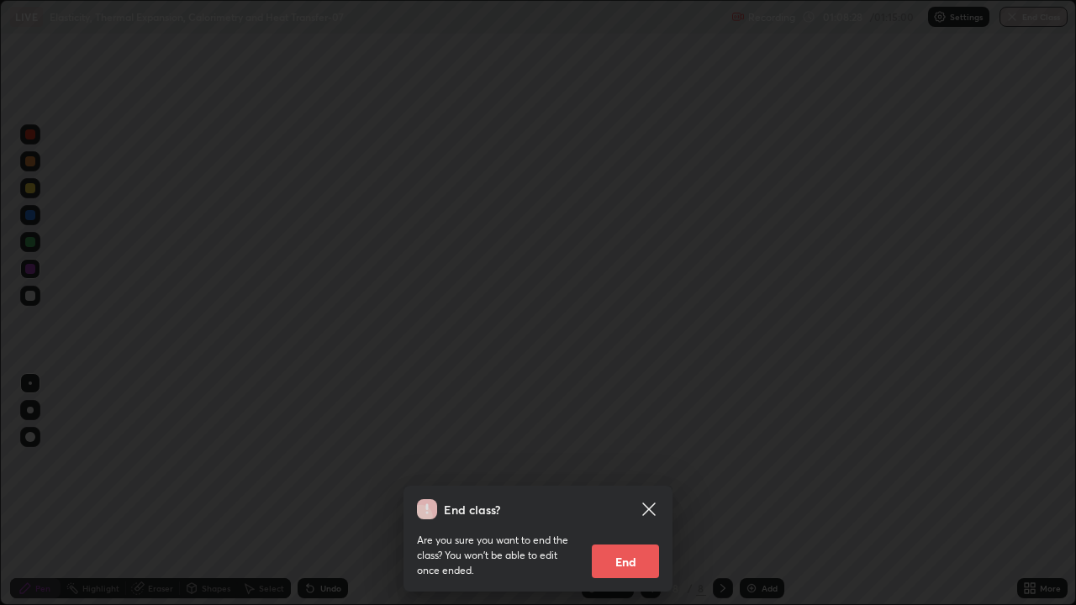
click at [635, 491] on button "End" at bounding box center [625, 562] width 67 height 34
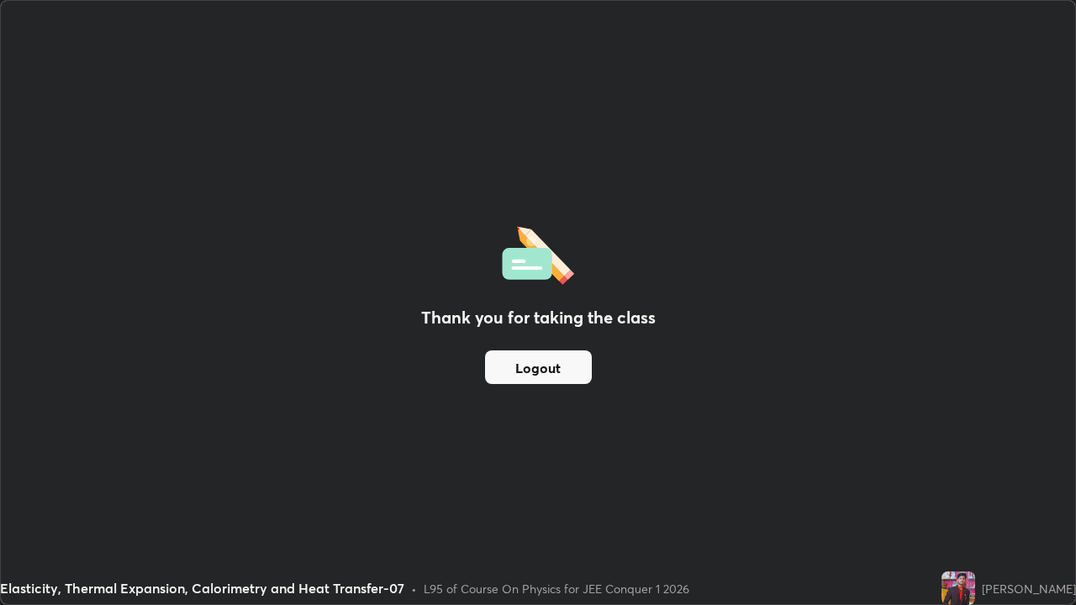
click at [562, 367] on button "Logout" at bounding box center [538, 368] width 107 height 34
